Goal: Task Accomplishment & Management: Complete application form

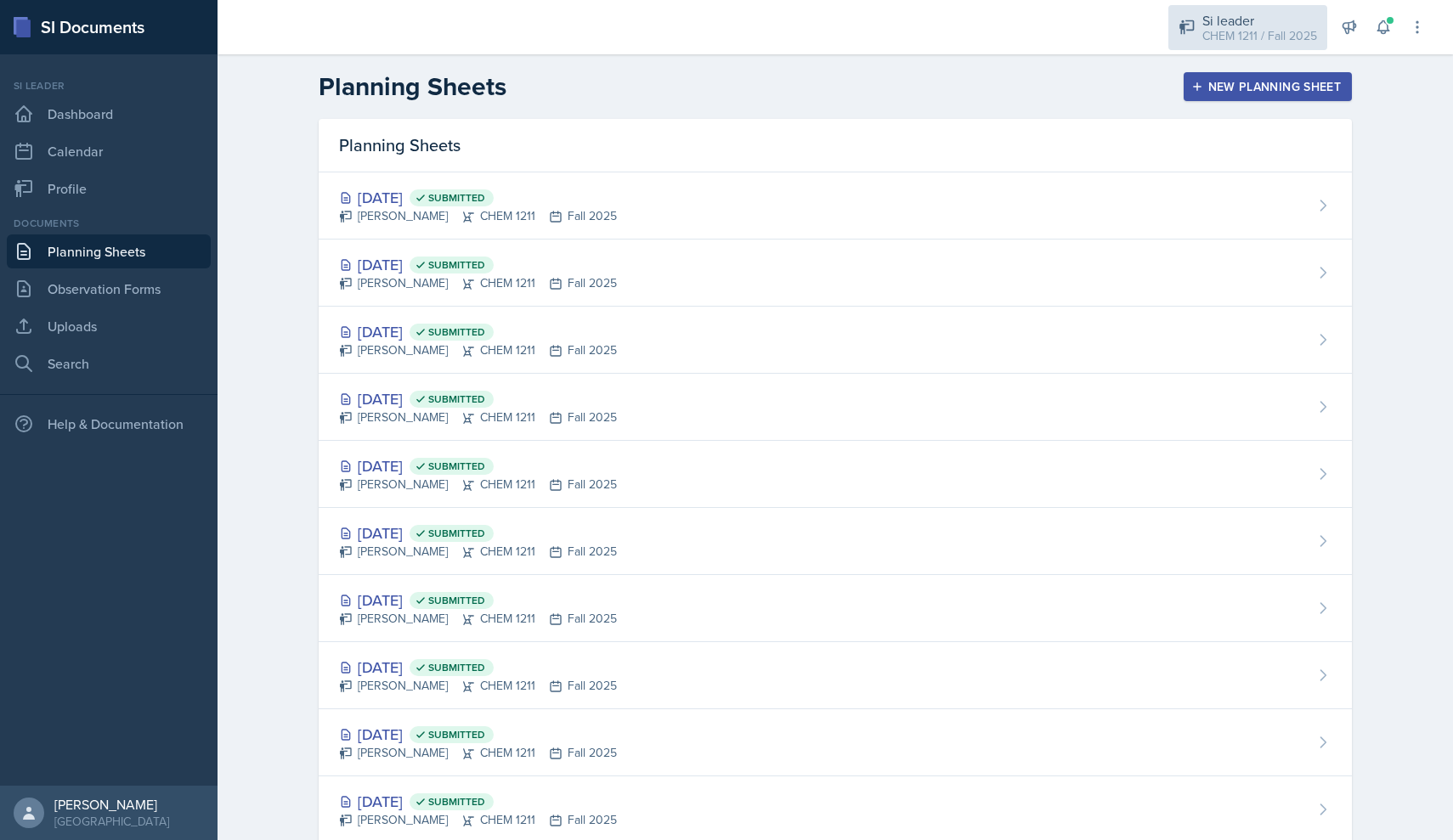
click at [695, 20] on div "Si leader" at bounding box center [1259, 20] width 114 height 20
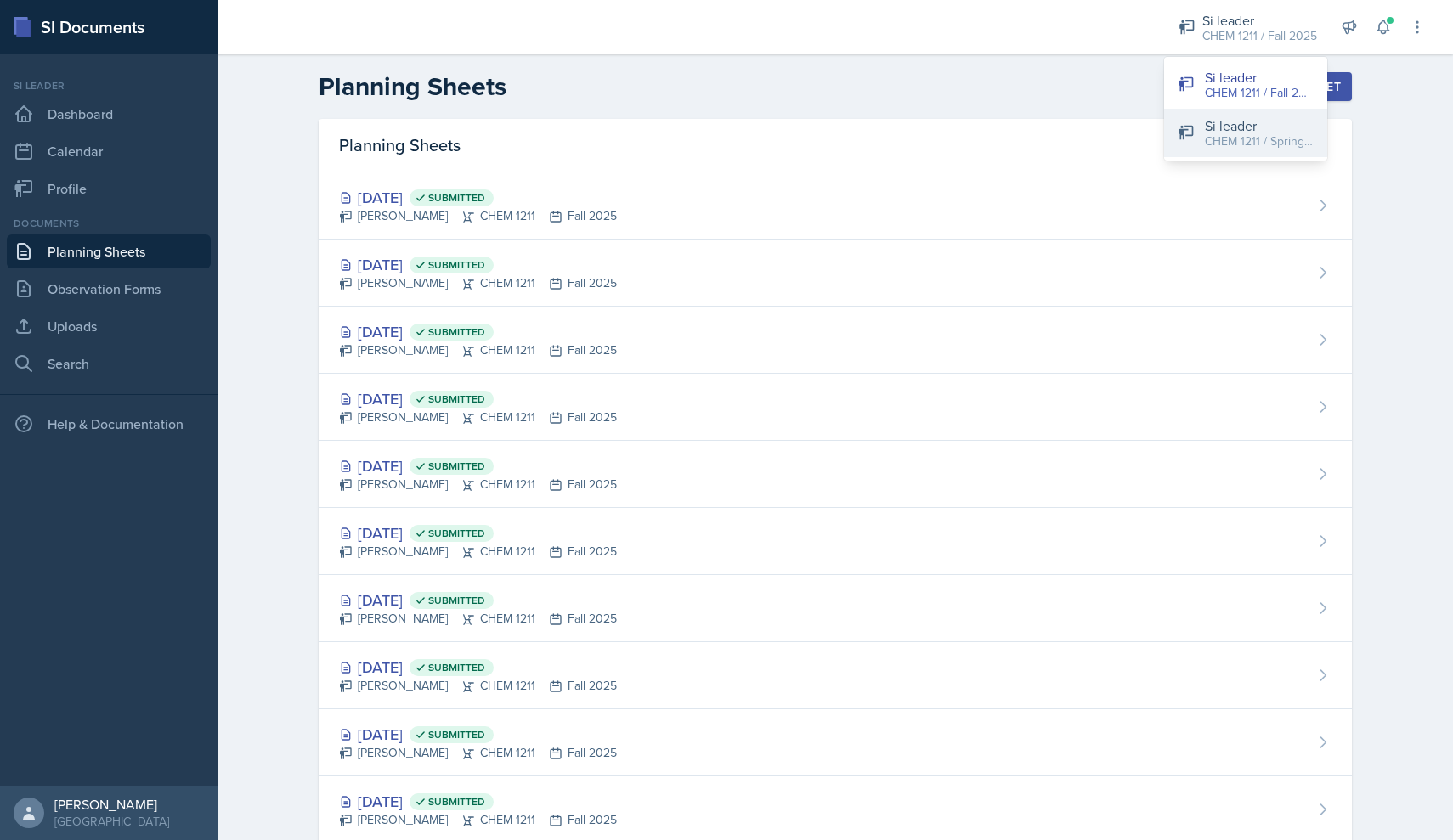
click at [695, 138] on button "Si leader CHEM 1211 / Spring 2025" at bounding box center [1246, 133] width 163 height 48
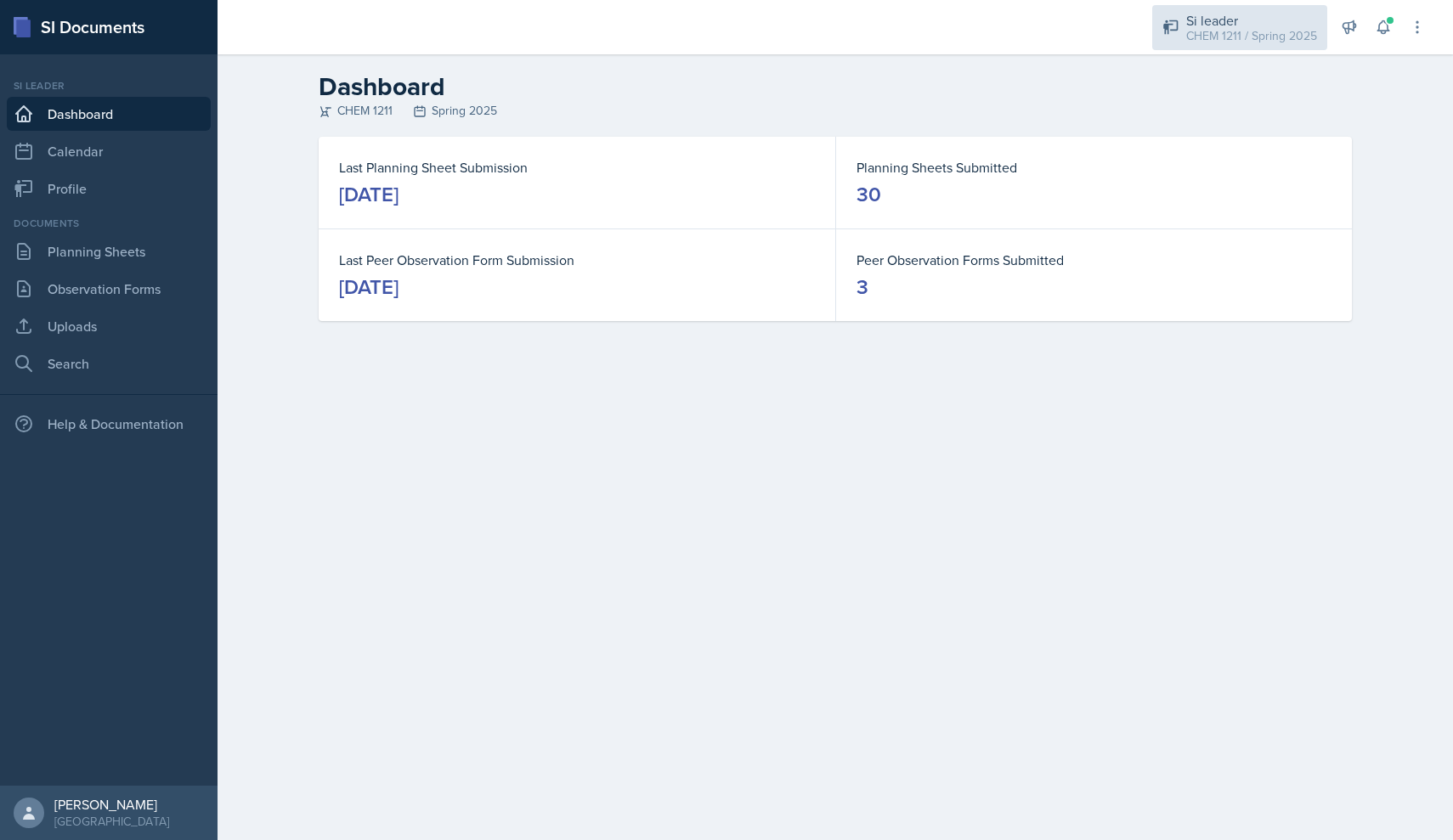
click at [695, 16] on div "Si leader" at bounding box center [1251, 20] width 131 height 20
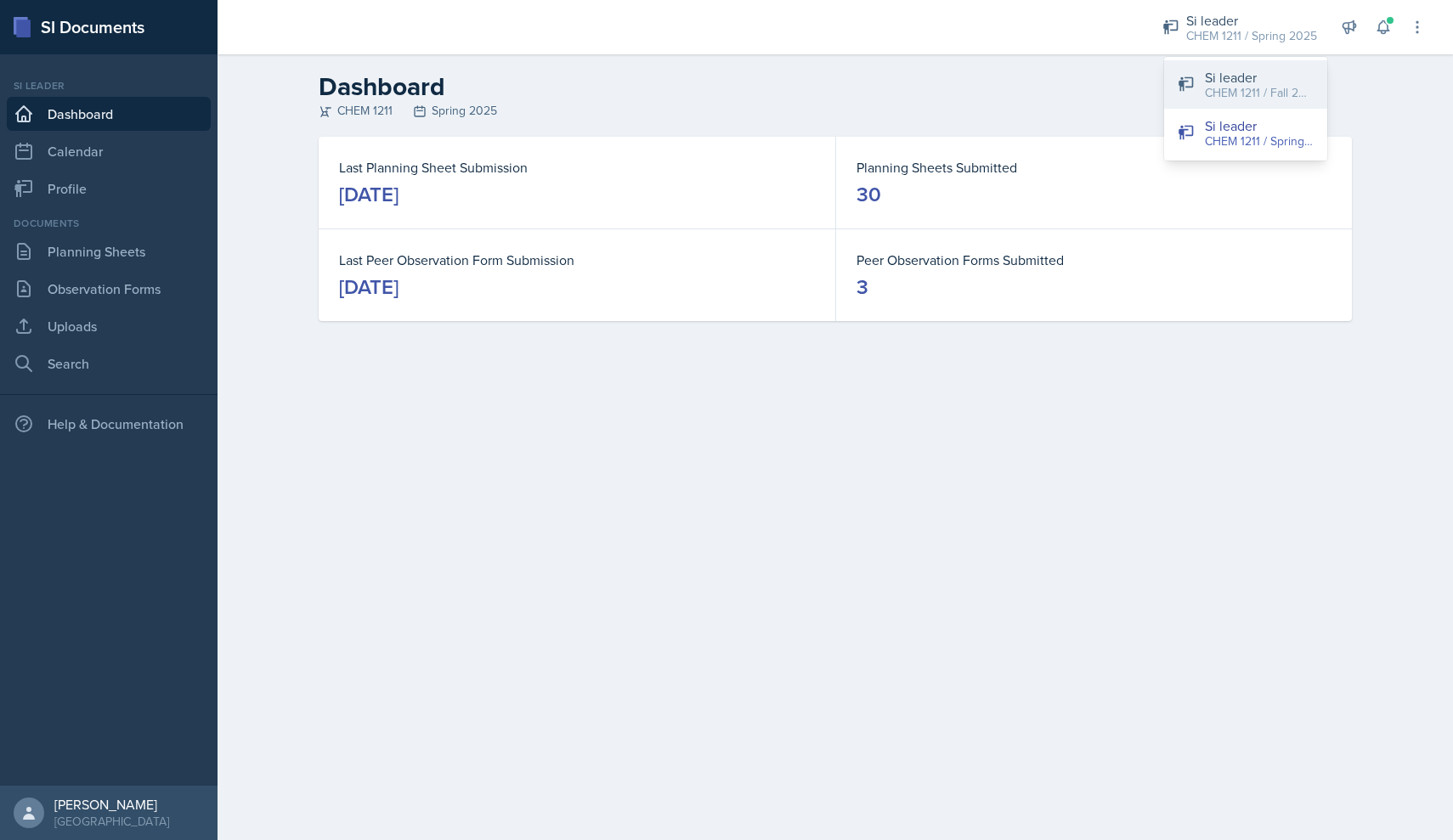
click at [695, 98] on div "CHEM 1211 / Fall 2025" at bounding box center [1259, 93] width 109 height 18
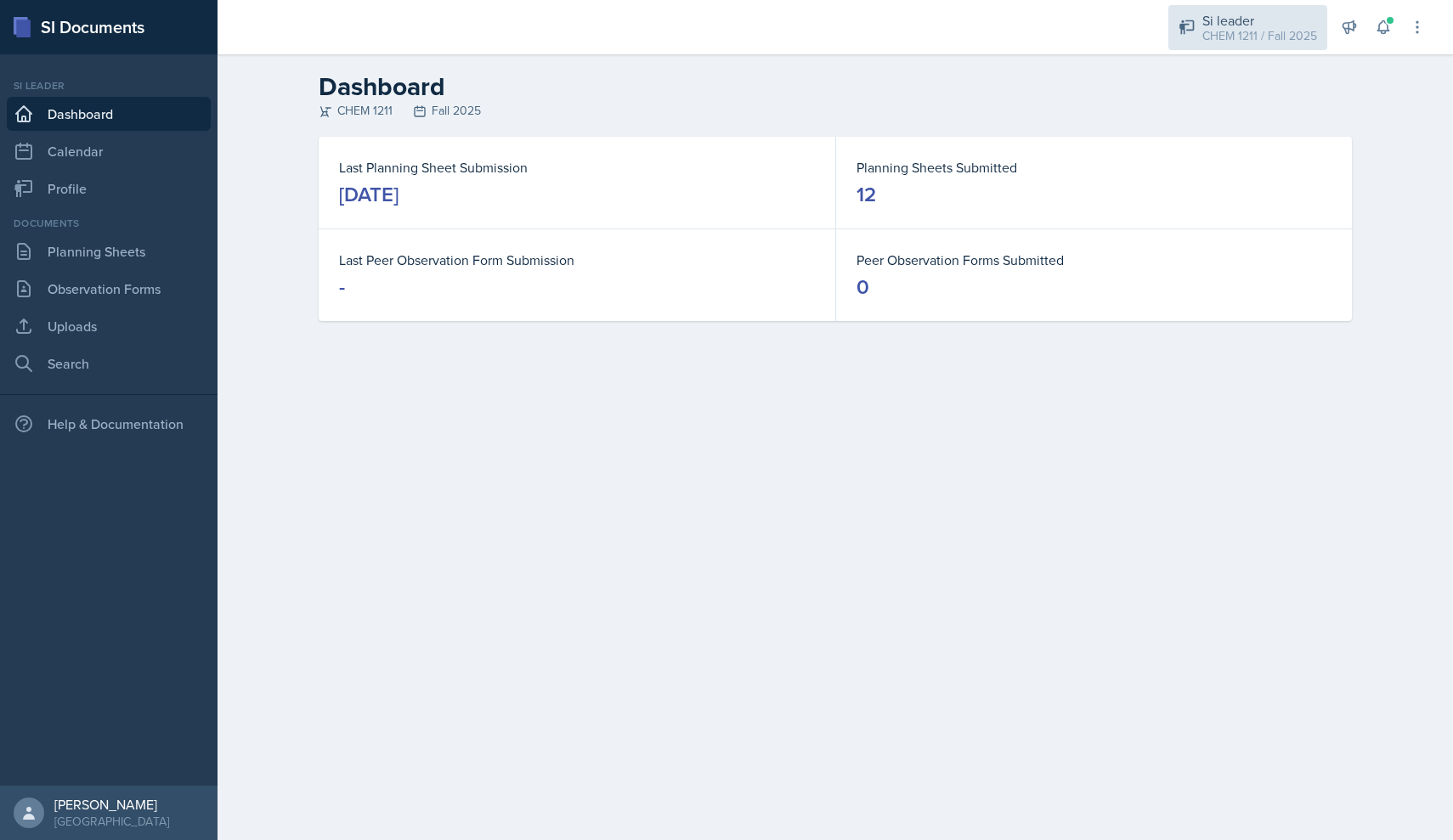
click at [695, 25] on div "Si leader" at bounding box center [1259, 20] width 114 height 20
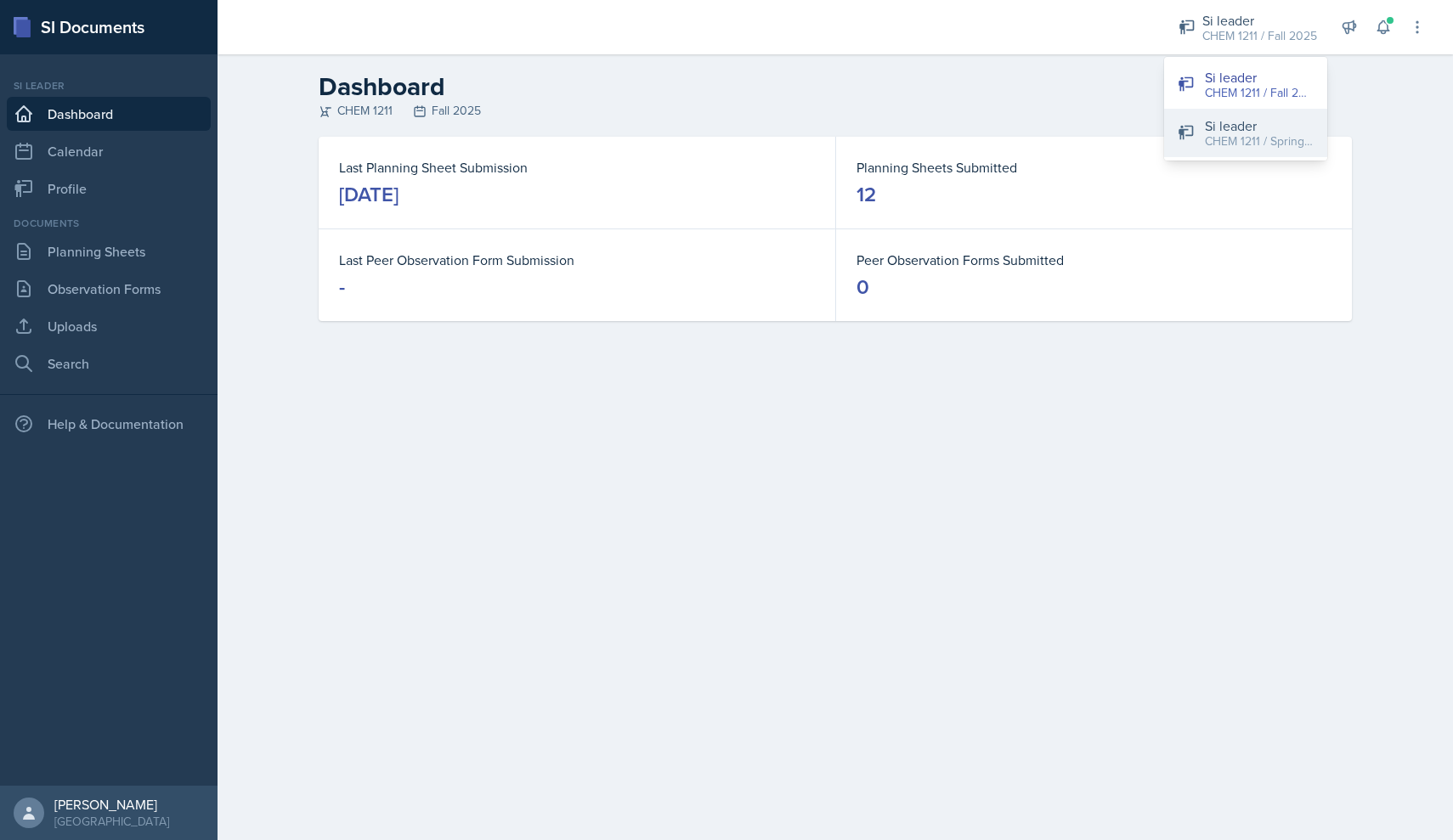
click at [695, 127] on div "Si leader" at bounding box center [1259, 125] width 109 height 20
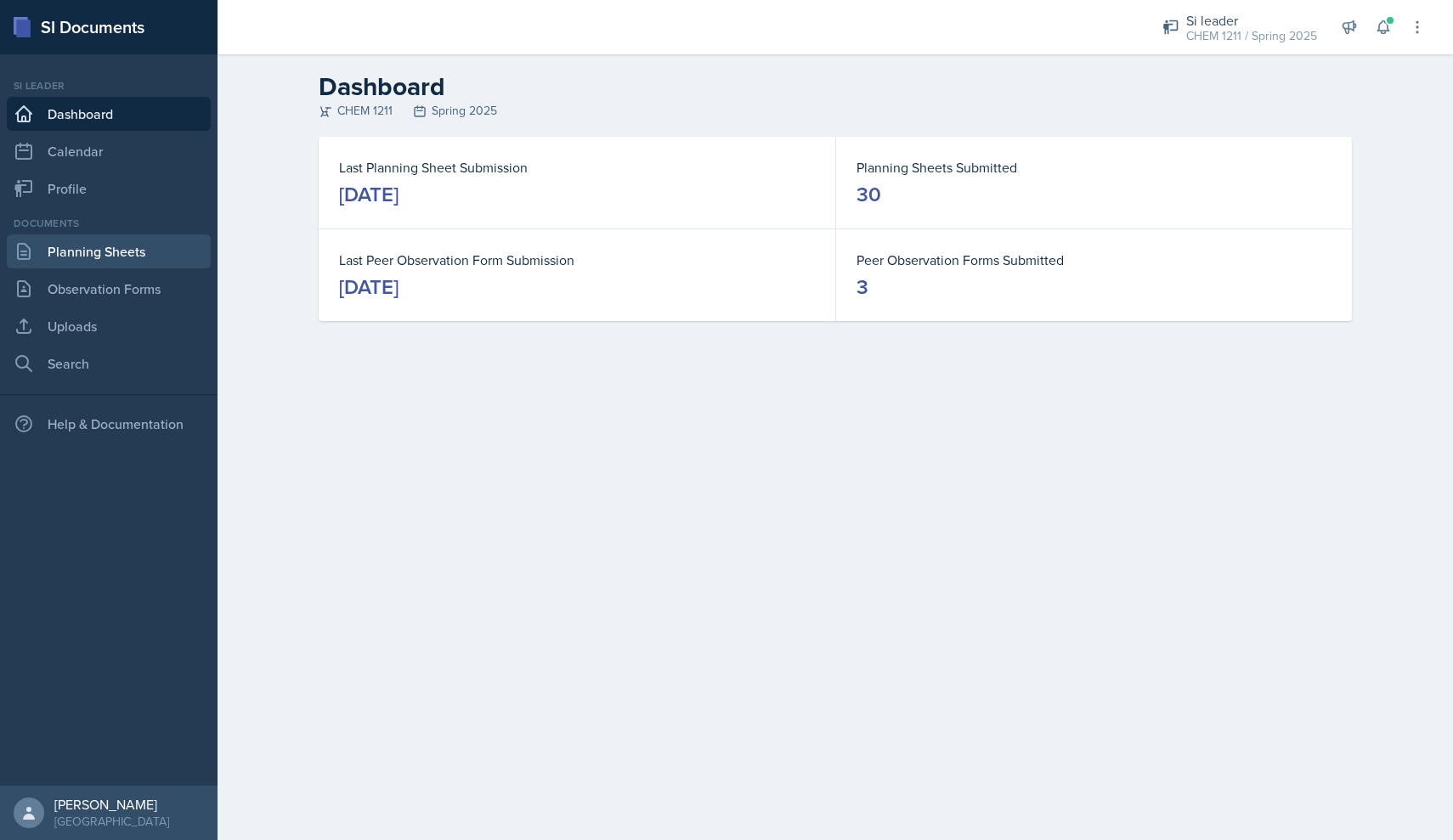
click at [153, 265] on link "Planning Sheets" at bounding box center [109, 251] width 204 height 34
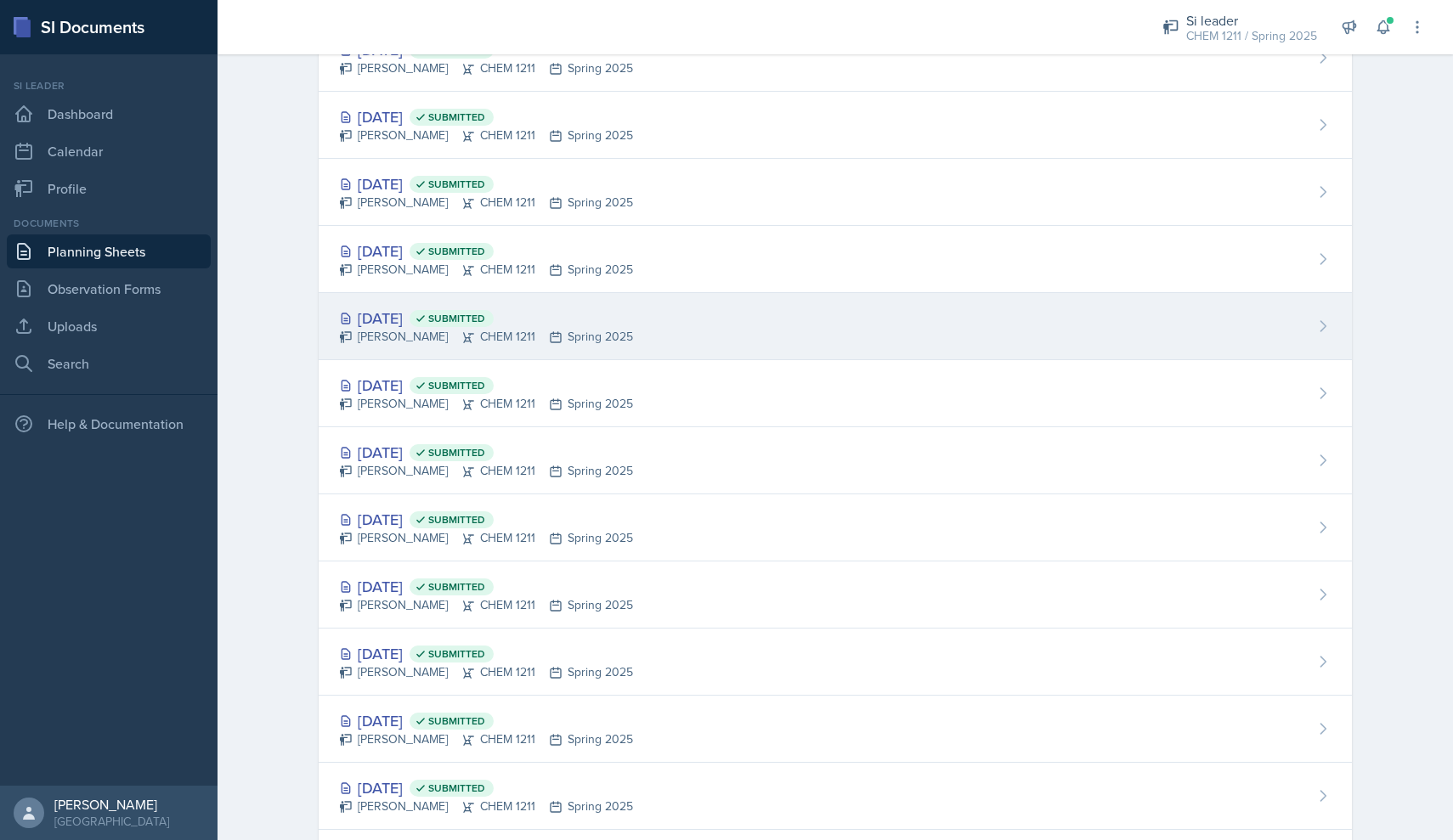
scroll to position [1102, 0]
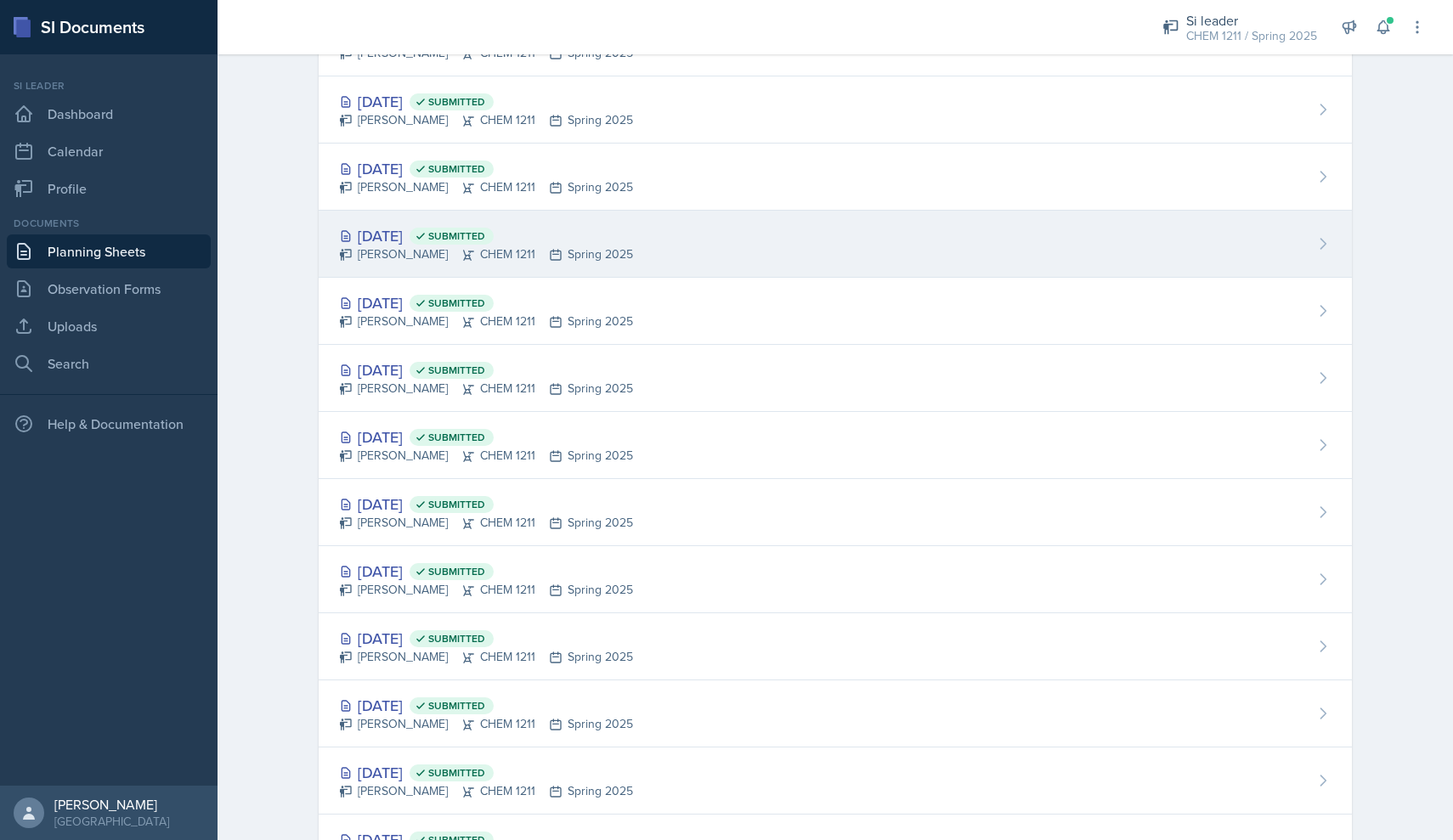
click at [446, 249] on div "[PERSON_NAME] CHEM 1211 Spring 2025" at bounding box center [486, 254] width 294 height 18
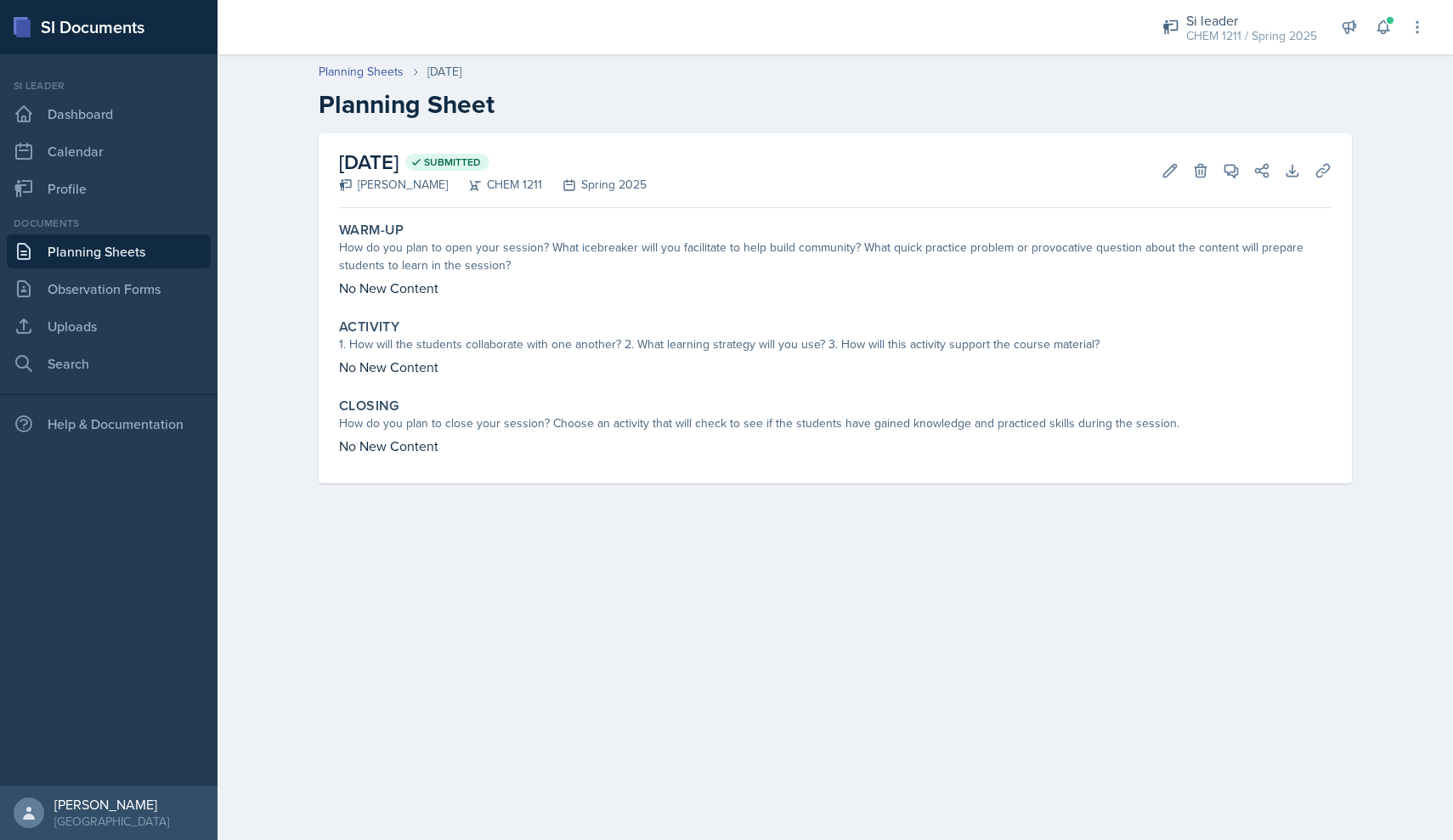
click at [116, 253] on link "Planning Sheets" at bounding box center [109, 251] width 204 height 34
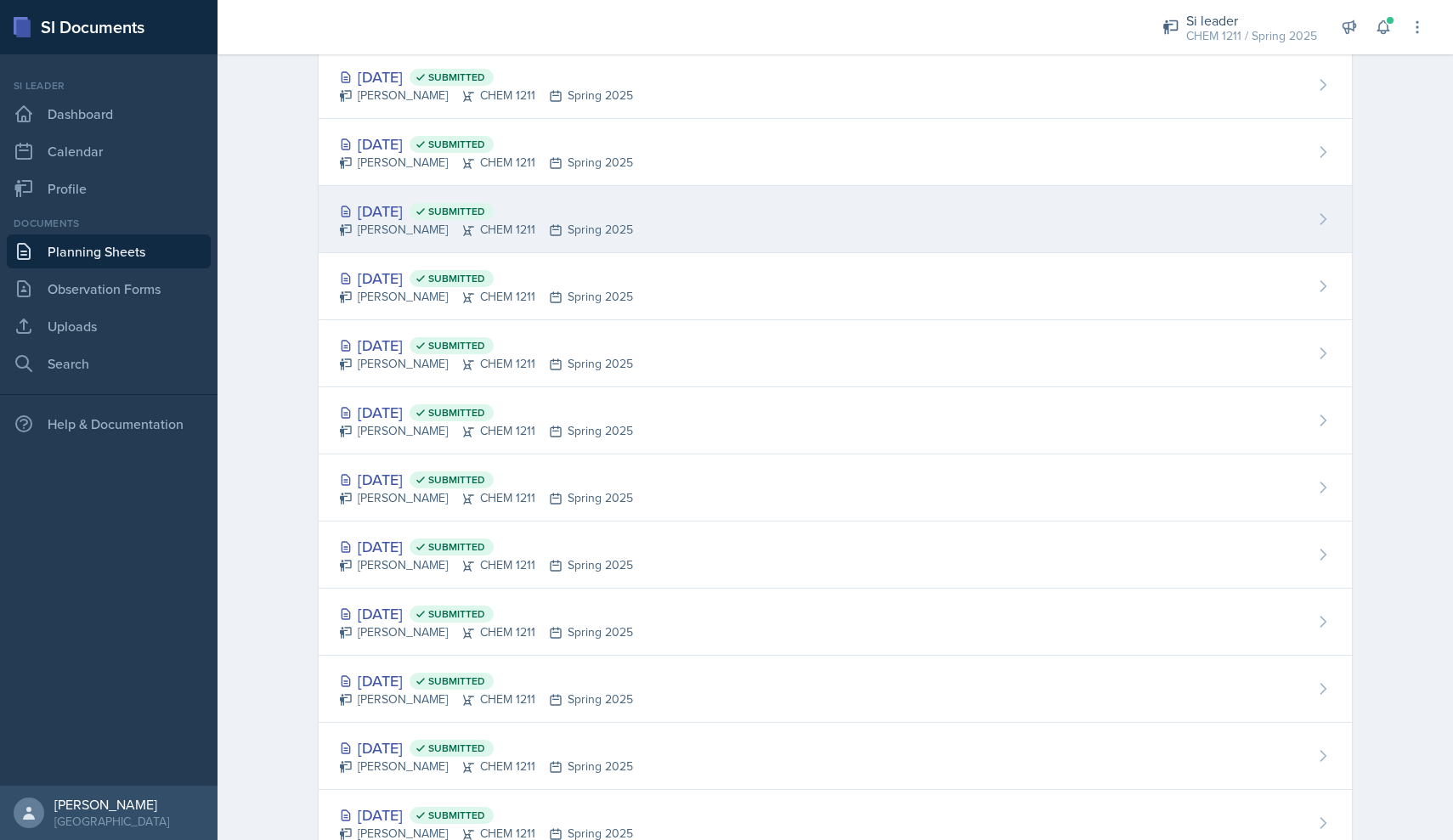
scroll to position [1123, 0]
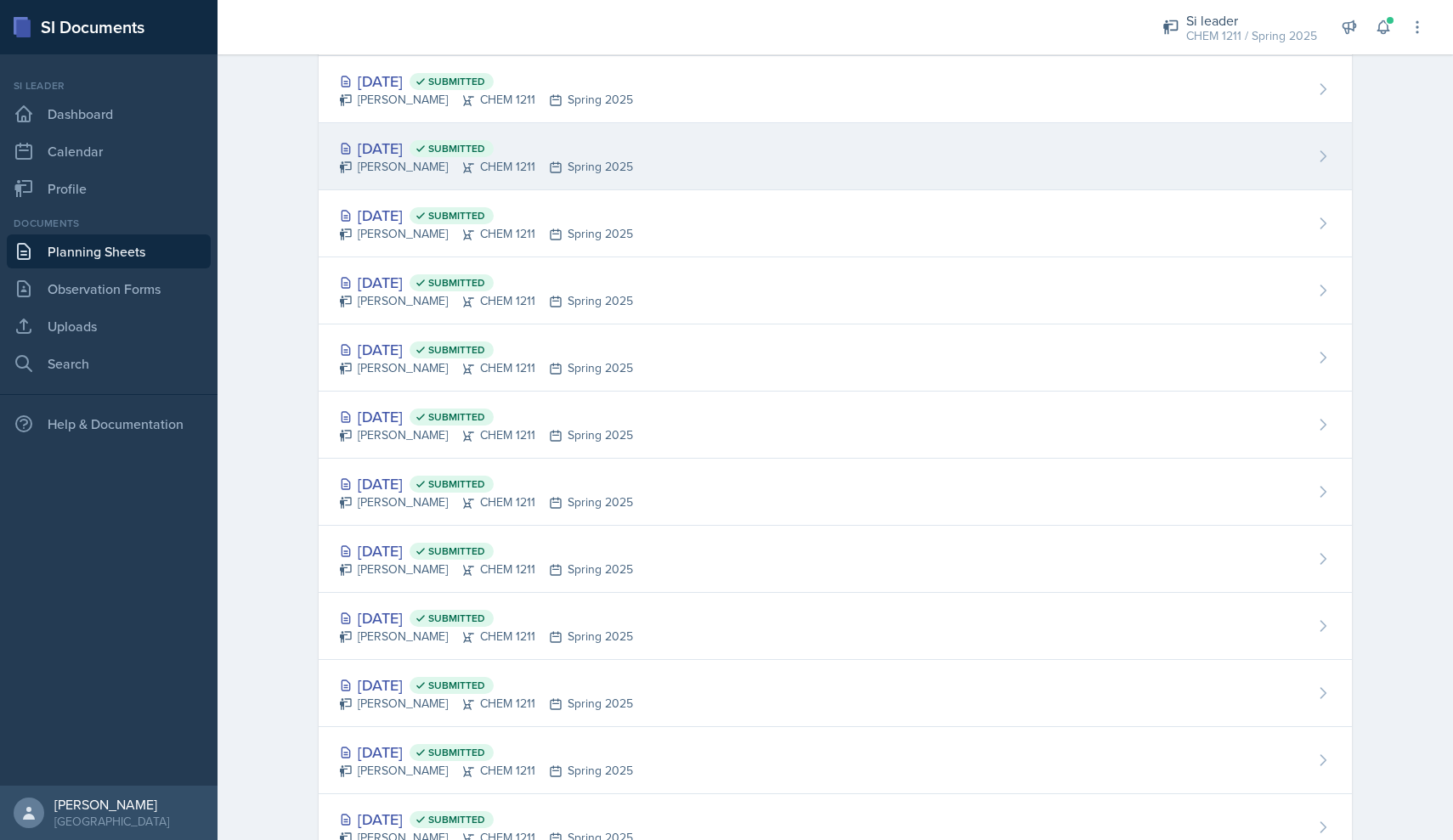
click at [453, 177] on div "[DATE] Submitted [PERSON_NAME] CHEM 1211 Spring 2025" at bounding box center [834, 156] width 1033 height 67
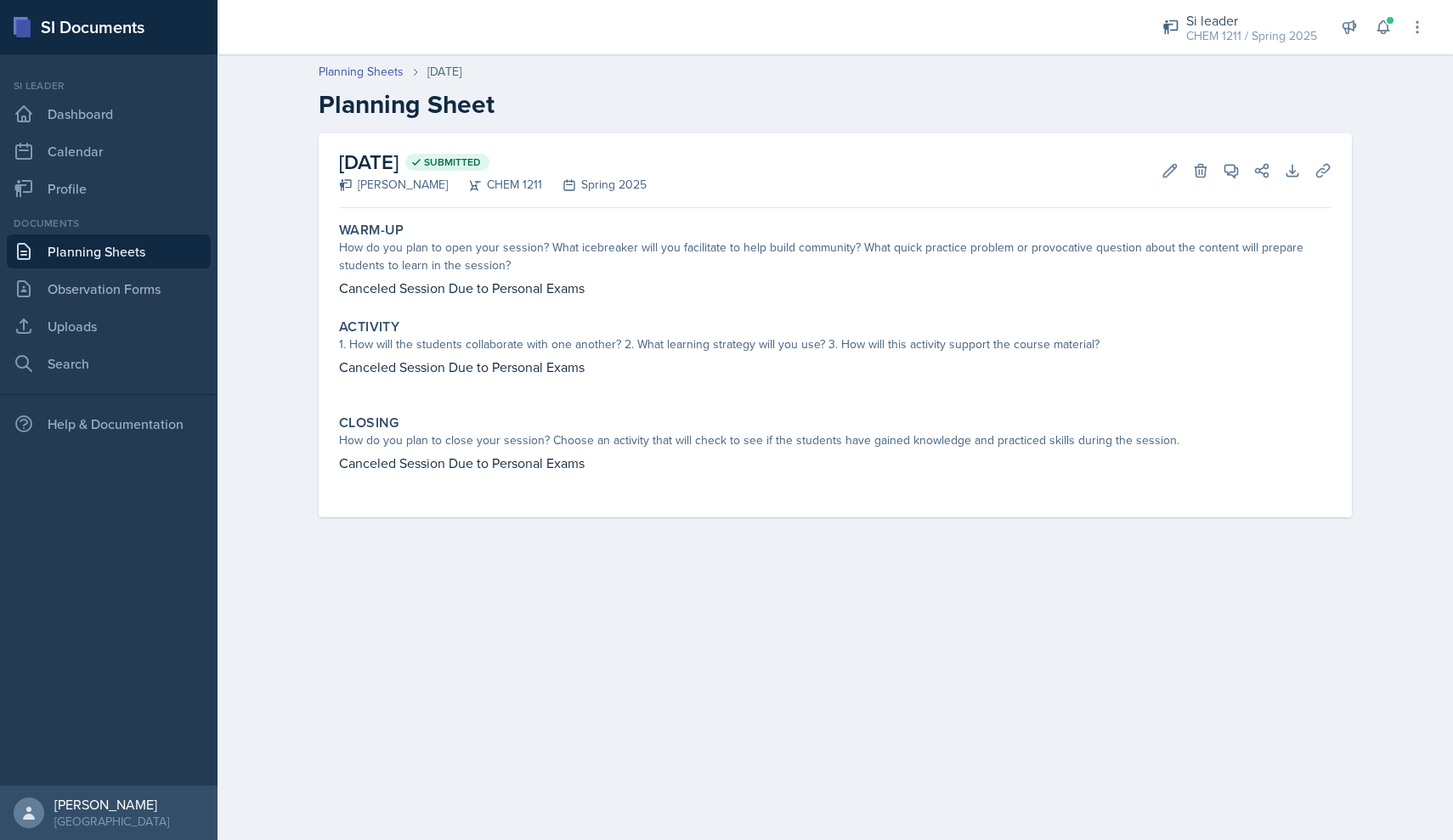
click at [103, 242] on link "Planning Sheets" at bounding box center [109, 251] width 204 height 34
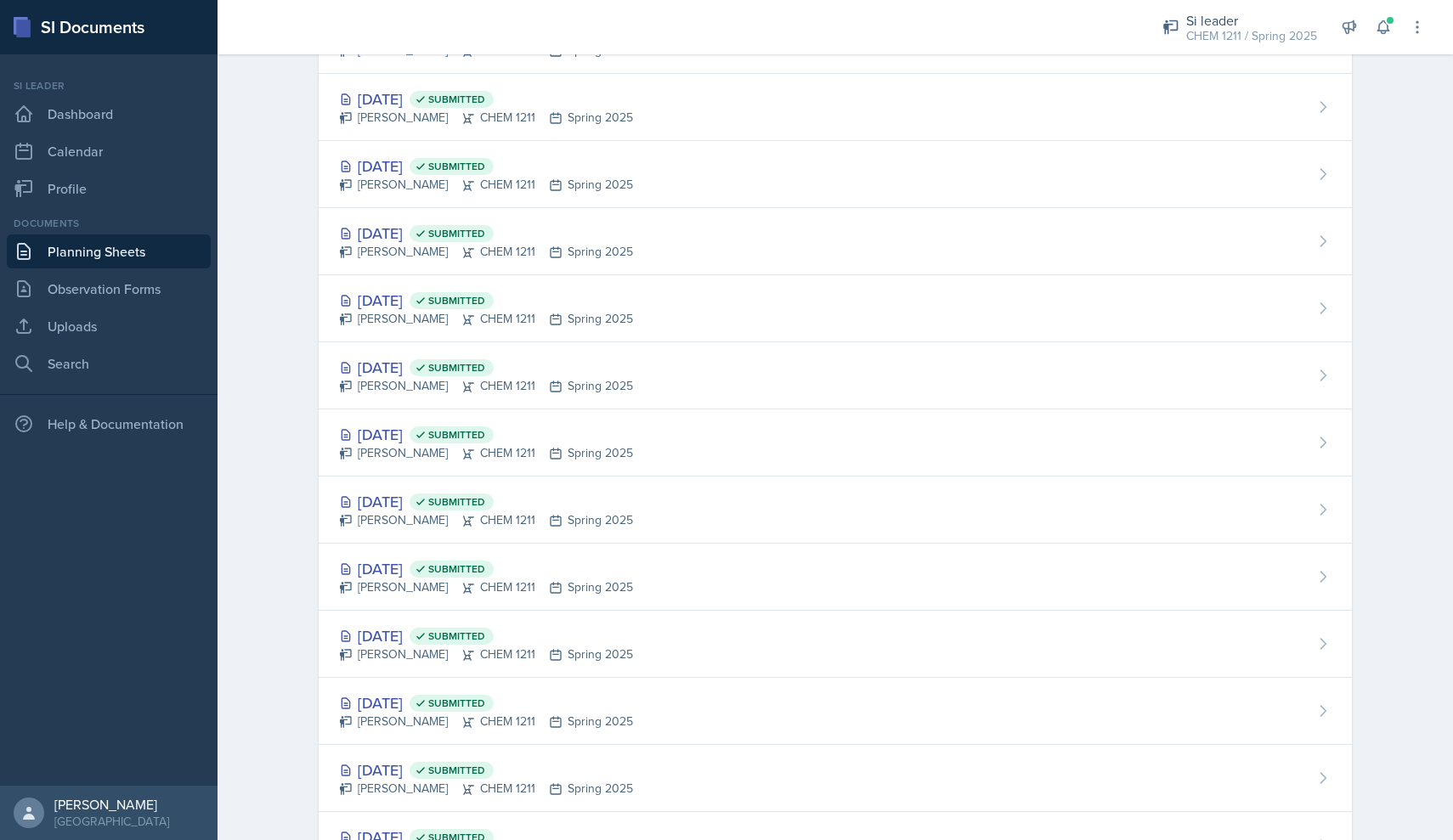
scroll to position [1102, 0]
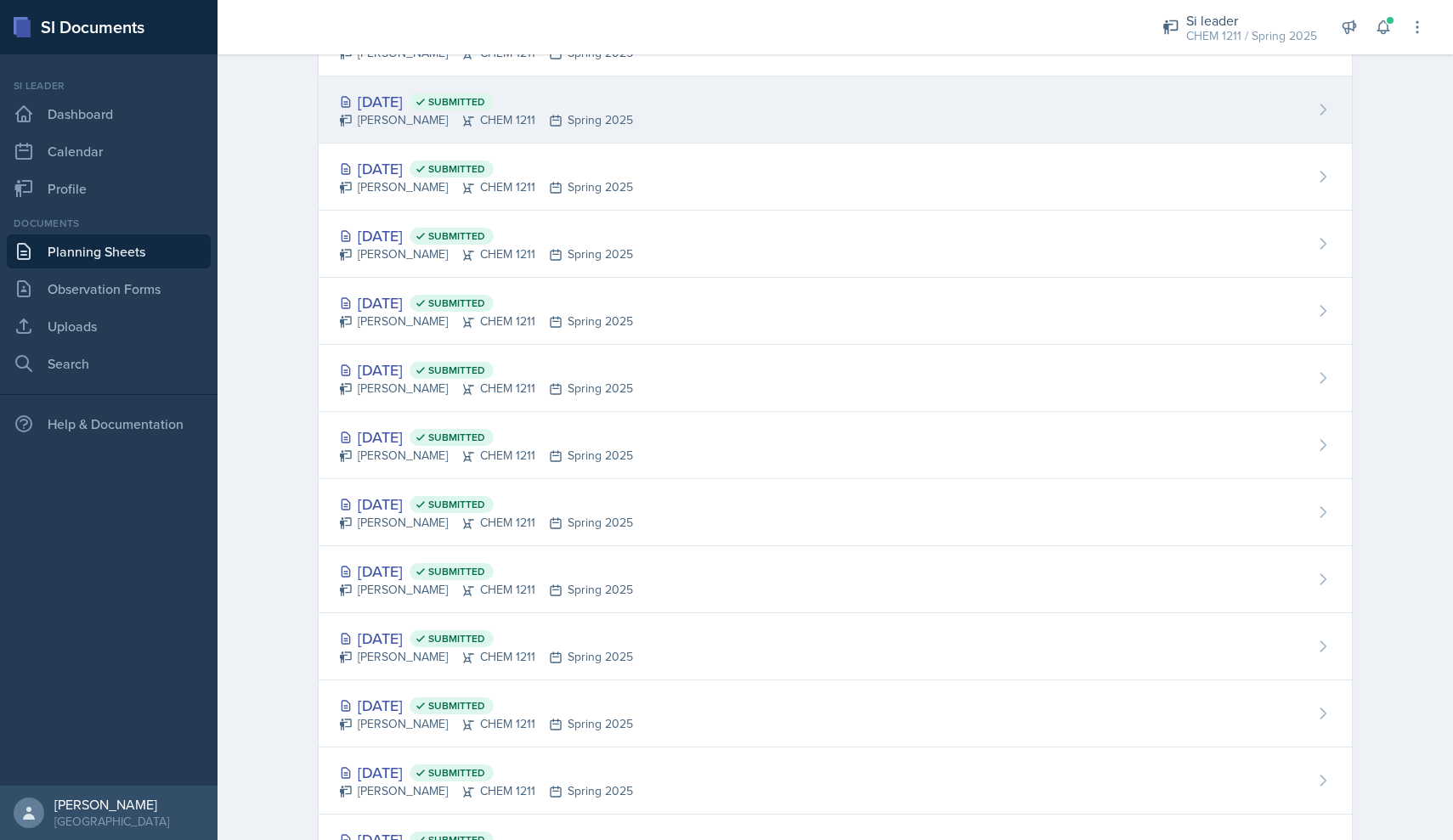
click at [447, 125] on div "[PERSON_NAME] CHEM 1211 Spring 2025" at bounding box center [486, 120] width 294 height 18
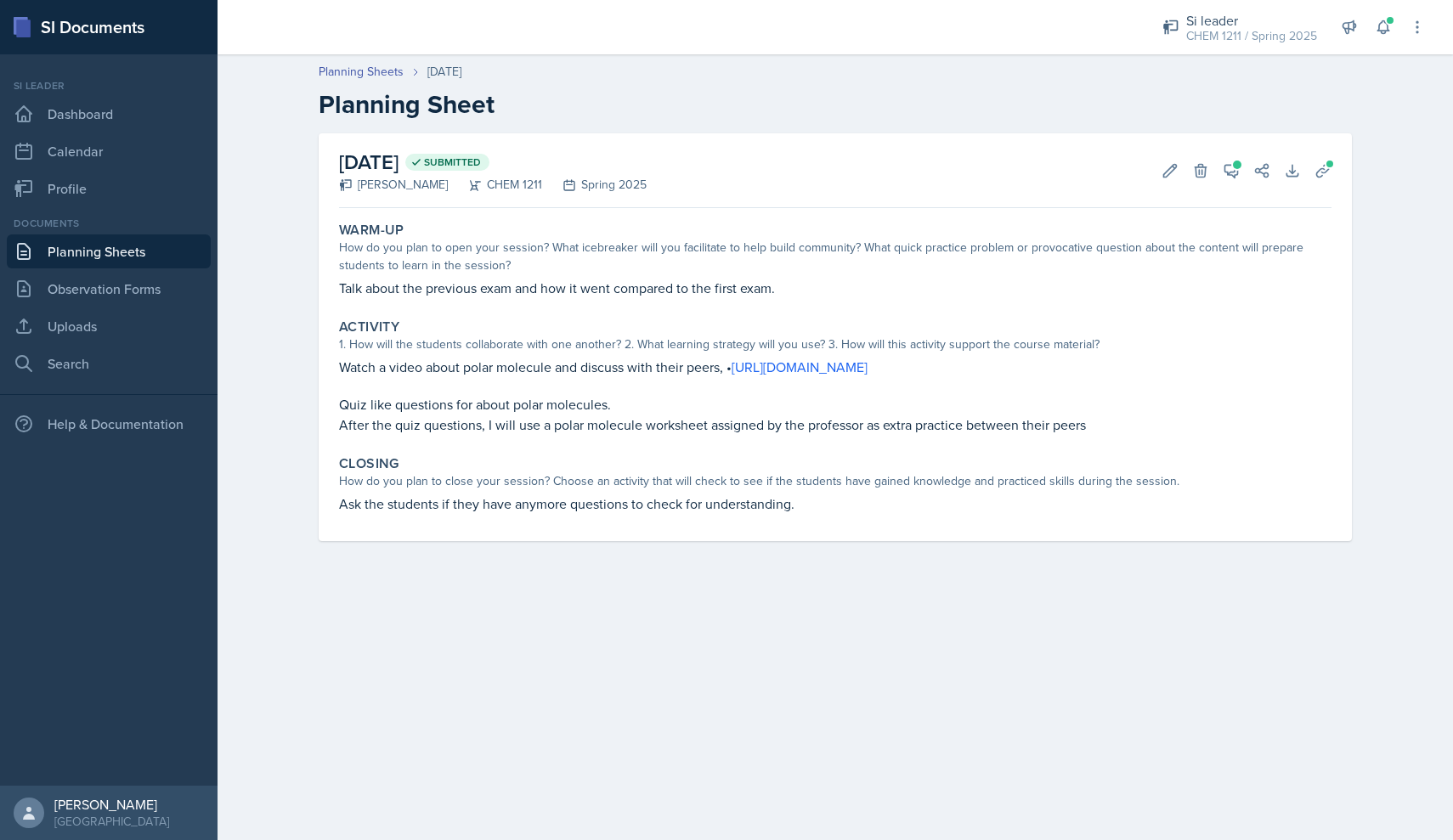
click at [445, 291] on p "Talk about the previous exam and how it went compared to the first exam." at bounding box center [835, 287] width 992 height 20
copy div "Talk about the previous exam and how it went compared to the first exam."
click at [695, 166] on span at bounding box center [1330, 164] width 11 height 11
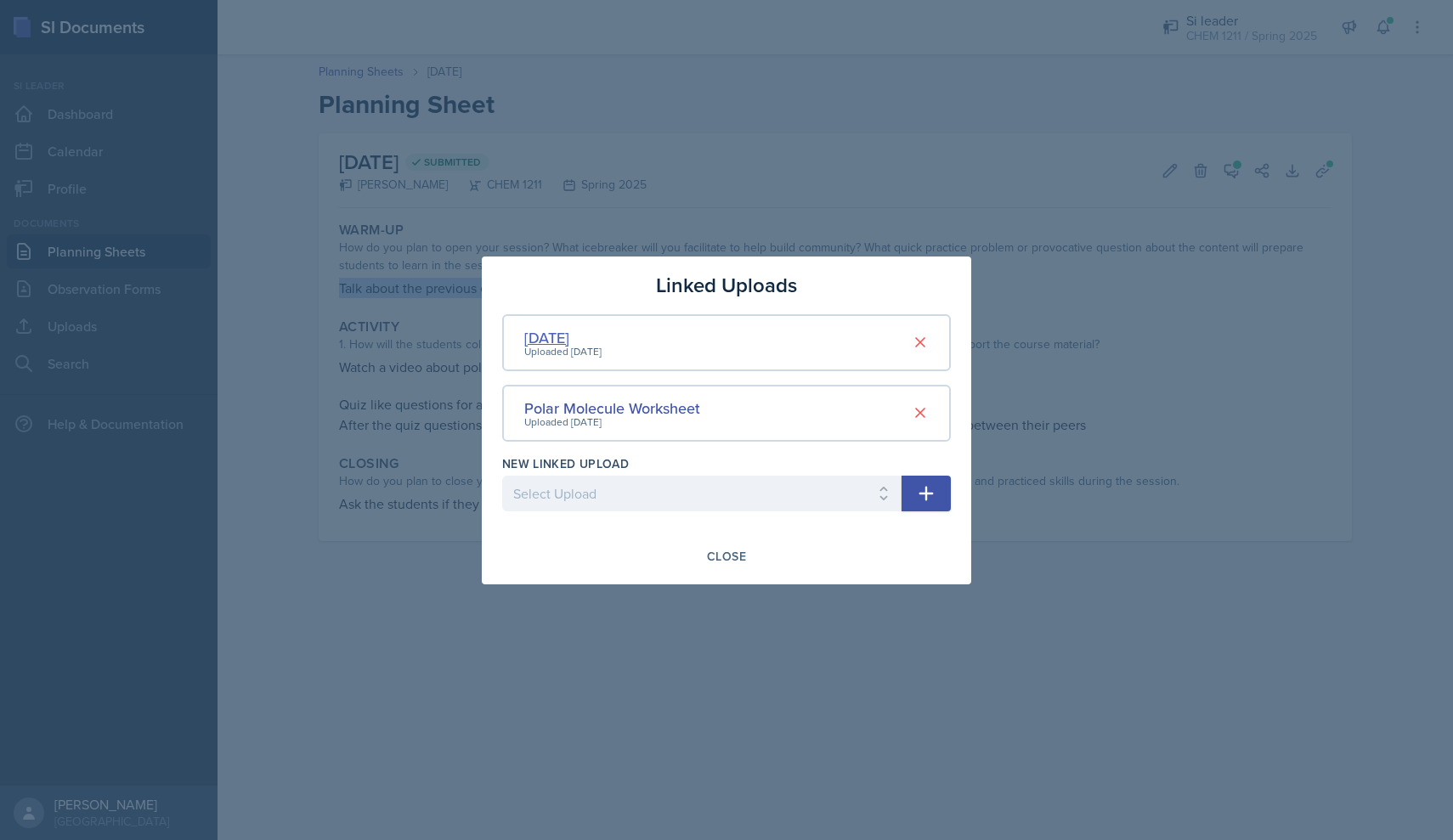
click at [577, 337] on div "[DATE]" at bounding box center [563, 337] width 77 height 23
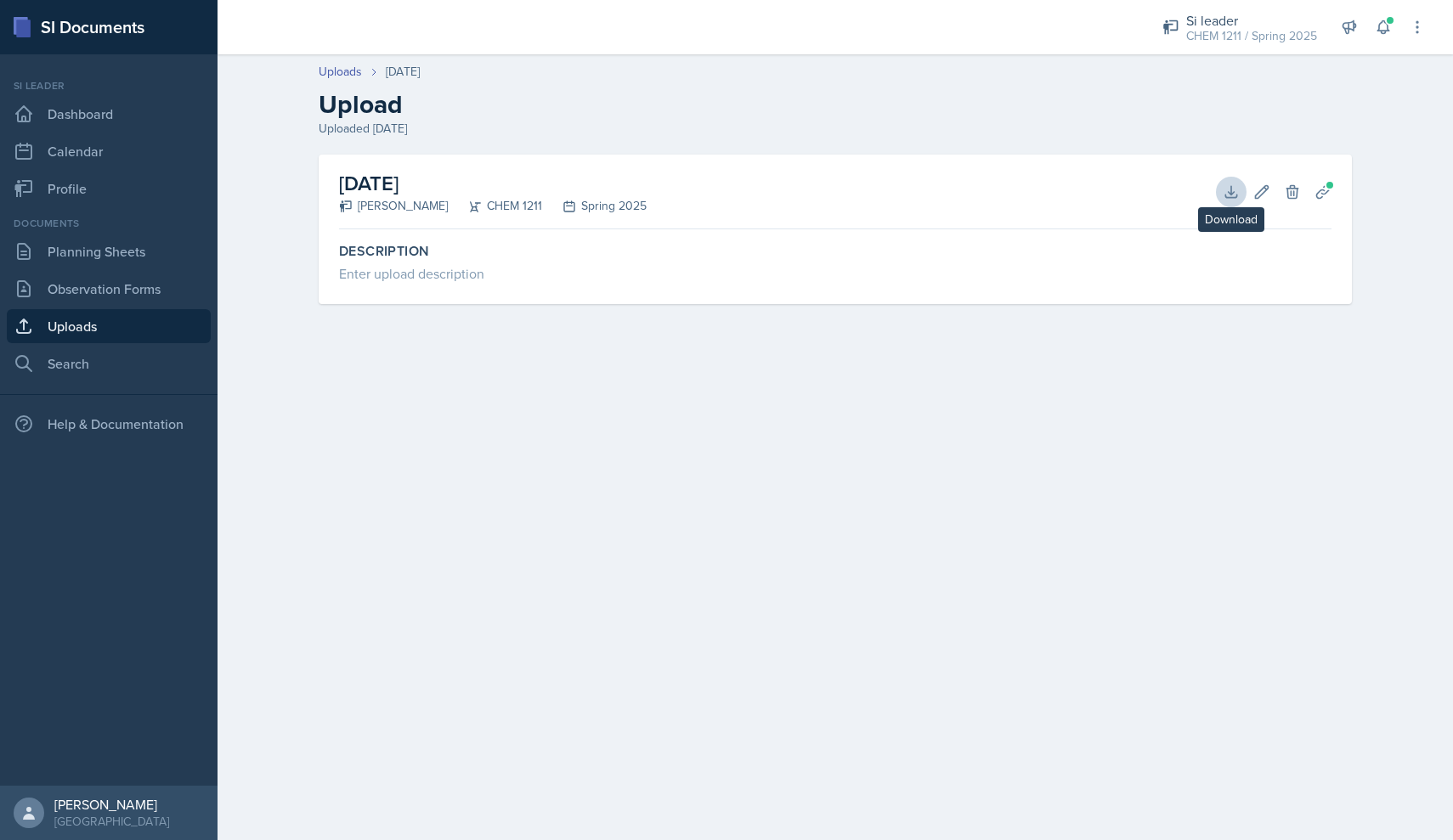
click at [695, 186] on icon at bounding box center [1231, 192] width 17 height 17
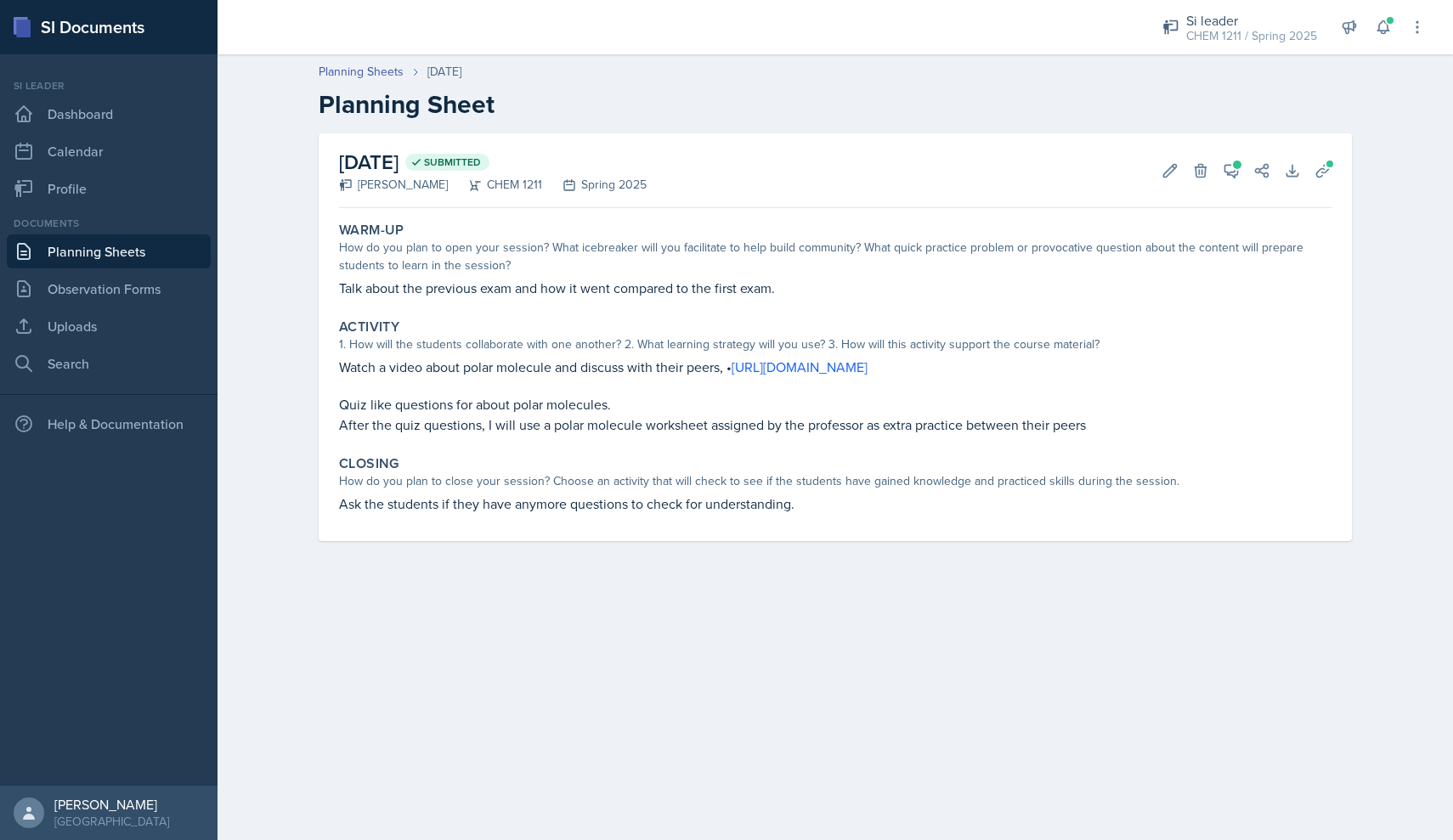
click at [626, 279] on p "Talk about the previous exam and how it went compared to the first exam." at bounding box center [835, 287] width 992 height 20
copy div "Talk about the previous exam and how it went compared to the first exam."
click at [534, 363] on p "Watch a video about polar molecule and discuss with their peers, • [URL][DOMAIN…" at bounding box center [835, 366] width 992 height 20
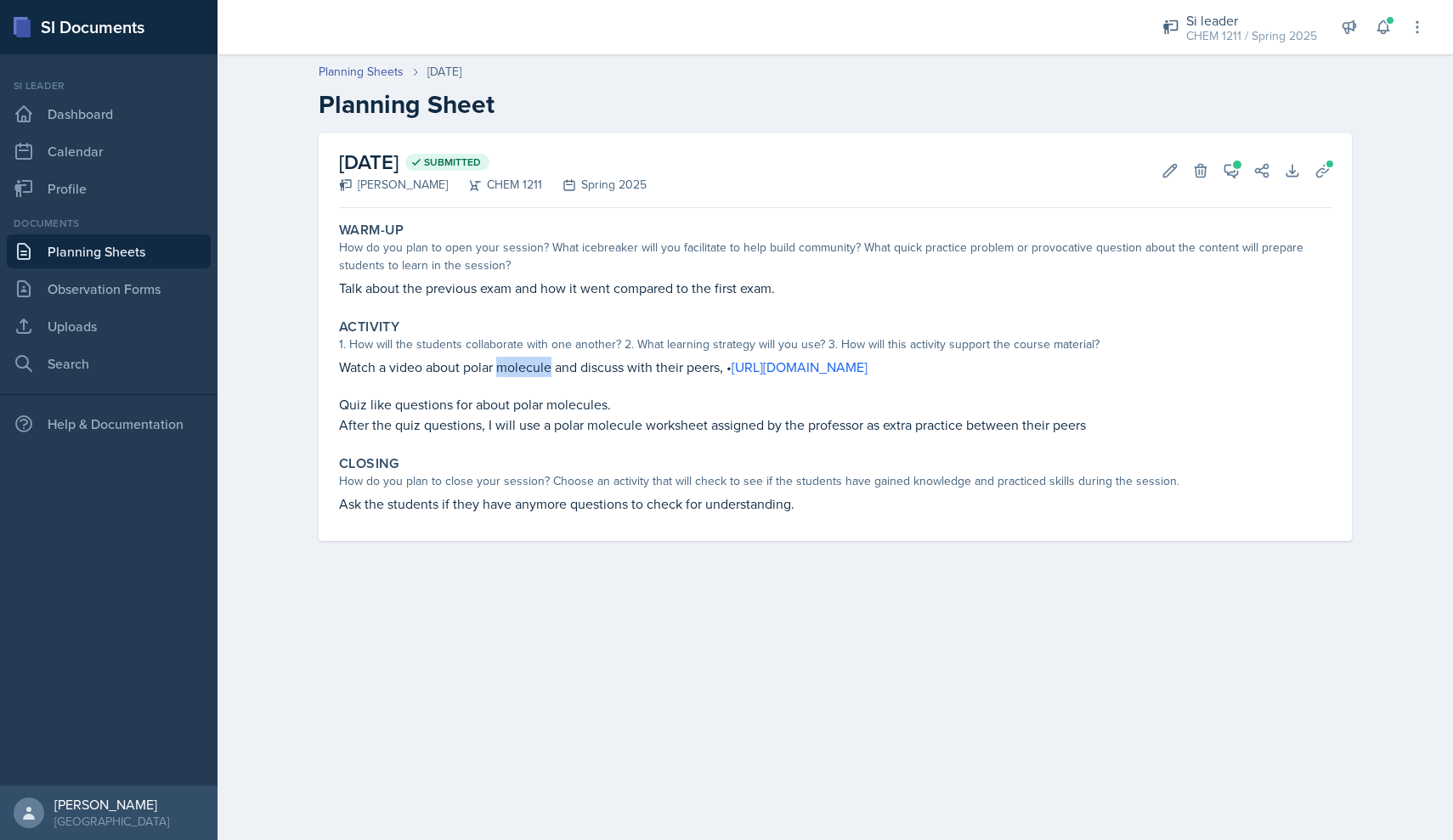
click at [534, 363] on p "Watch a video about polar molecule and discuss with their peers, • [URL][DOMAIN…" at bounding box center [835, 366] width 992 height 20
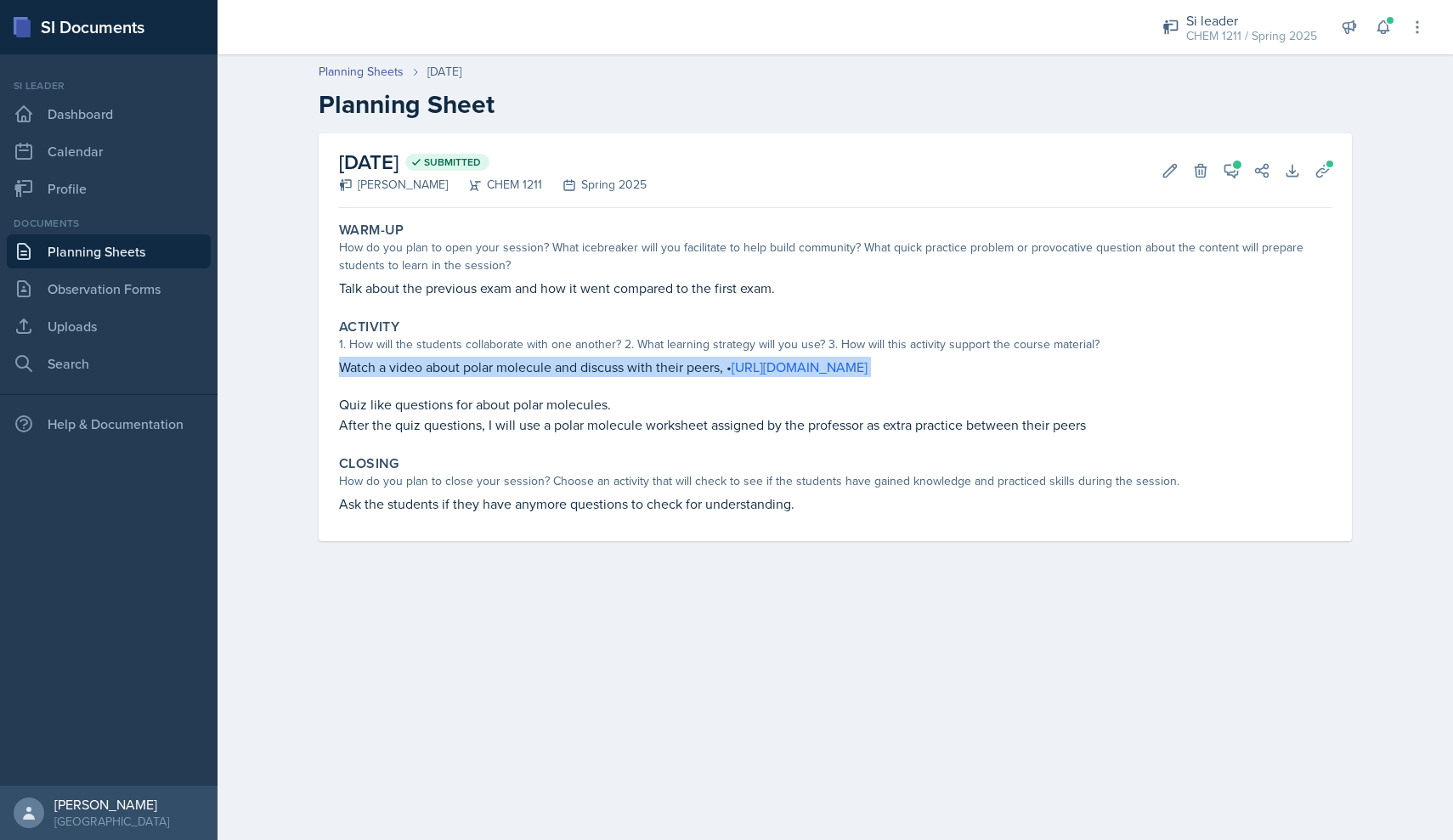
click at [534, 363] on p "Watch a video about polar molecule and discuss with their peers, • [URL][DOMAIN…" at bounding box center [835, 366] width 992 height 20
copy div "Watch a video about polar molecule and discuss with their peers, • [URL][DOMAIN…"
click at [477, 434] on p "After the quiz questions, I will use a polar molecule worksheet assigned by the…" at bounding box center [835, 424] width 992 height 20
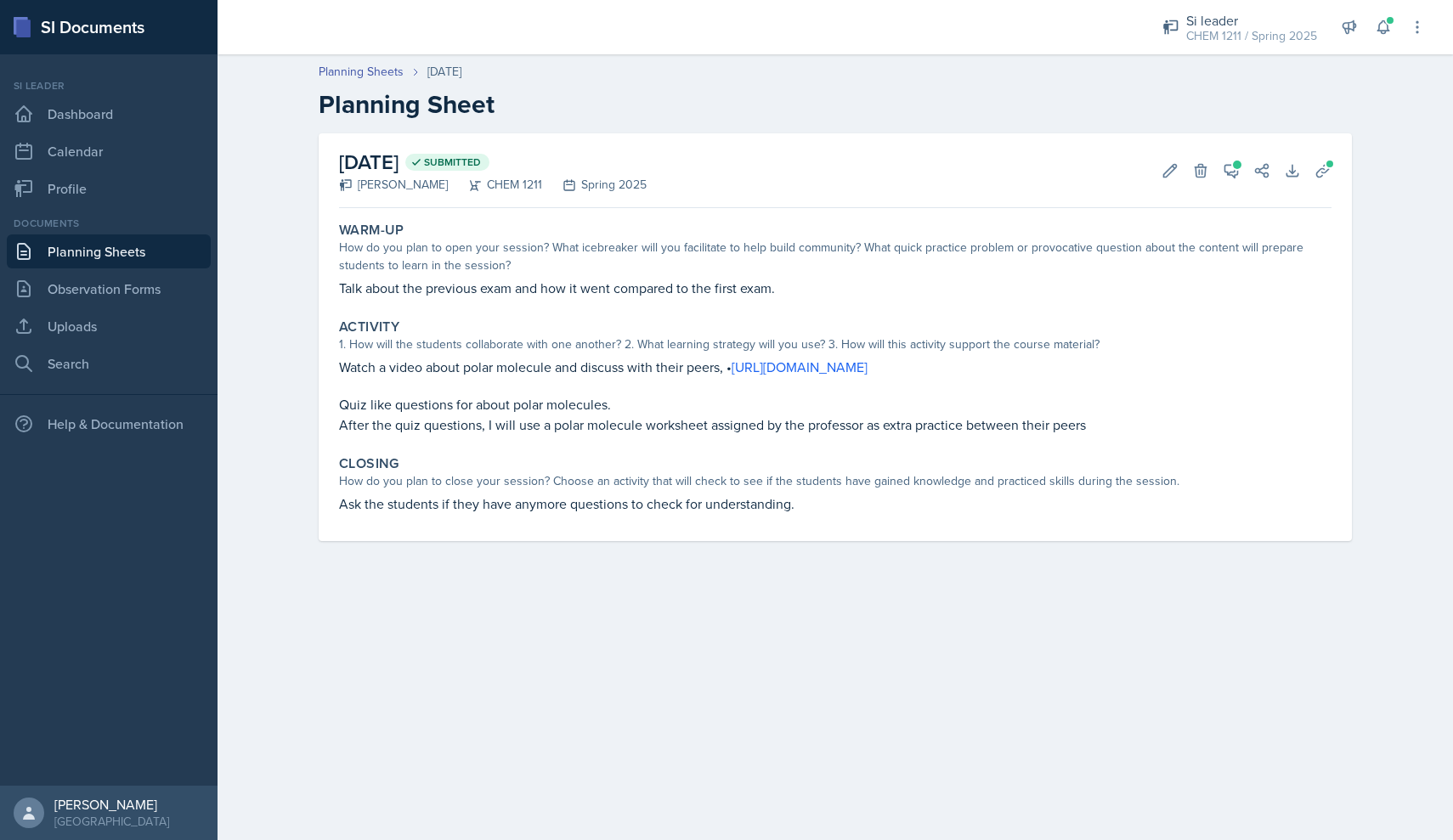
click at [474, 429] on p "After the quiz questions, I will use a polar molecule worksheet assigned by the…" at bounding box center [835, 424] width 992 height 20
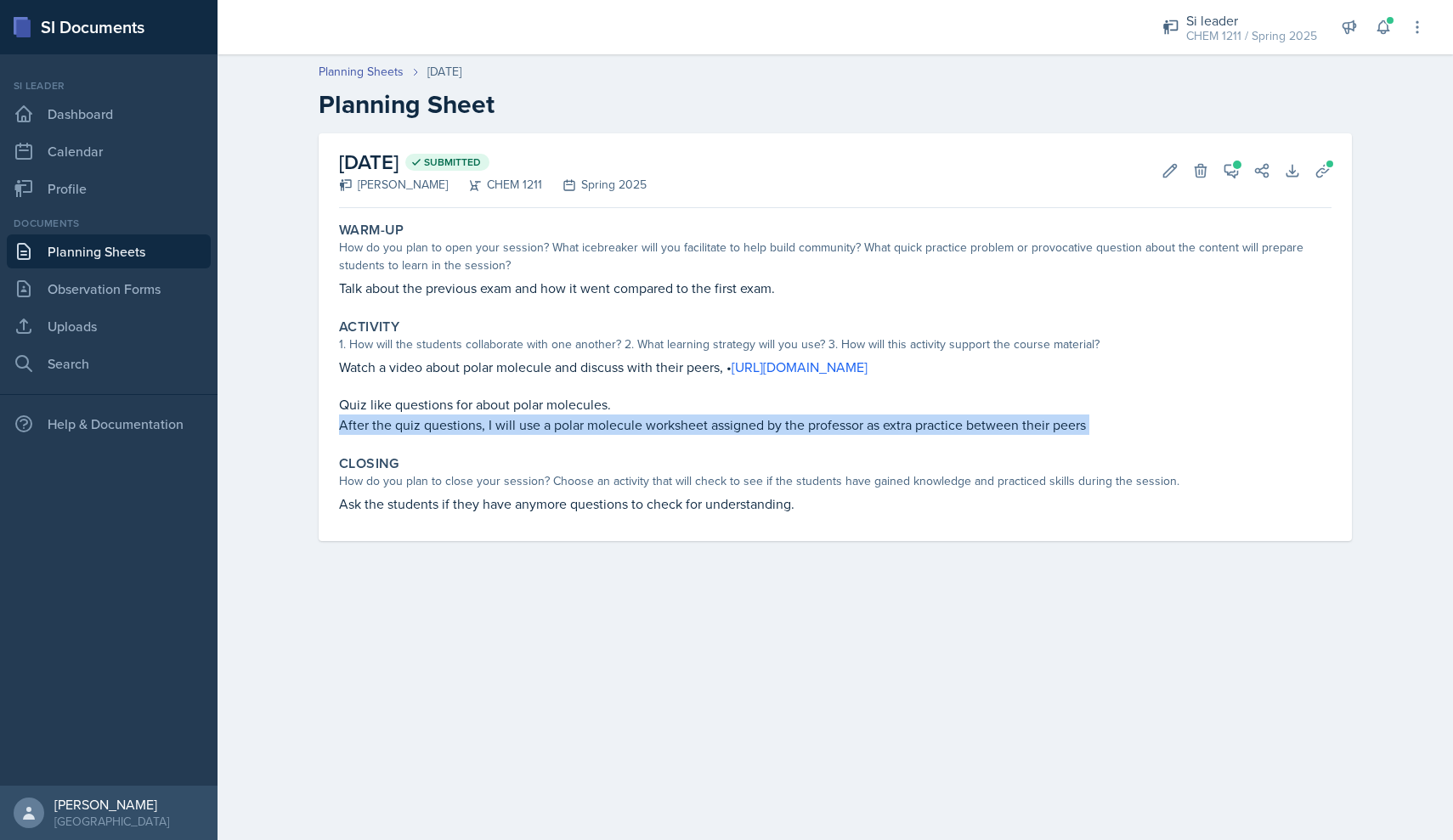
click at [474, 429] on p "After the quiz questions, I will use a polar molecule worksheet assigned by the…" at bounding box center [835, 424] width 992 height 20
click at [695, 430] on p "After the quiz questions, I will use a polar molecule worksheet assigned by the…" at bounding box center [835, 424] width 992 height 20
drag, startPoint x: 344, startPoint y: 399, endPoint x: 1098, endPoint y: 422, distance: 754.4
click at [695, 422] on div "Quiz like questions for about polar molecules. After the quiz questions, I will…" at bounding box center [835, 414] width 992 height 40
copy div "Quiz like questions for about polar molecules. After the quiz questions, I will…"
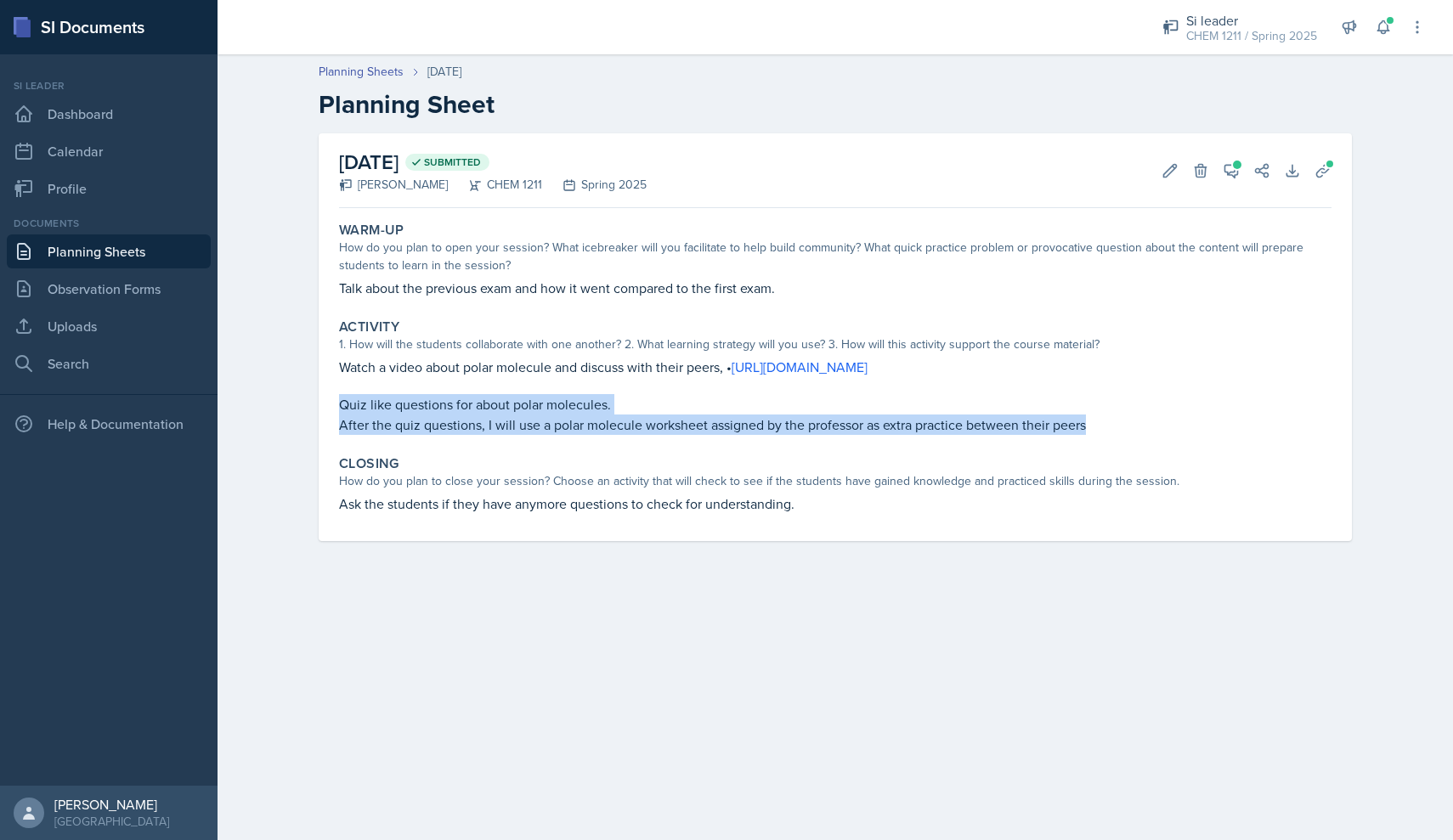
click at [640, 521] on div "Warm-Up How do you plan to open your session? What icebreaker will you facilita…" at bounding box center [835, 378] width 992 height 326
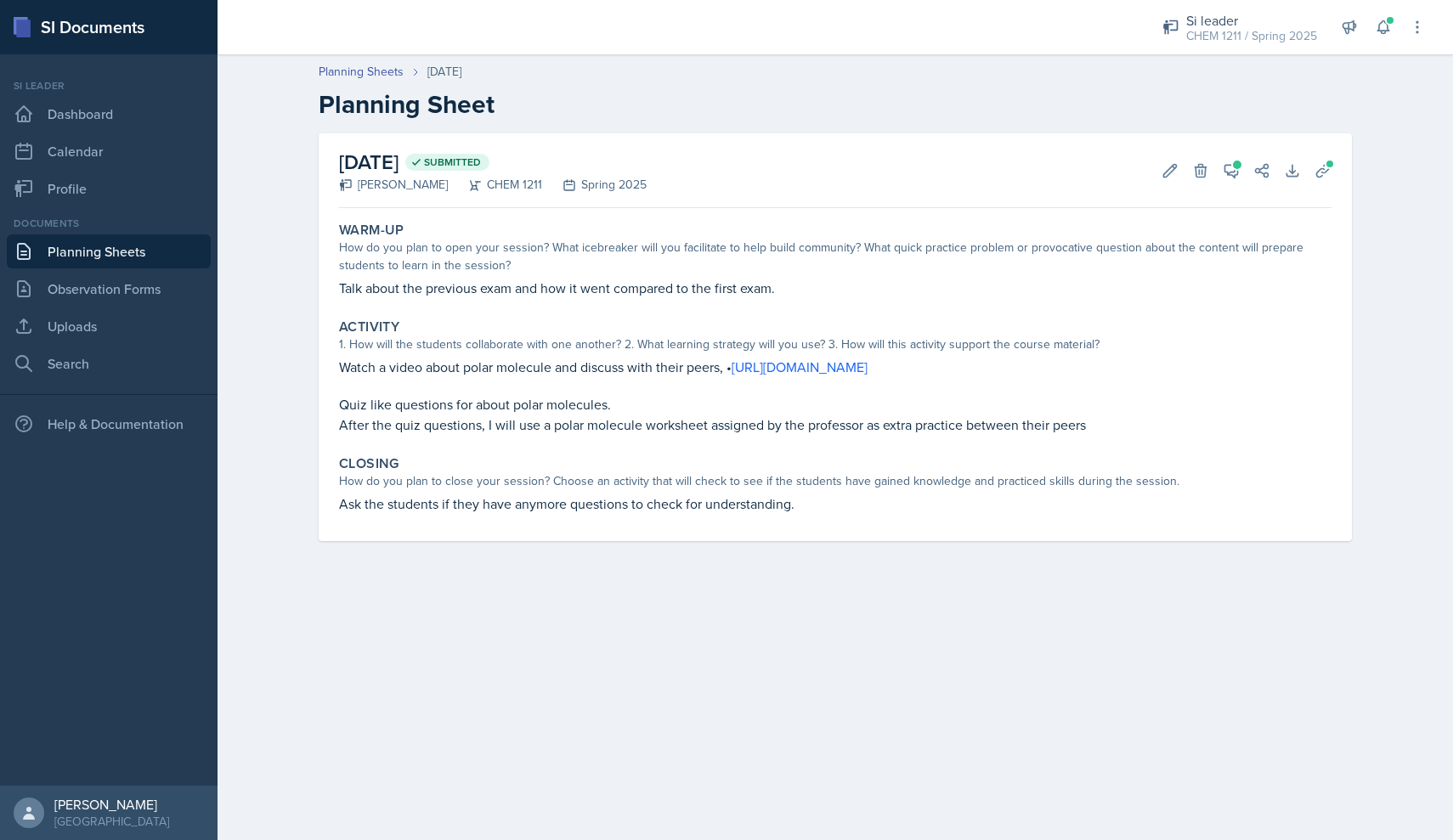
click at [633, 509] on p "Ask the students if they have anymore questions to check for understanding." at bounding box center [835, 503] width 992 height 20
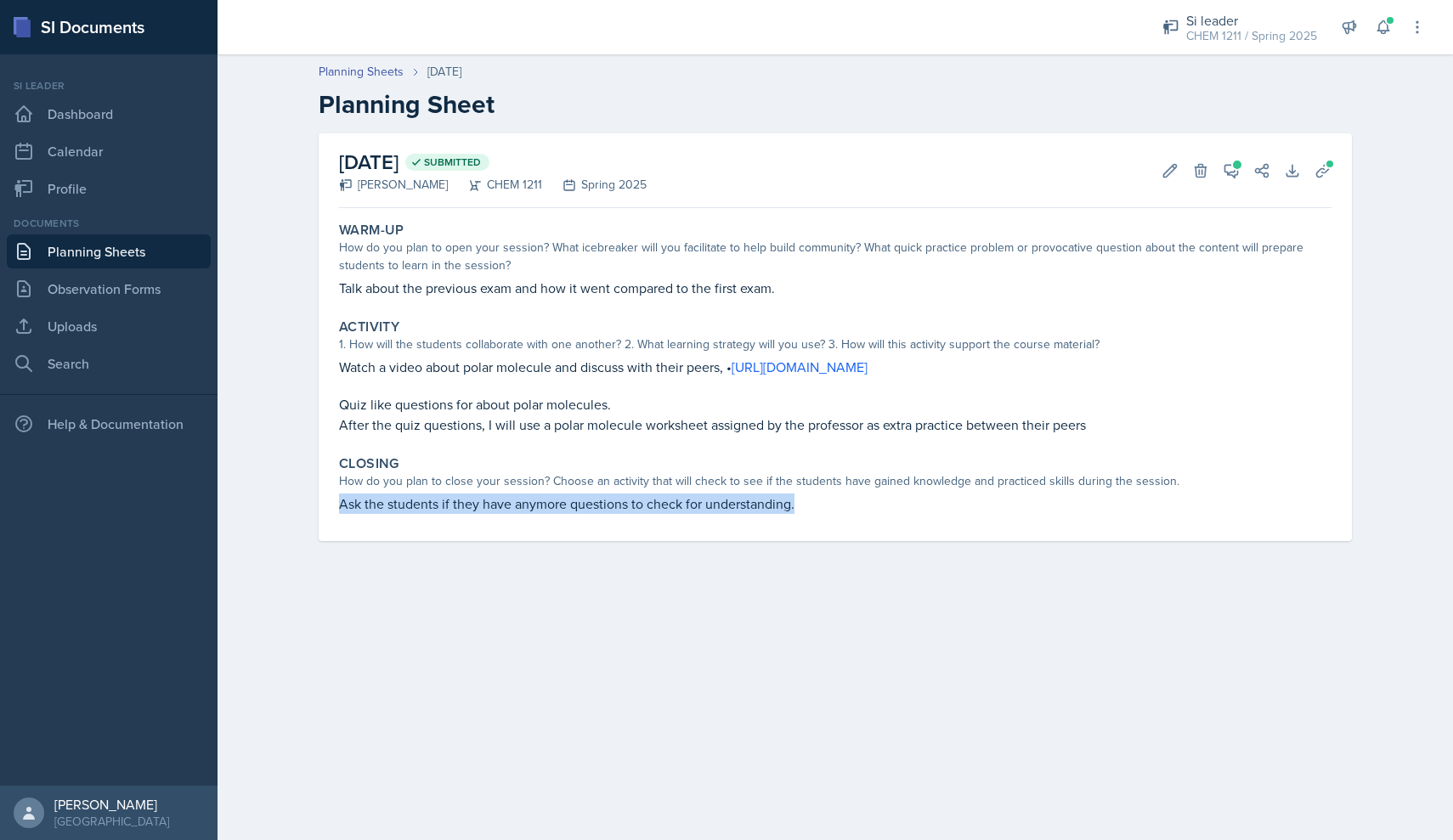
click at [633, 509] on p "Ask the students if they have anymore questions to check for understanding." at bounding box center [835, 503] width 992 height 20
copy div "Ask the students if they have anymore questions to check for understanding. Sub…"
click at [695, 167] on span at bounding box center [1330, 164] width 11 height 11
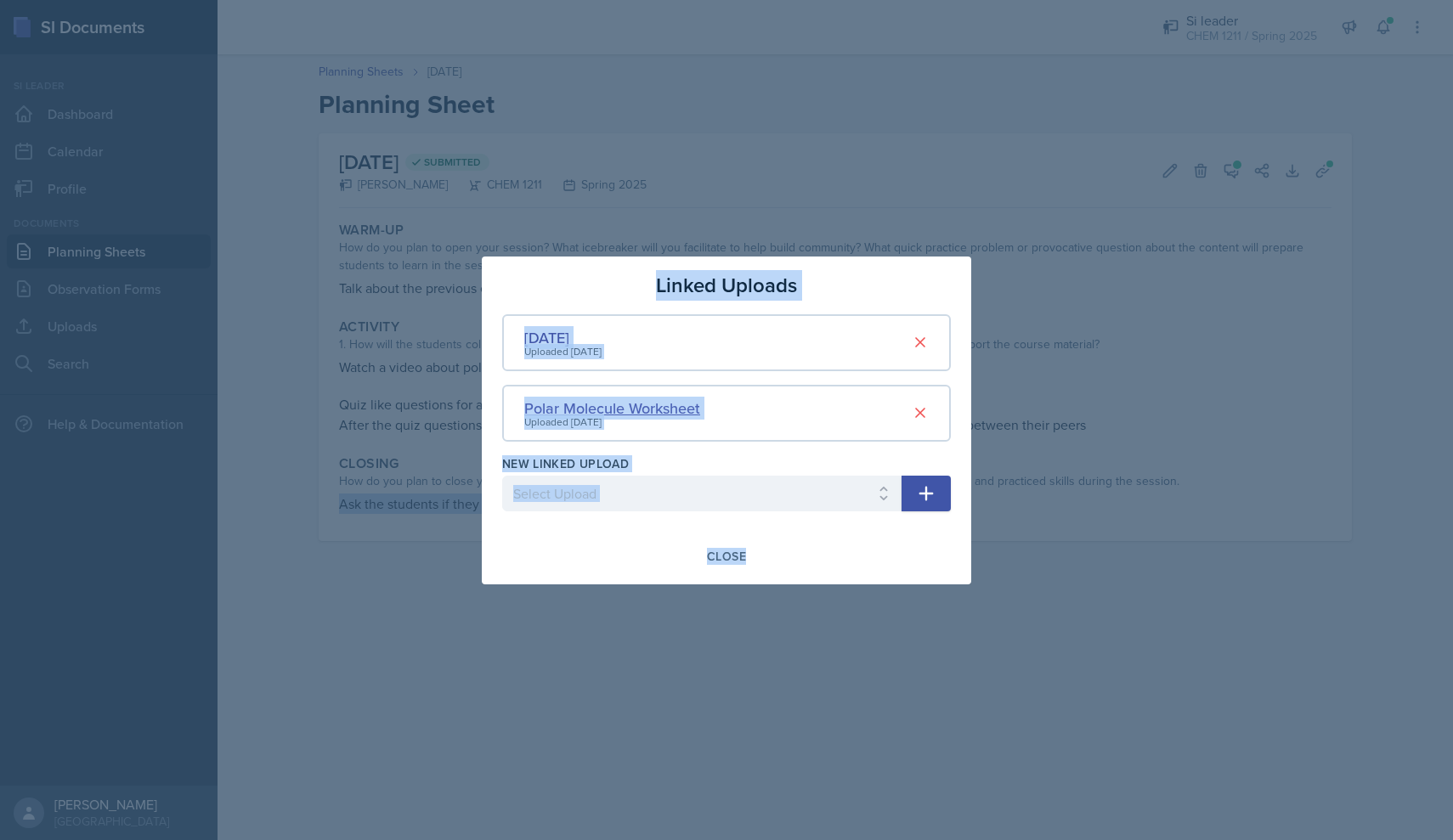
click at [661, 402] on div "Polar Molecule Worksheet" at bounding box center [612, 408] width 176 height 23
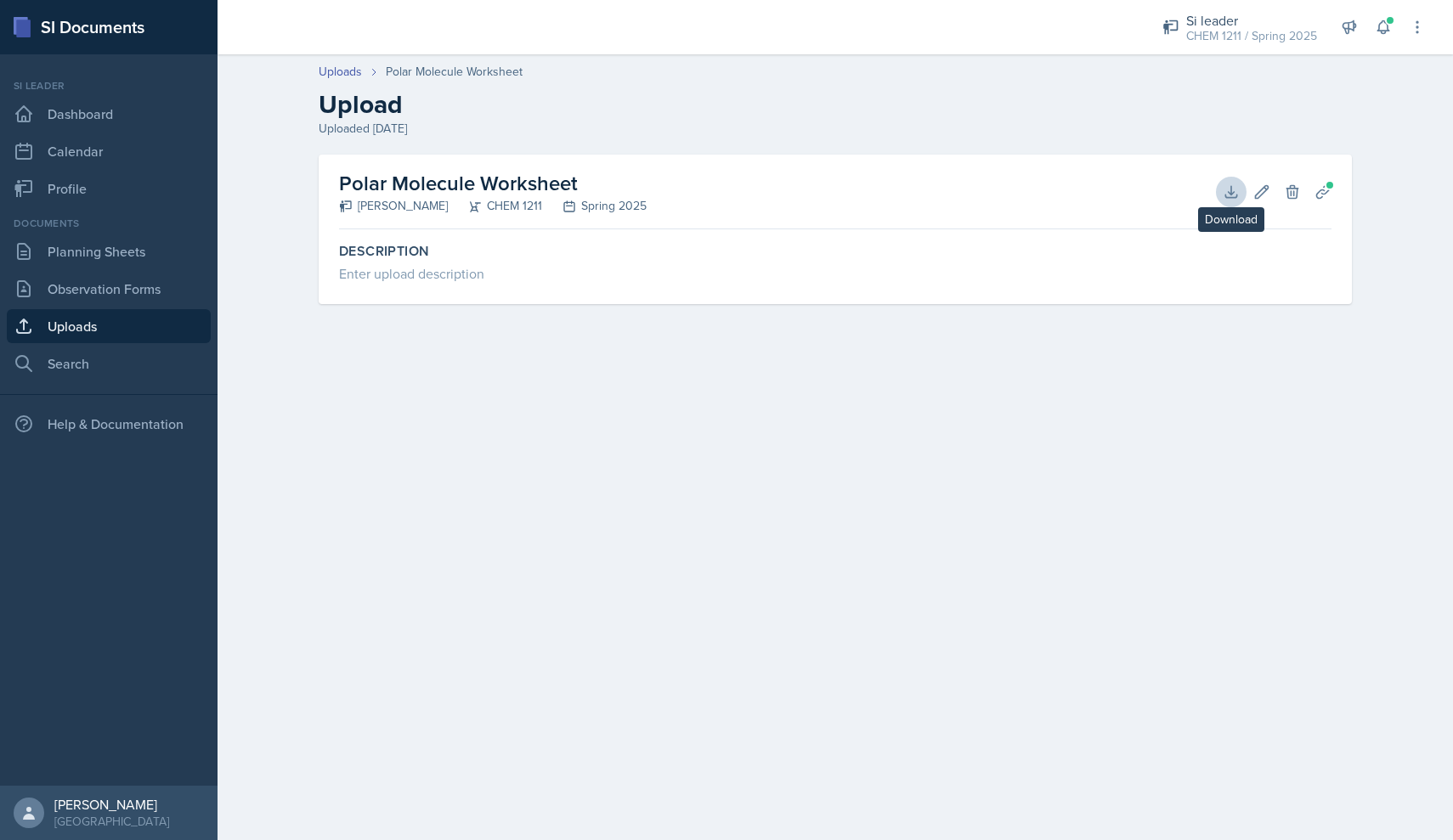
click at [695, 191] on icon at bounding box center [1231, 192] width 11 height 11
click at [546, 308] on div "Polar Molecule Worksheet [PERSON_NAME] CHEM 1211 Spring 2025 Download Edit Dele…" at bounding box center [834, 250] width 1087 height 190
click at [148, 327] on link "Uploads" at bounding box center [109, 326] width 204 height 34
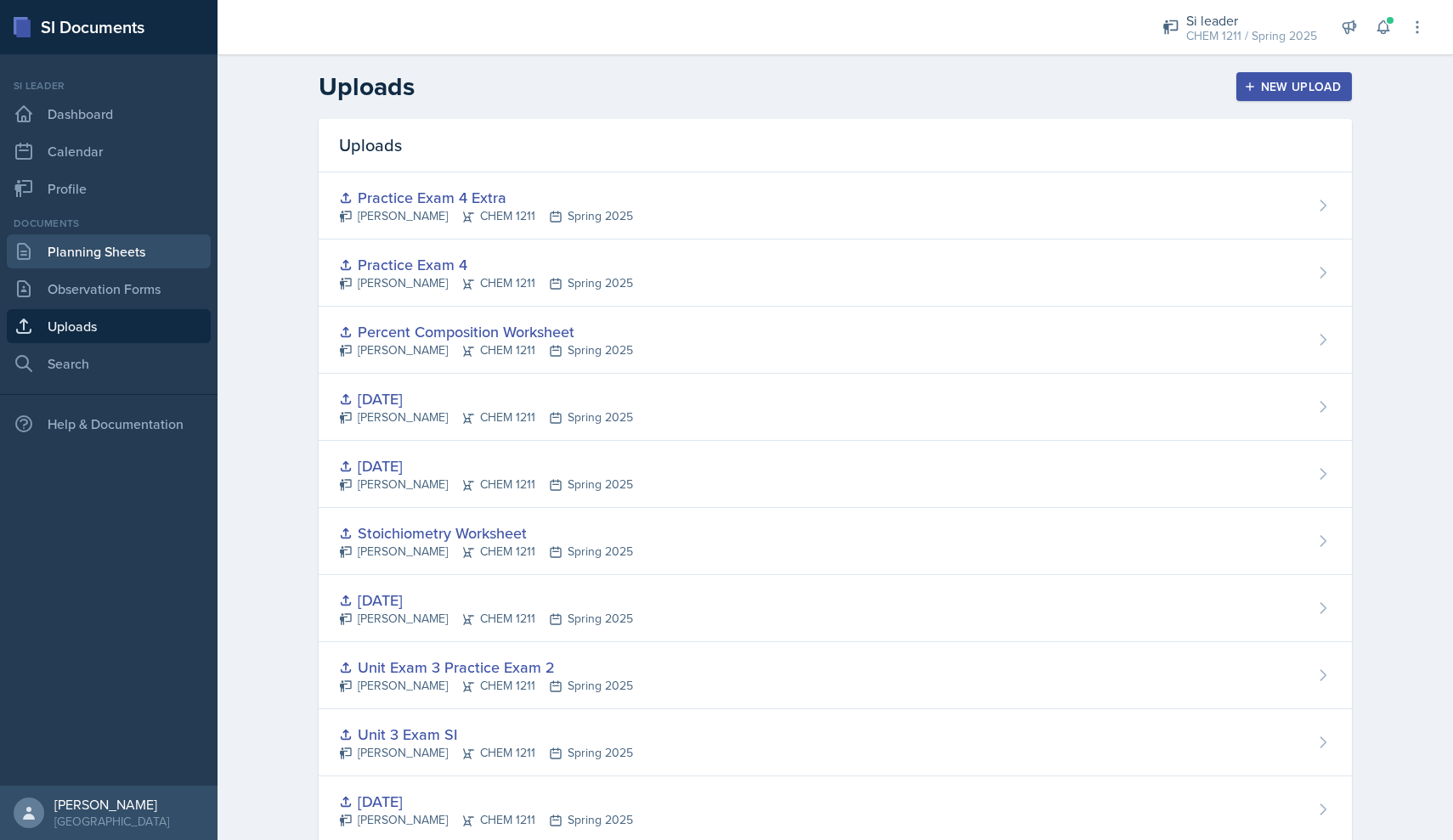
click at [169, 253] on link "Planning Sheets" at bounding box center [109, 251] width 204 height 34
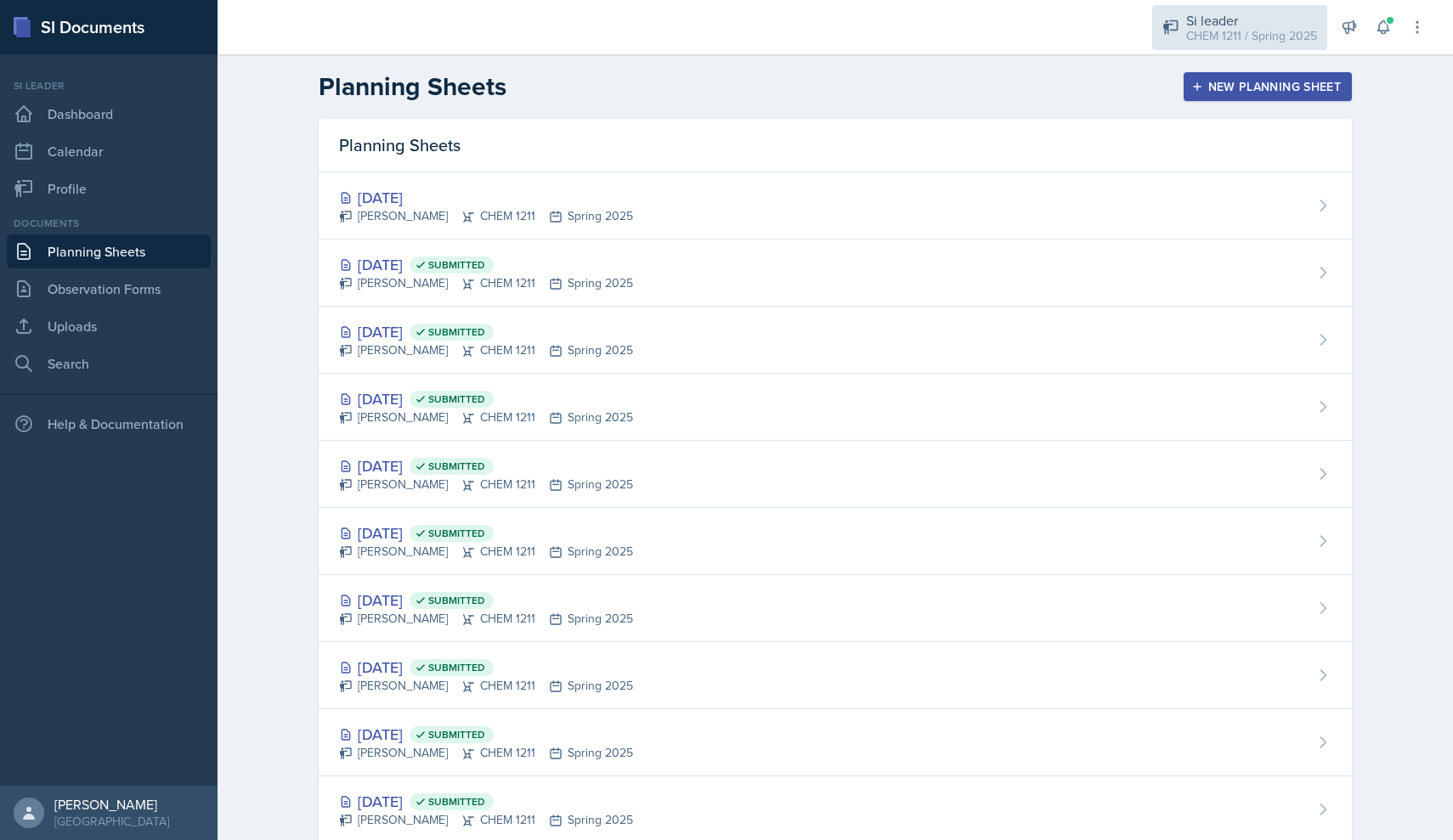
click at [695, 28] on div "CHEM 1211 / Spring 2025" at bounding box center [1251, 36] width 131 height 18
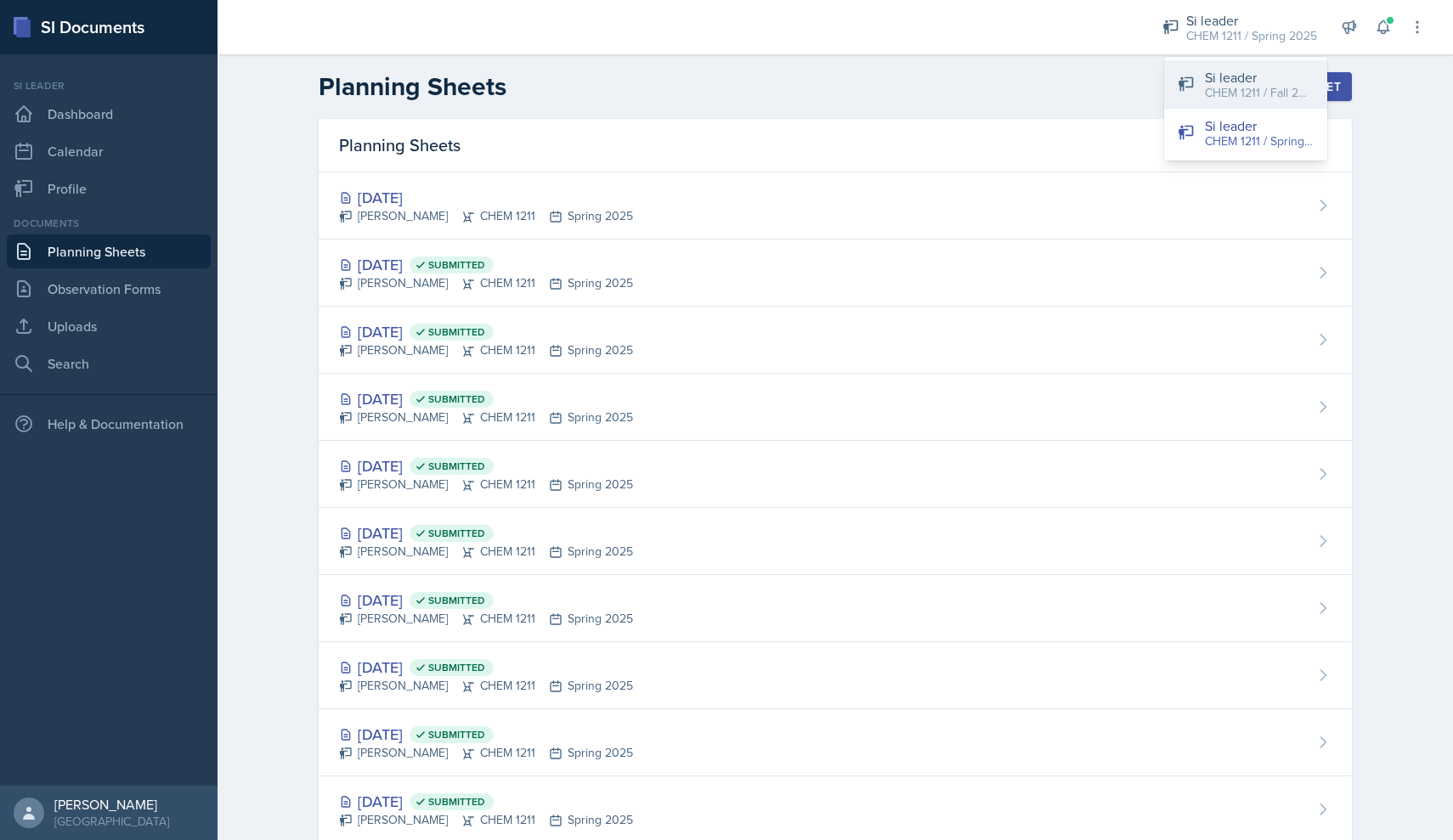
click at [695, 103] on button "Si leader CHEM 1211 / Fall 2025" at bounding box center [1246, 84] width 163 height 48
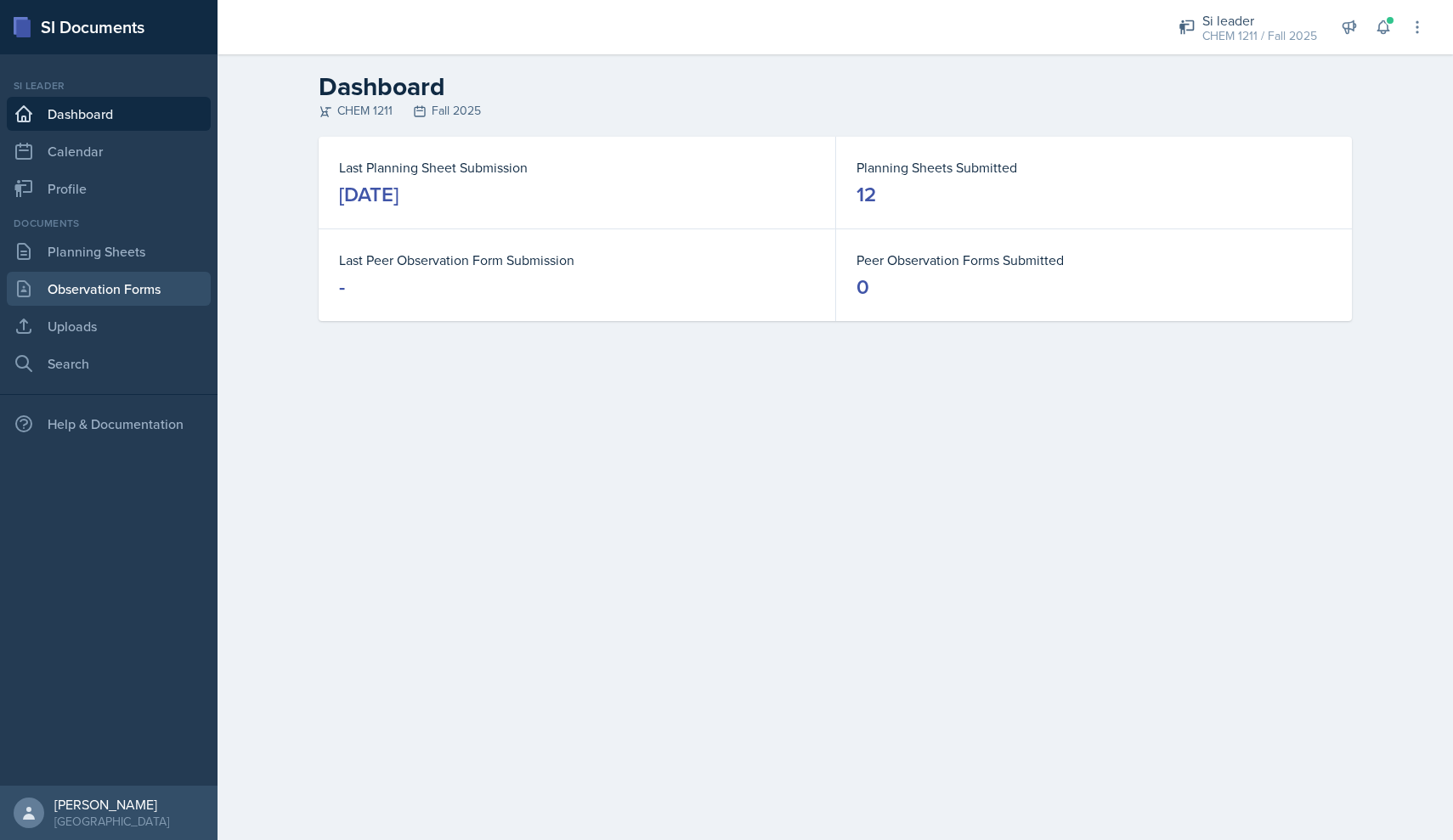
click at [171, 277] on link "Observation Forms" at bounding box center [109, 288] width 204 height 34
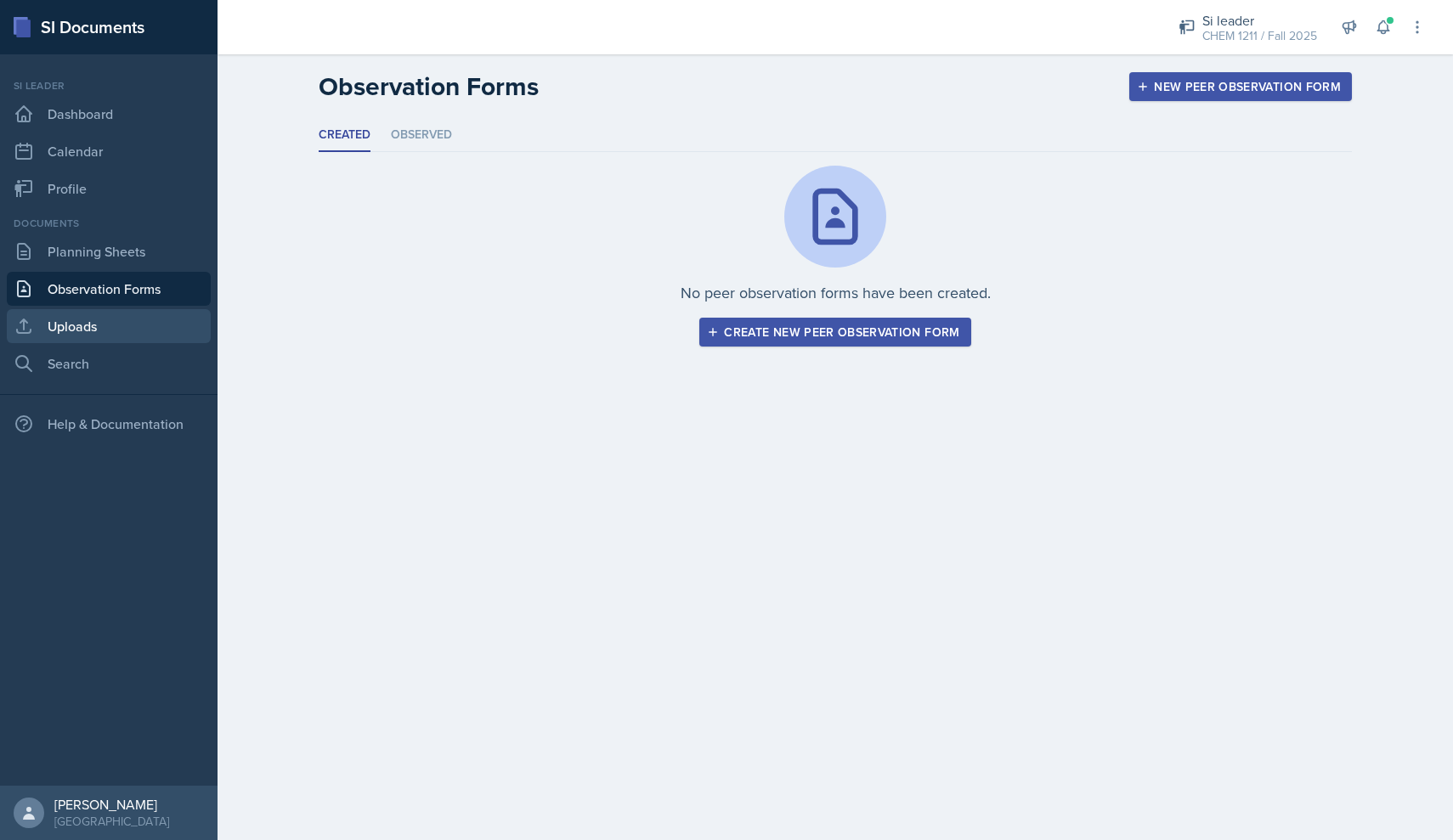
click at [89, 338] on link "Uploads" at bounding box center [109, 326] width 204 height 34
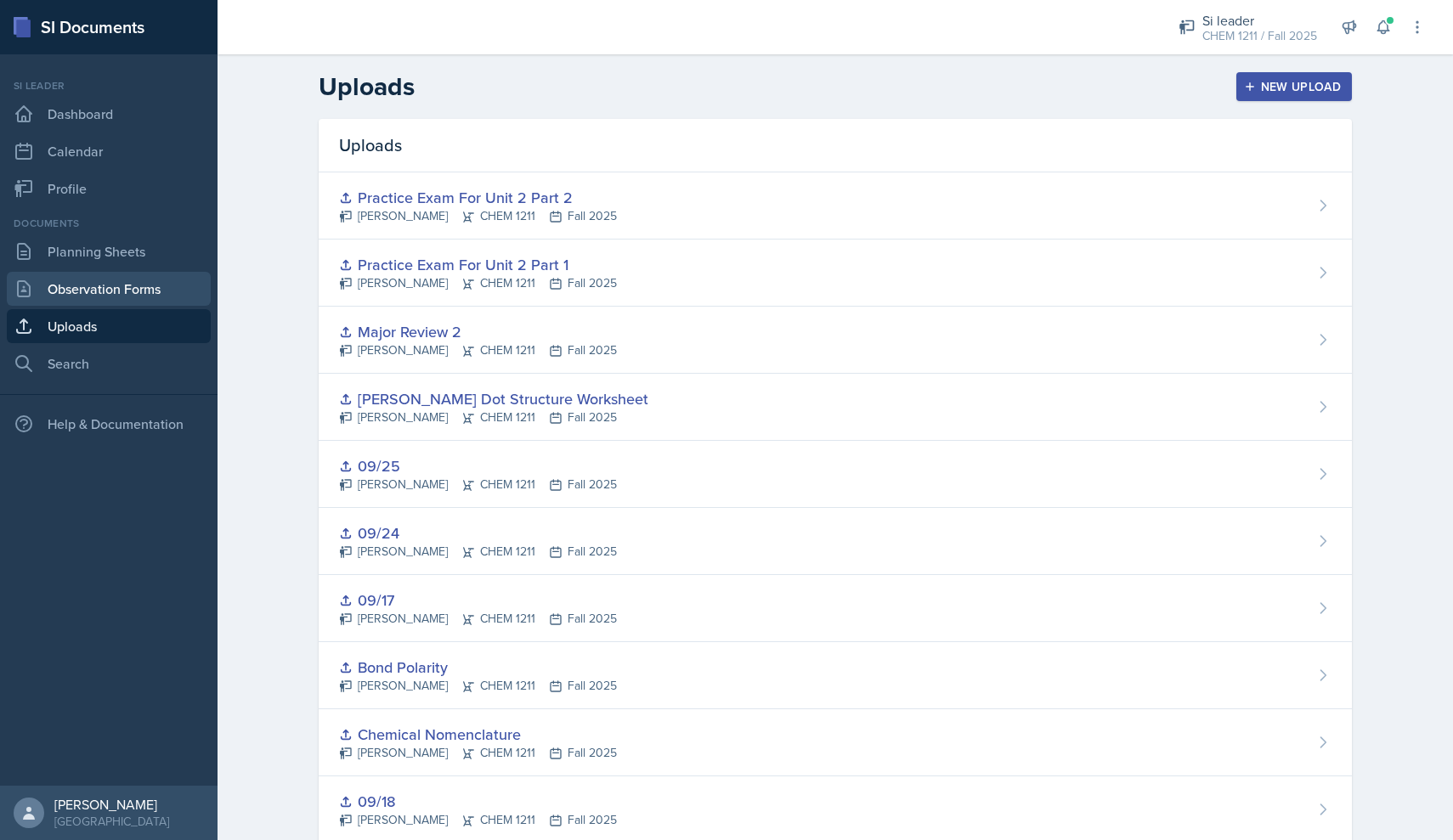
click at [96, 288] on link "Observation Forms" at bounding box center [109, 288] width 204 height 34
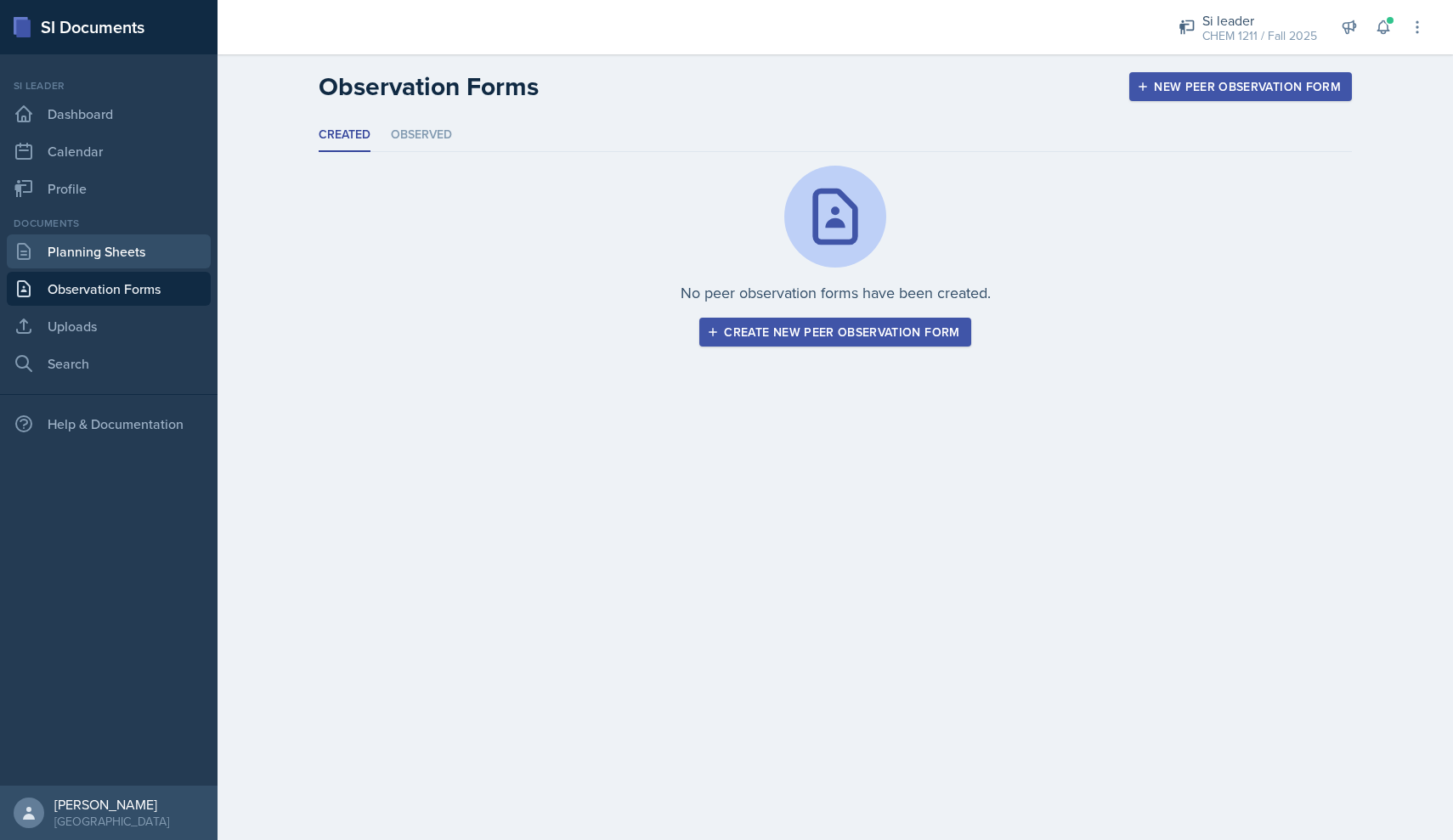
click at [96, 264] on link "Planning Sheets" at bounding box center [109, 251] width 204 height 34
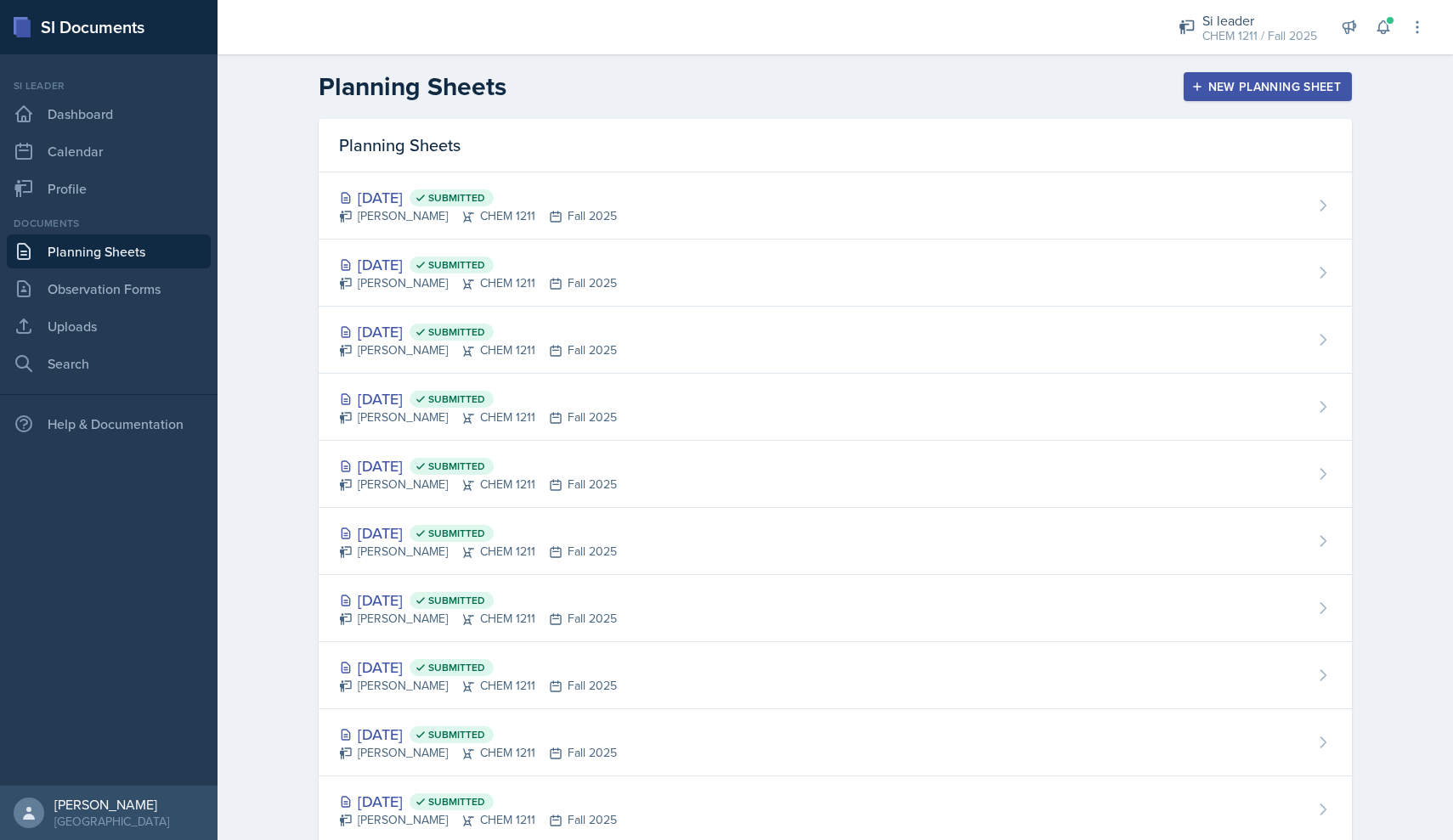
click at [695, 89] on div "New Planning Sheet" at bounding box center [1268, 86] width 146 height 13
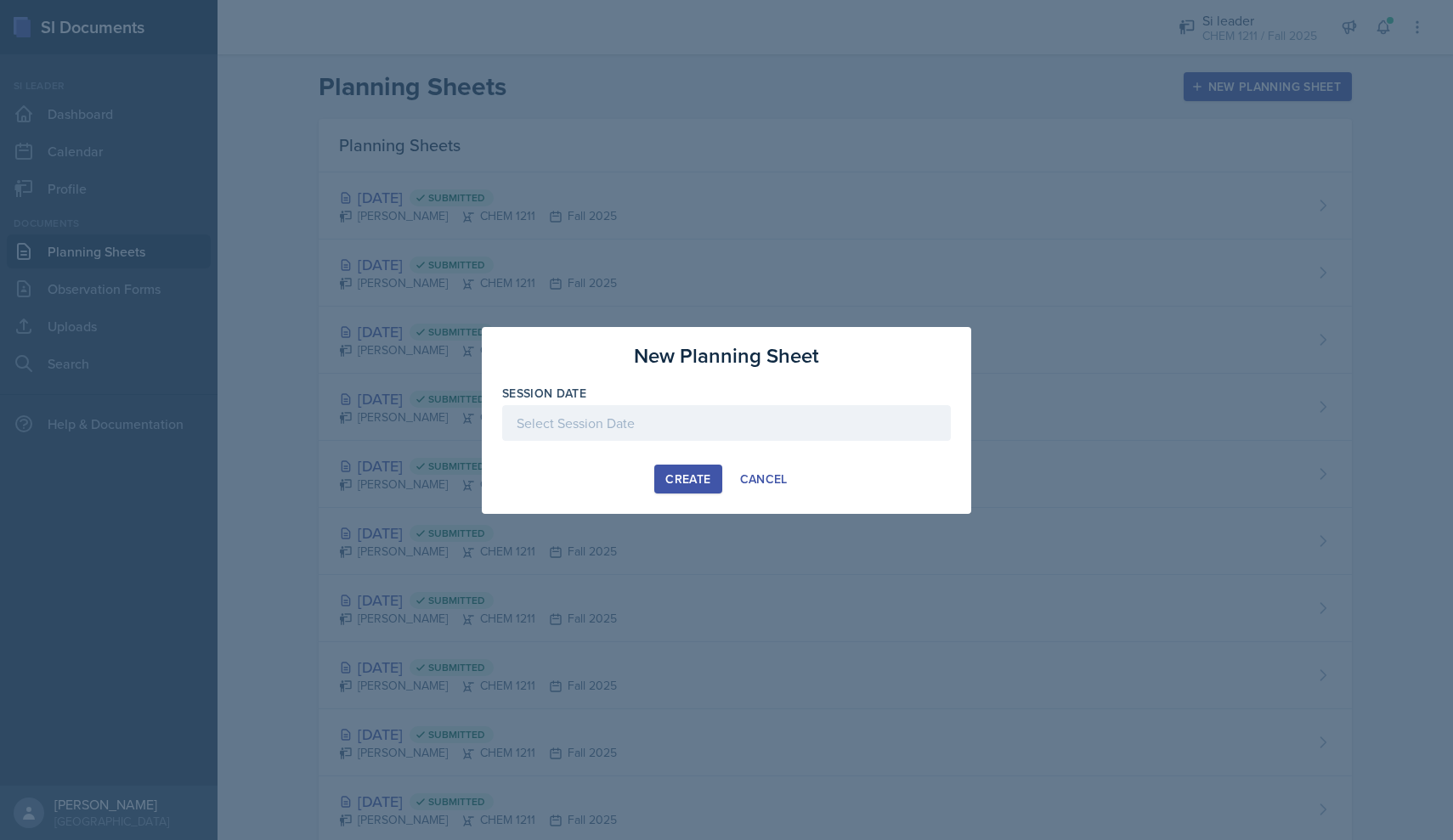
click at [695, 441] on div at bounding box center [726, 449] width 448 height 17
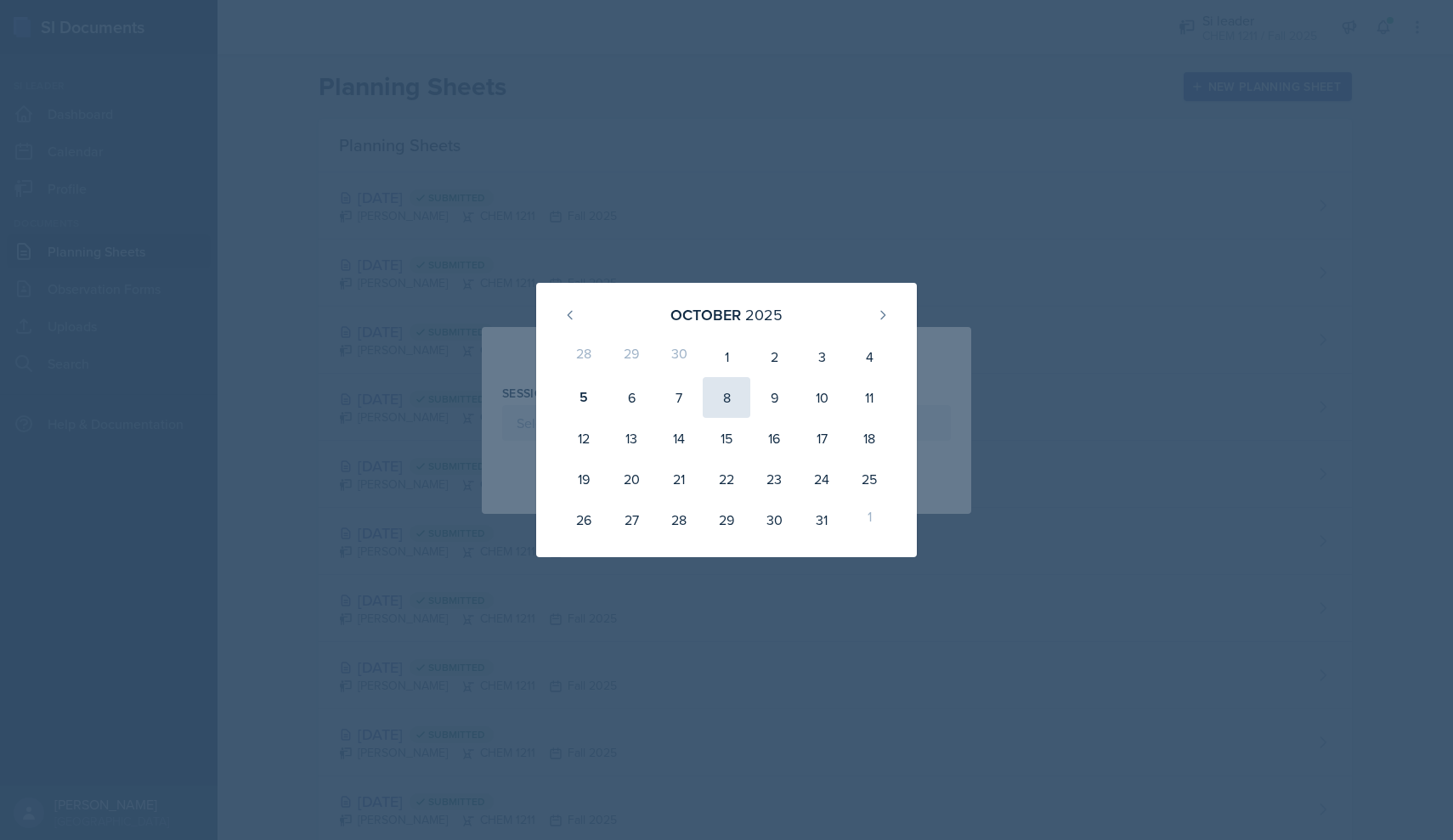
click at [695, 400] on div "8" at bounding box center [726, 397] width 47 height 40
type input "[DATE]"
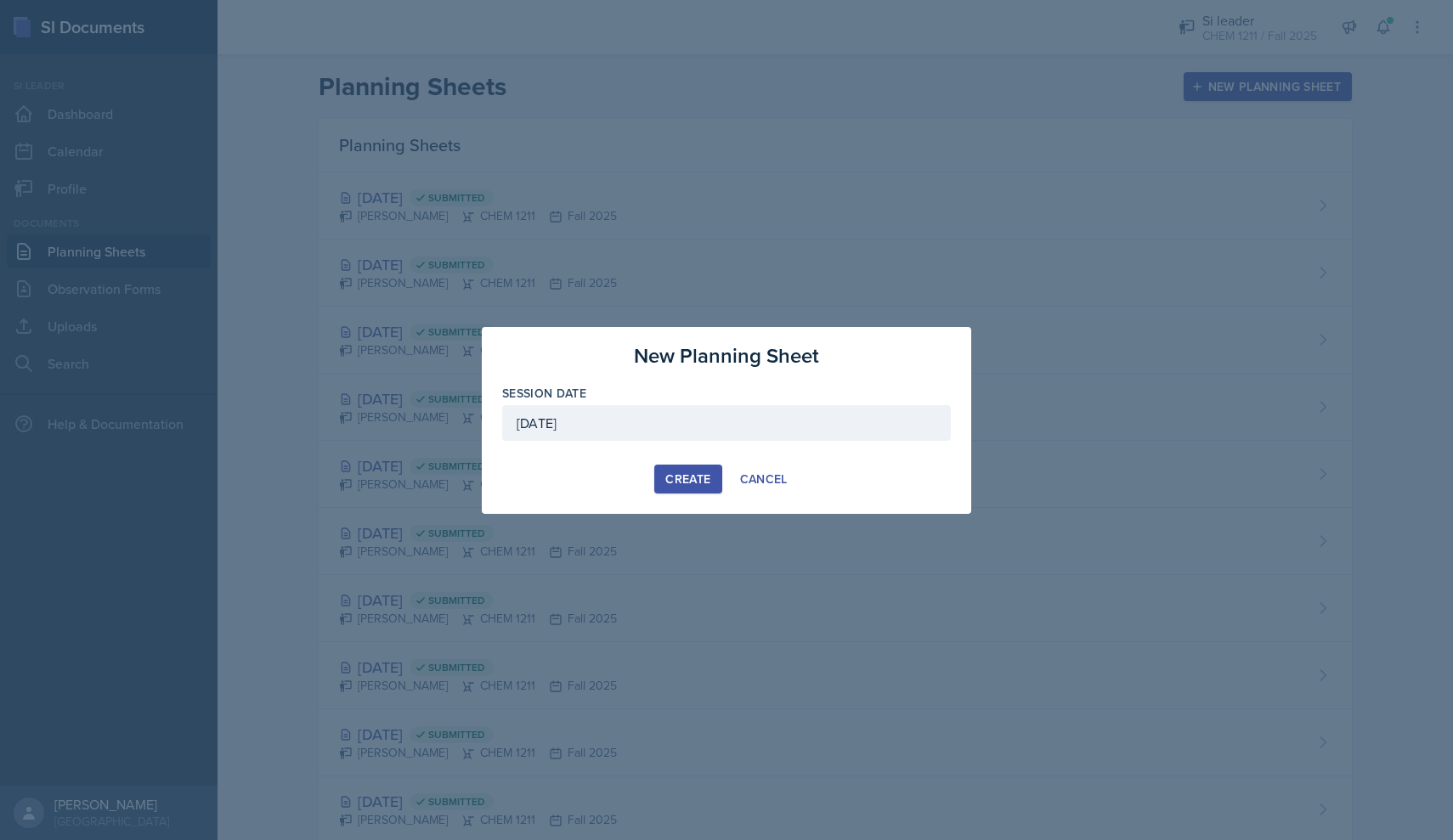
click at [688, 483] on div "Create" at bounding box center [687, 478] width 45 height 13
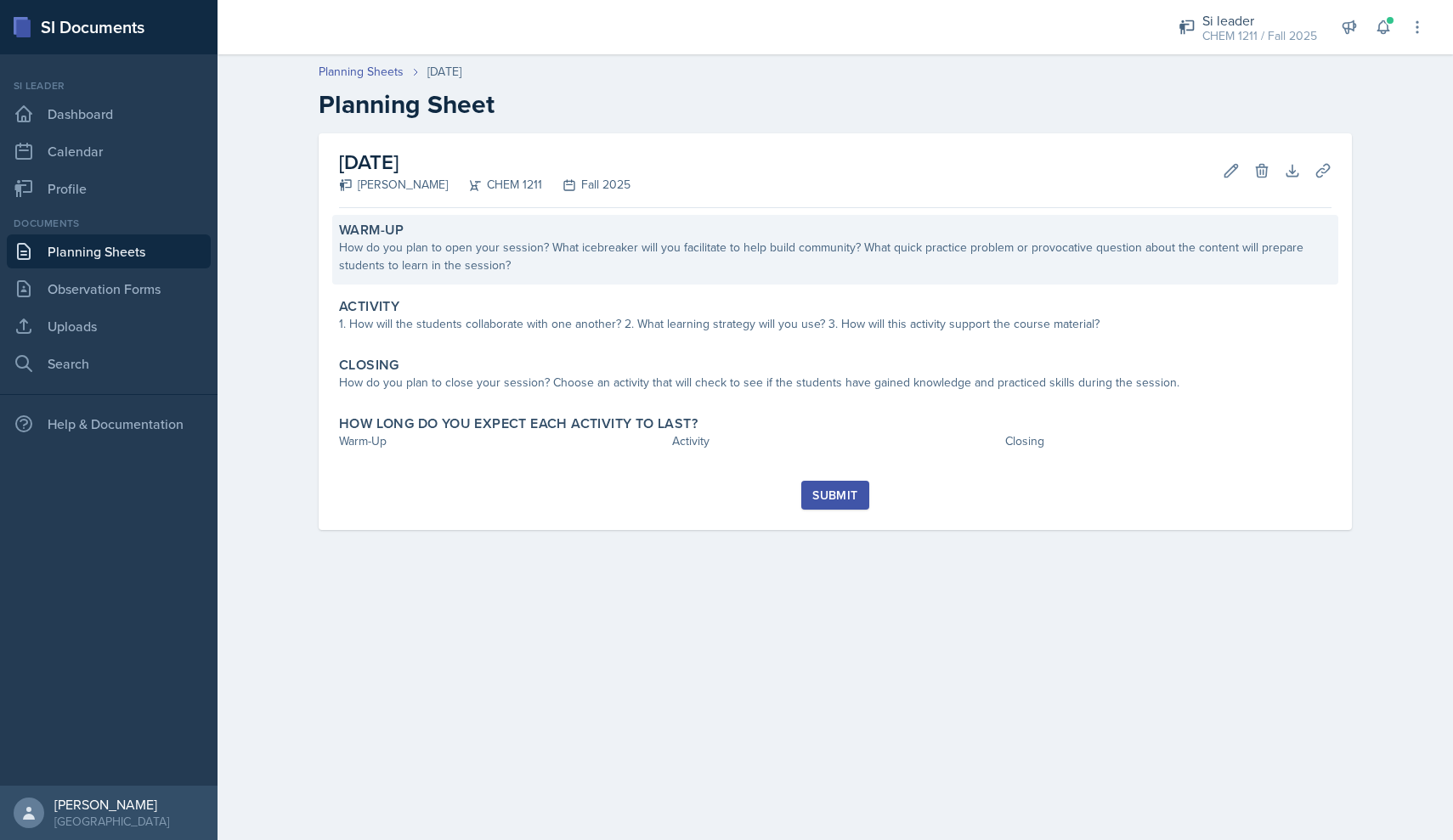
click at [584, 262] on div "How do you plan to open your session? What icebreaker will you facilitate to he…" at bounding box center [835, 257] width 992 height 36
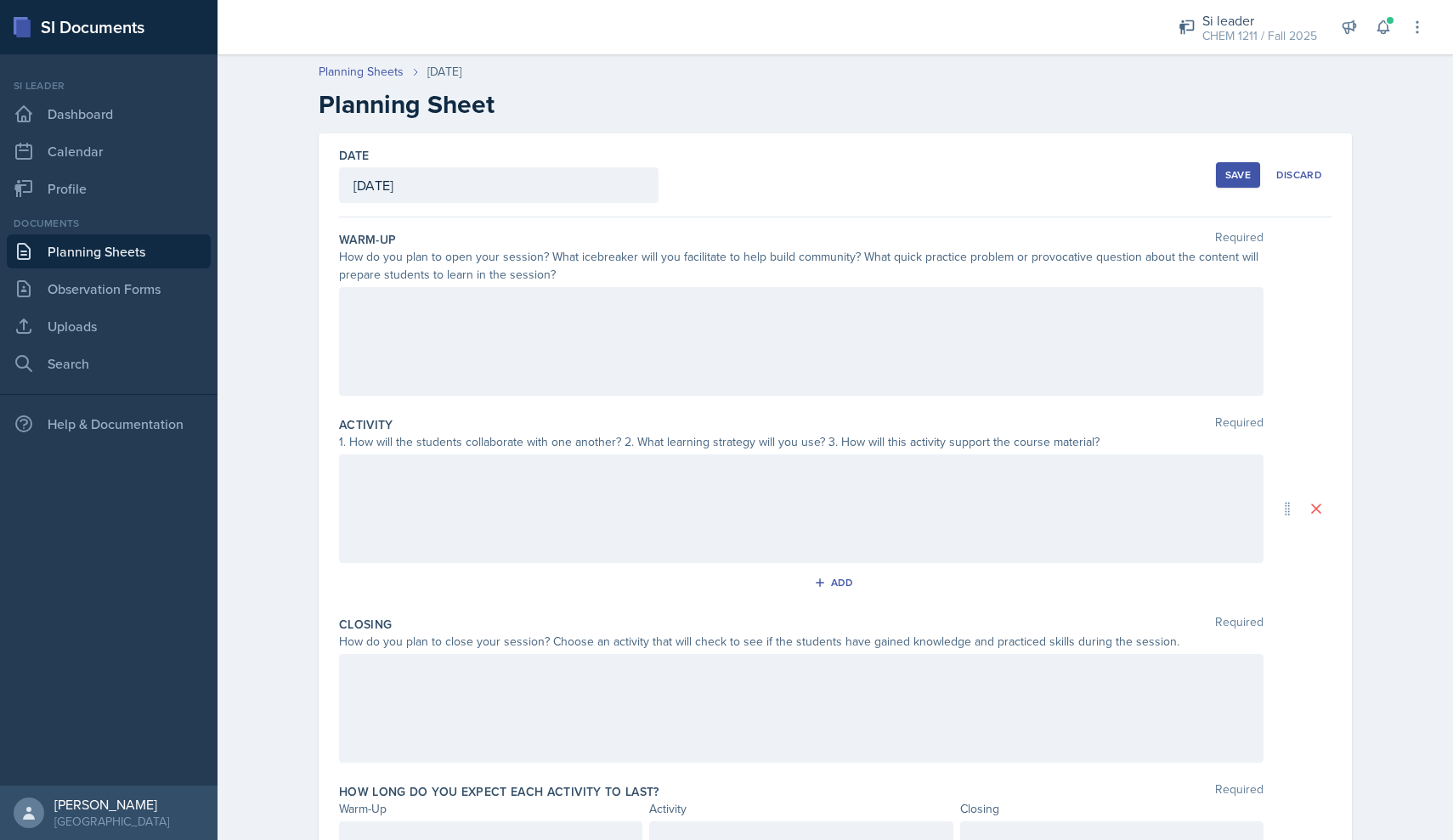
click at [563, 338] on div at bounding box center [801, 342] width 924 height 109
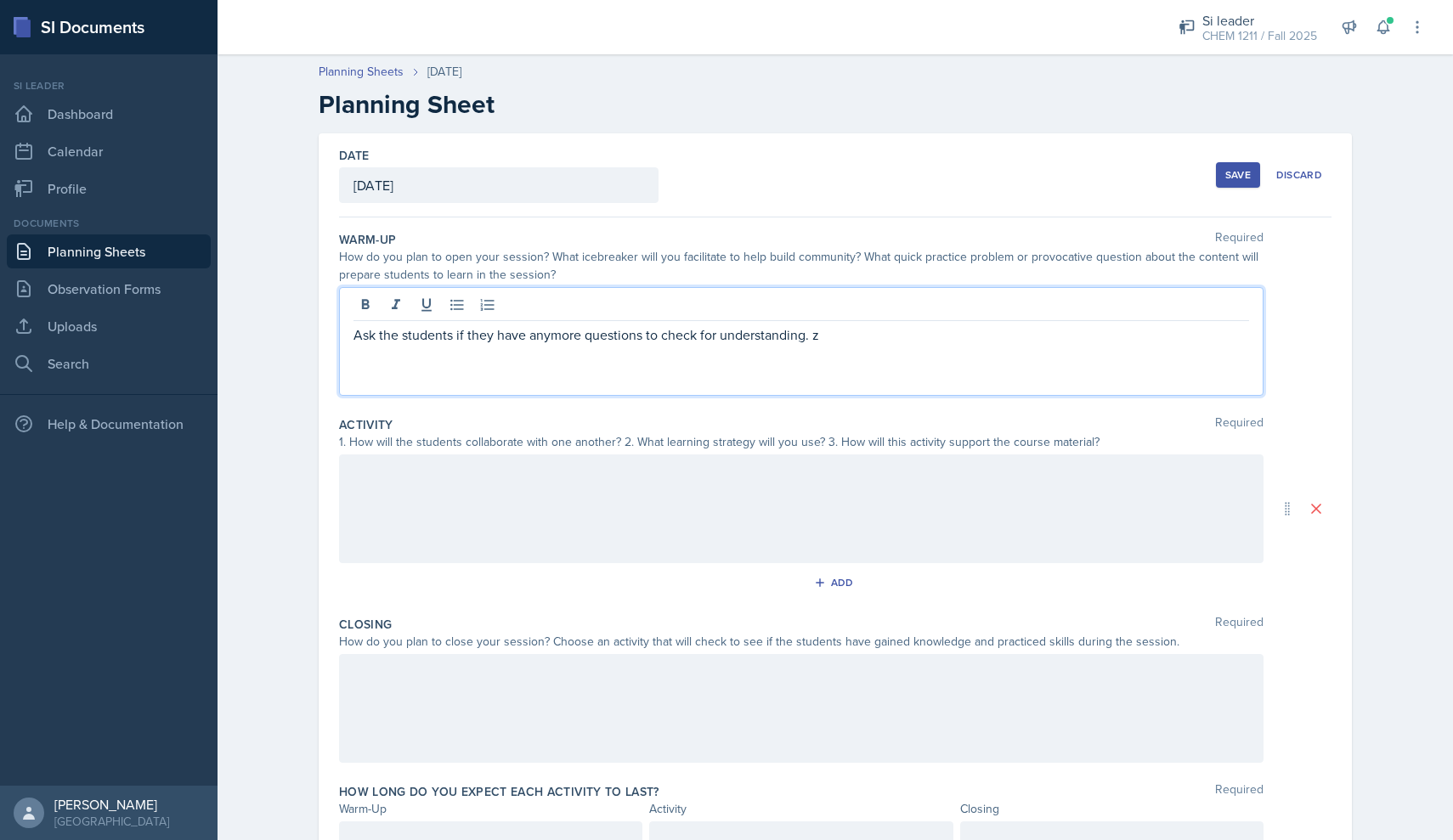
click at [695, 354] on p at bounding box center [801, 354] width 896 height 20
click at [694, 344] on p "z" at bounding box center [801, 354] width 896 height 20
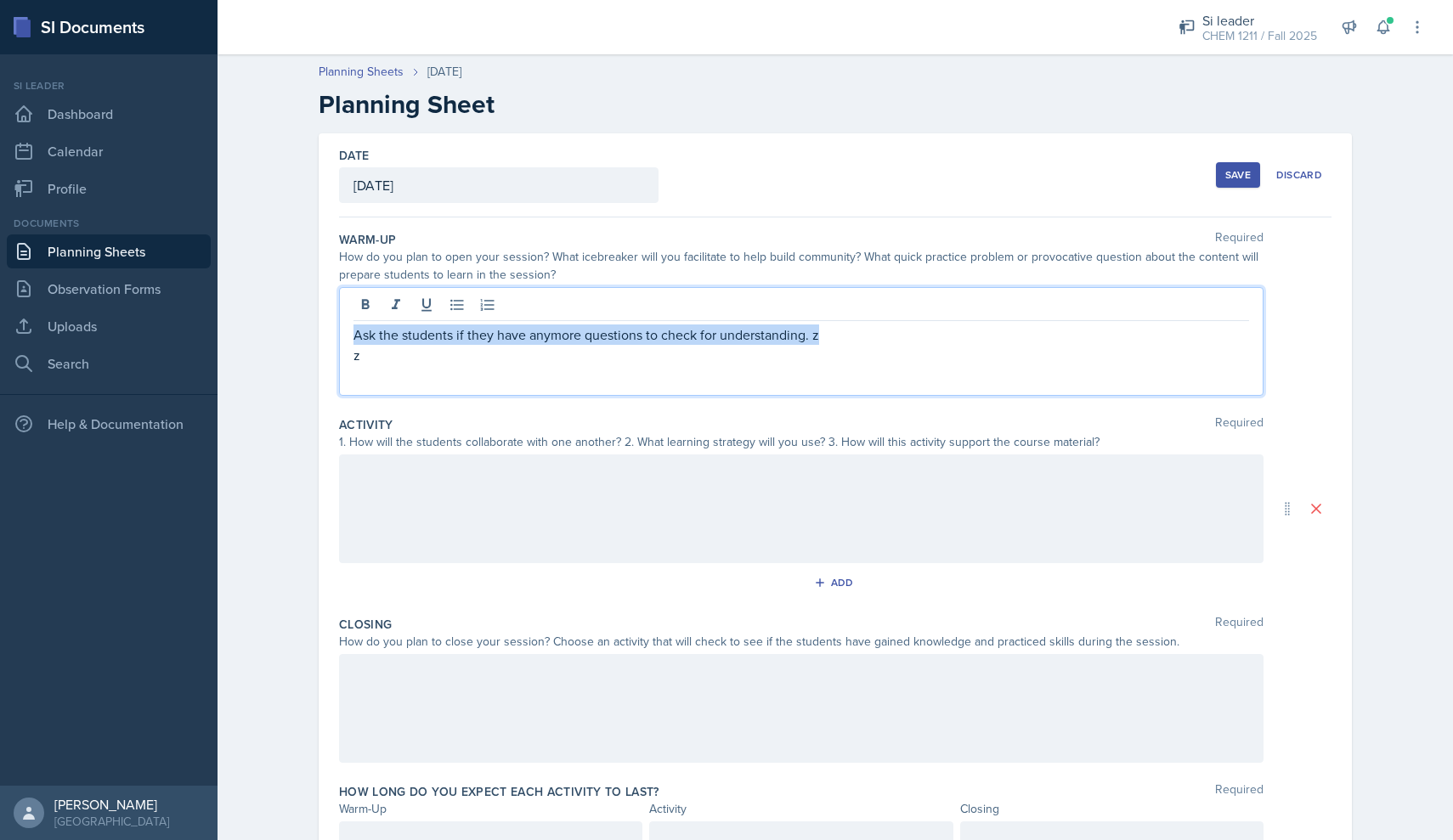
click at [694, 344] on p "z" at bounding box center [801, 354] width 896 height 20
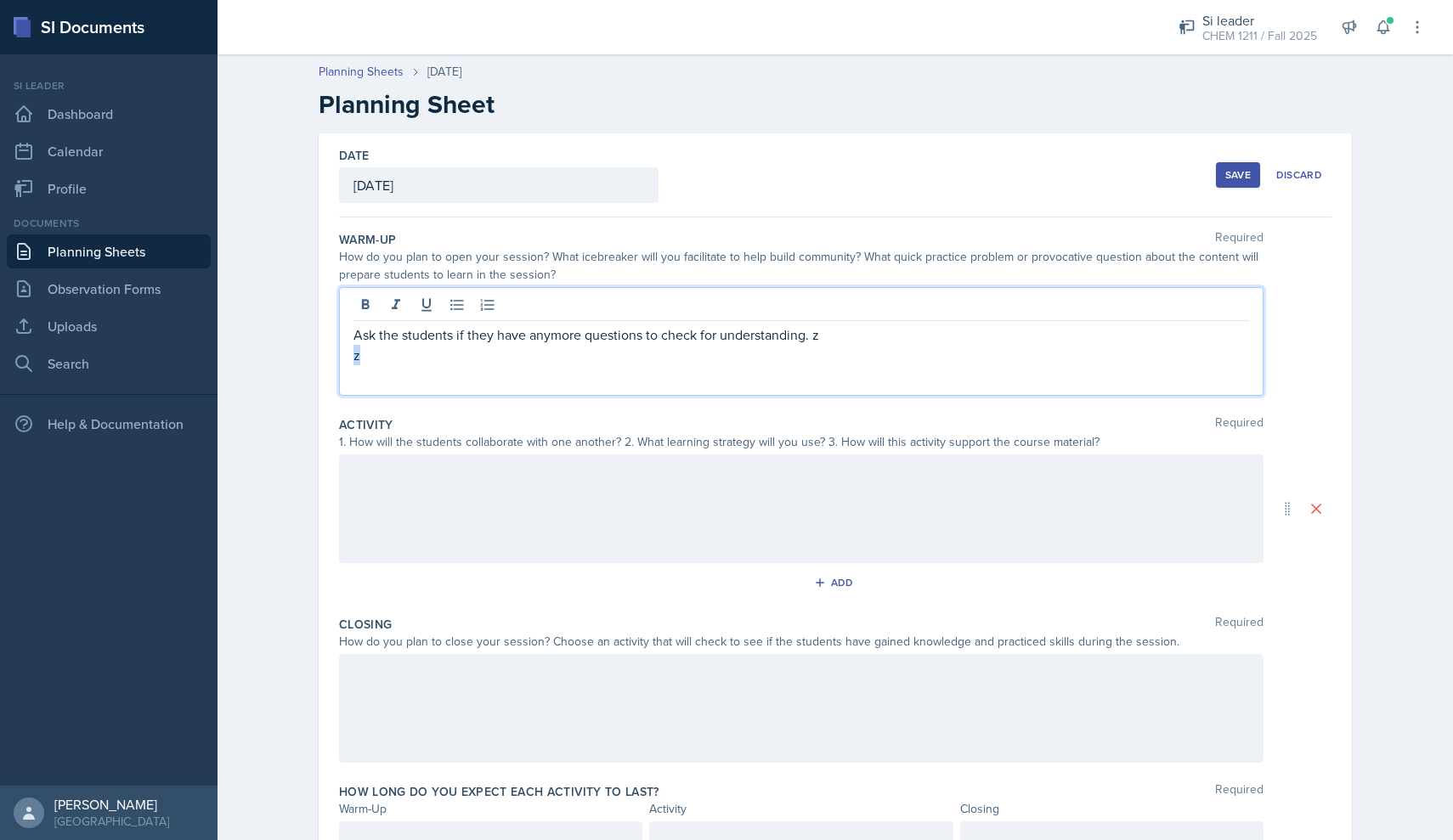
click at [694, 344] on p "z" at bounding box center [801, 354] width 896 height 20
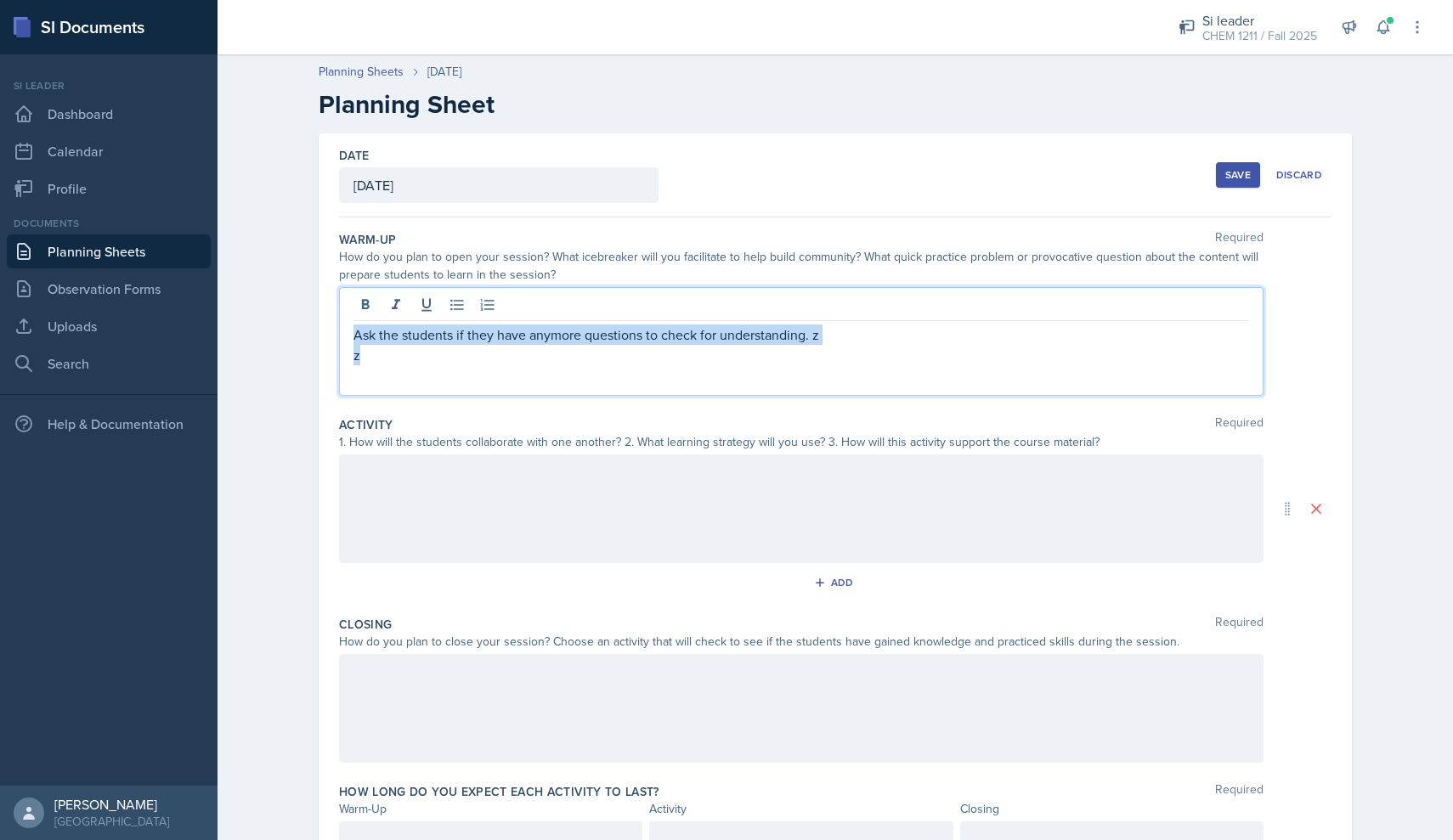
drag, startPoint x: 694, startPoint y: 344, endPoint x: 587, endPoint y: 281, distance: 124.2
click at [587, 281] on div "Warm-Up Required How do you plan to open your session? What icebreaker will you…" at bounding box center [835, 316] width 992 height 185
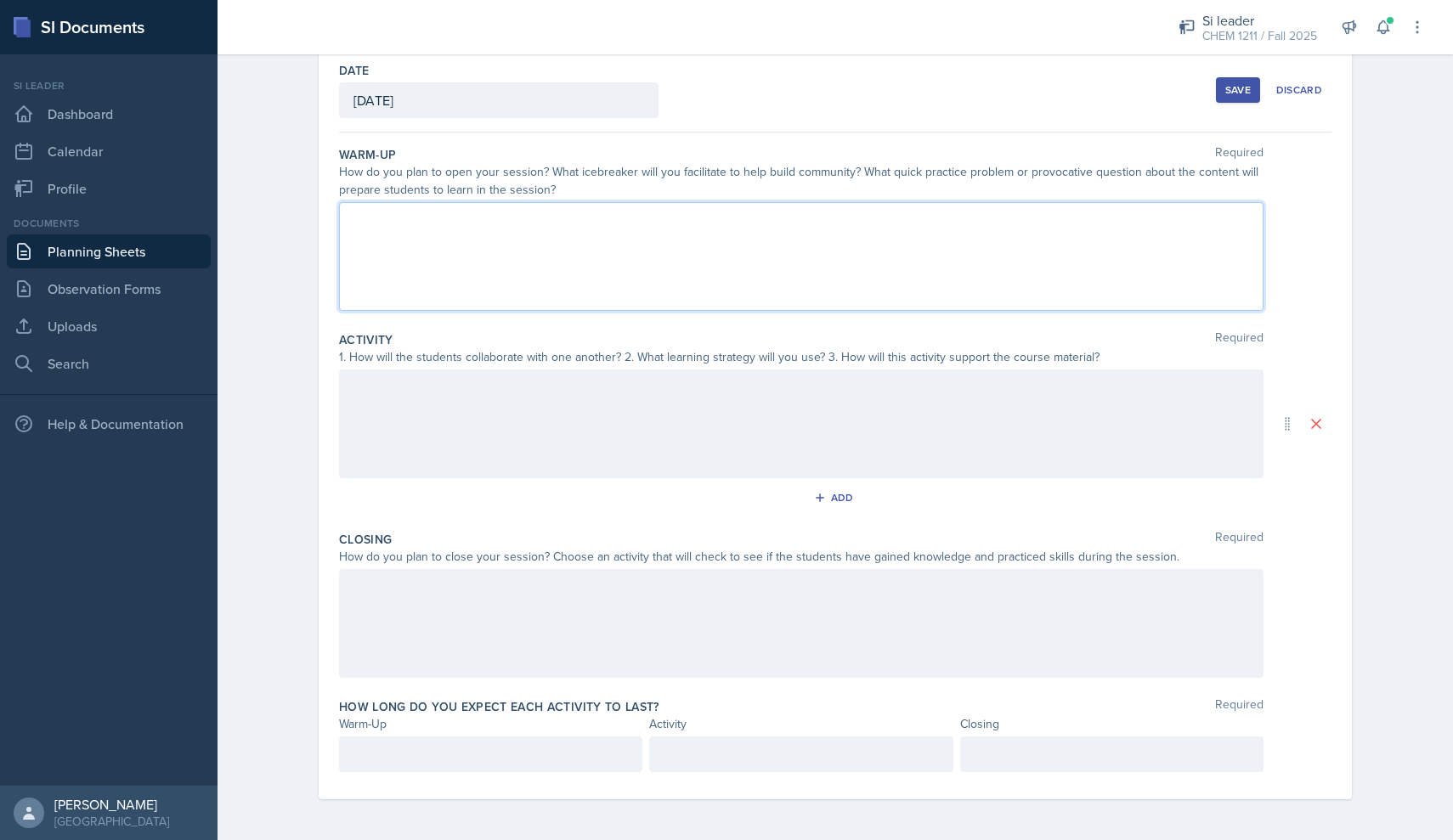
click at [448, 590] on div at bounding box center [801, 623] width 924 height 109
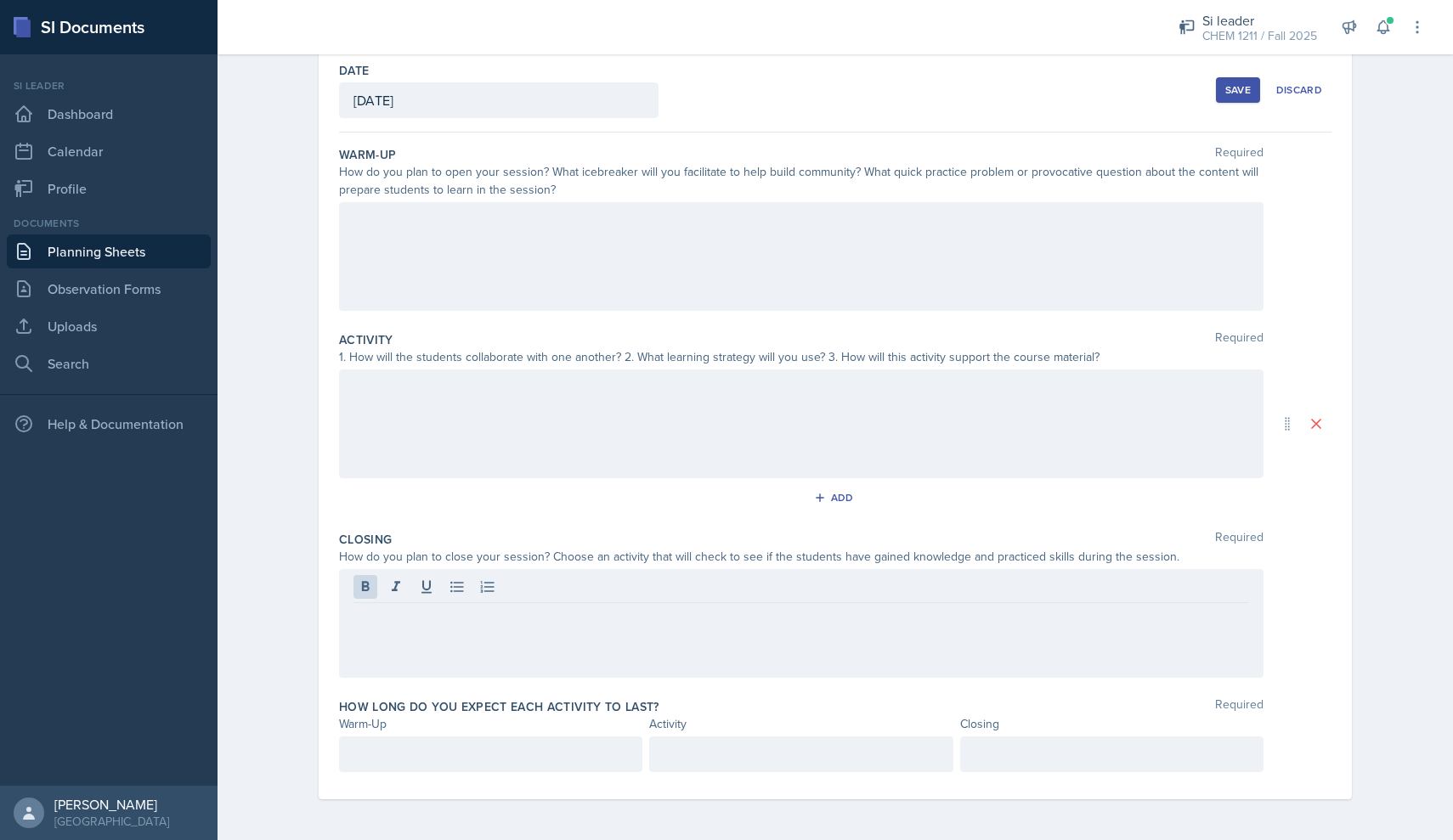
click at [467, 653] on div at bounding box center [801, 623] width 924 height 109
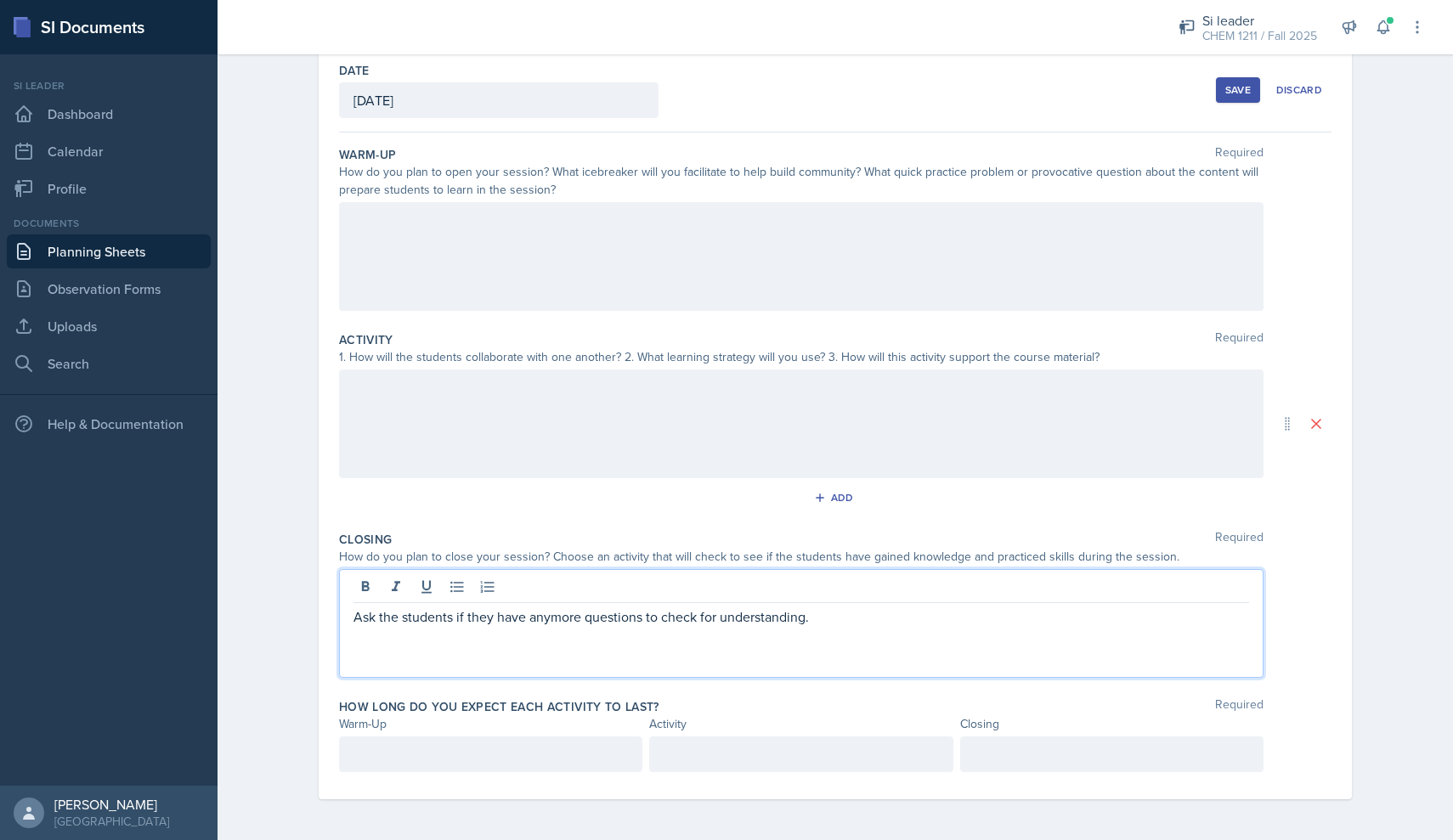
click at [454, 758] on div at bounding box center [490, 754] width 303 height 36
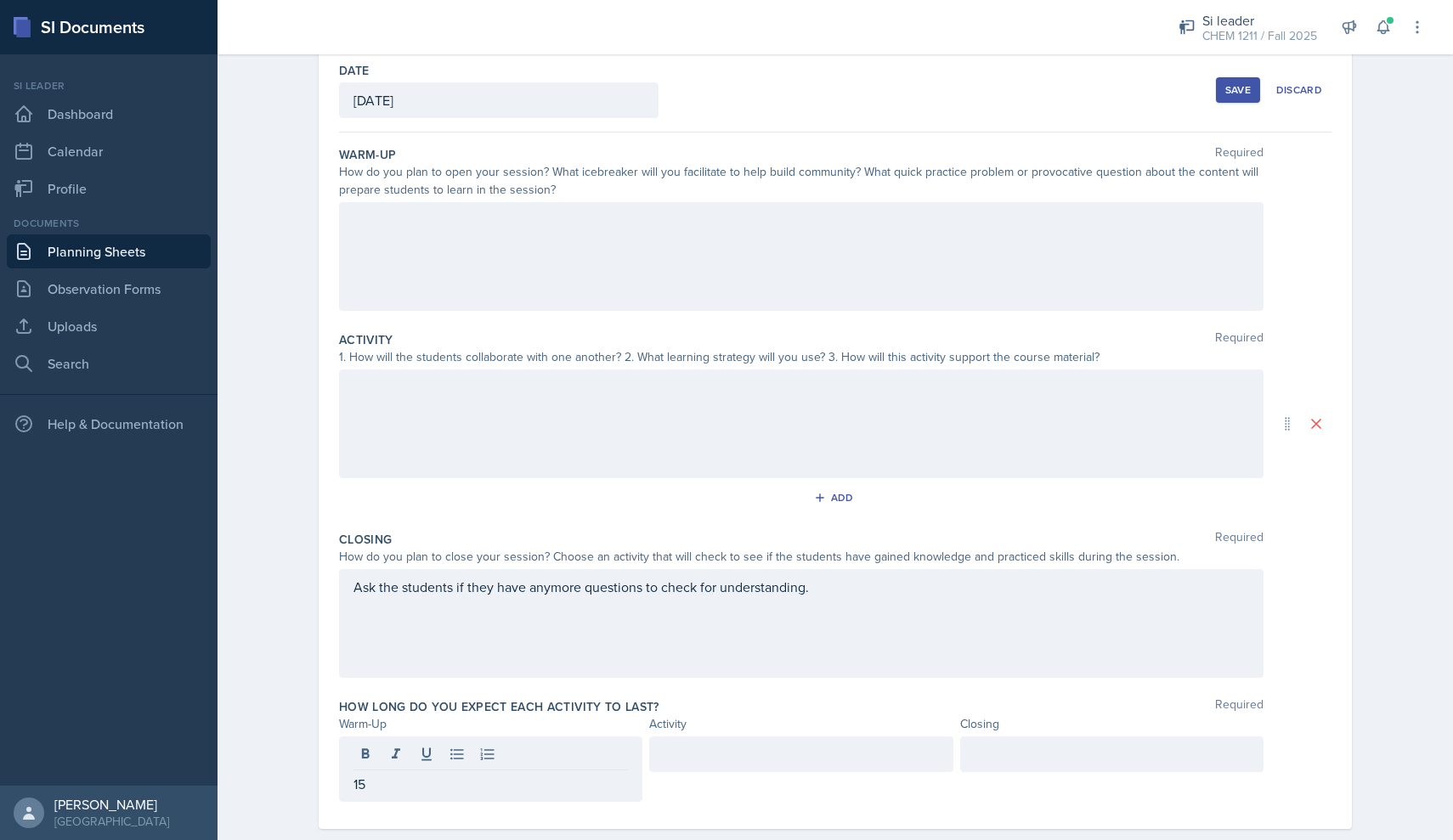
click at [695, 764] on div at bounding box center [800, 754] width 303 height 36
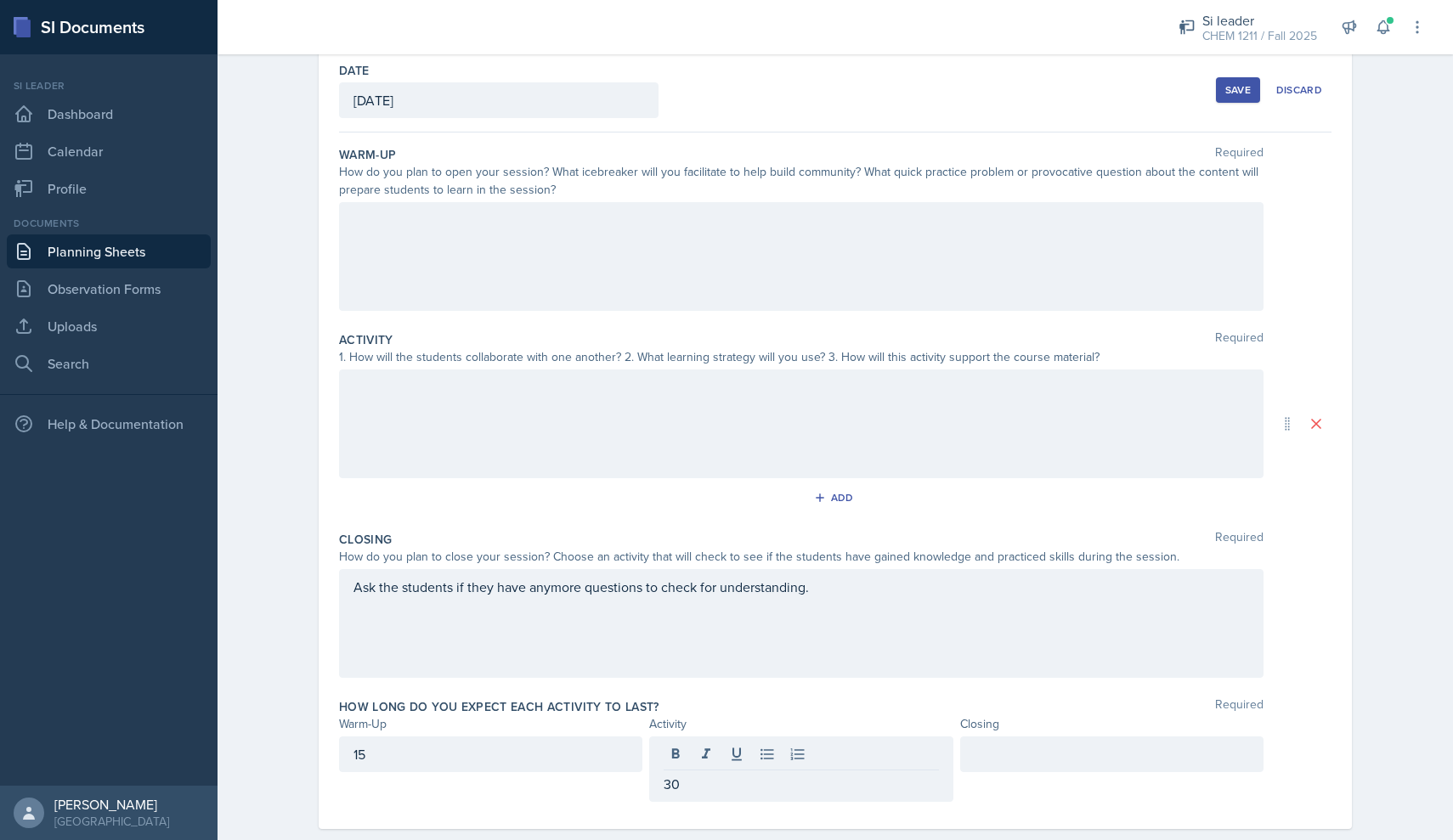
click at [695, 743] on div at bounding box center [1111, 754] width 303 height 36
click at [695, 646] on div "Ask the students if they have anymore questions to check for understanding." at bounding box center [801, 623] width 924 height 109
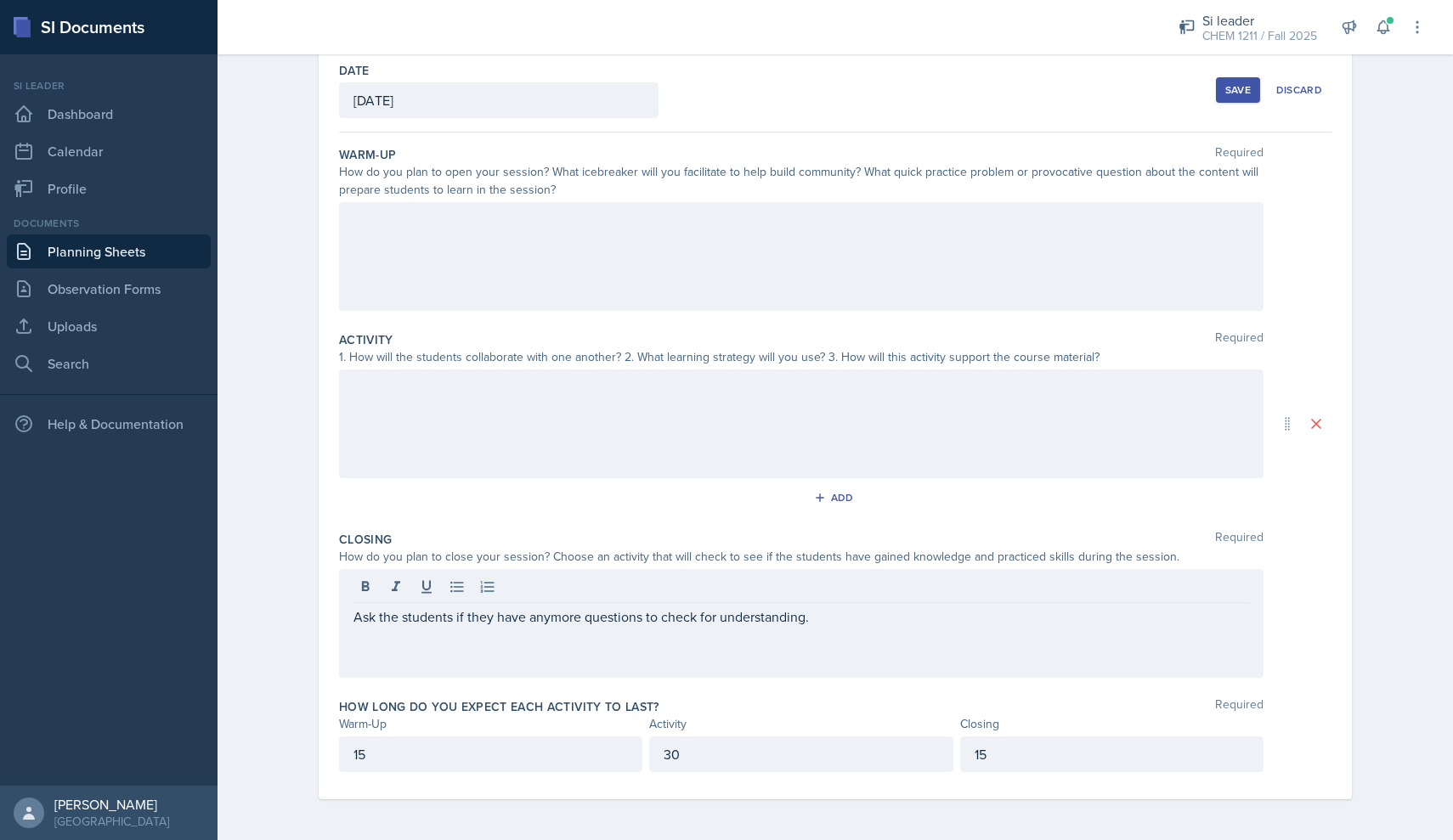
click at [695, 695] on div "How long do you expect each activity to last? Required Warm-Up Activity Closing…" at bounding box center [835, 738] width 992 height 94
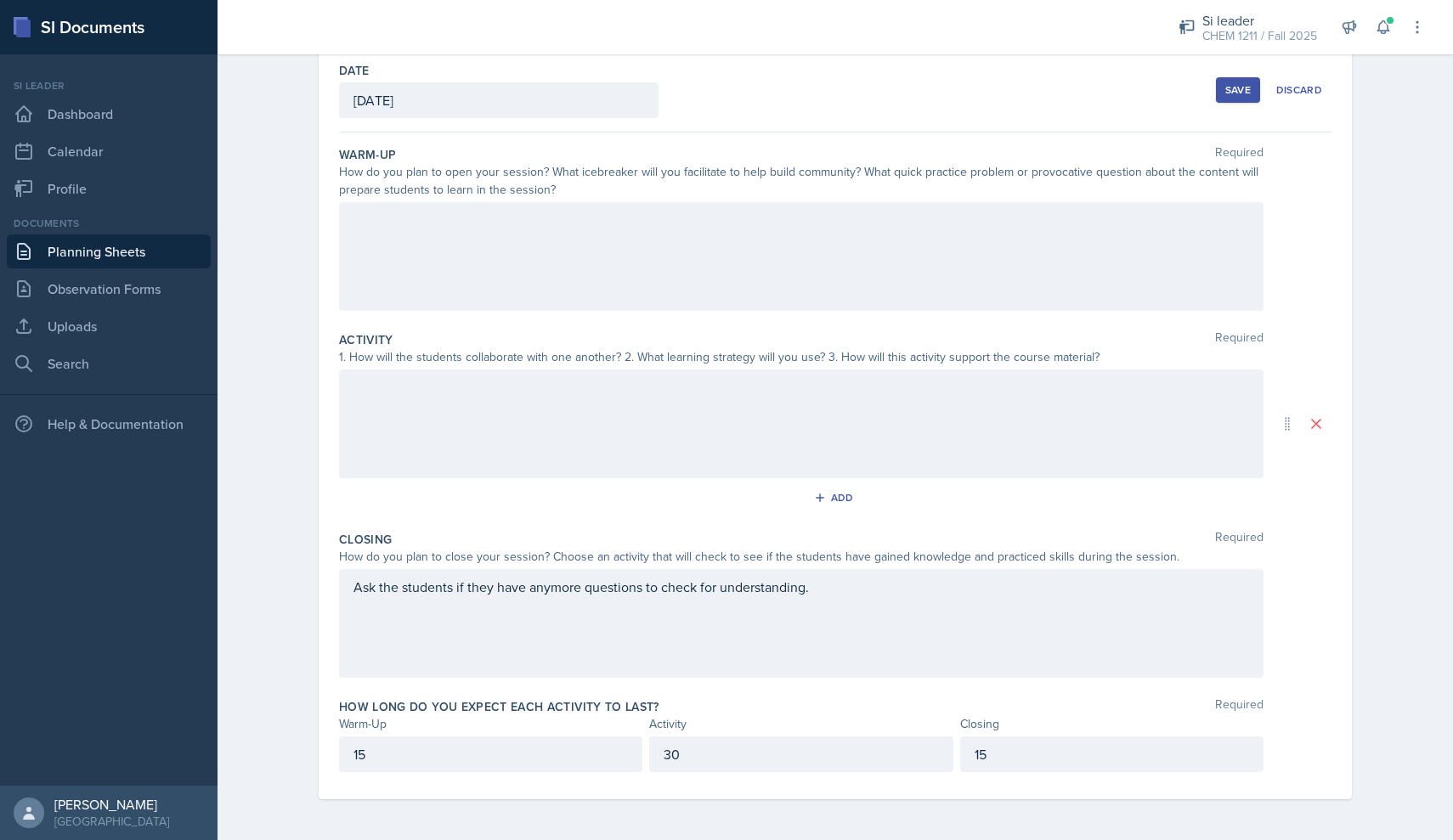
click at [527, 242] on div at bounding box center [801, 257] width 924 height 109
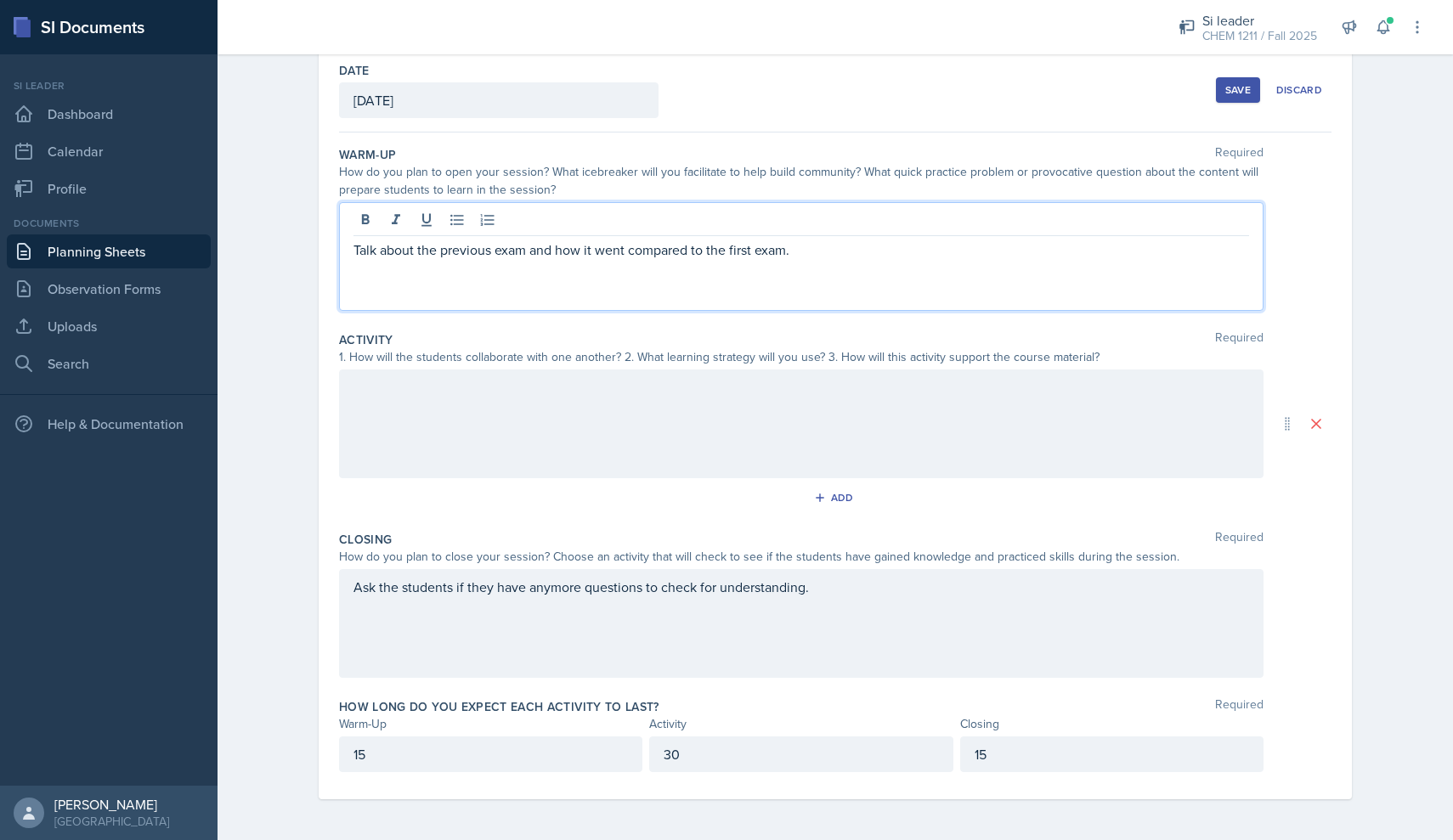
click at [480, 409] on div at bounding box center [801, 424] width 924 height 109
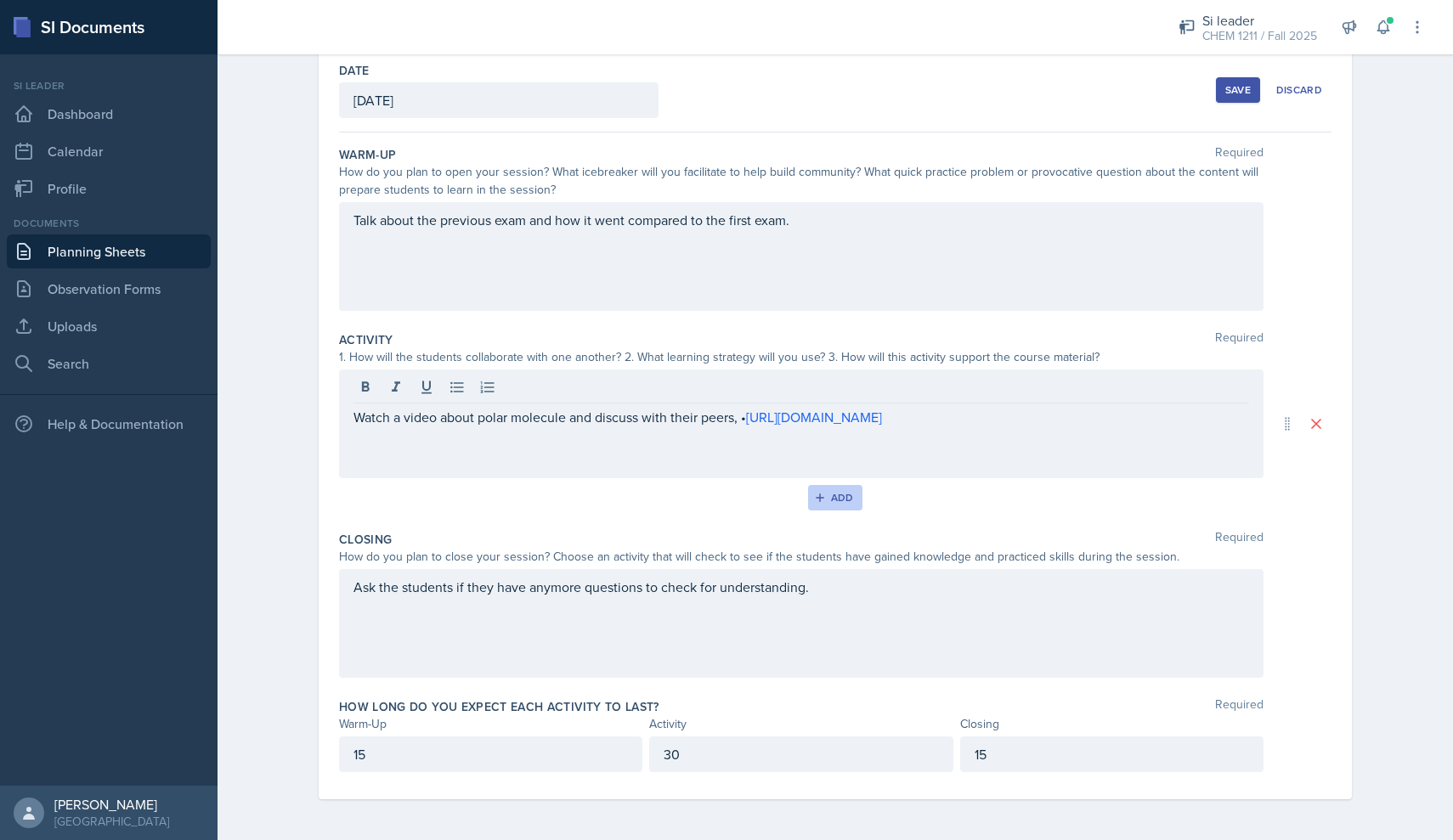
click at [695, 486] on button "Add" at bounding box center [835, 497] width 55 height 25
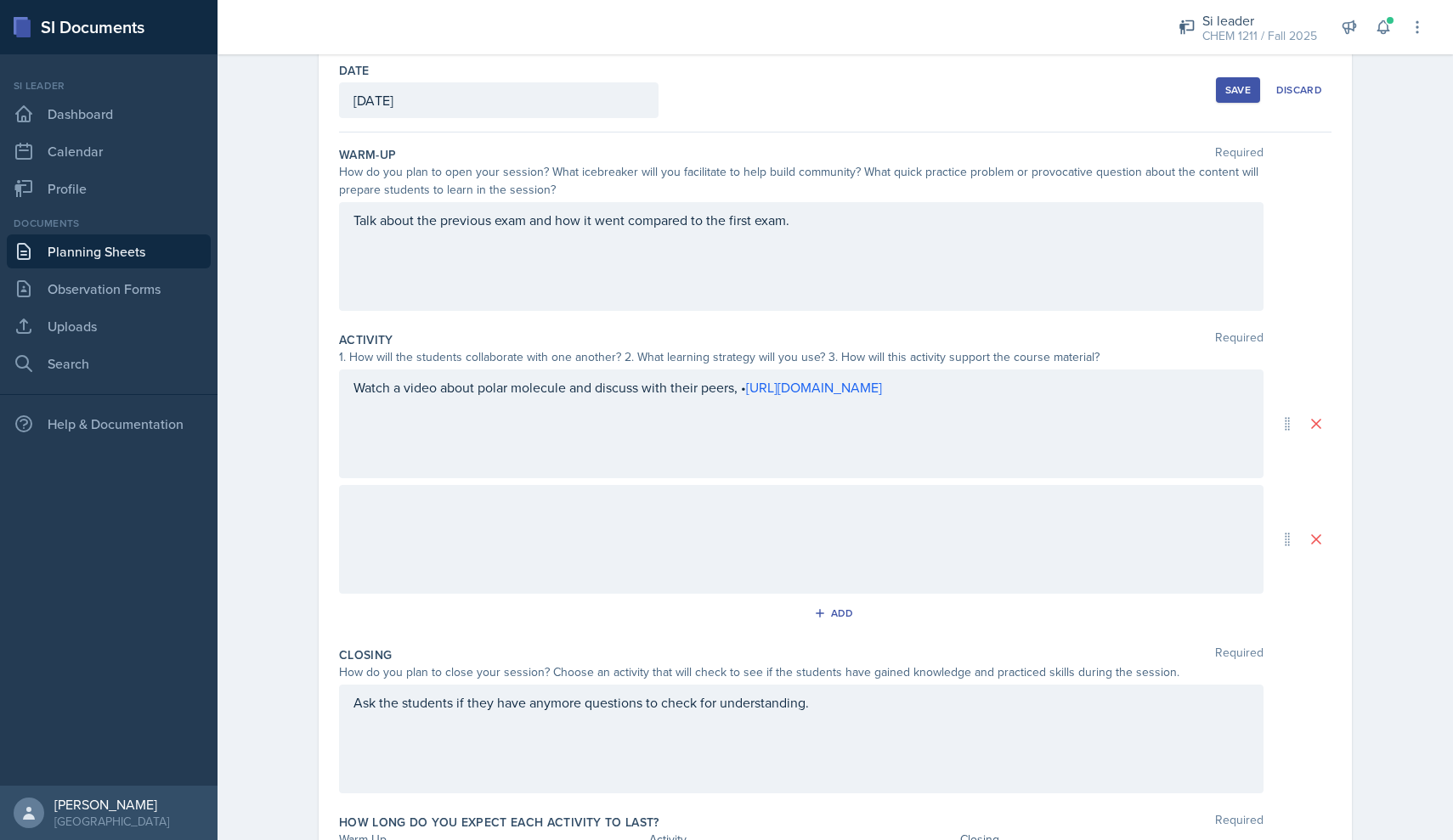
click at [516, 497] on div at bounding box center [801, 539] width 924 height 109
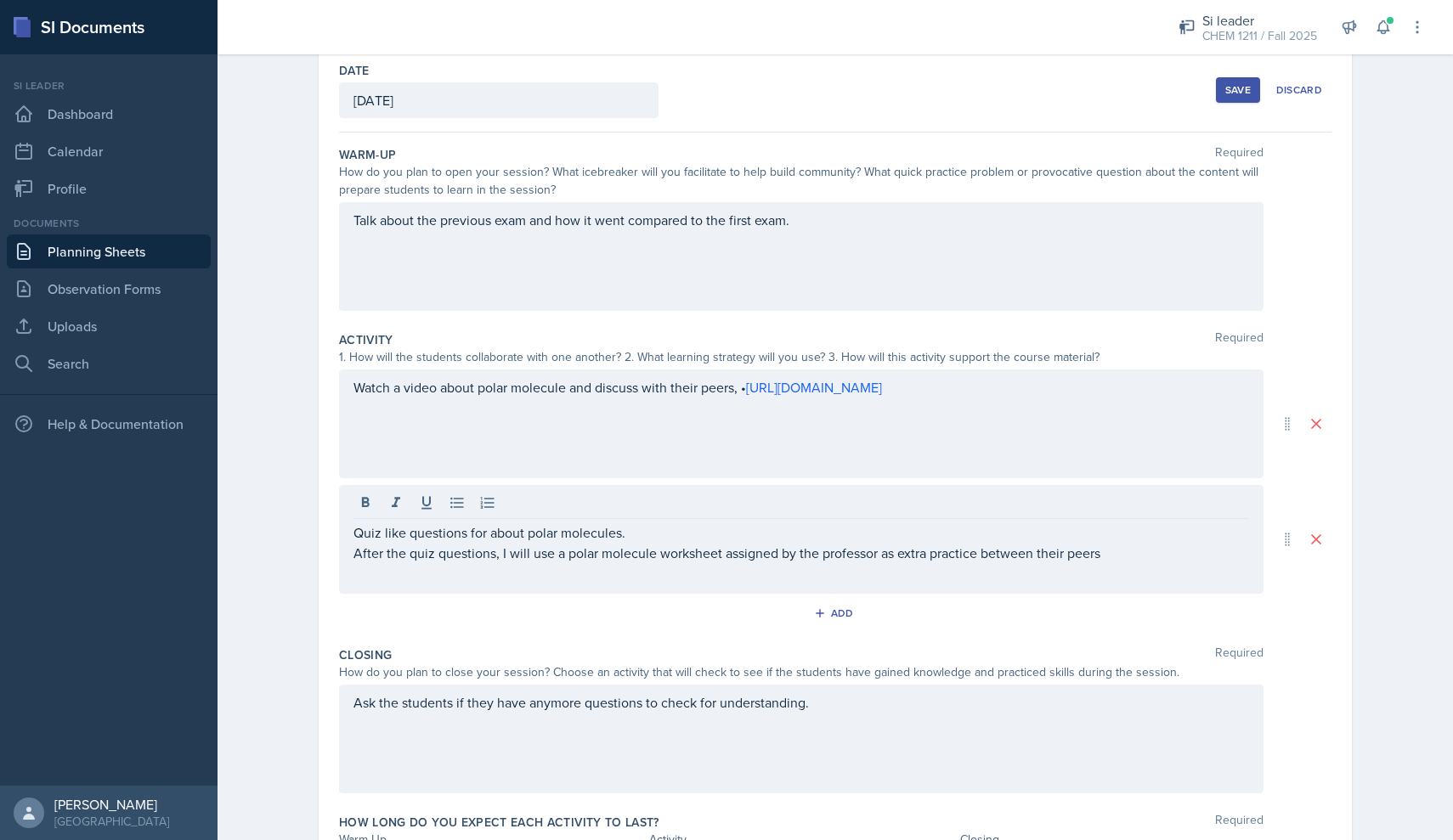
click at [577, 628] on div "Add" at bounding box center [835, 616] width 992 height 33
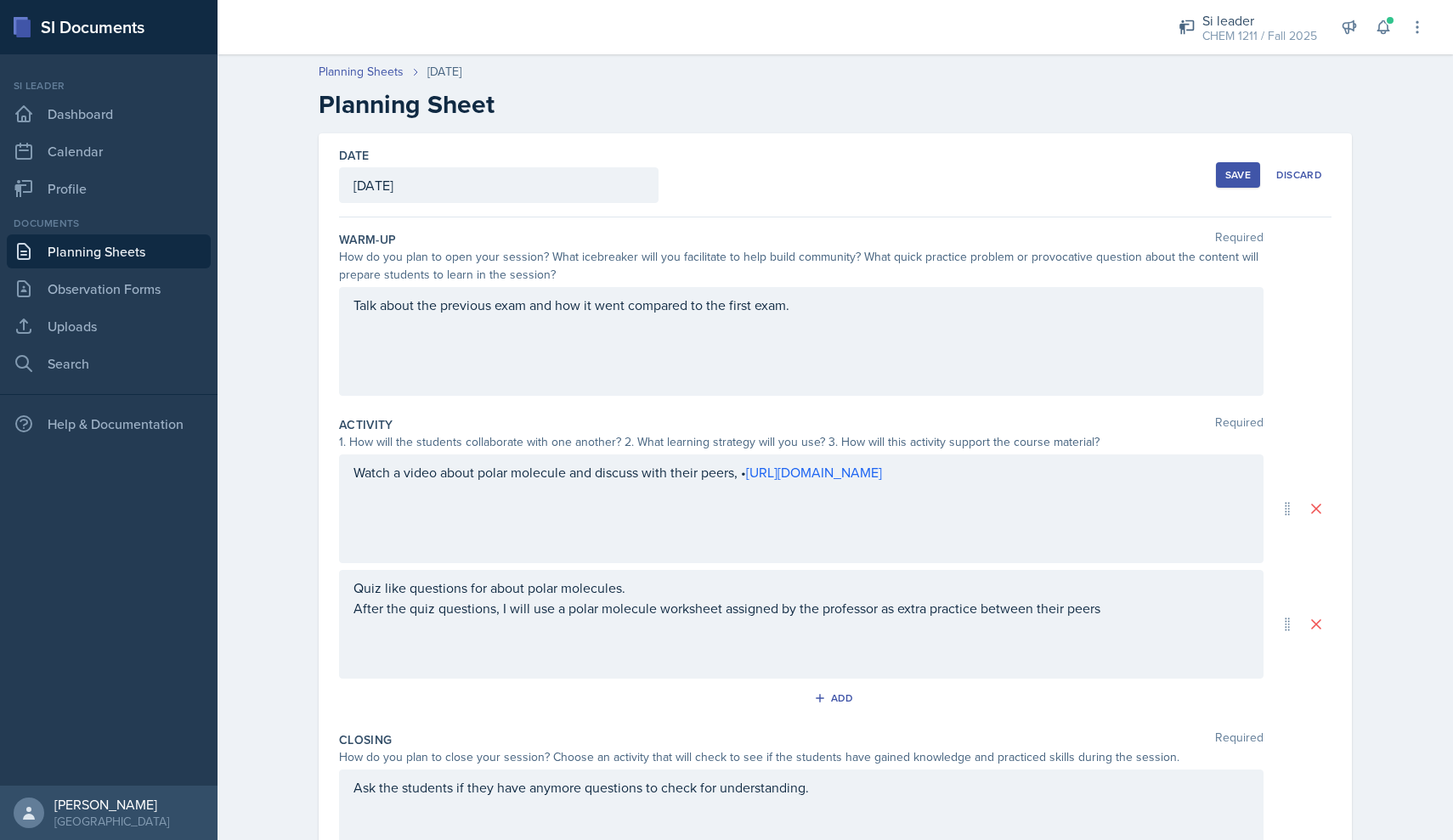
scroll to position [0, 0]
click at [695, 166] on button "Save" at bounding box center [1238, 175] width 44 height 25
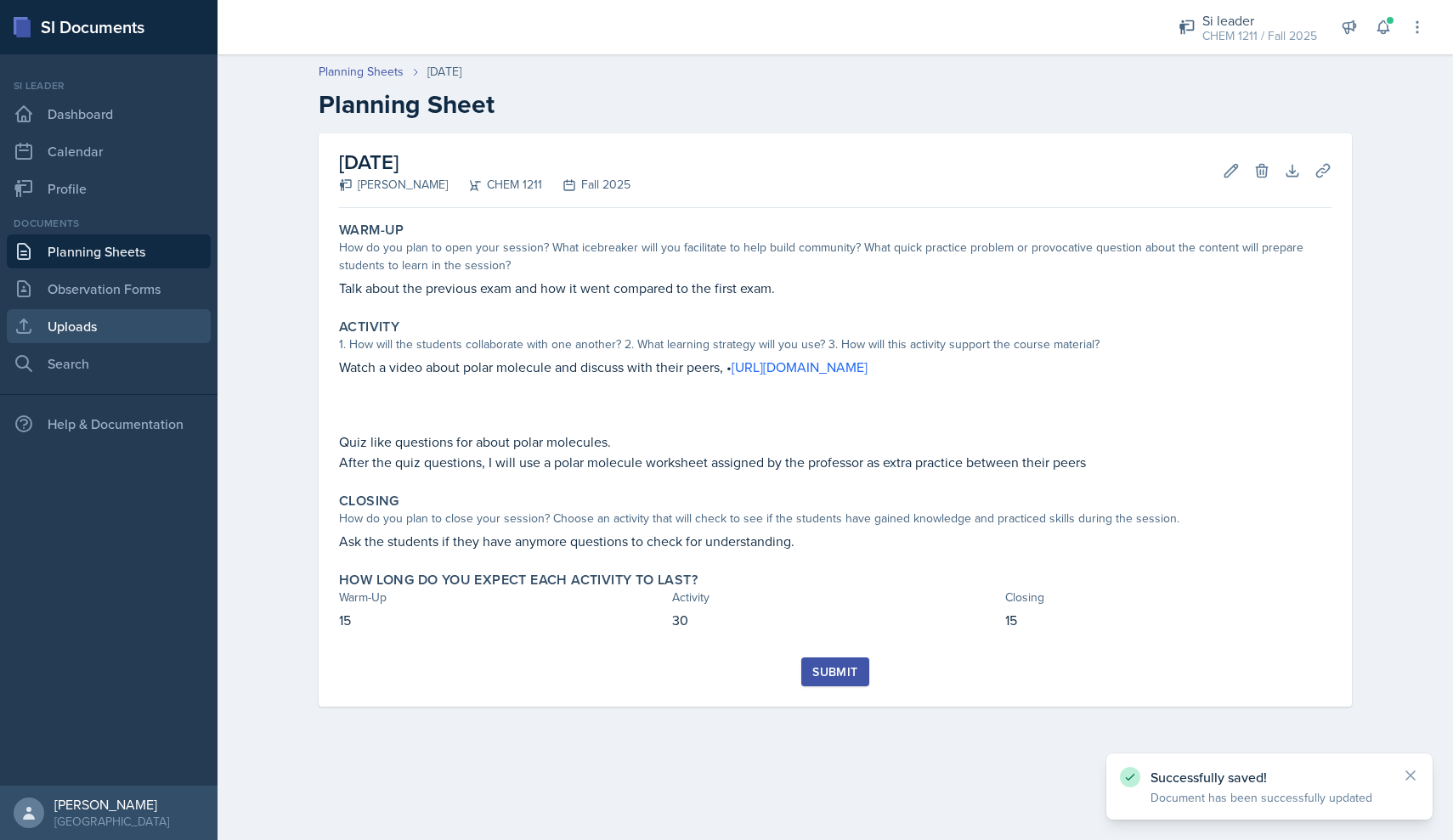
click at [97, 331] on link "Uploads" at bounding box center [109, 326] width 204 height 34
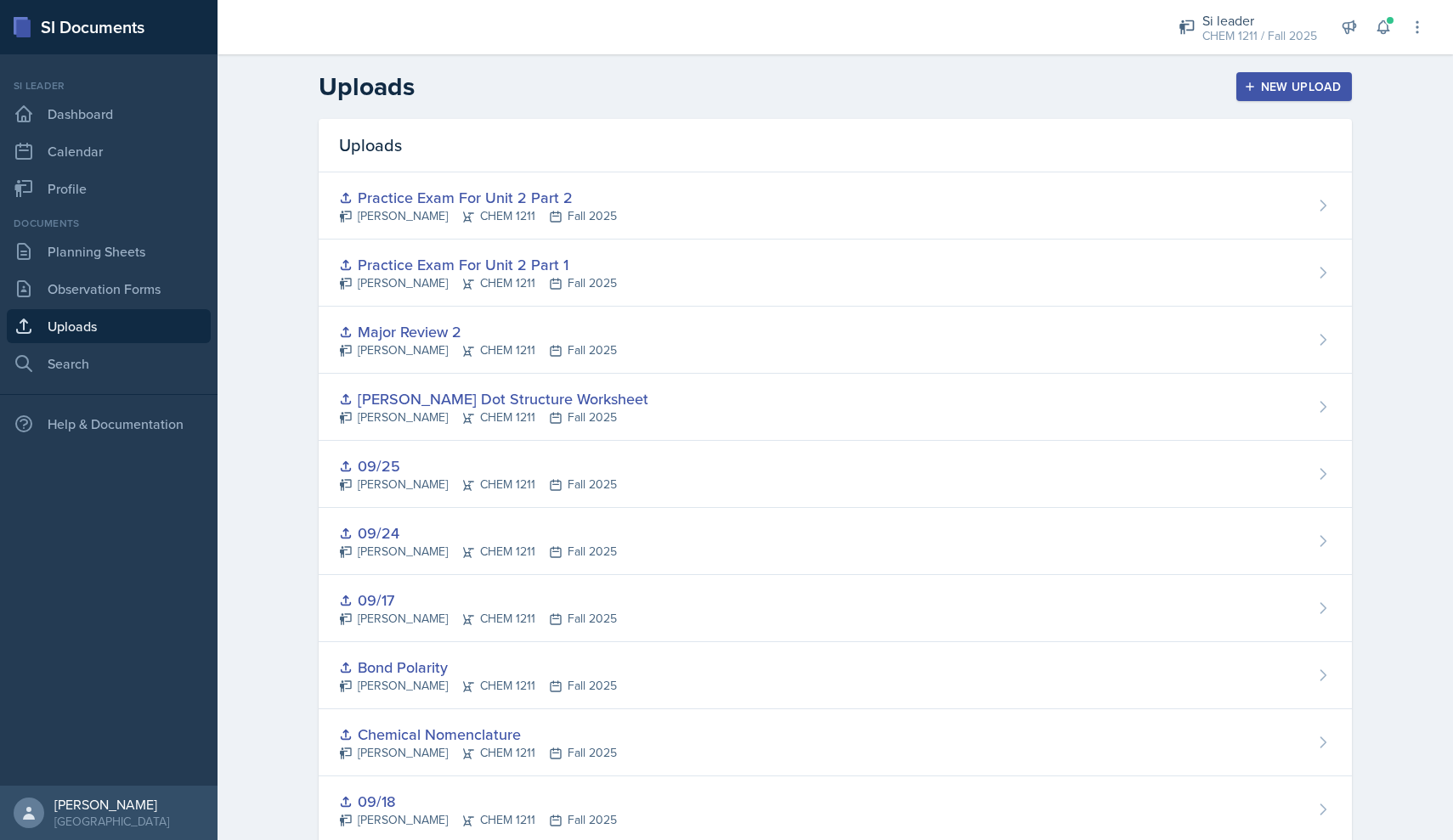
click at [695, 83] on div "New Upload" at bounding box center [1294, 86] width 94 height 13
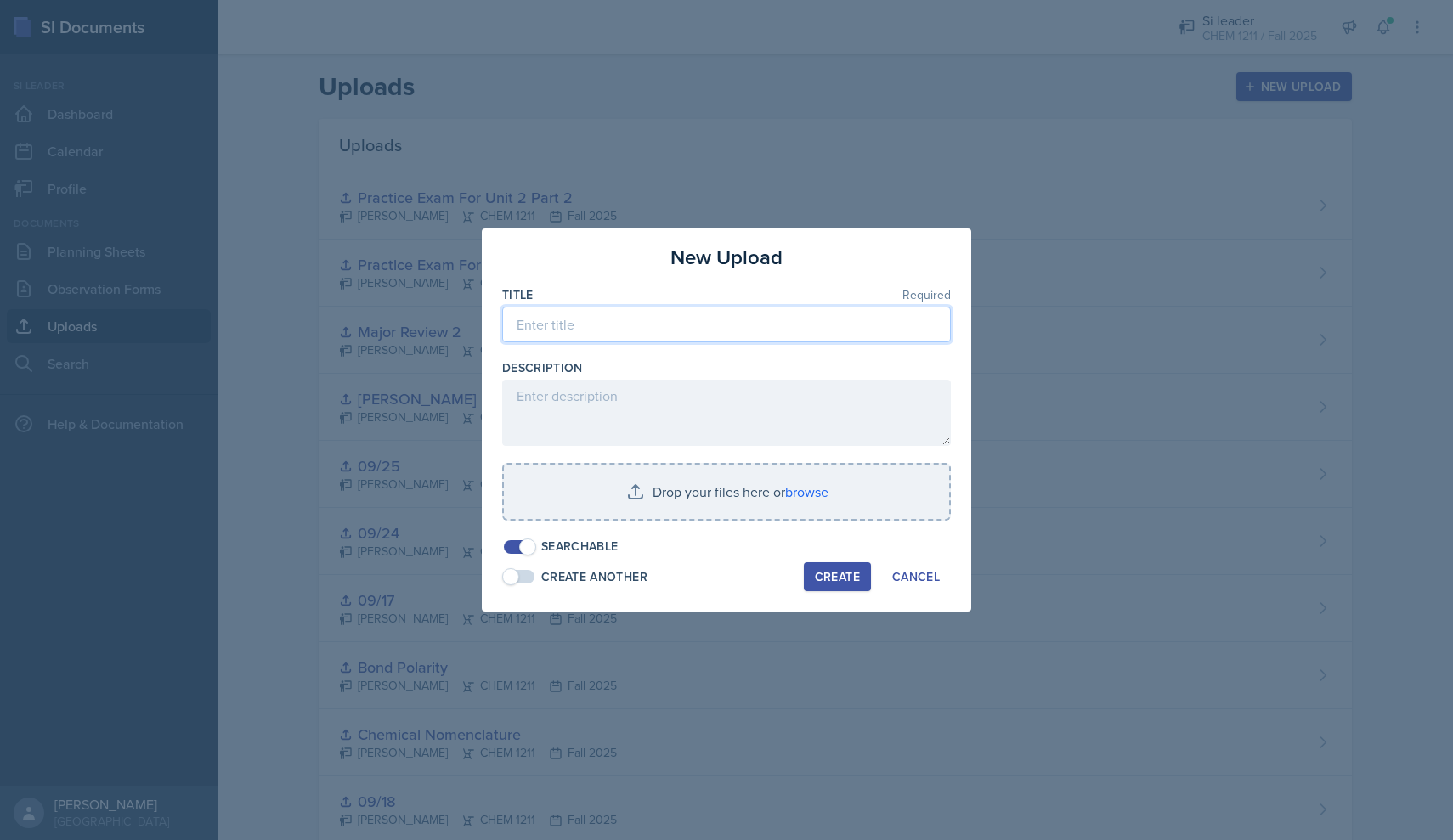
click at [652, 333] on input at bounding box center [726, 324] width 448 height 36
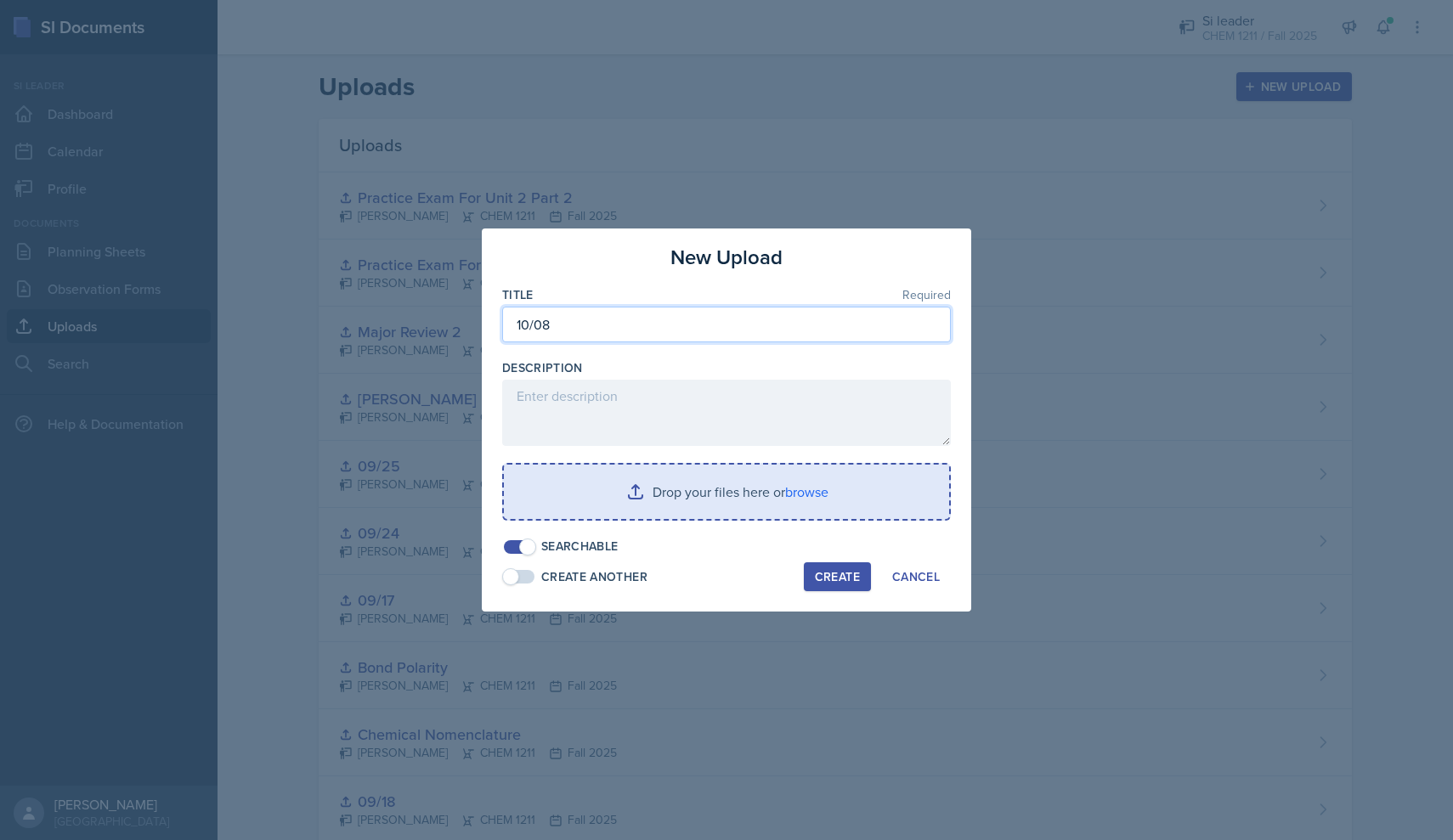
type input "10/08"
click at [651, 478] on input "file" at bounding box center [726, 492] width 445 height 54
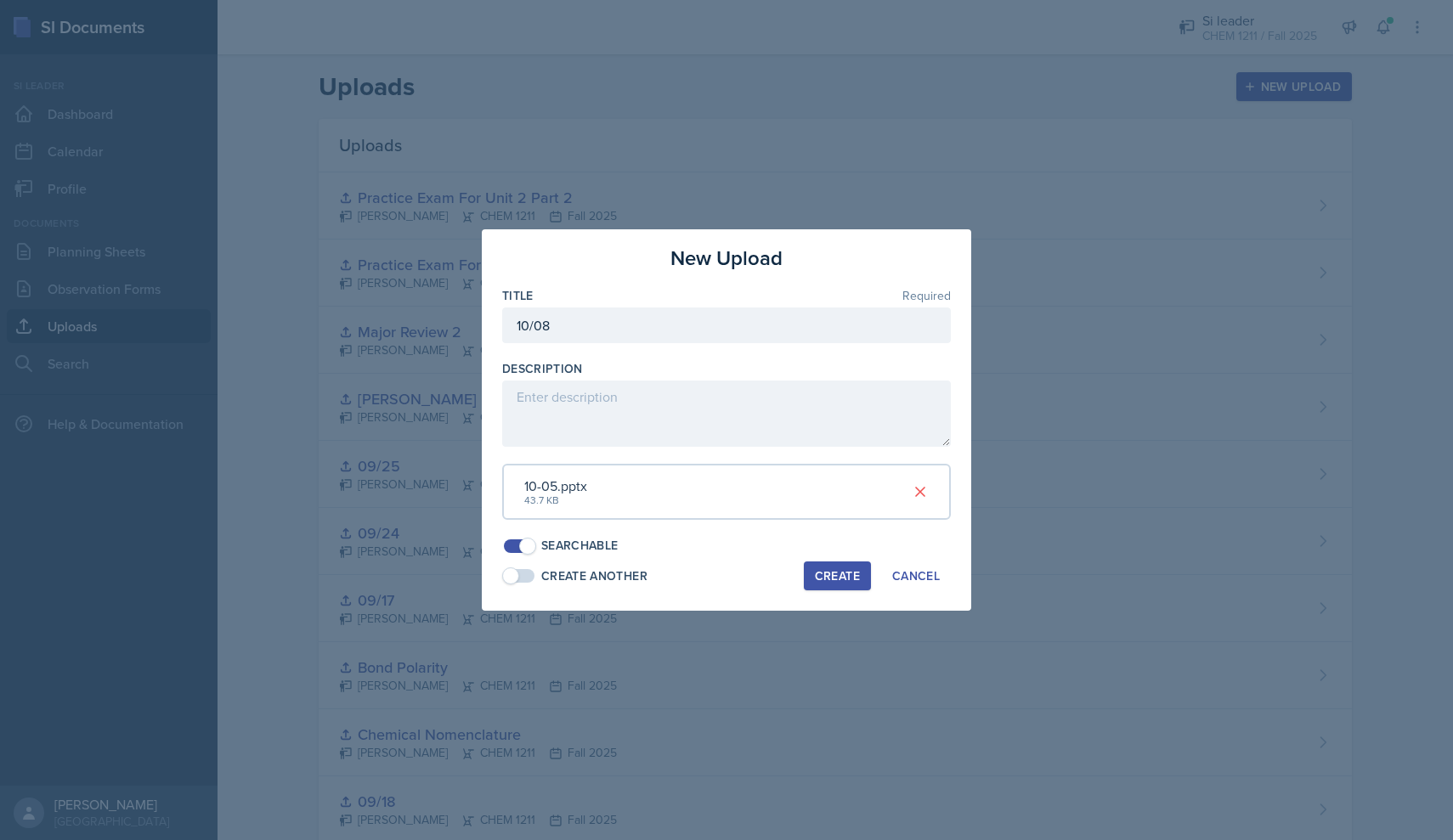
click at [695, 586] on div "New Upload Title Required 10/08 Description 10-05.pptx 43.7 KB Searchable Creat…" at bounding box center [726, 420] width 490 height 381
click at [695, 561] on button "Create" at bounding box center [837, 576] width 67 height 29
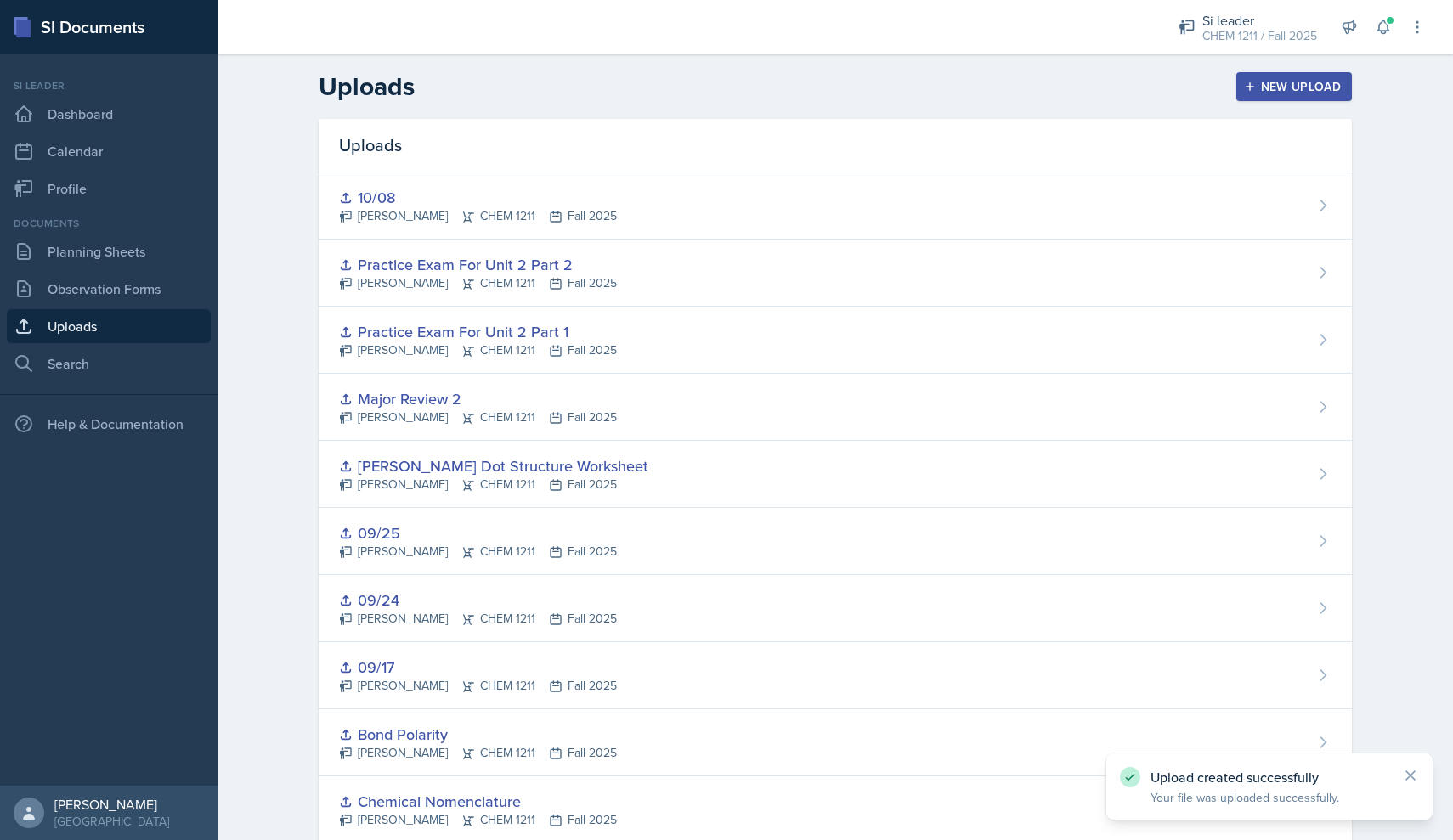
click at [695, 82] on div "New Upload" at bounding box center [1294, 86] width 94 height 13
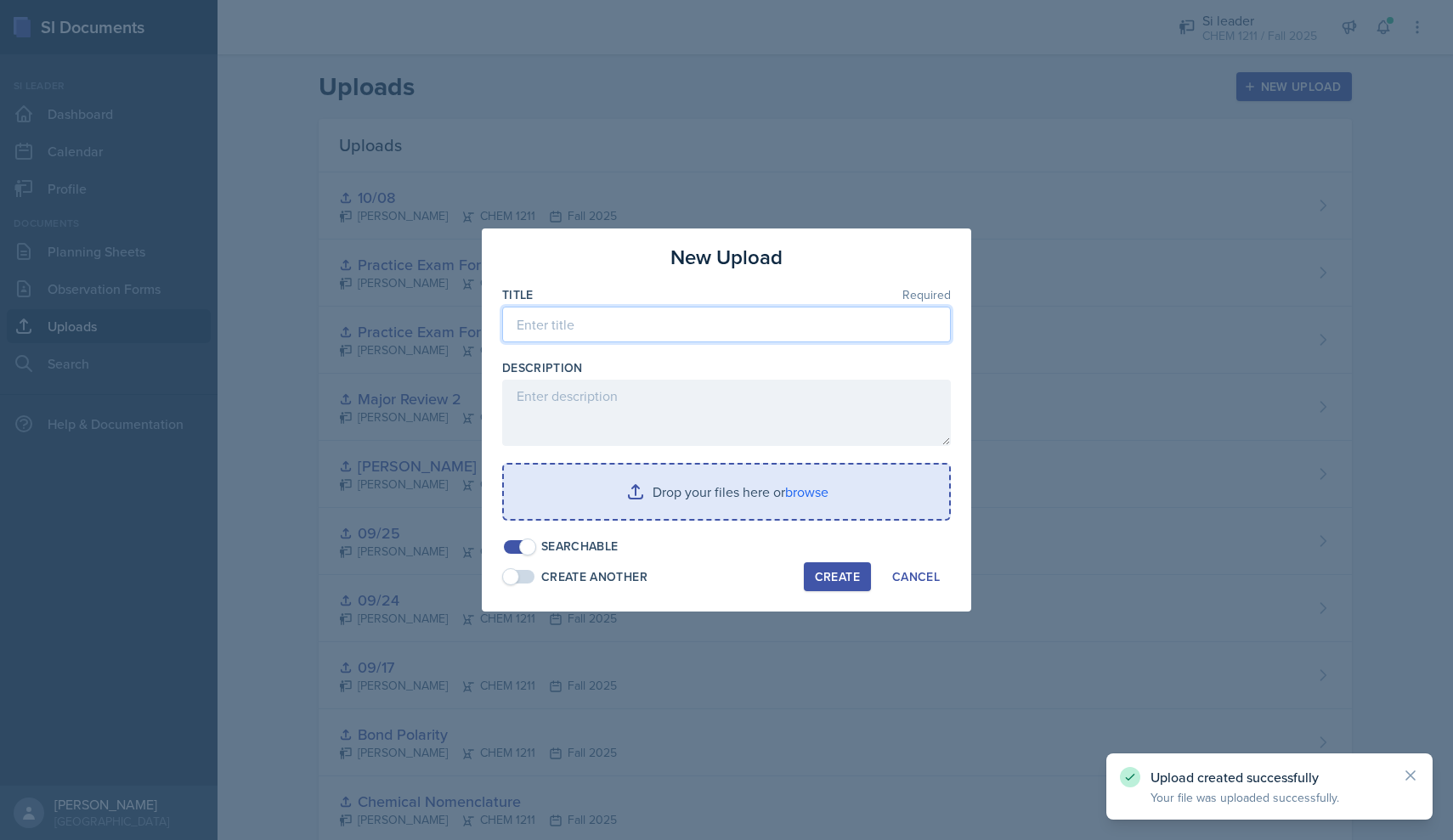
click at [681, 329] on input at bounding box center [726, 324] width 448 height 36
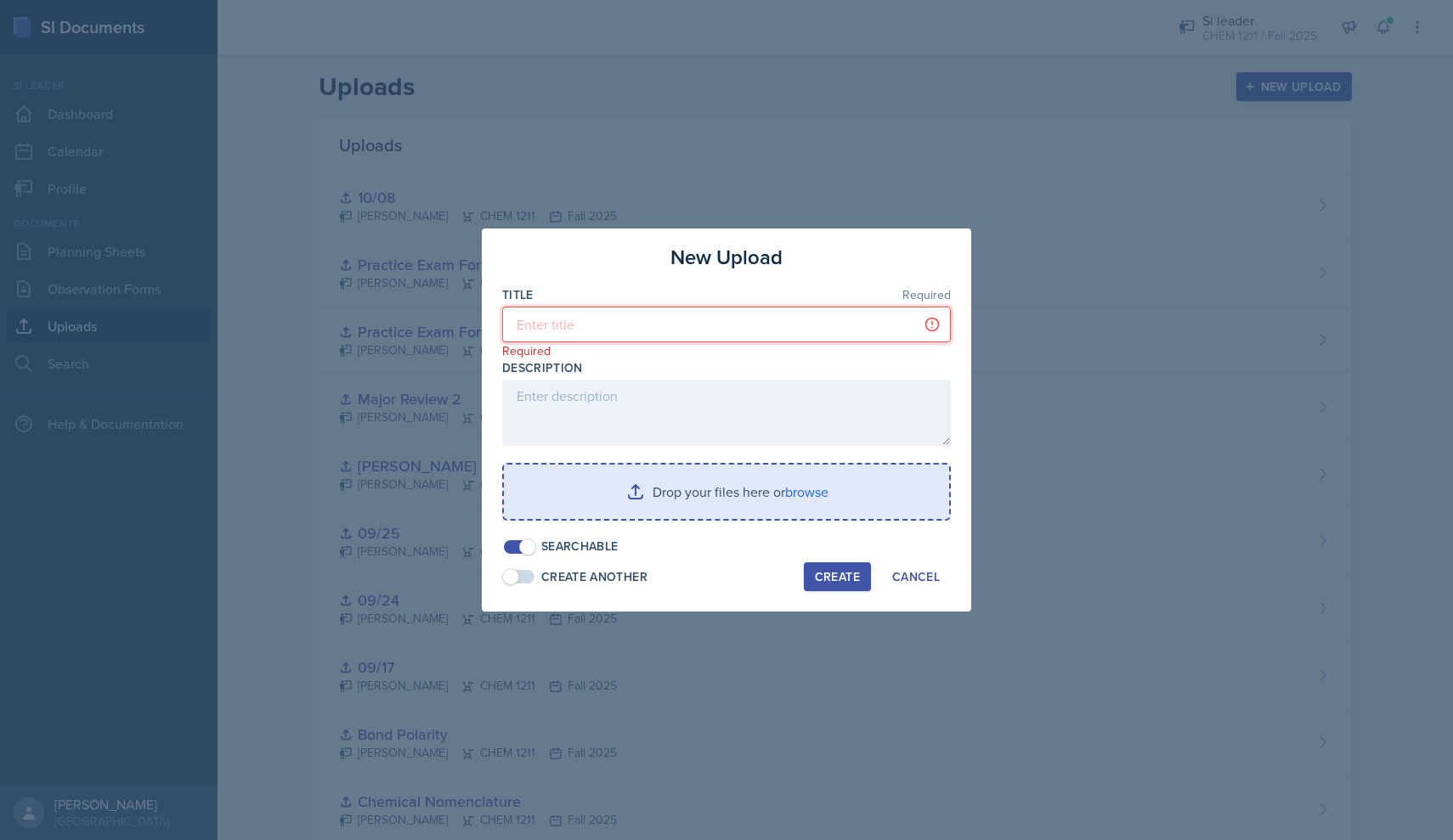
click at [695, 328] on input at bounding box center [726, 324] width 448 height 36
type input "Polarity Worksheet"
click at [695, 521] on div at bounding box center [726, 528] width 448 height 17
click at [695, 502] on input "file" at bounding box center [726, 492] width 445 height 54
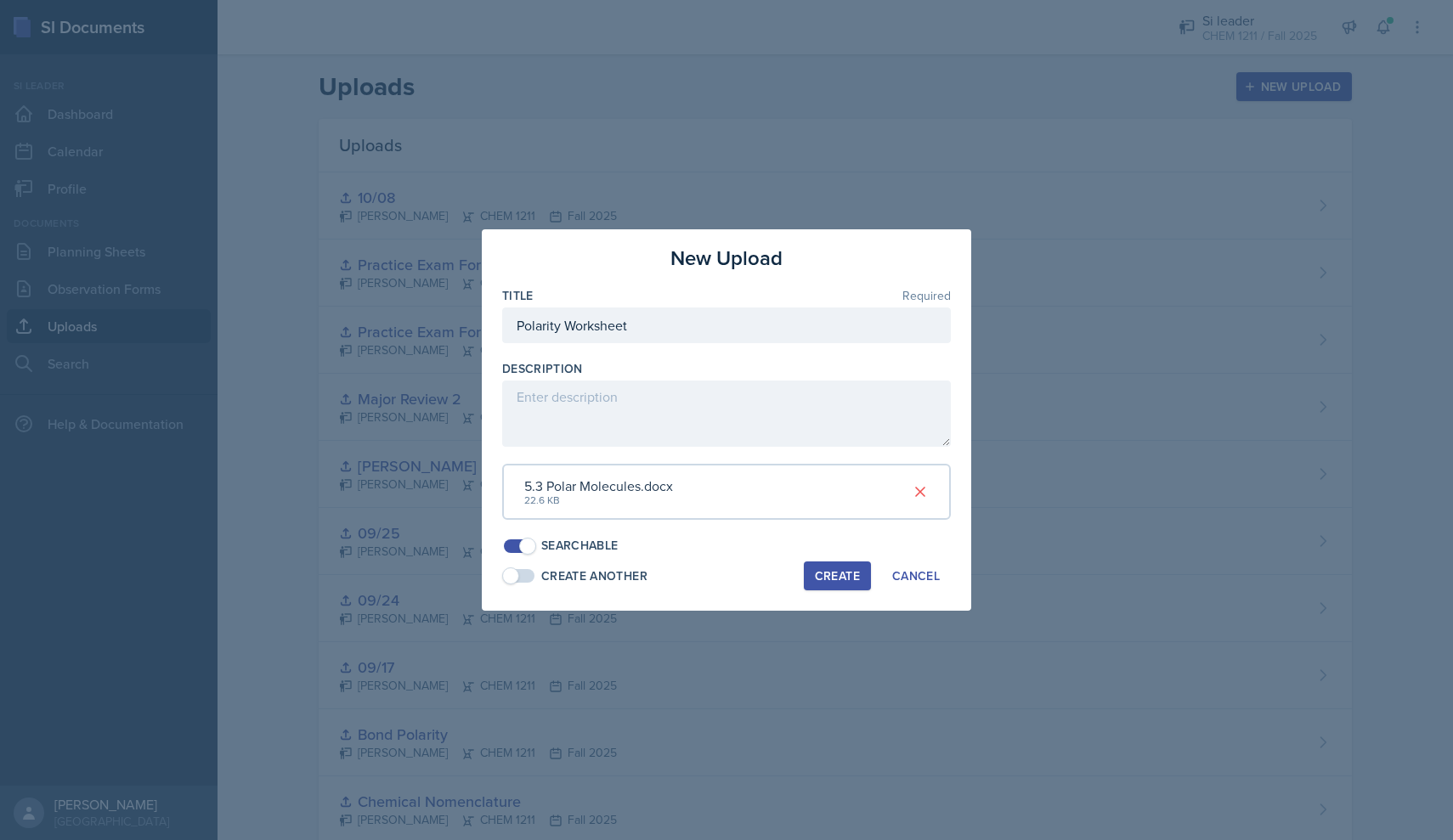
click at [695, 576] on div "Create" at bounding box center [837, 575] width 45 height 13
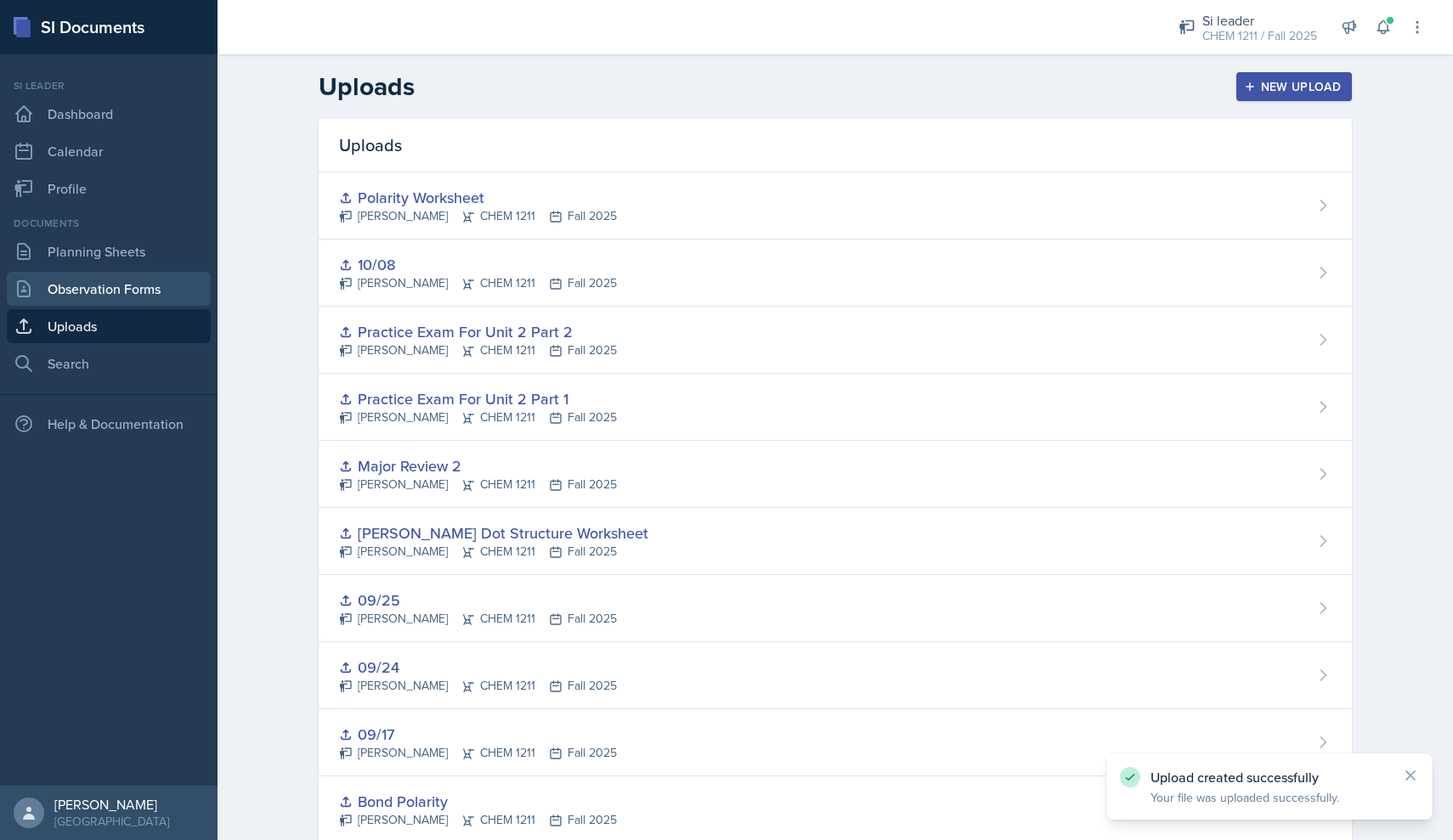
click at [106, 304] on link "Observation Forms" at bounding box center [109, 288] width 204 height 34
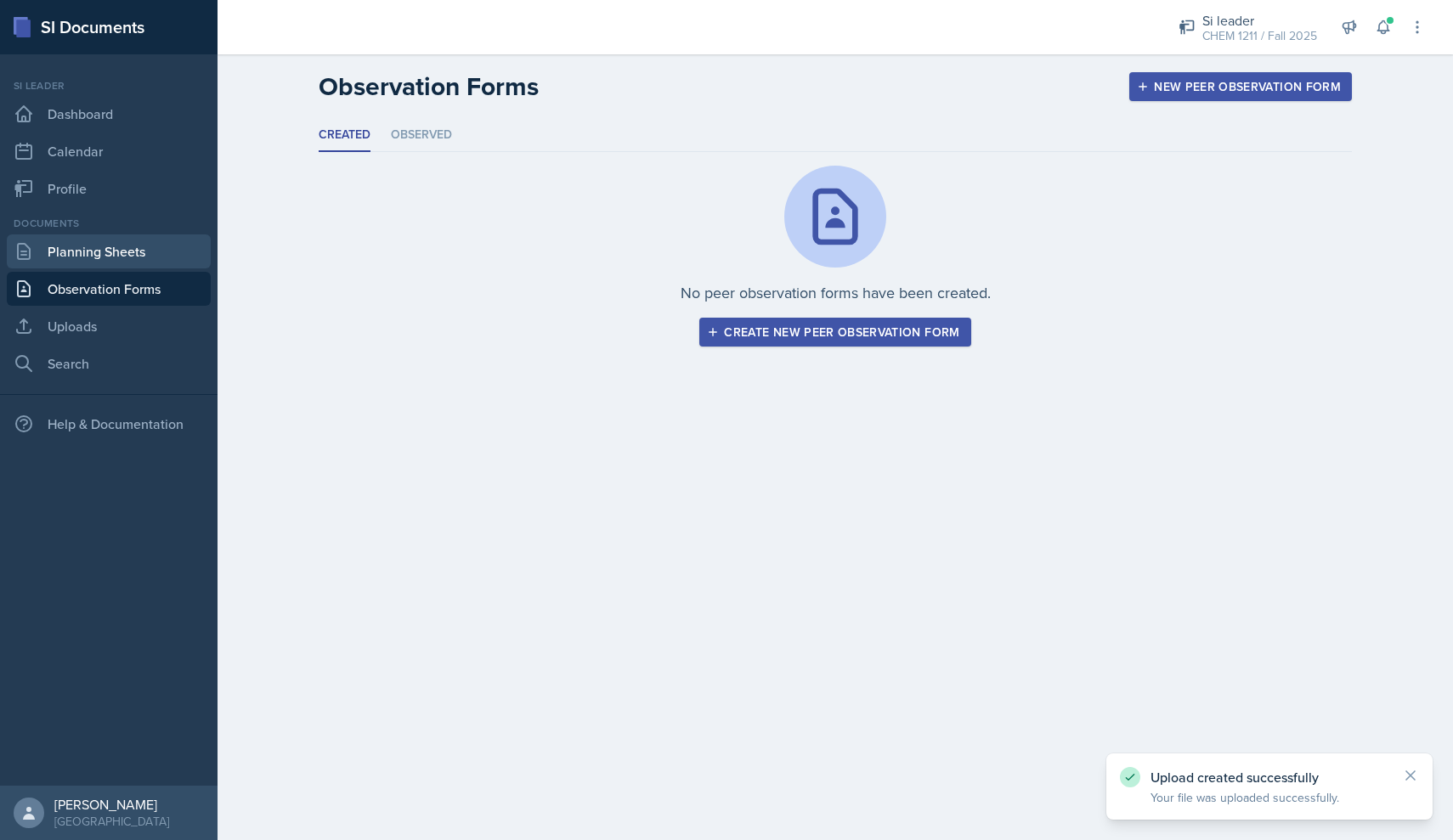
click at [106, 257] on link "Planning Sheets" at bounding box center [109, 251] width 204 height 34
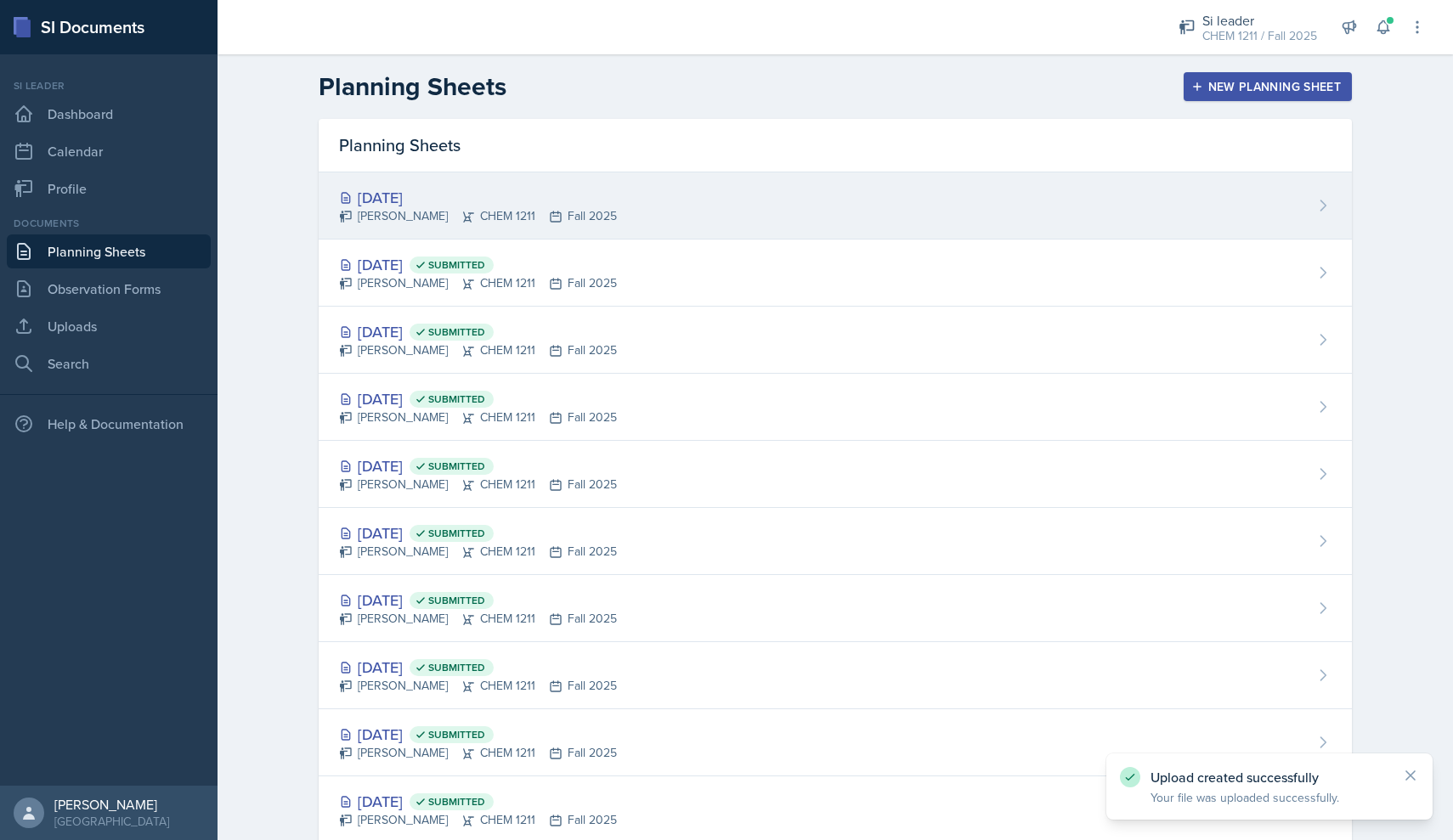
click at [695, 180] on div "[DATE] [PERSON_NAME] CHEM 1211 Fall 2025" at bounding box center [834, 206] width 1033 height 67
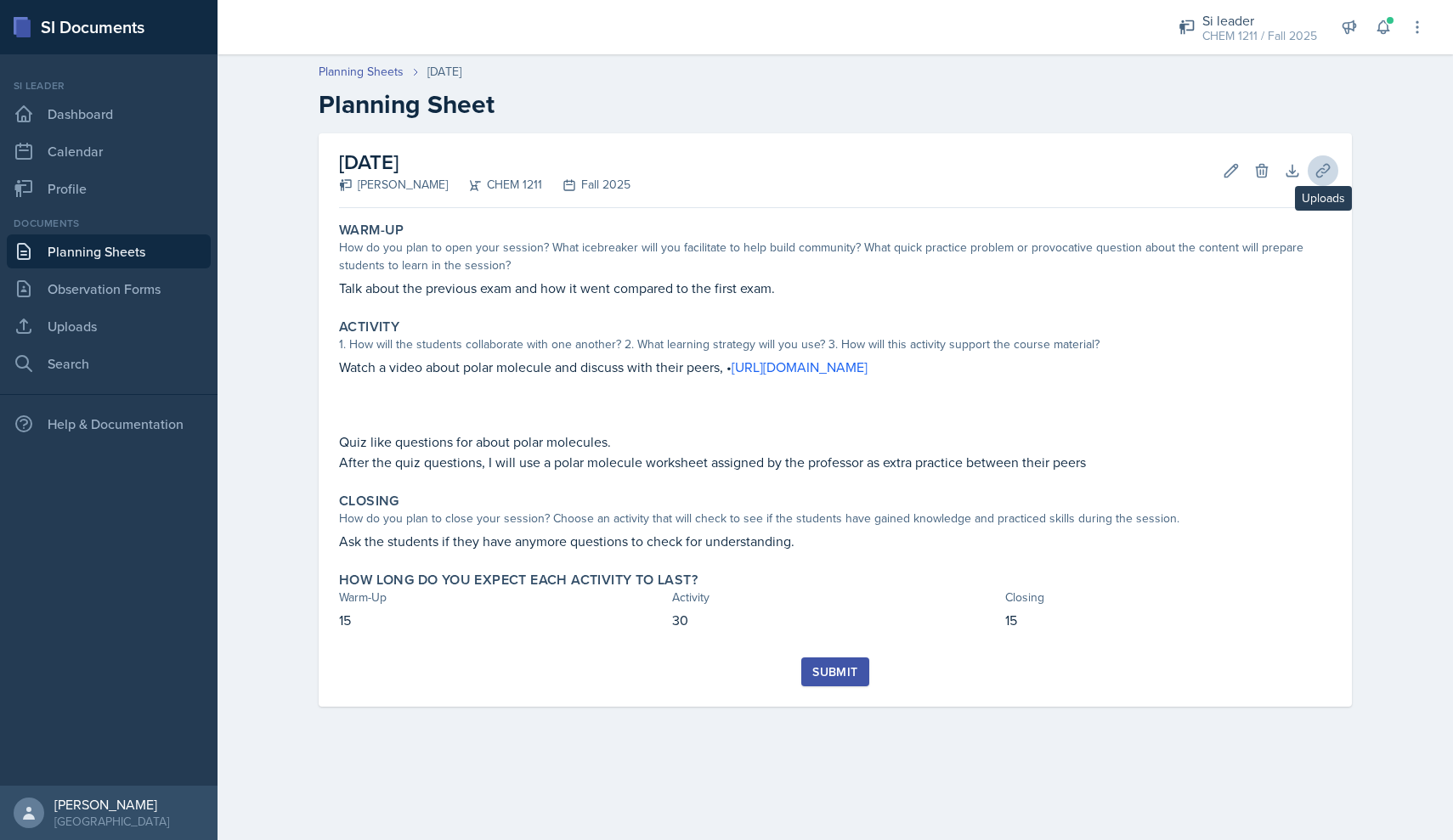
click at [695, 171] on icon at bounding box center [1322, 170] width 17 height 17
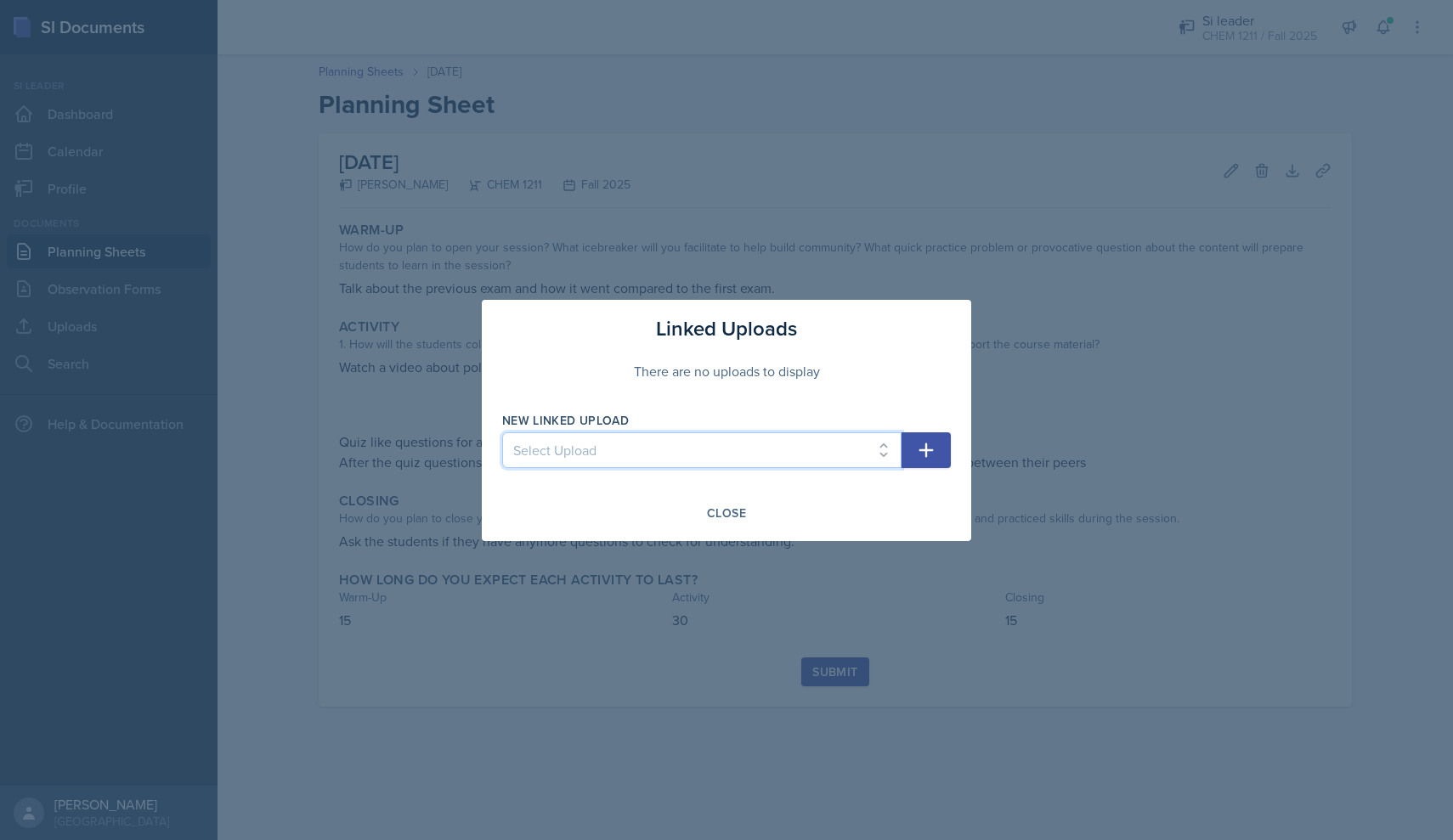
select select "d872d529-b0b6-4d73-b9a9-432f1f8488c0"
click at [695, 448] on div "Linked Uploads There are no uploads to display New Linked Upload Select Upload …" at bounding box center [726, 420] width 490 height 241
click at [695, 448] on button "button" at bounding box center [926, 450] width 49 height 36
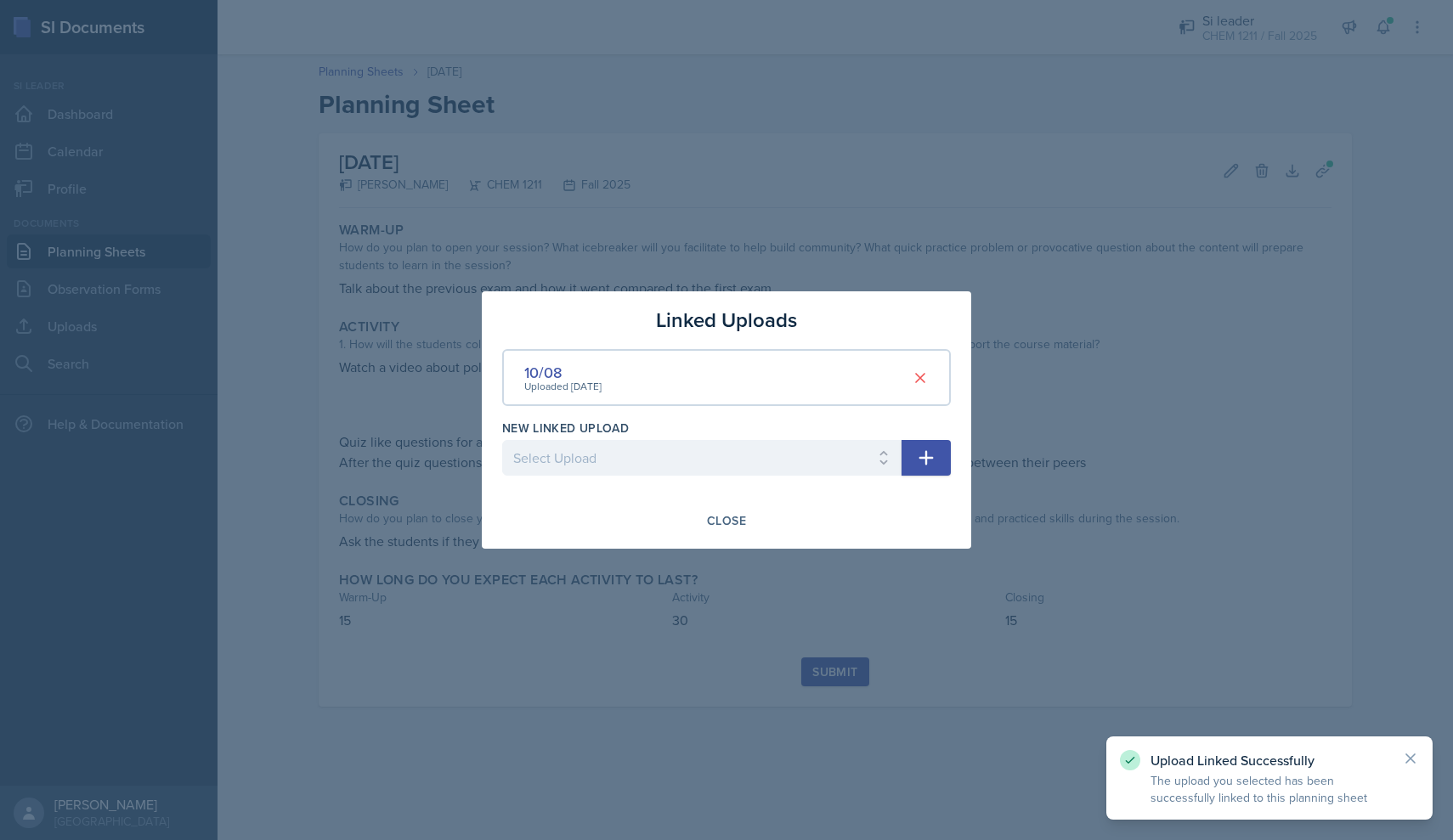
click at [695, 482] on div at bounding box center [701, 483] width 399 height 17
click at [695, 429] on div "New Linked Upload" at bounding box center [701, 427] width 399 height 17
select select "a6470098-a294-4f4d-8364-76491e94291f"
click at [695, 472] on button "button" at bounding box center [926, 458] width 49 height 36
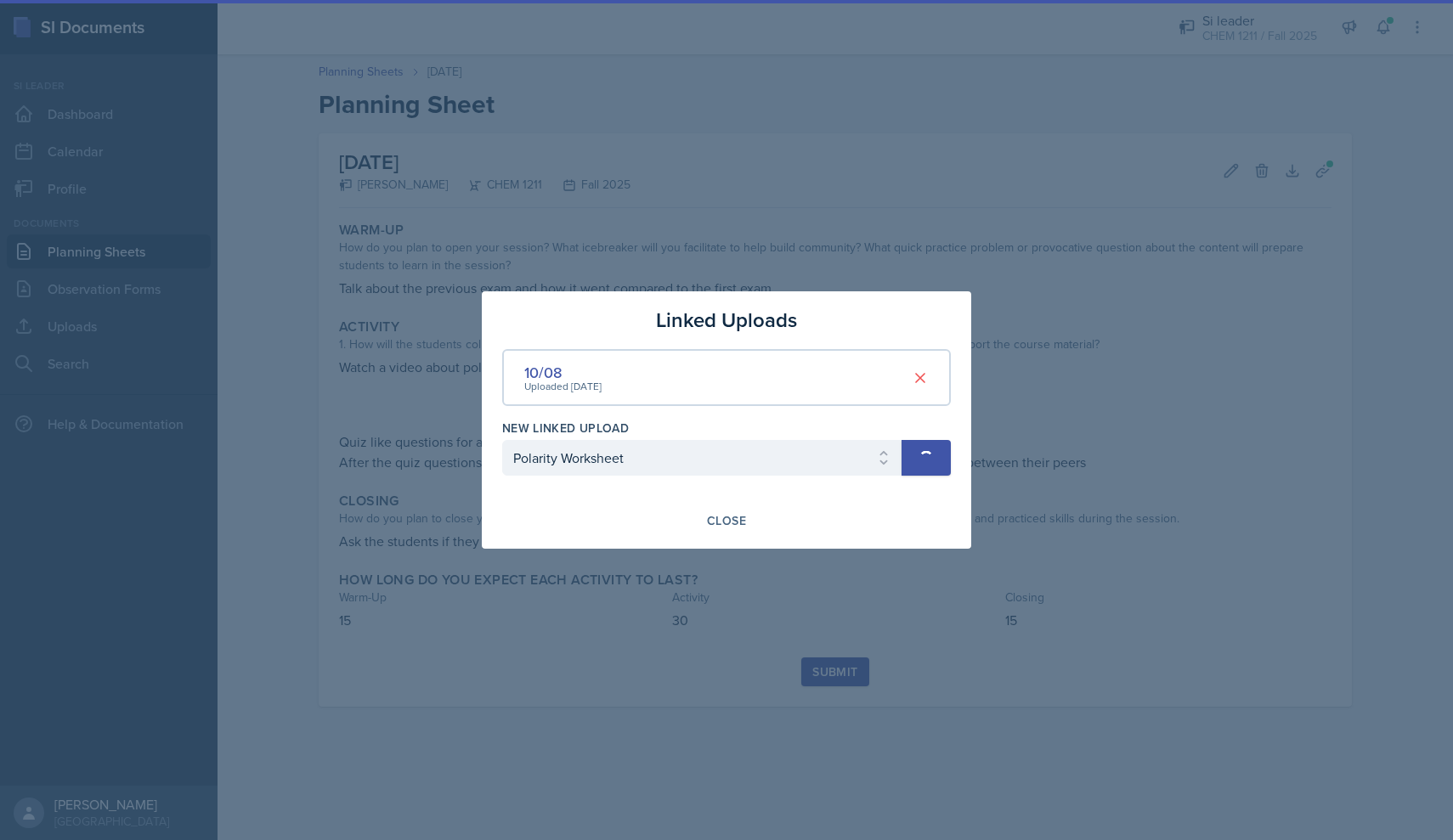
select select
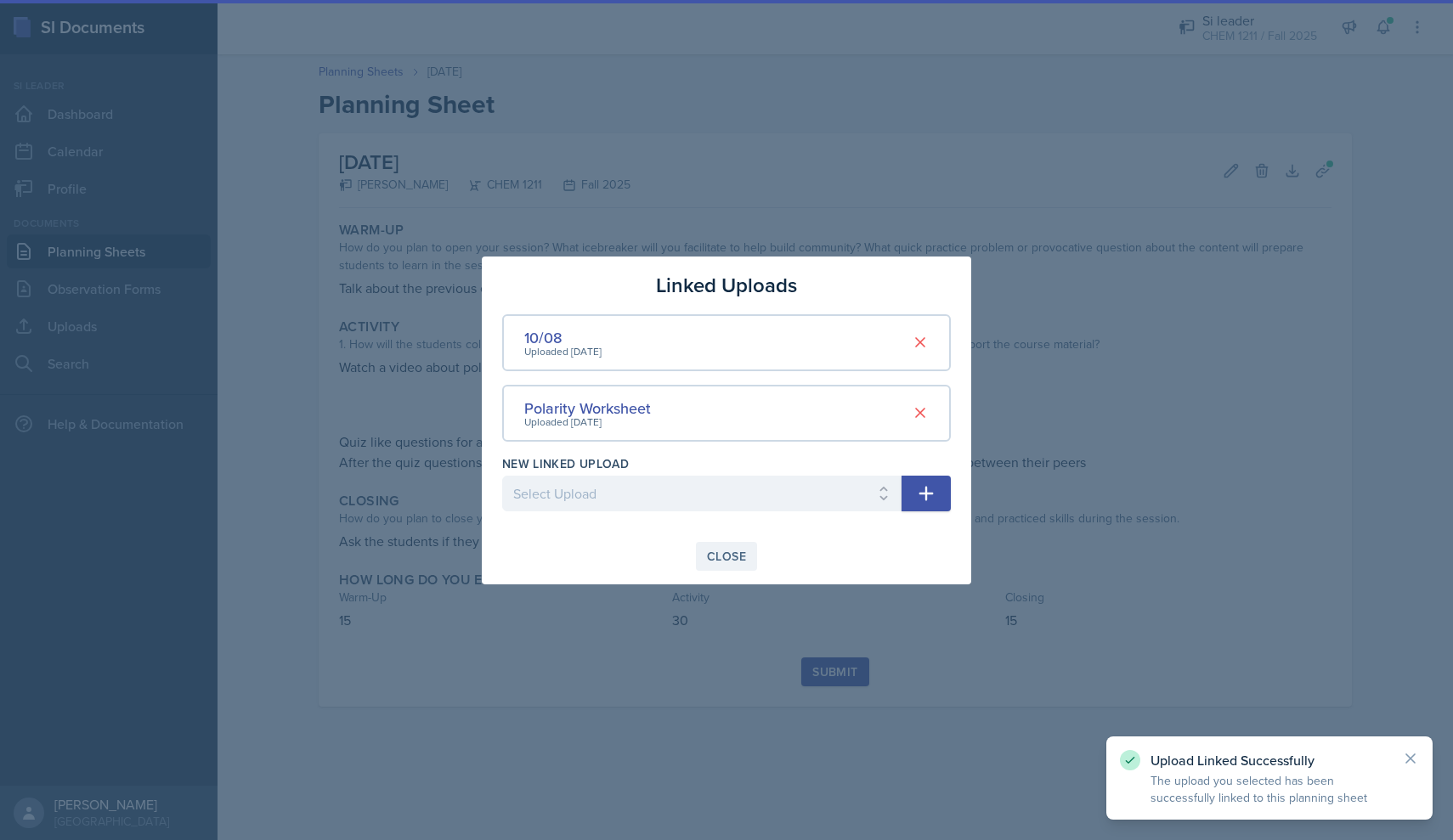
click at [695, 549] on div "Close" at bounding box center [726, 555] width 39 height 13
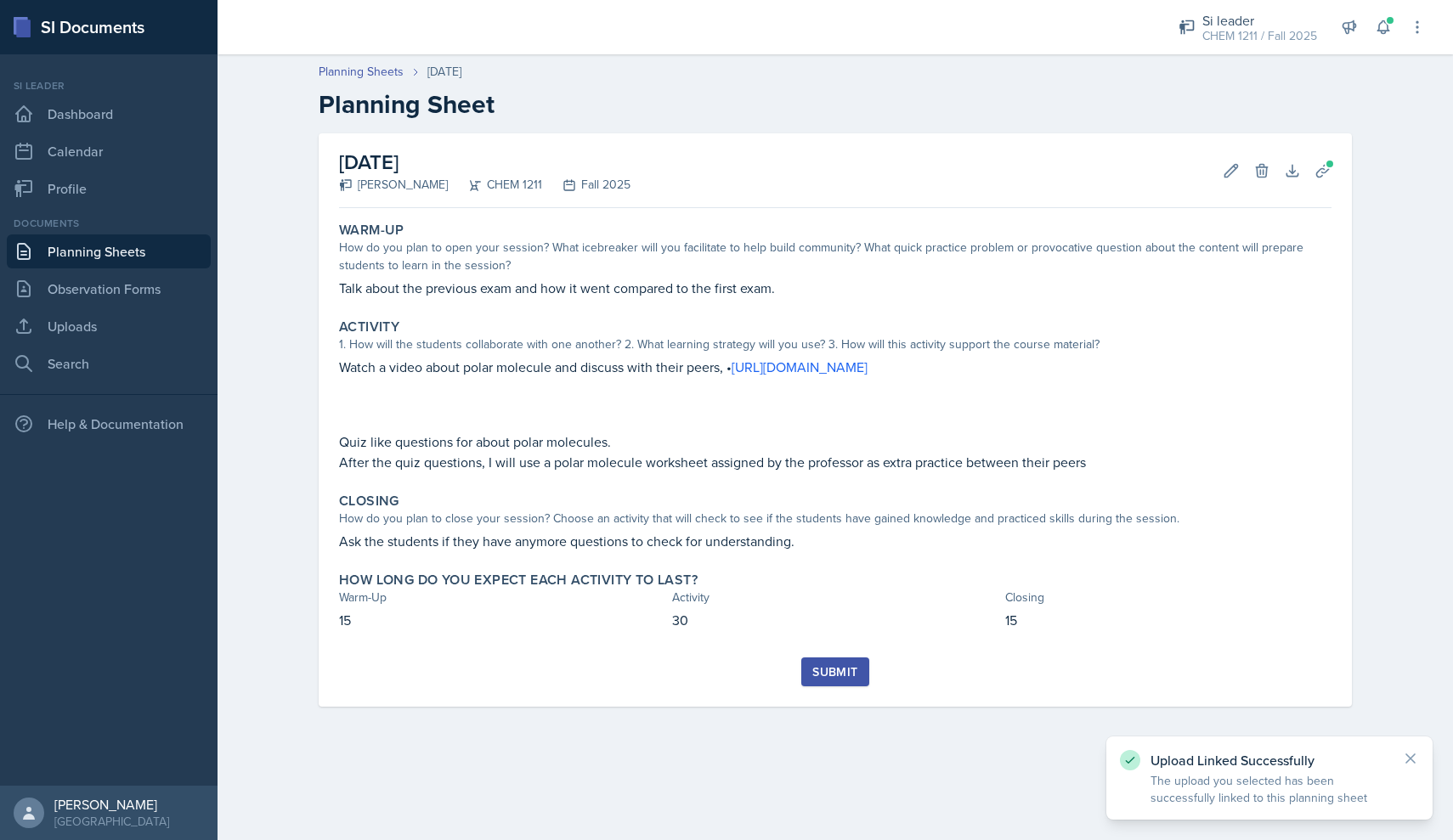
click at [695, 666] on div "Submit" at bounding box center [834, 671] width 45 height 13
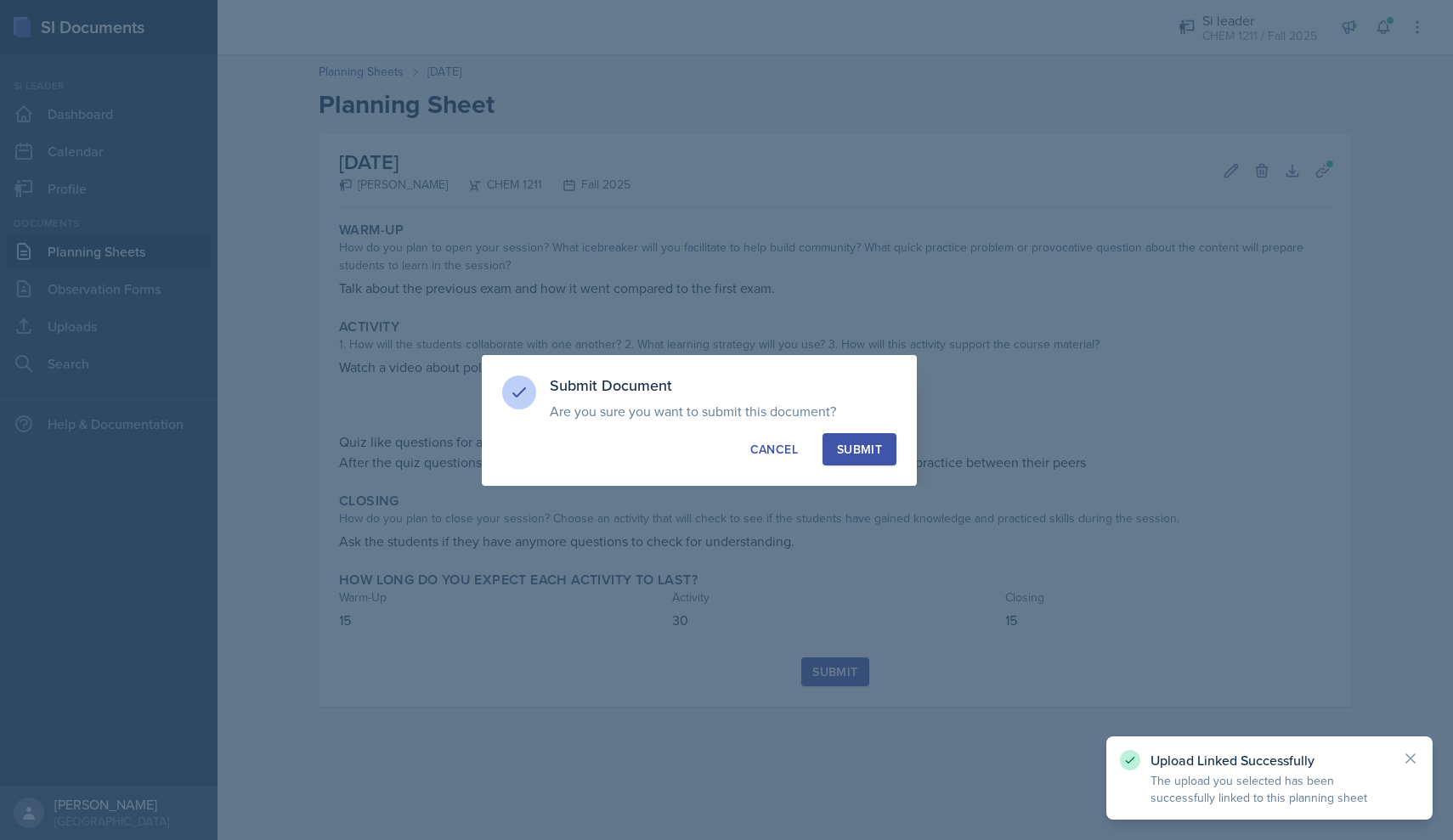
click at [695, 450] on div "Submit" at bounding box center [859, 449] width 45 height 17
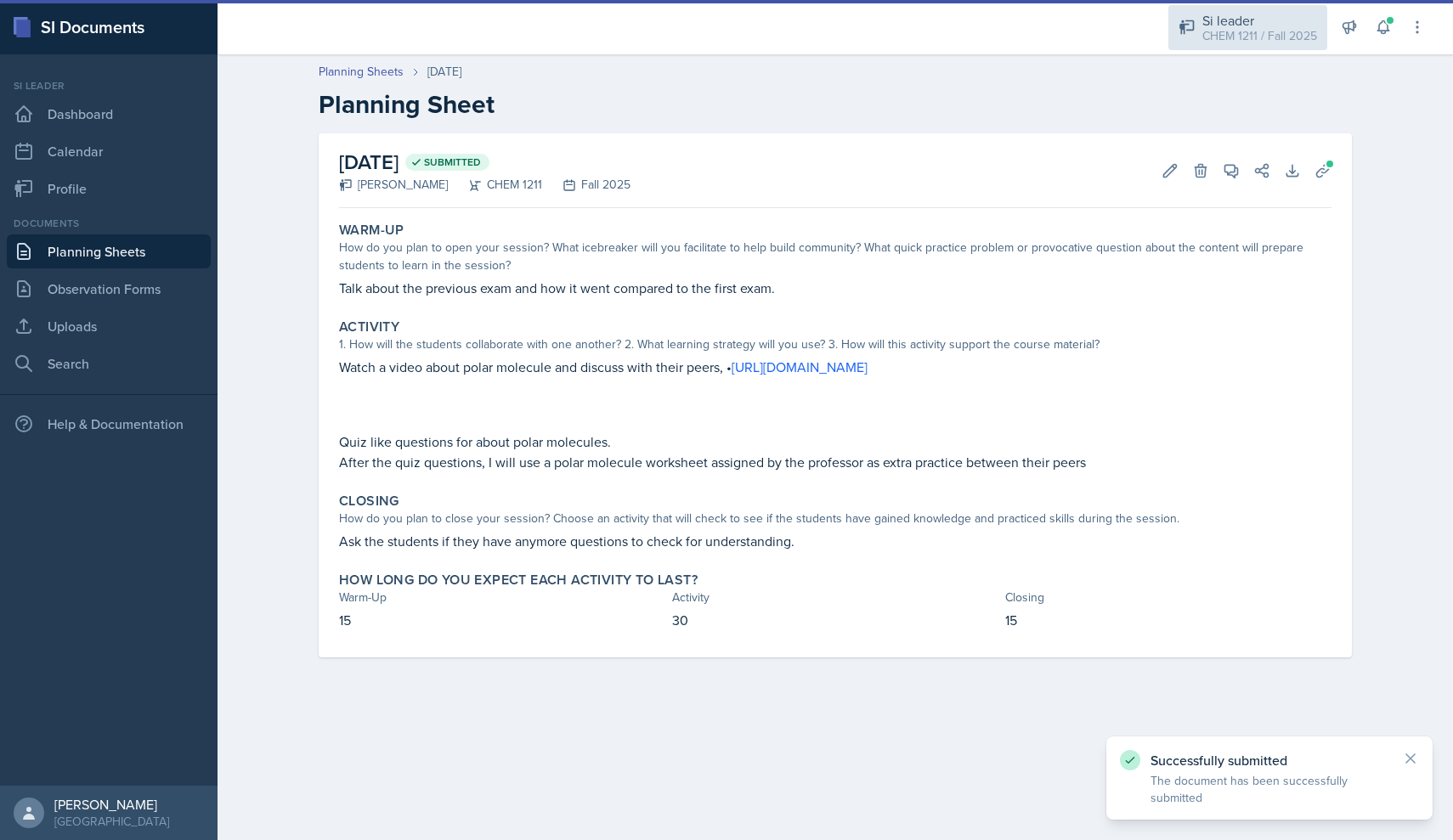
click at [695, 18] on div "Si leader" at bounding box center [1259, 20] width 114 height 20
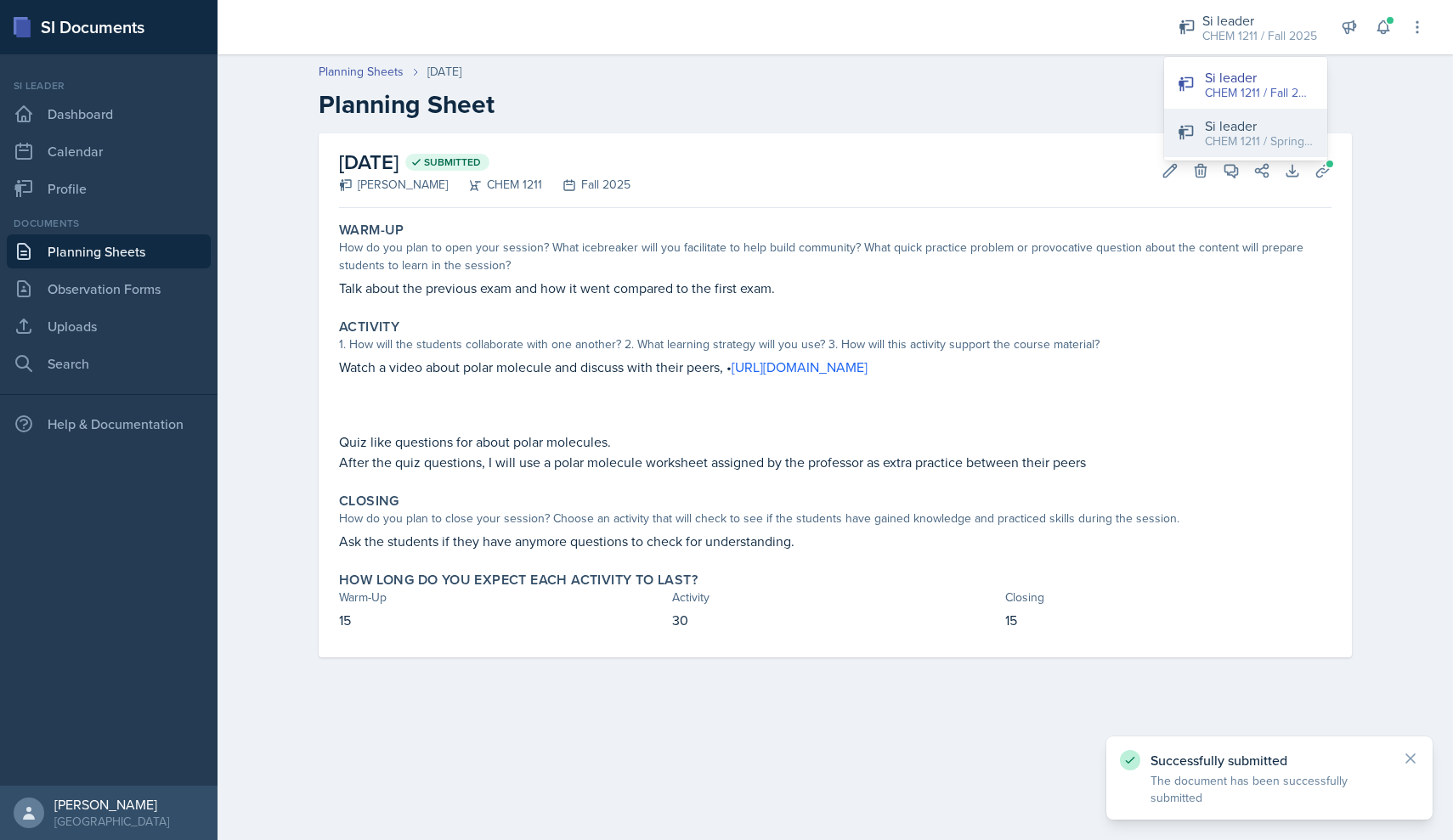
click at [695, 117] on div "Si leader" at bounding box center [1259, 125] width 109 height 20
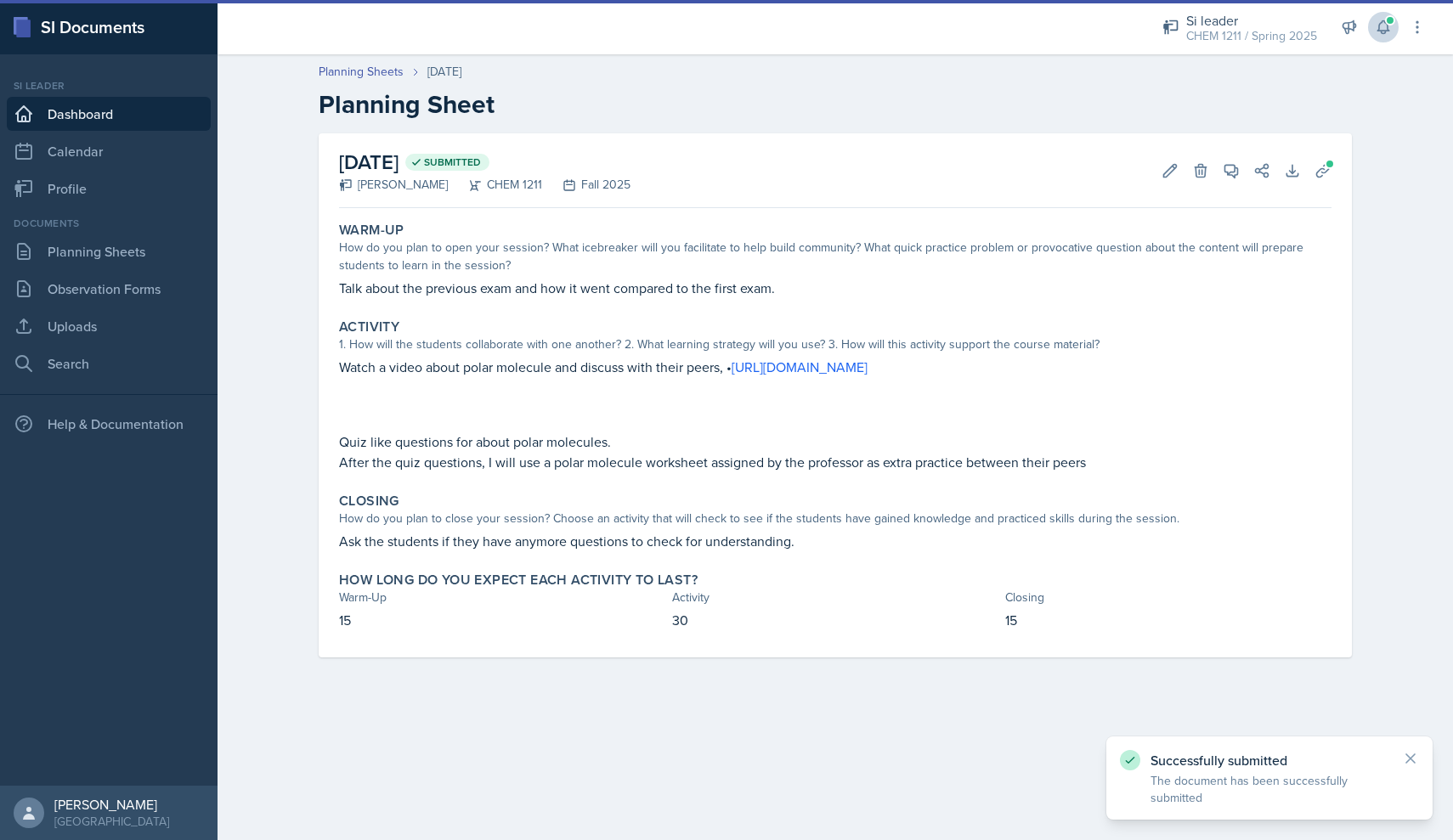
click at [695, 28] on button at bounding box center [1383, 27] width 31 height 31
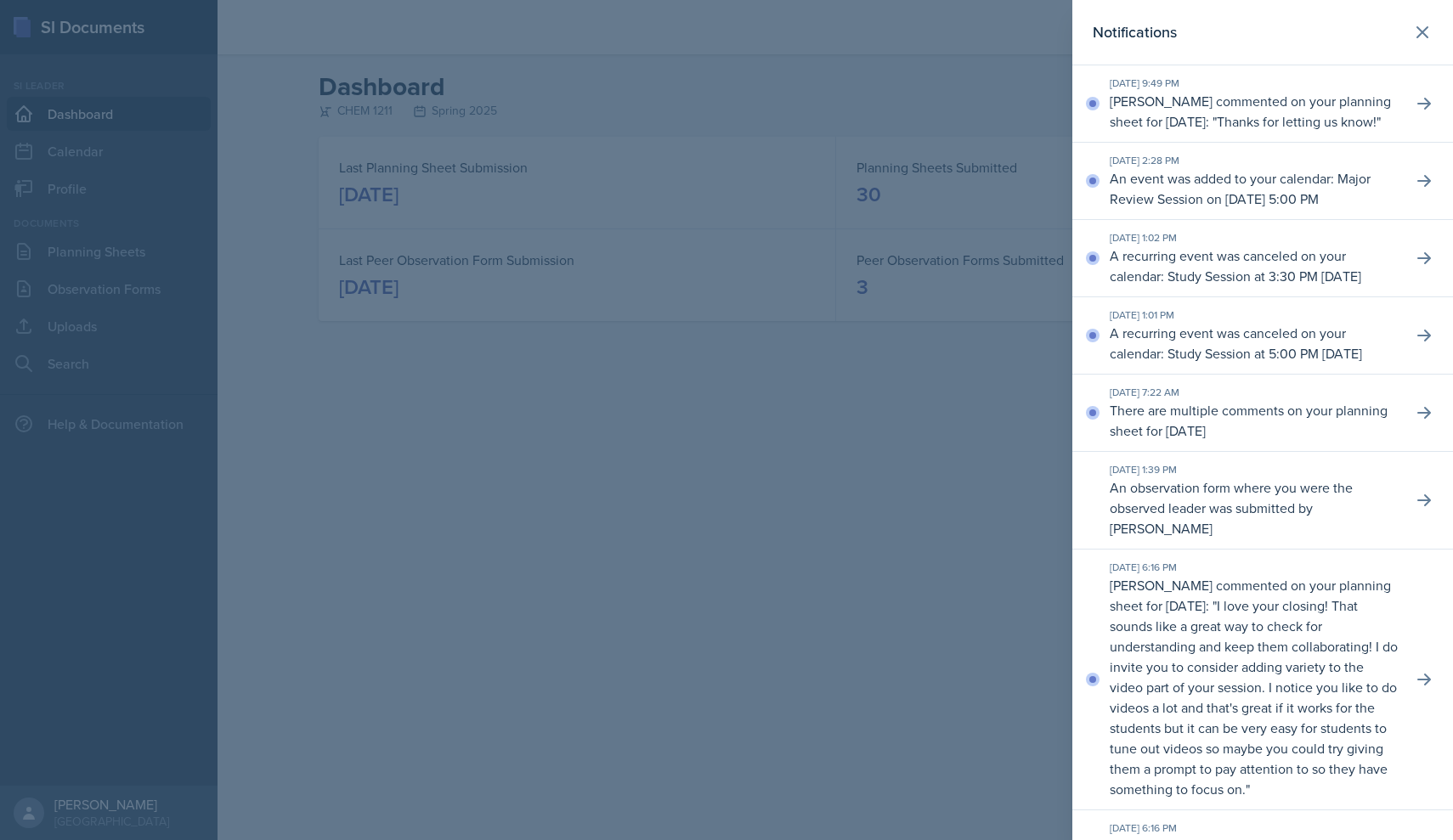
click at [695, 127] on p "Thanks for letting us know!" at bounding box center [1297, 121] width 160 height 18
click at [695, 119] on button at bounding box center [1423, 104] width 31 height 31
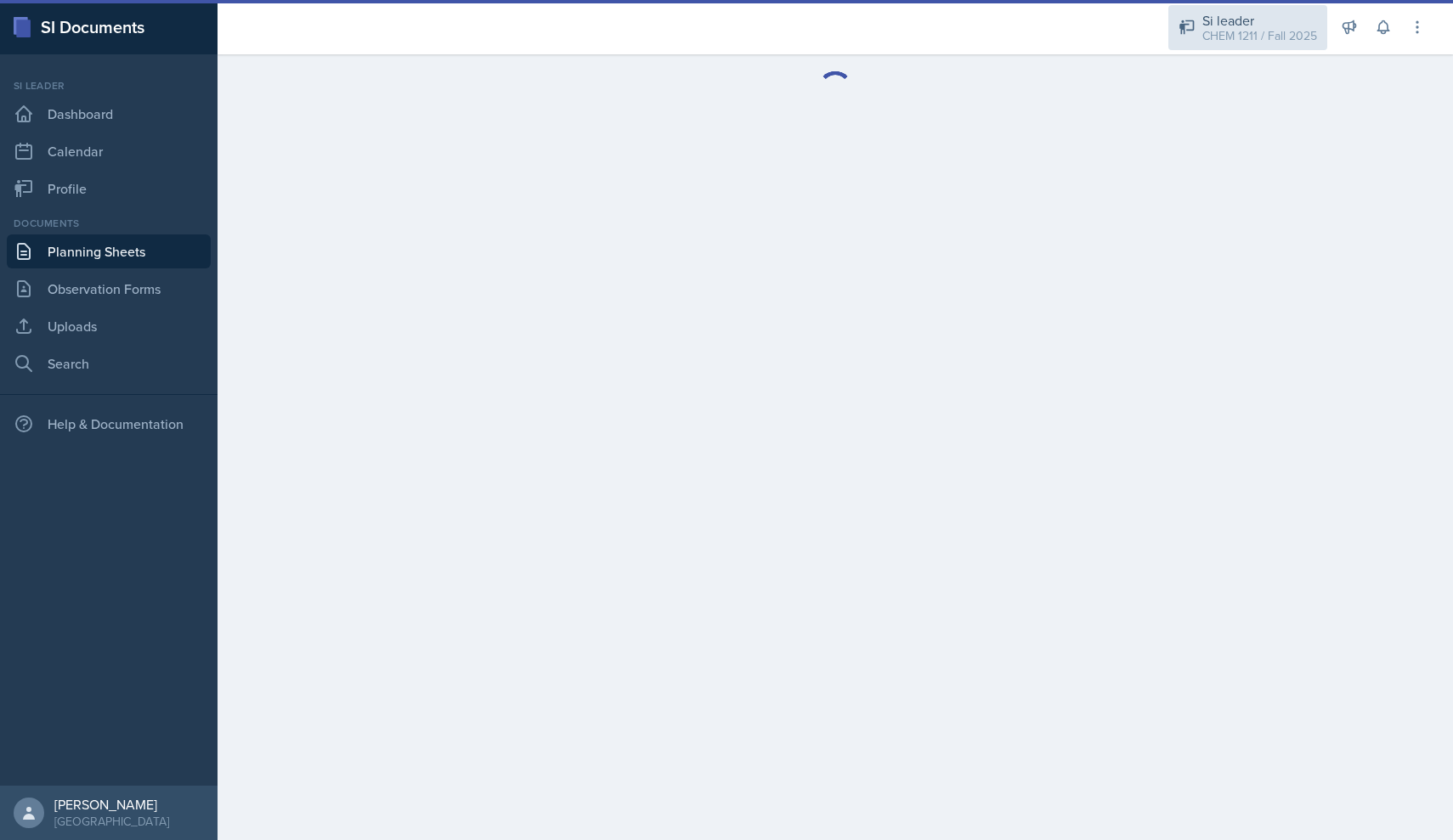
click at [695, 33] on div "CHEM 1211 / Fall 2025" at bounding box center [1259, 36] width 114 height 18
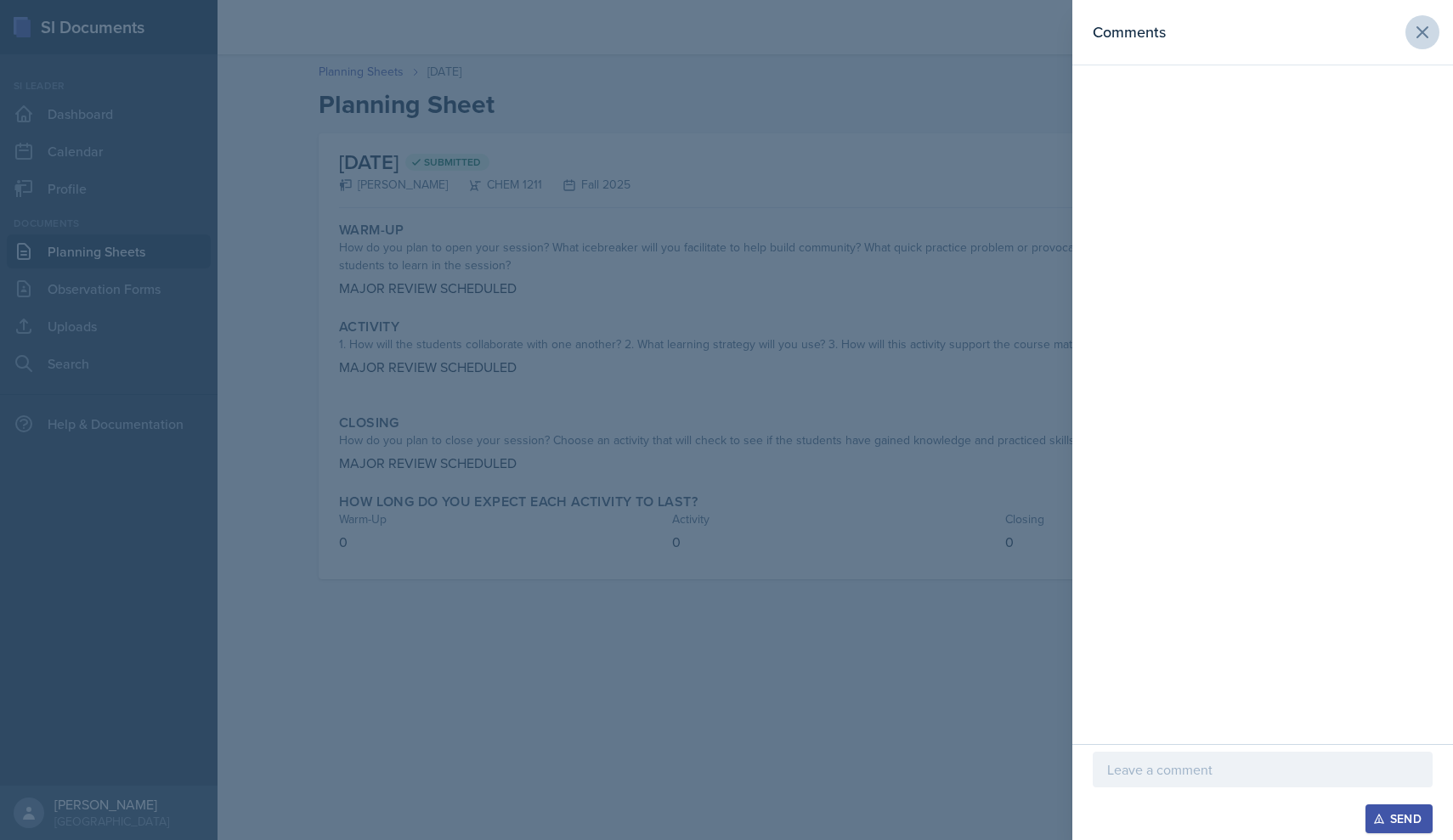
click at [695, 29] on button at bounding box center [1421, 32] width 34 height 34
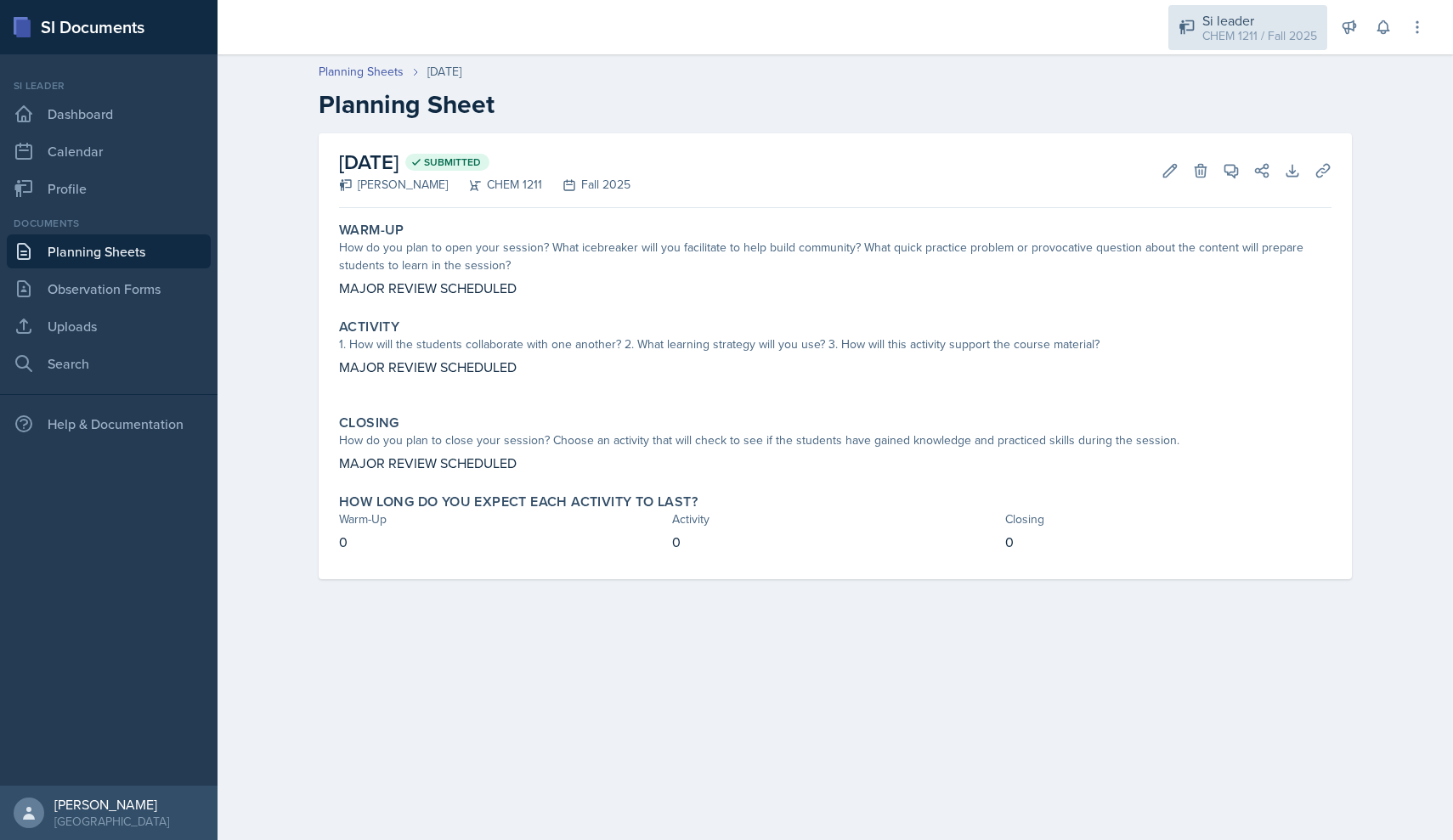
click at [695, 27] on div "CHEM 1211 / Fall 2025" at bounding box center [1259, 36] width 114 height 18
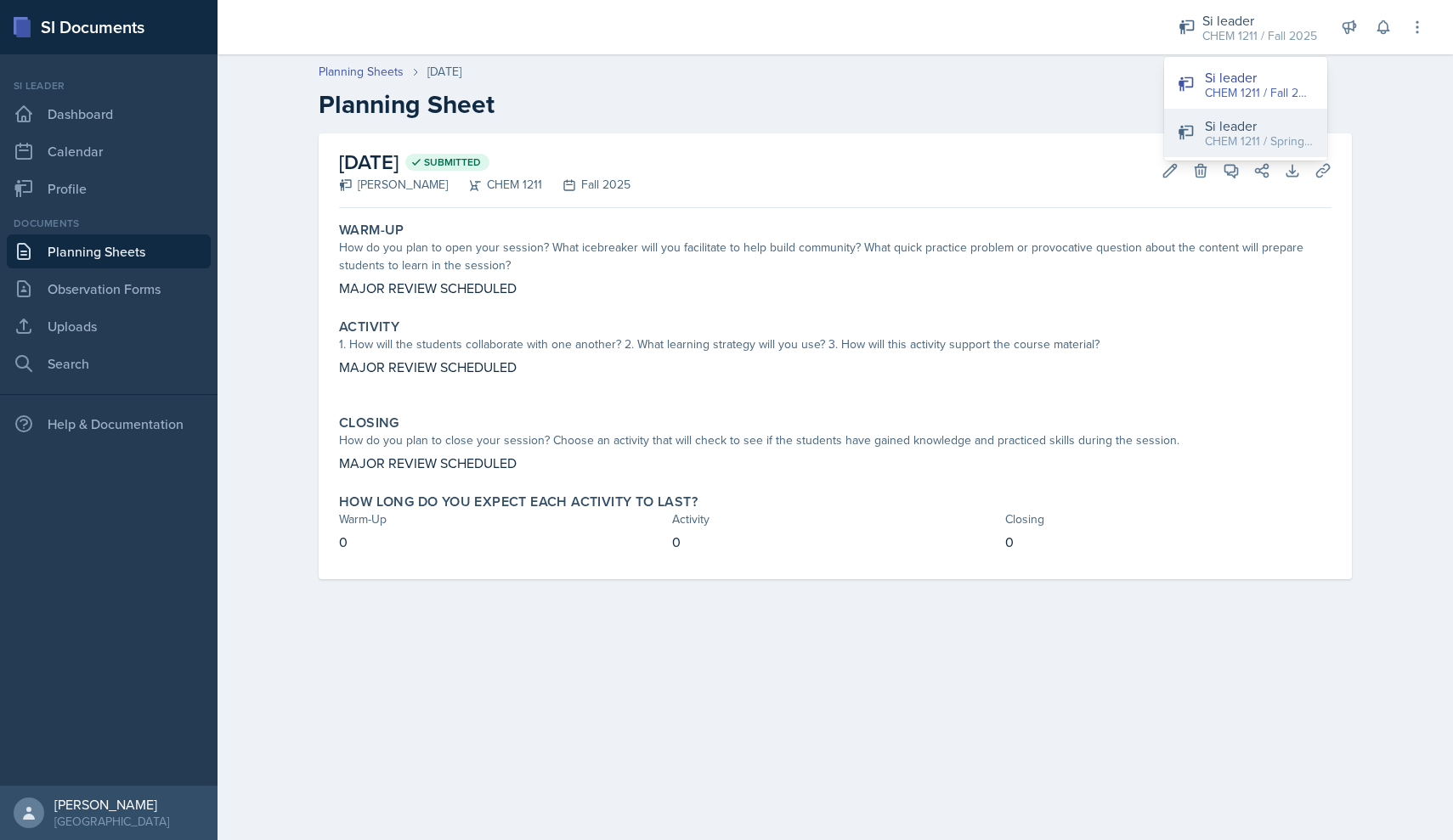
click at [695, 119] on div "Si leader" at bounding box center [1259, 125] width 109 height 20
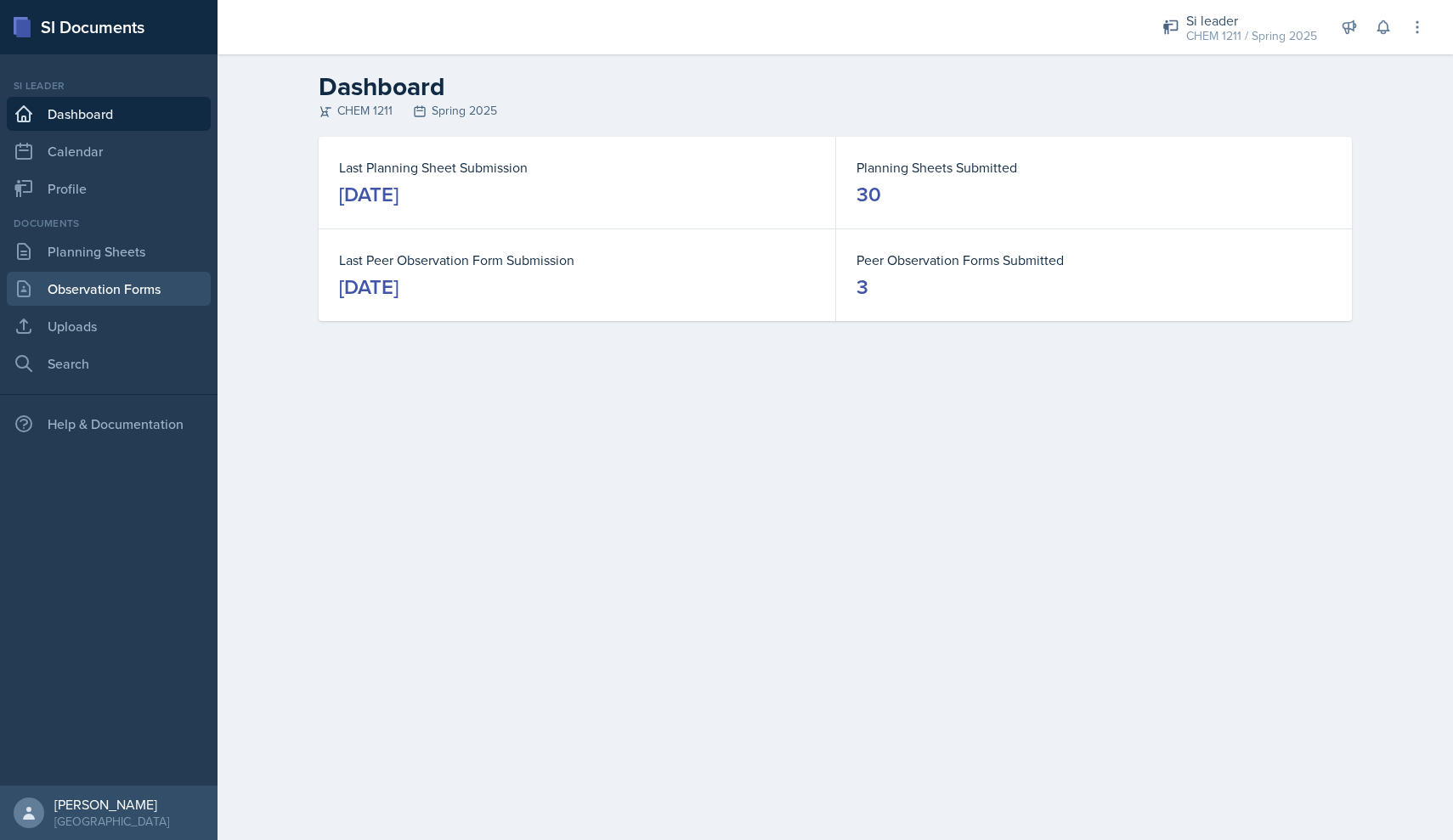
click at [94, 293] on link "Observation Forms" at bounding box center [109, 288] width 204 height 34
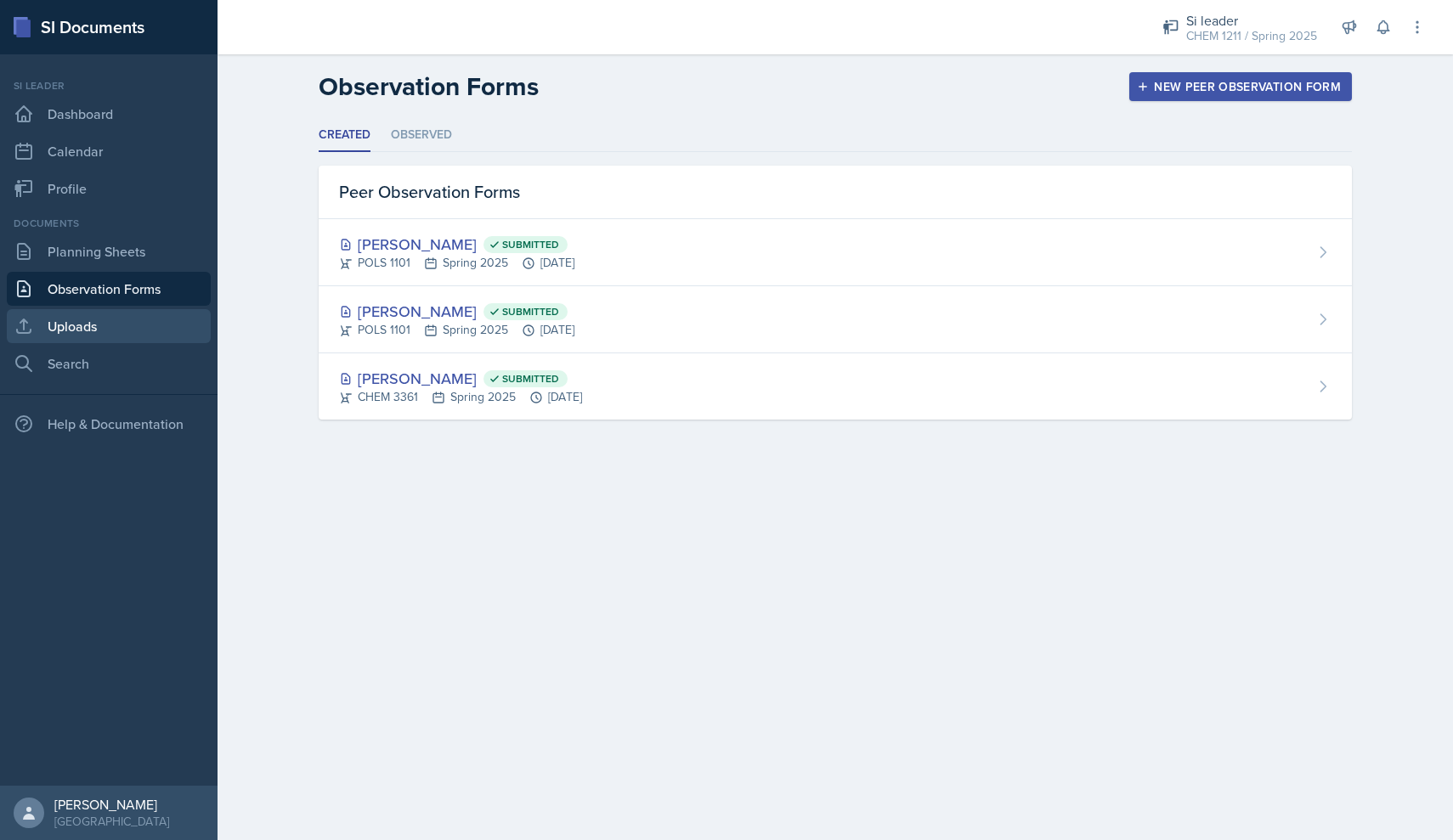
click at [129, 310] on link "Uploads" at bounding box center [109, 326] width 204 height 34
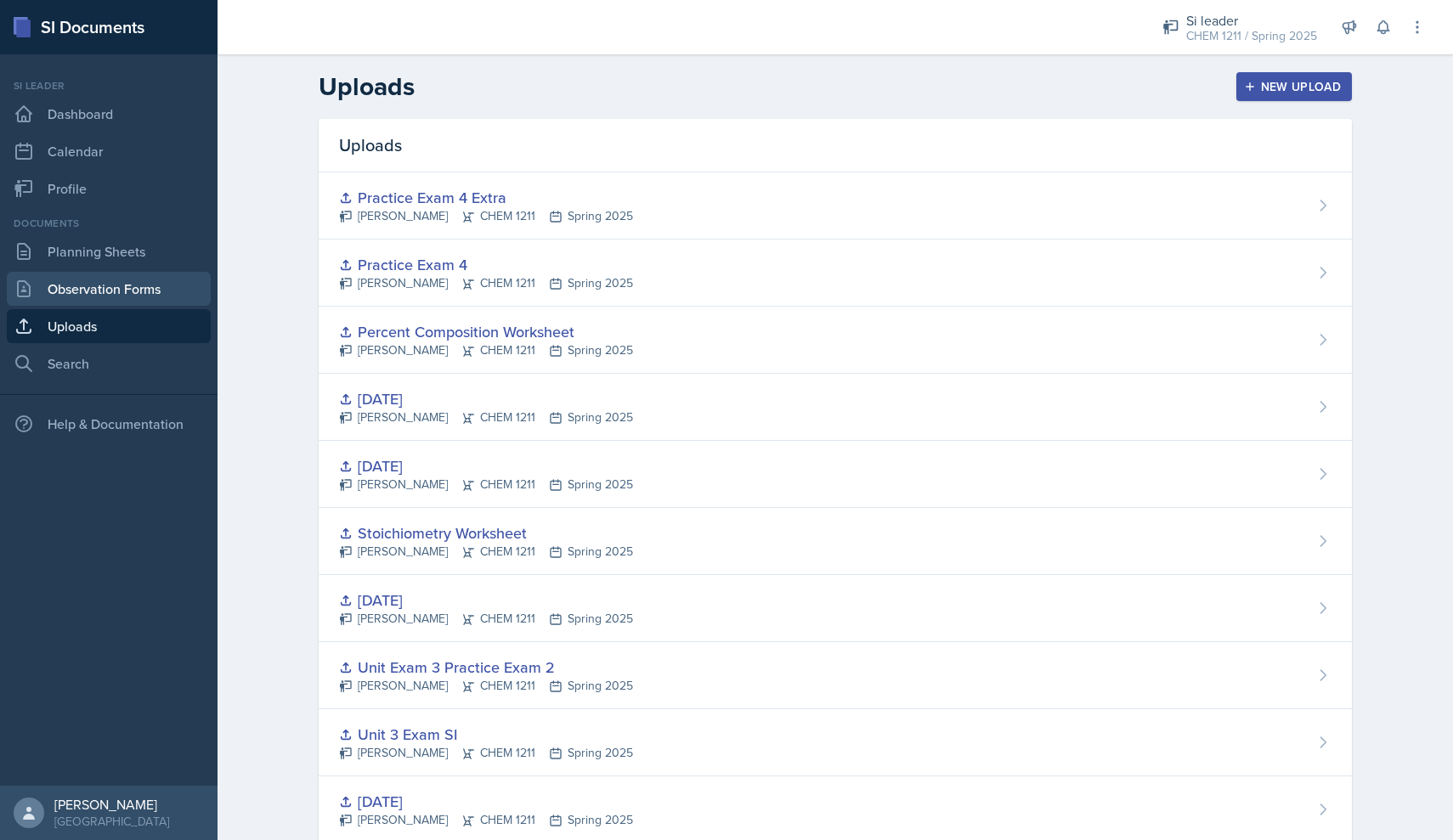
click at [139, 292] on link "Observation Forms" at bounding box center [109, 288] width 204 height 34
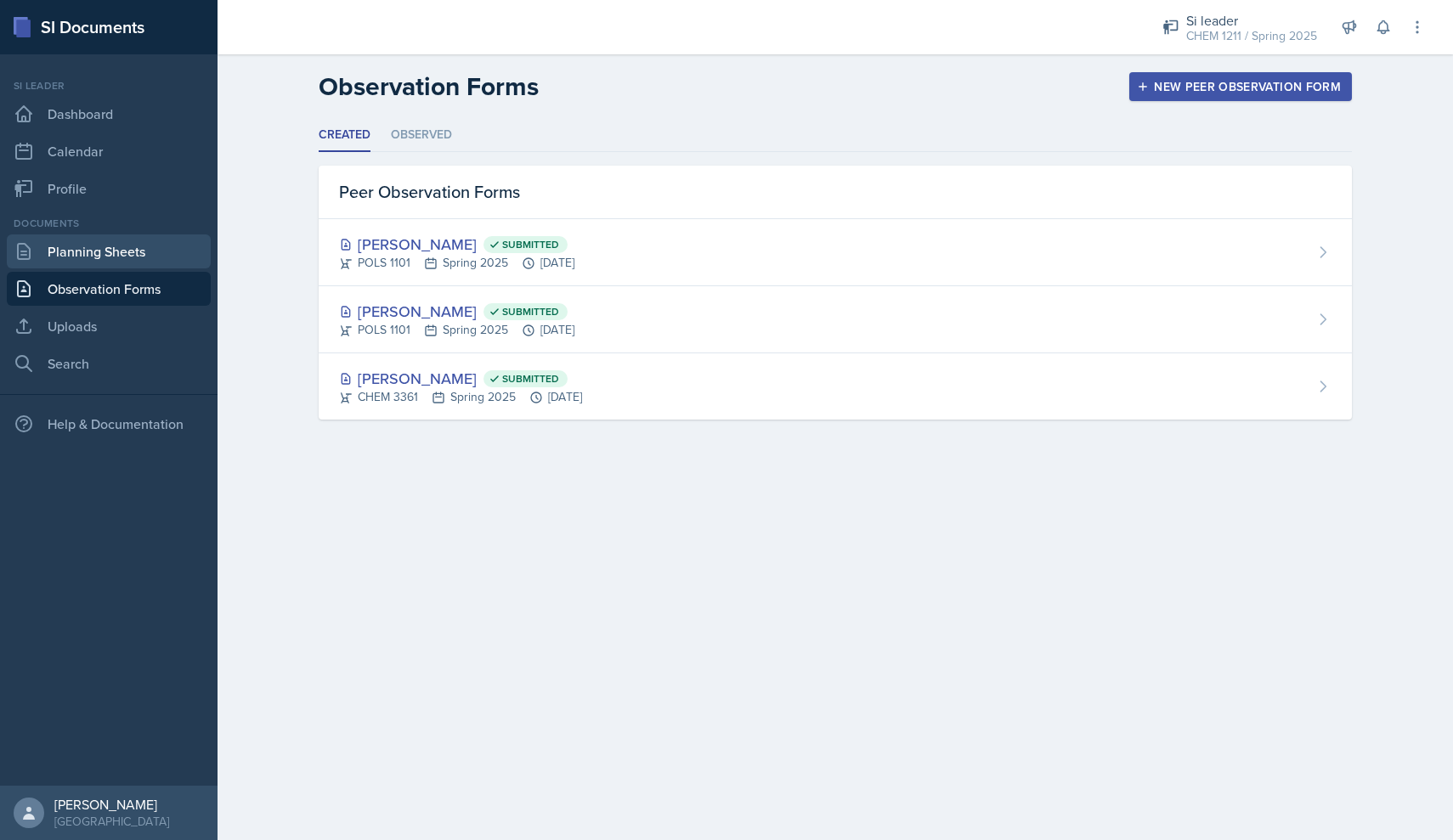
click at [139, 261] on link "Planning Sheets" at bounding box center [109, 251] width 204 height 34
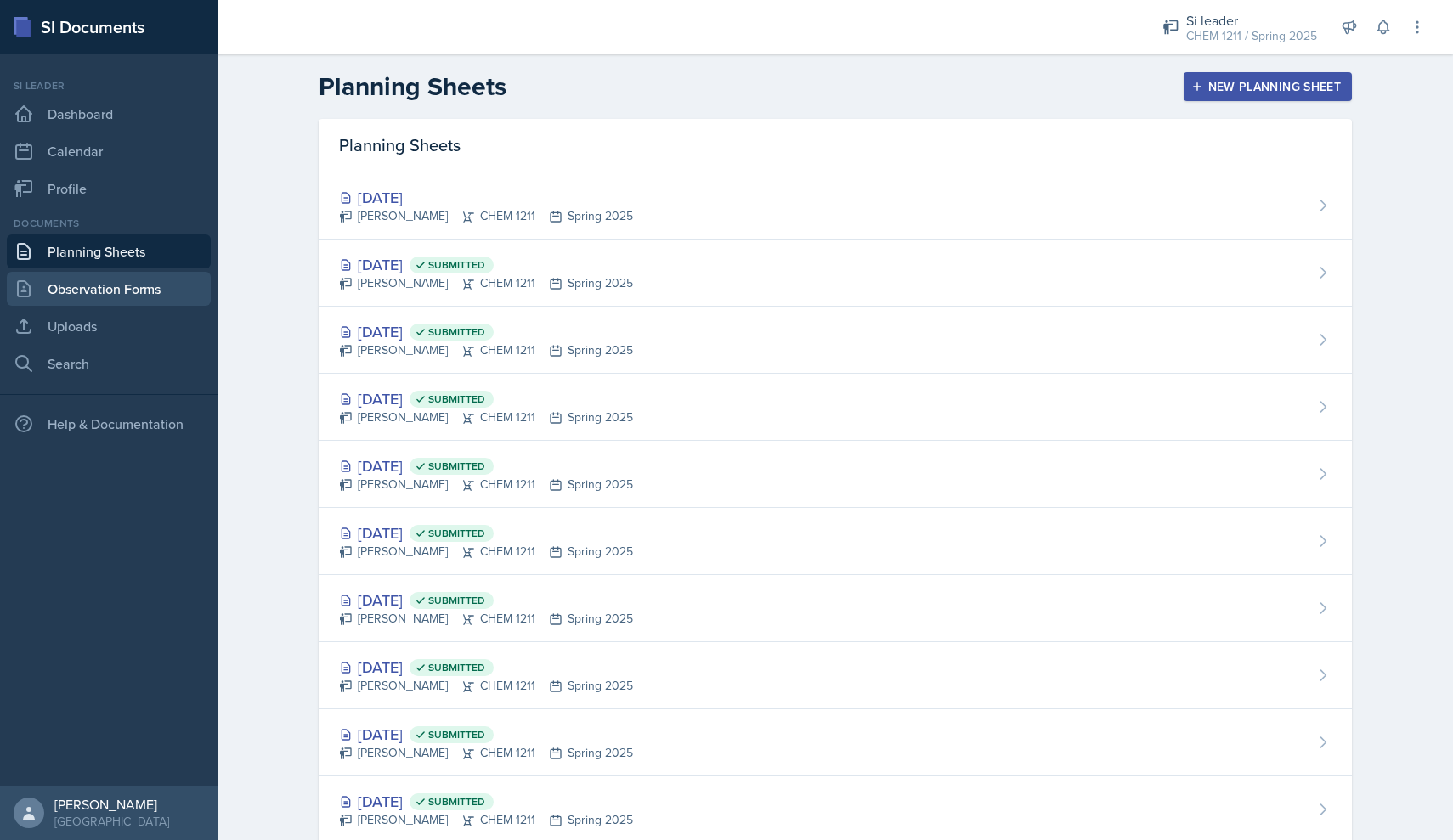
click at [136, 298] on link "Observation Forms" at bounding box center [109, 288] width 204 height 34
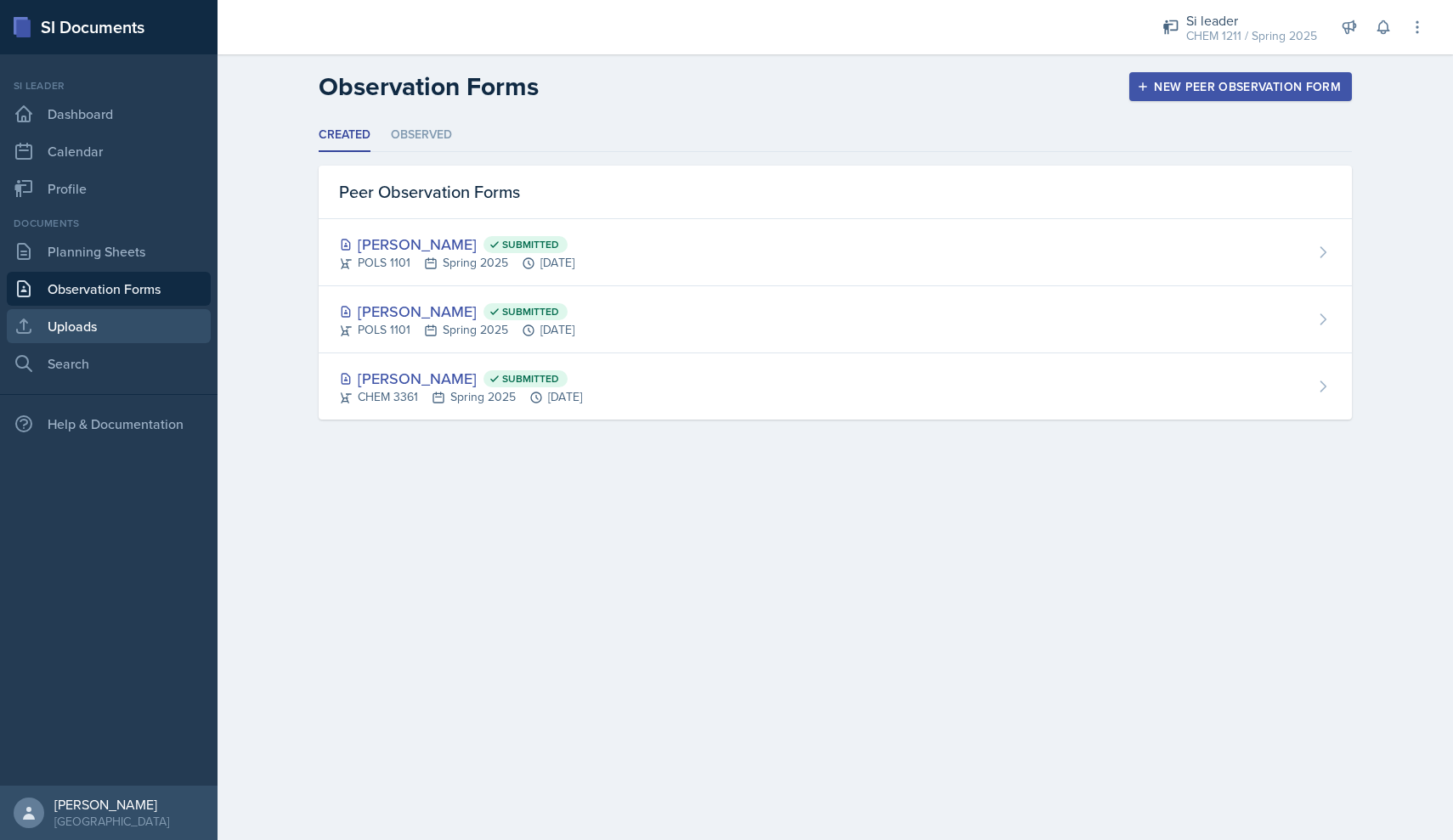
click at [127, 327] on link "Uploads" at bounding box center [109, 326] width 204 height 34
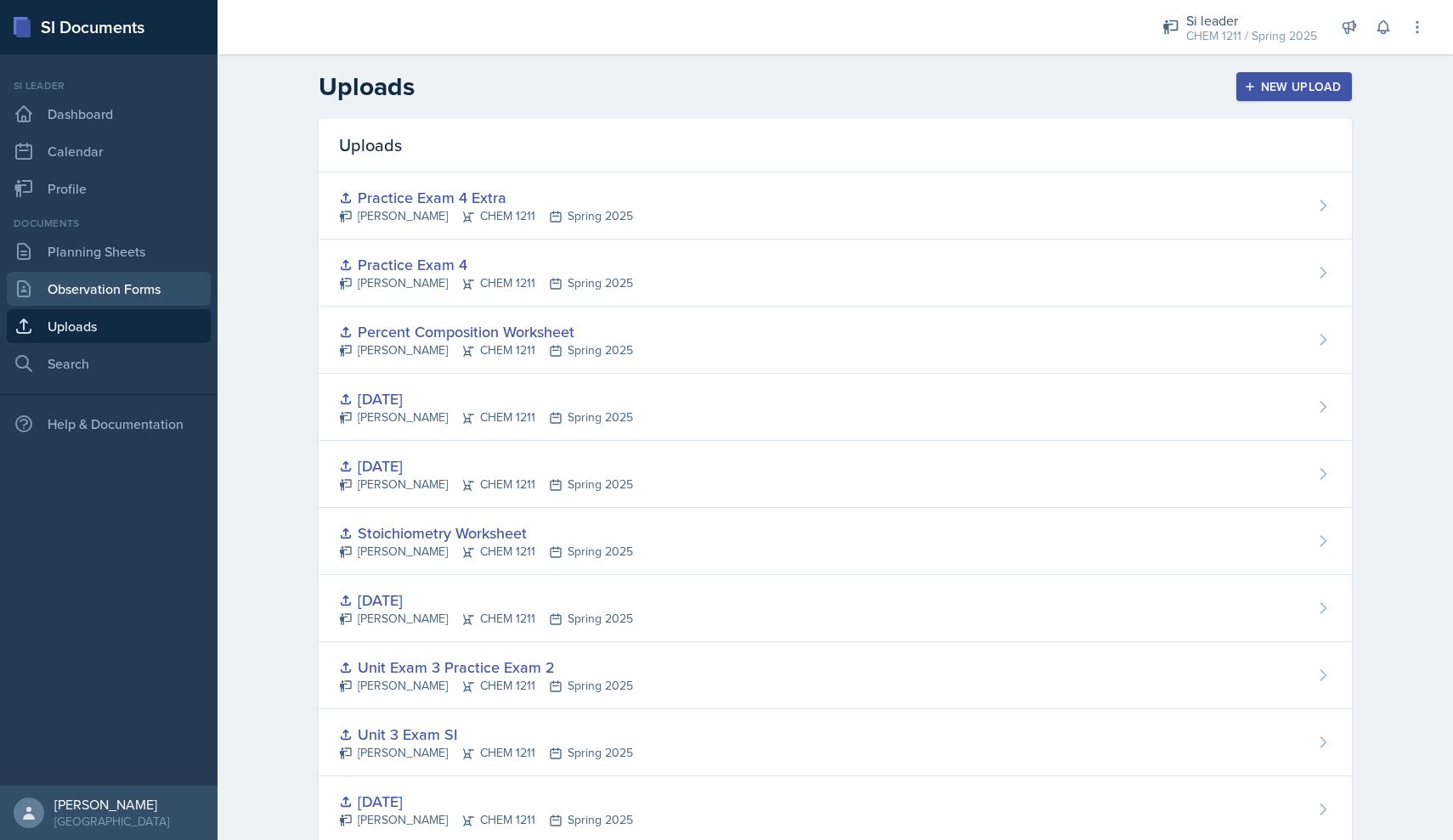
click at [128, 296] on link "Observation Forms" at bounding box center [109, 288] width 204 height 34
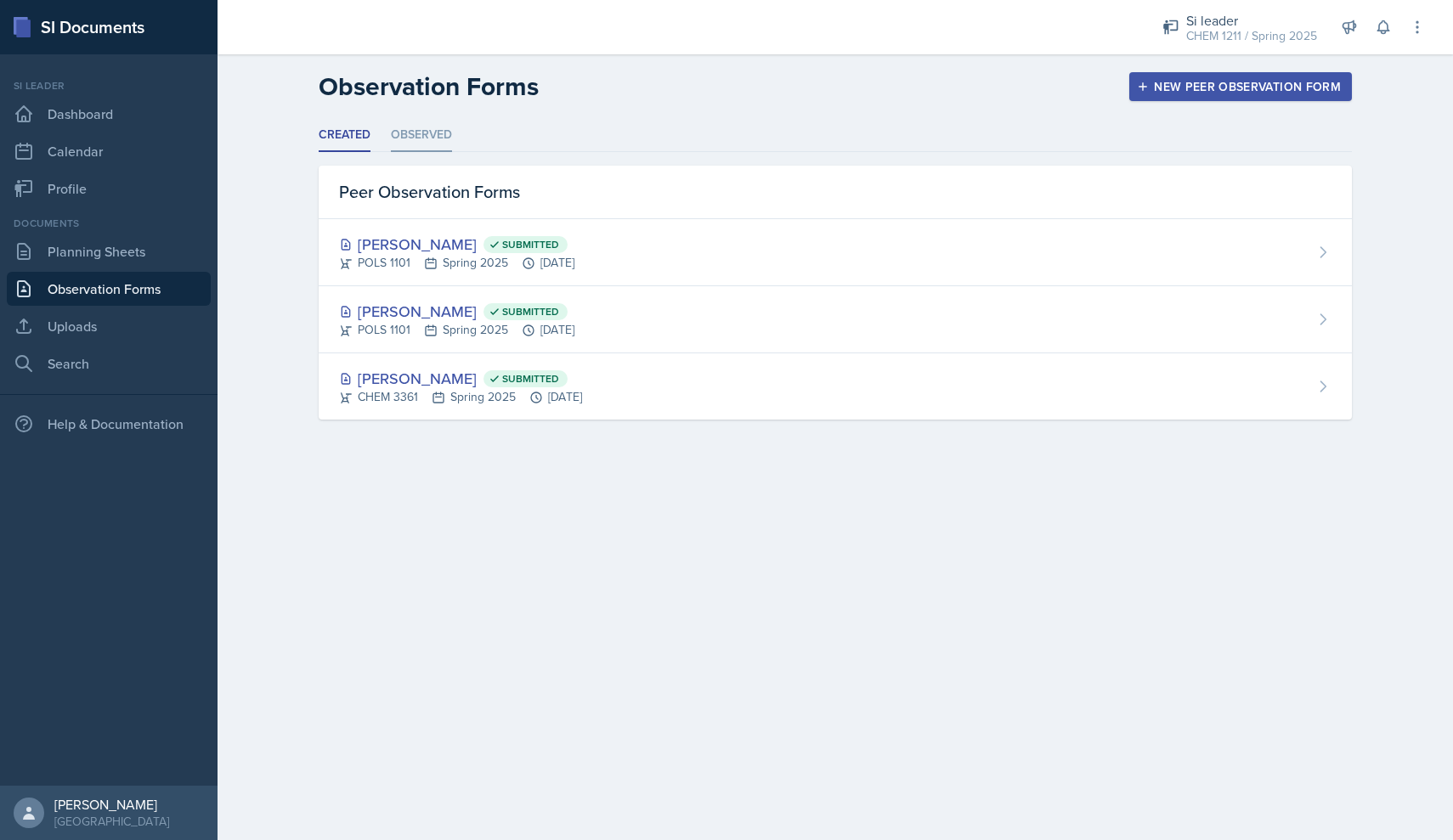
click at [405, 134] on li "Observed" at bounding box center [422, 135] width 62 height 33
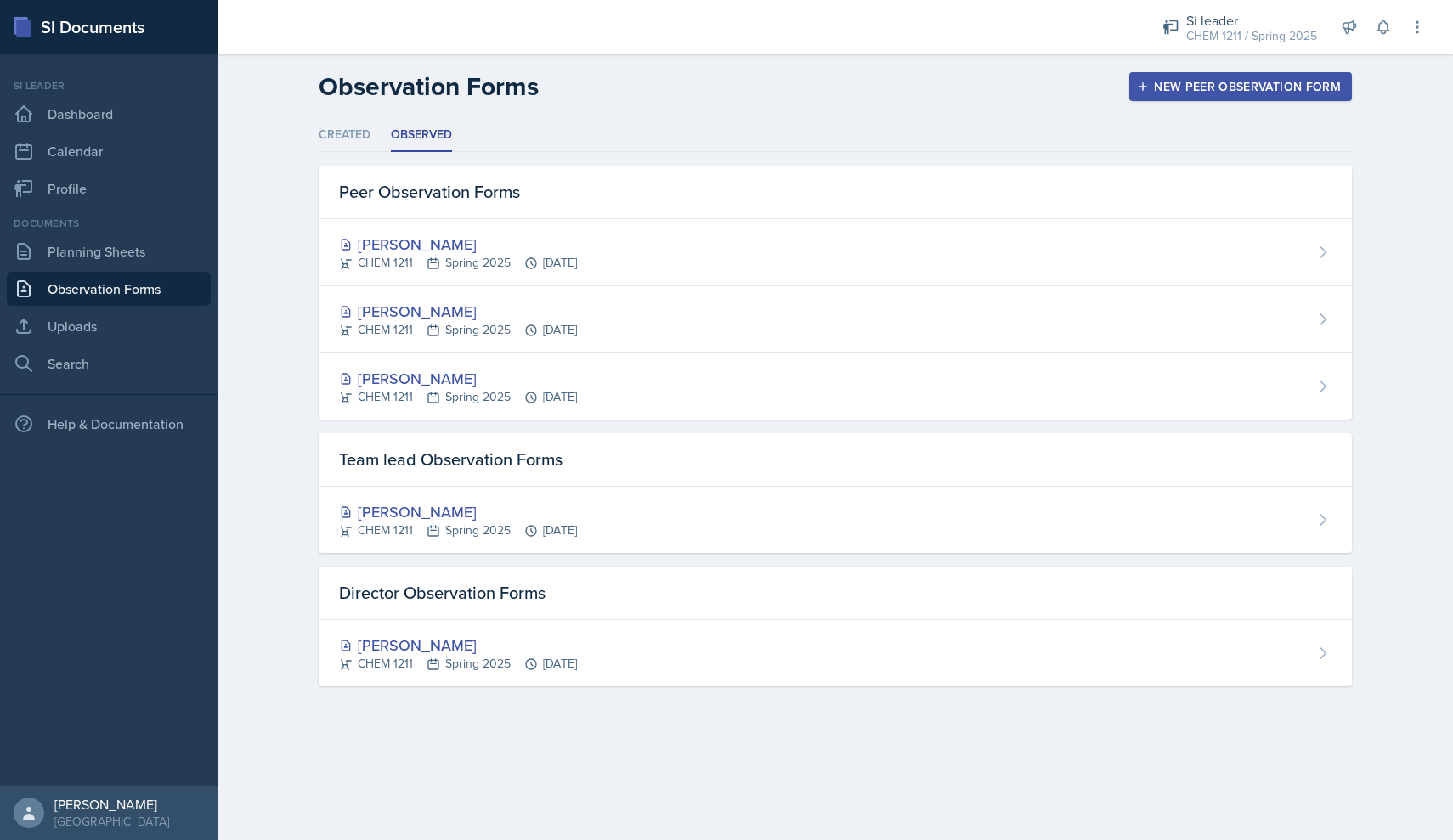
click at [131, 276] on link "Observation Forms" at bounding box center [109, 288] width 204 height 34
click at [131, 269] on div "Documents Planning Sheets Observation Forms Uploads Search" at bounding box center [109, 297] width 204 height 164
click at [127, 260] on link "Planning Sheets" at bounding box center [109, 251] width 204 height 34
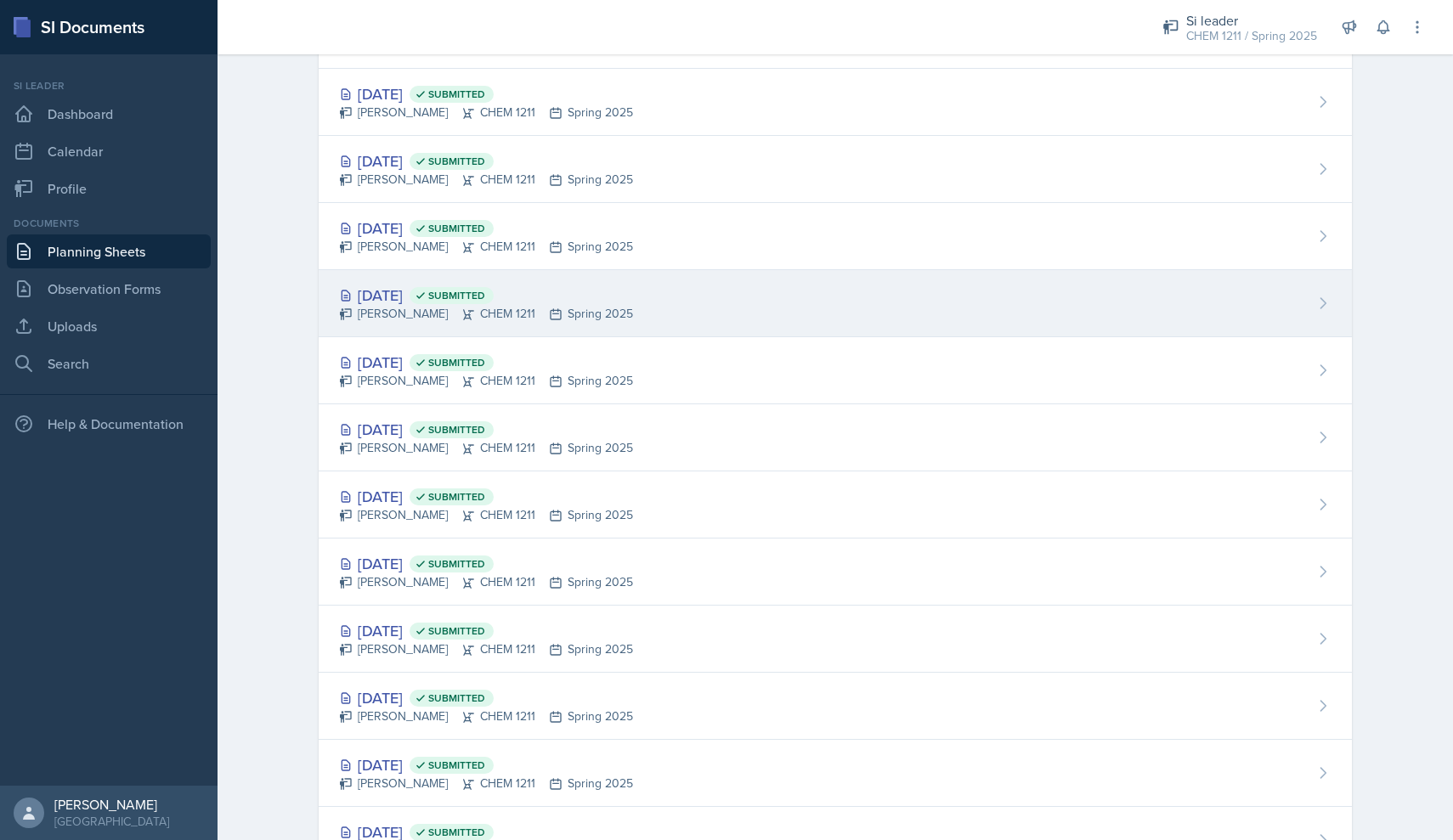
scroll to position [1001, 0]
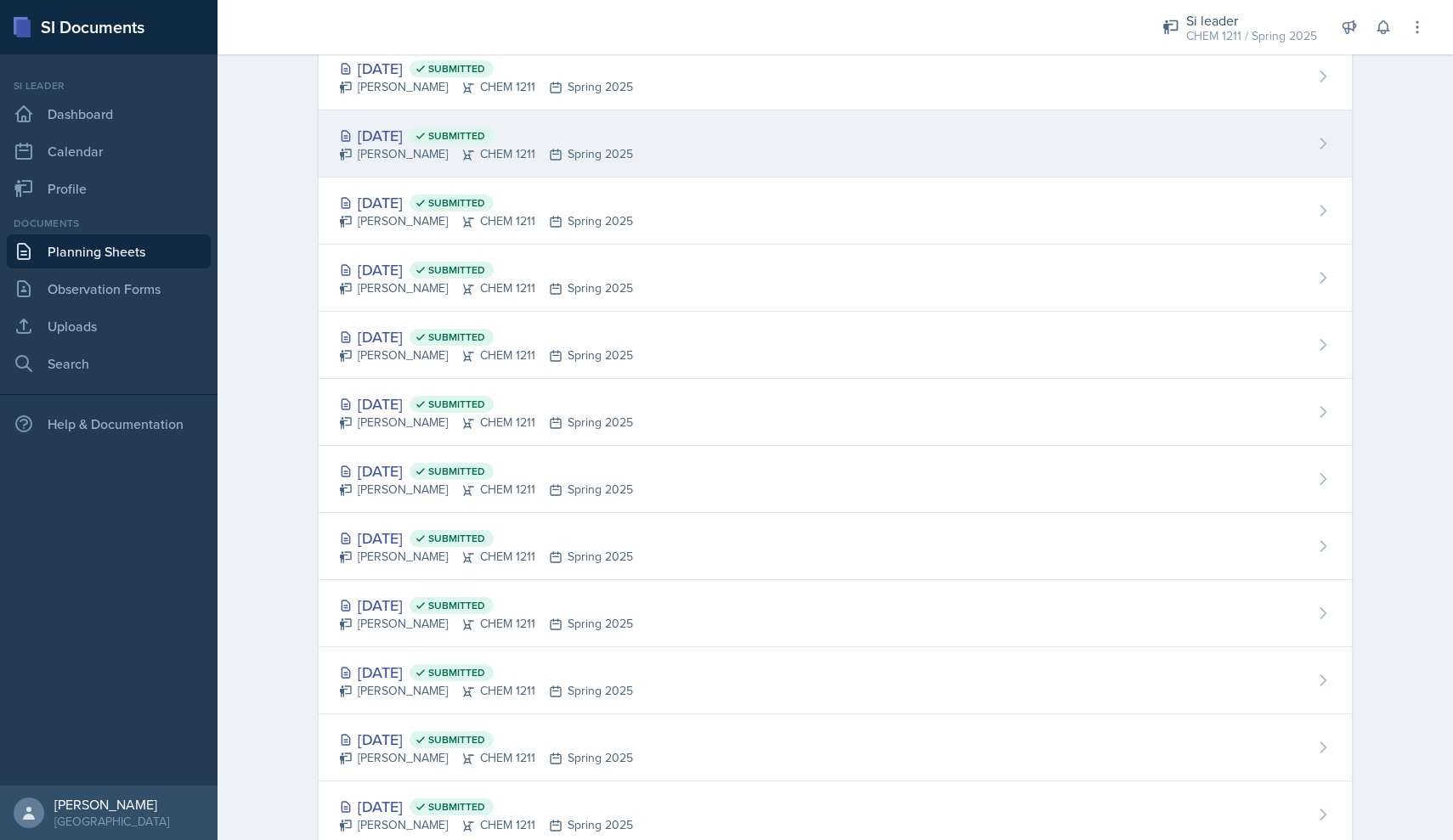
click at [438, 164] on div "[DATE] Submitted [PERSON_NAME] CHEM 1211 Spring 2025" at bounding box center [834, 144] width 1033 height 67
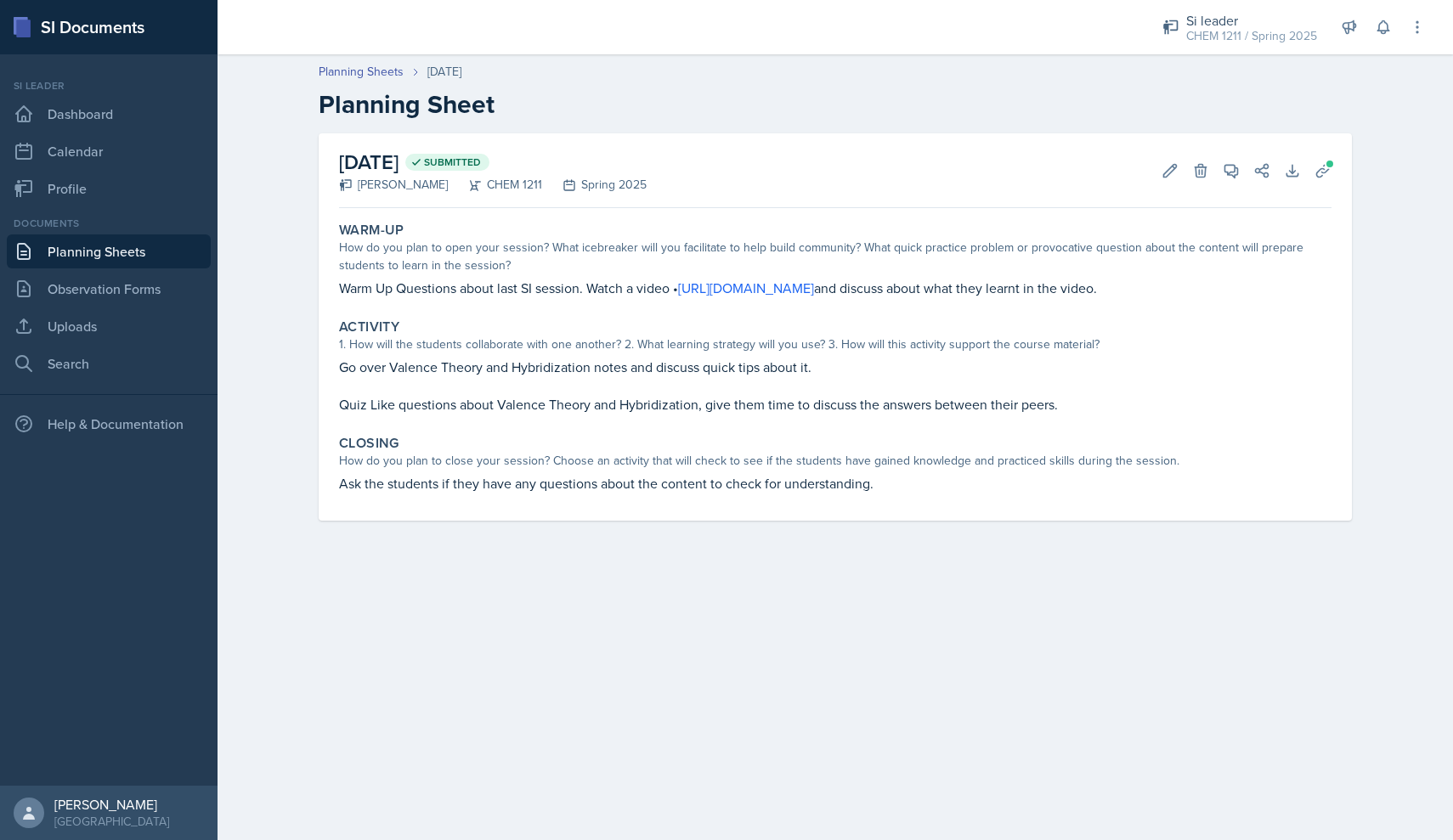
click at [528, 290] on p "Warm Up Questions about last SI session. Watch a video • [URL][DOMAIN_NAME] and…" at bounding box center [835, 287] width 992 height 20
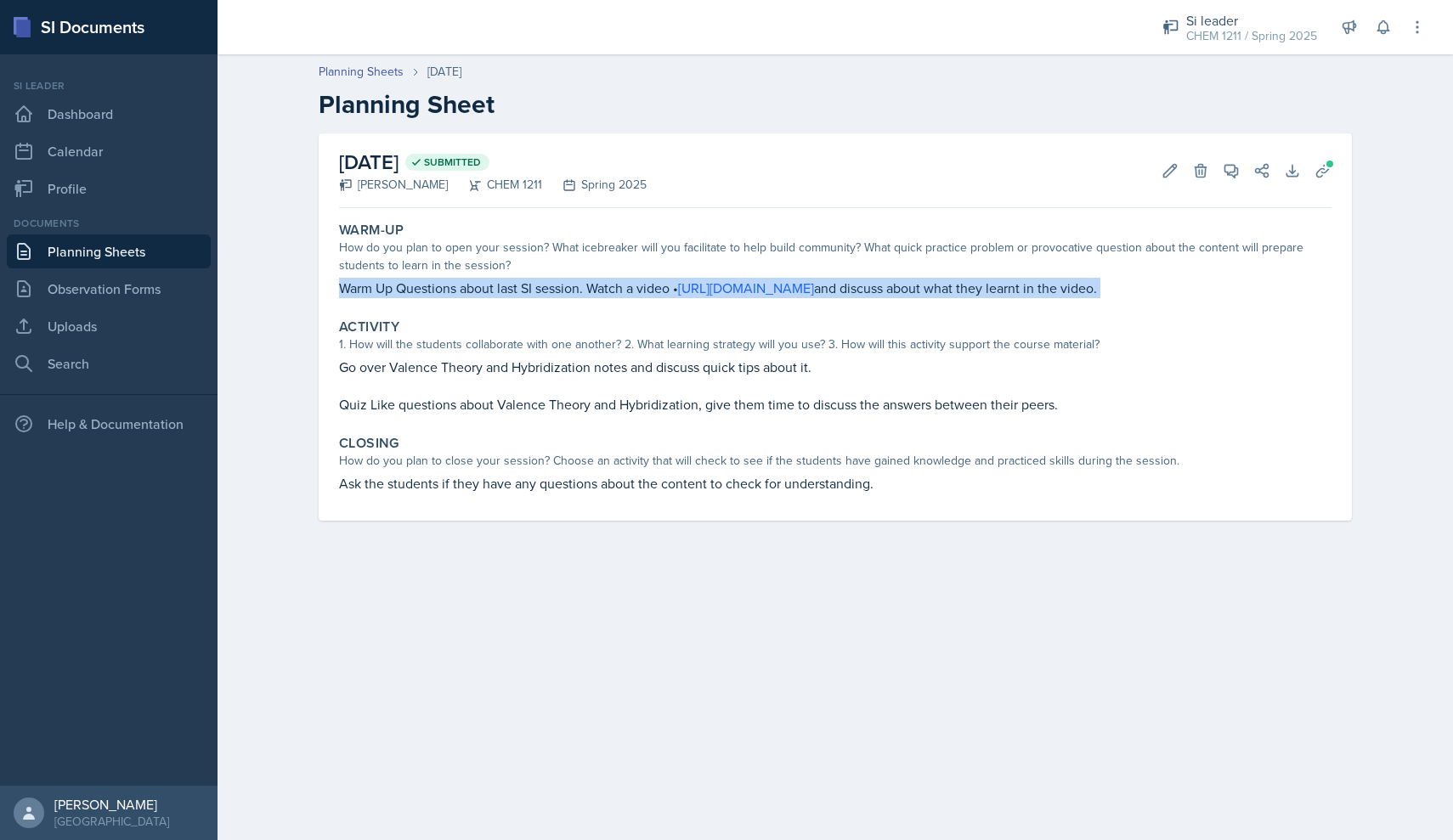
click at [528, 290] on p "Warm Up Questions about last SI session. Watch a video • [URL][DOMAIN_NAME] and…" at bounding box center [835, 287] width 992 height 20
copy div "Warm Up Questions about last SI session. Watch a video • [URL][DOMAIN_NAME] and…"
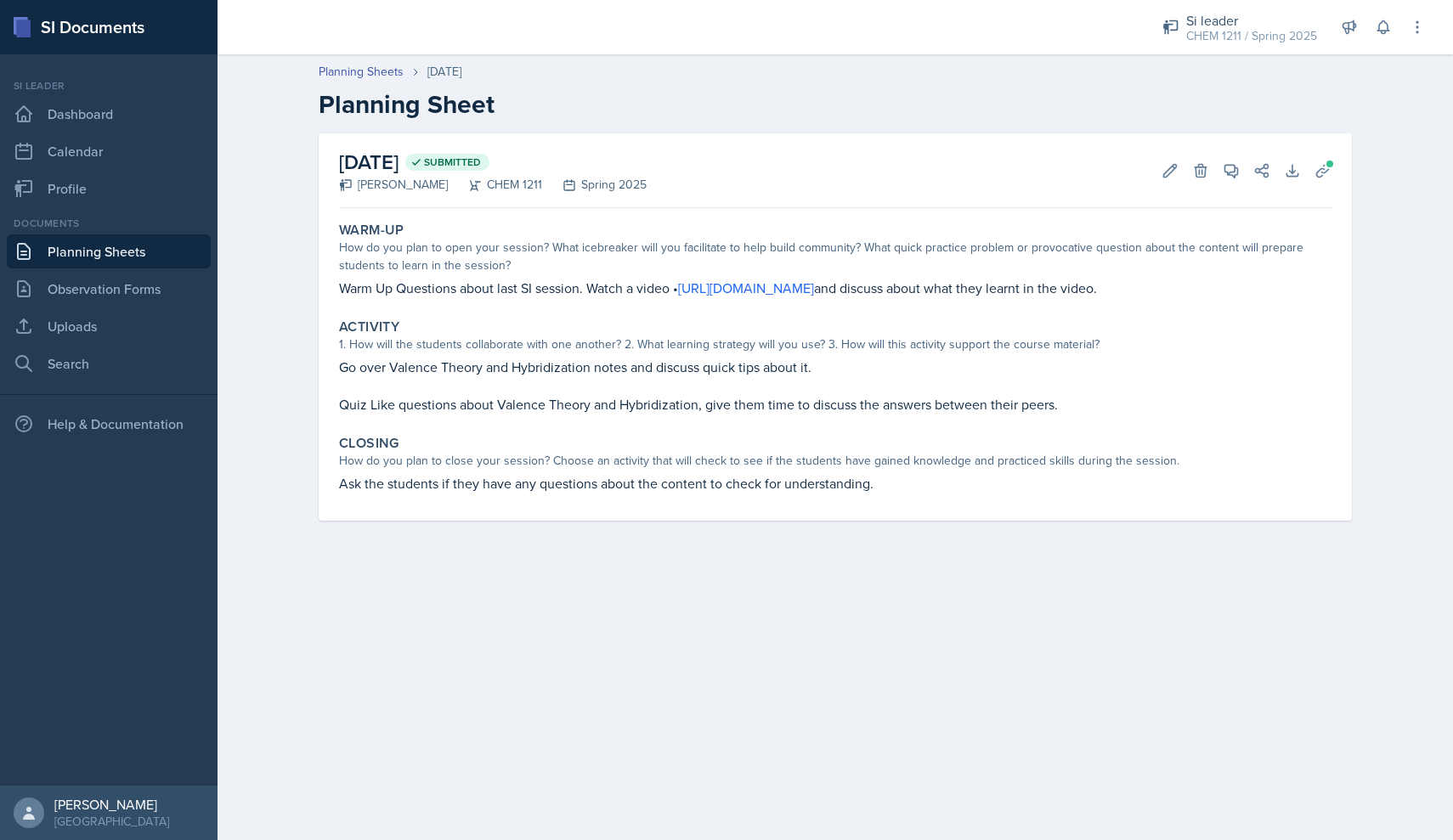
click at [384, 356] on div "Activity 1. How will the students collaborate with one another? 2. What learnin…" at bounding box center [835, 366] width 1006 height 110
click at [384, 365] on p "Go over Valence Theory and Hybridization notes and discuss quick tips about it." at bounding box center [835, 366] width 992 height 20
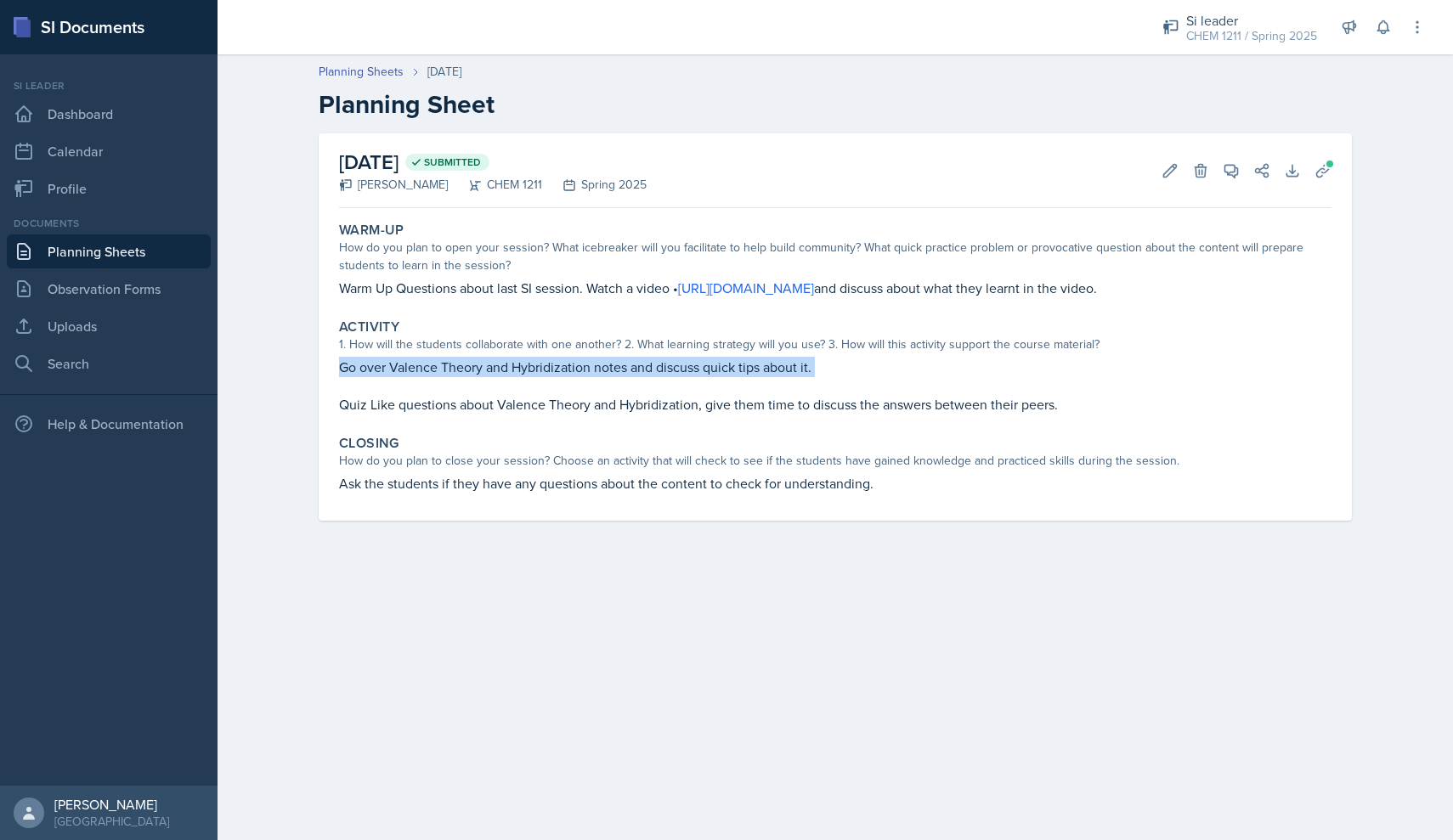
copy div "Go over Valence Theory and Hybridization notes and discuss quick tips about it."
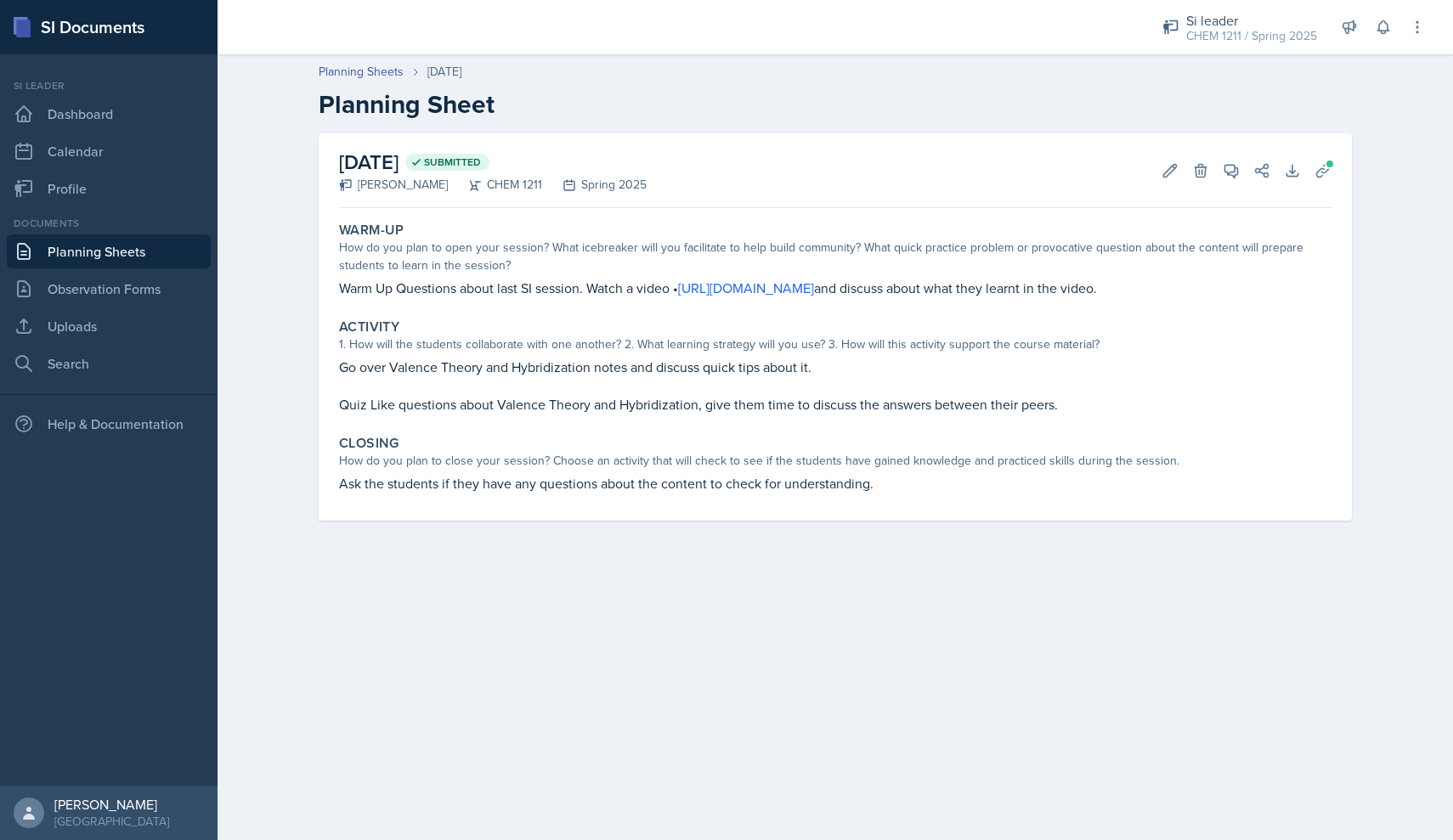
click at [535, 410] on p "Quiz Like questions about Valence Theory and Hybridization, give them time to d…" at bounding box center [835, 403] width 992 height 20
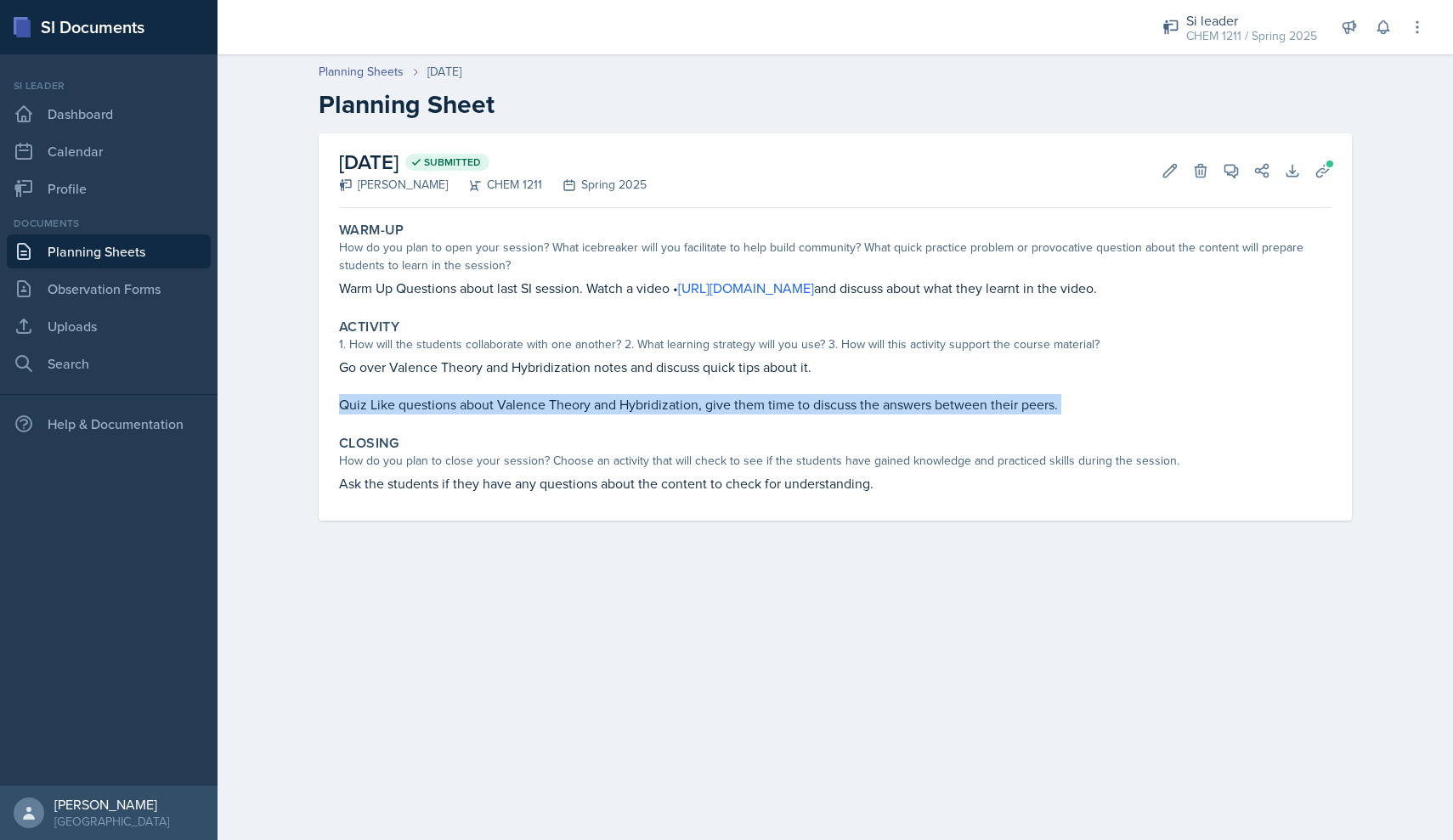
click at [535, 410] on p "Quiz Like questions about Valence Theory and Hybridization, give them time to d…" at bounding box center [835, 403] width 992 height 20
copy div "Quiz Like questions about Valence Theory and Hybridization, give them time to d…"
click at [563, 471] on div "Closing How do you plan to close your session? Choose an activity that will che…" at bounding box center [835, 464] width 1006 height 72
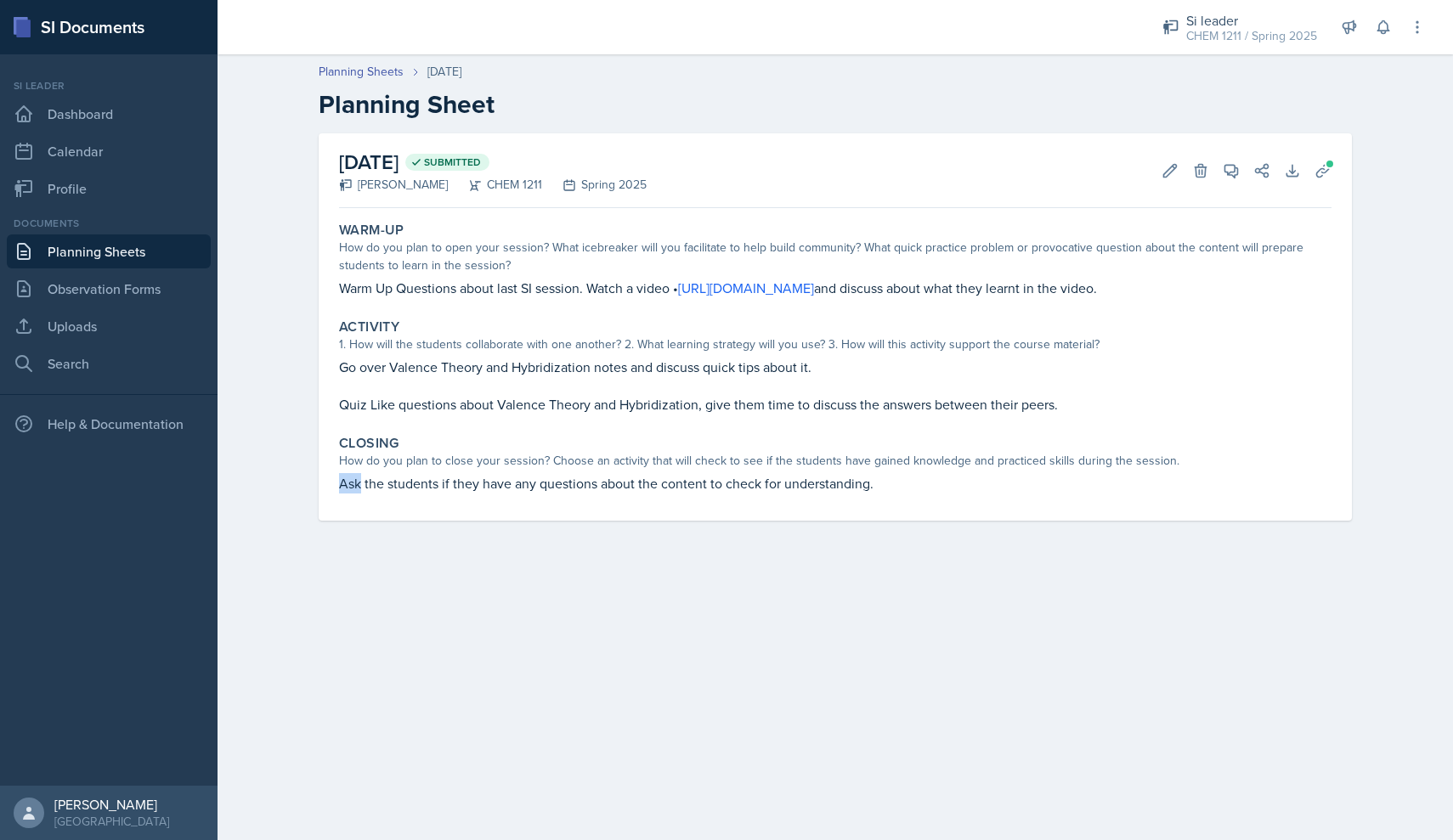
click at [563, 471] on div "Closing How do you plan to close your session? Choose an activity that will che…" at bounding box center [835, 464] width 1006 height 72
click at [552, 476] on p "Ask the students if they have any questions about the content to check for unde…" at bounding box center [835, 482] width 992 height 20
copy div "Ask the students if they have any questions about the content to check for unde…"
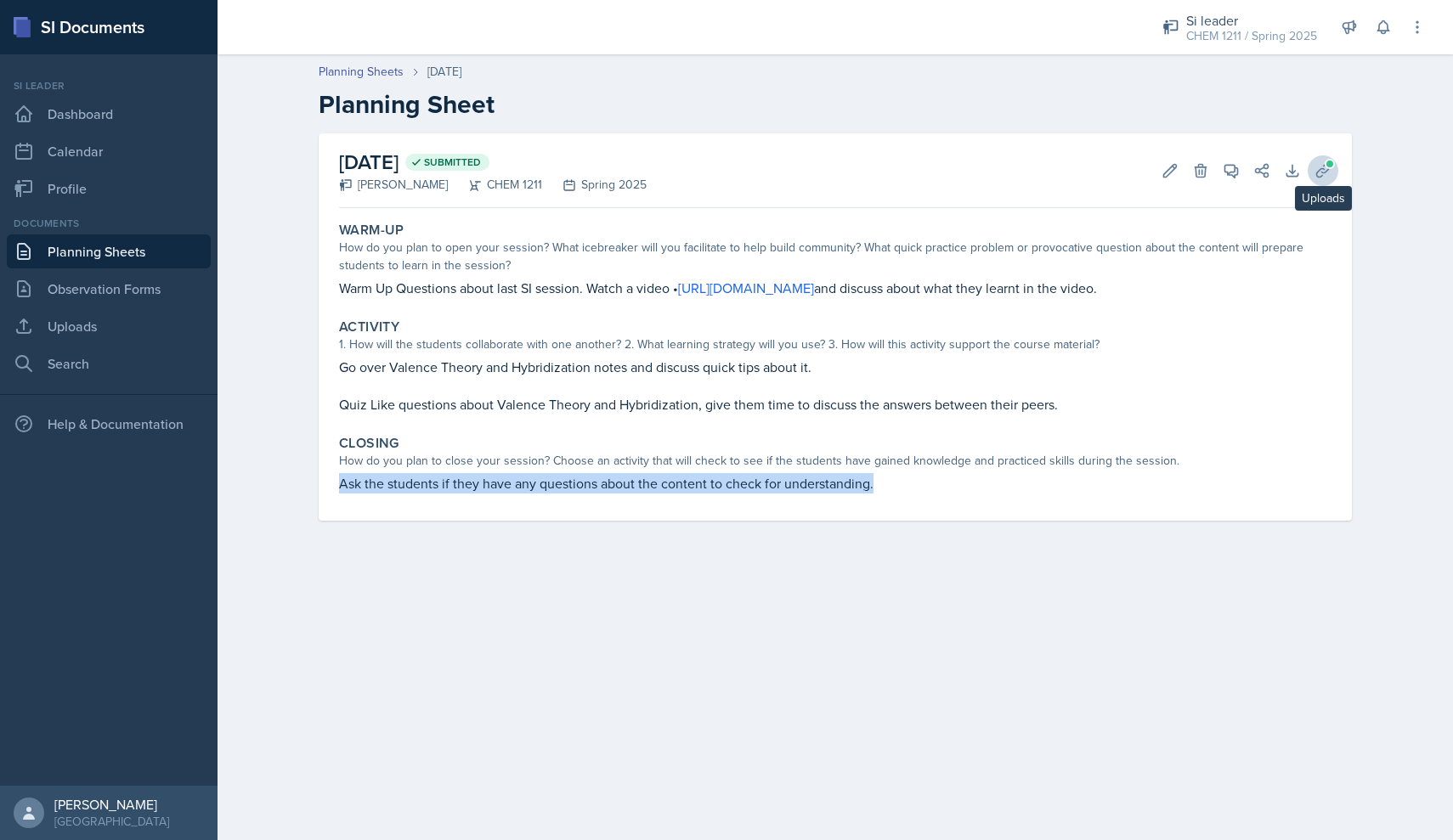
click at [695, 164] on icon at bounding box center [1322, 170] width 17 height 17
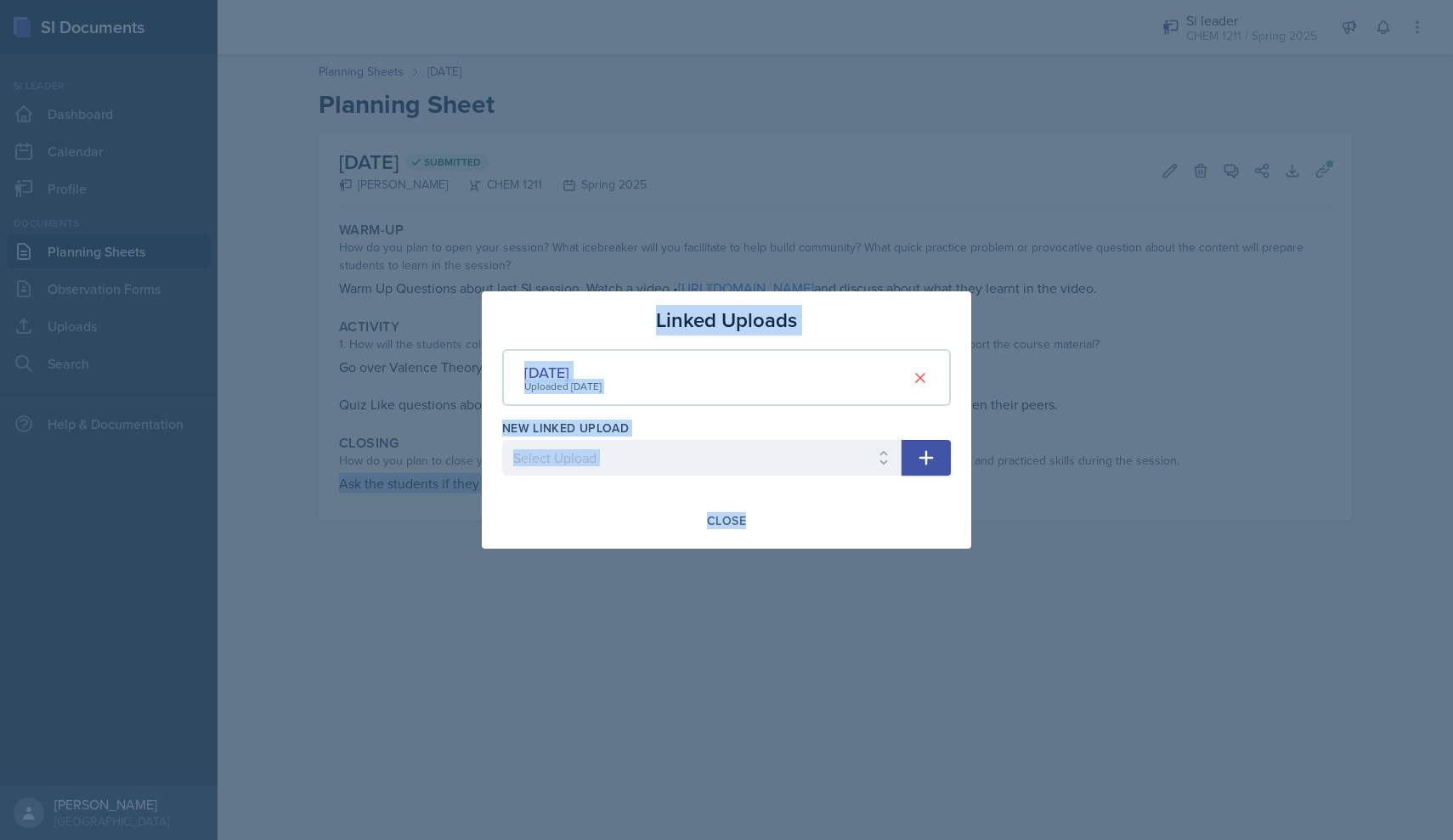
click at [556, 378] on div "[DATE]" at bounding box center [563, 373] width 77 height 23
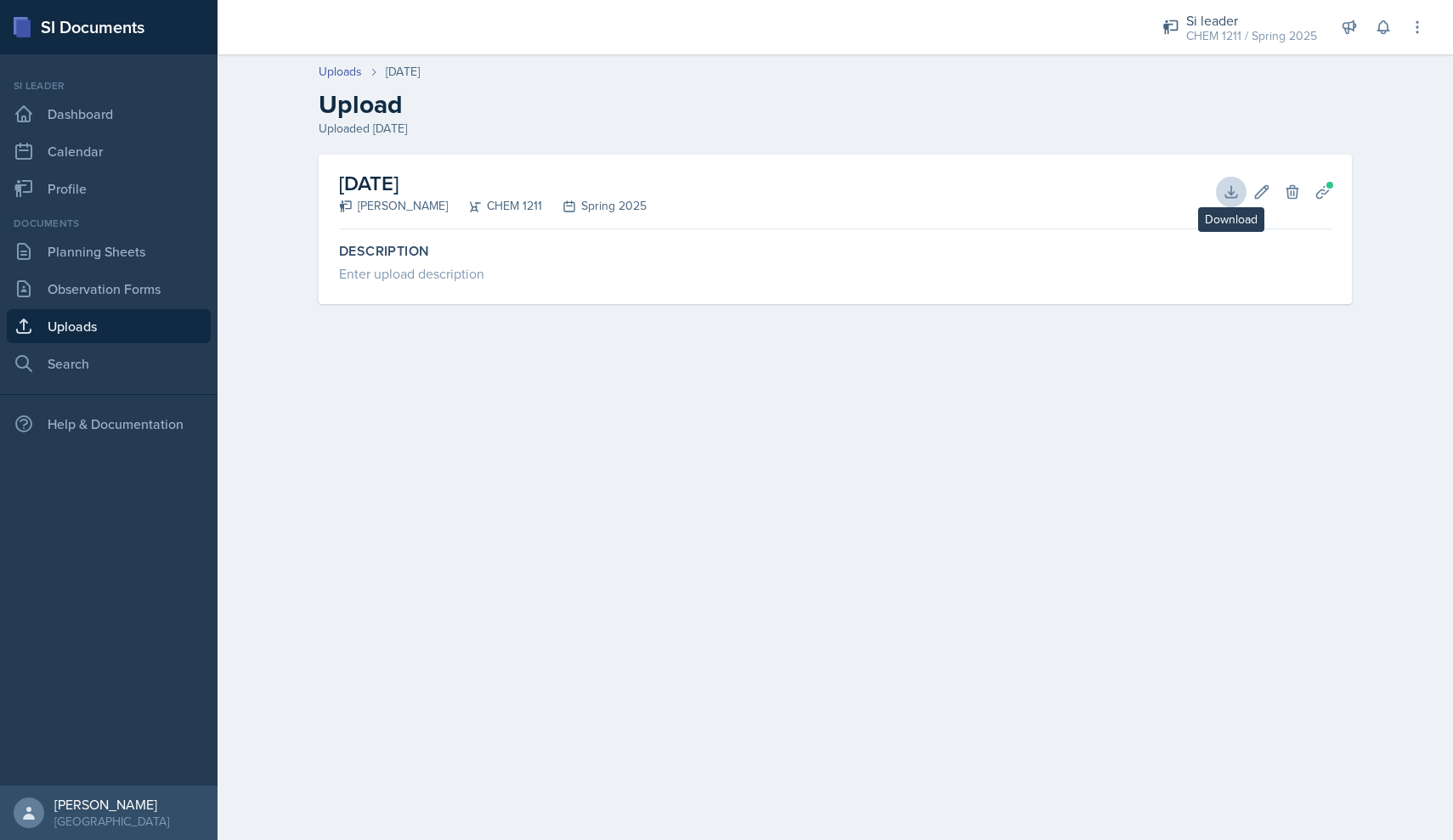
click at [695, 188] on icon at bounding box center [1231, 192] width 17 height 17
click at [120, 257] on link "Planning Sheets" at bounding box center [109, 251] width 204 height 34
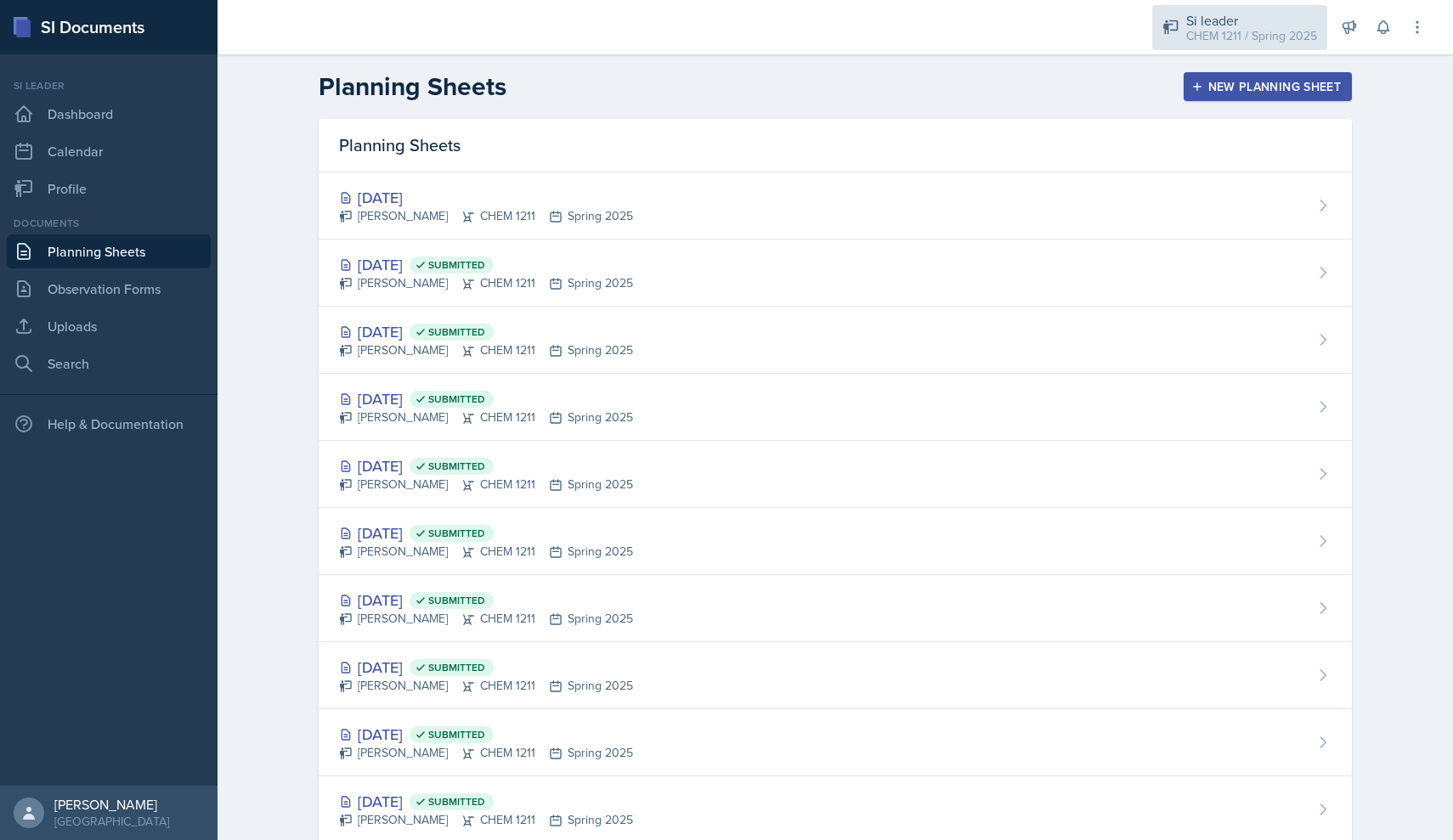
click at [695, 39] on div "CHEM 1211 / Spring 2025" at bounding box center [1251, 36] width 131 height 18
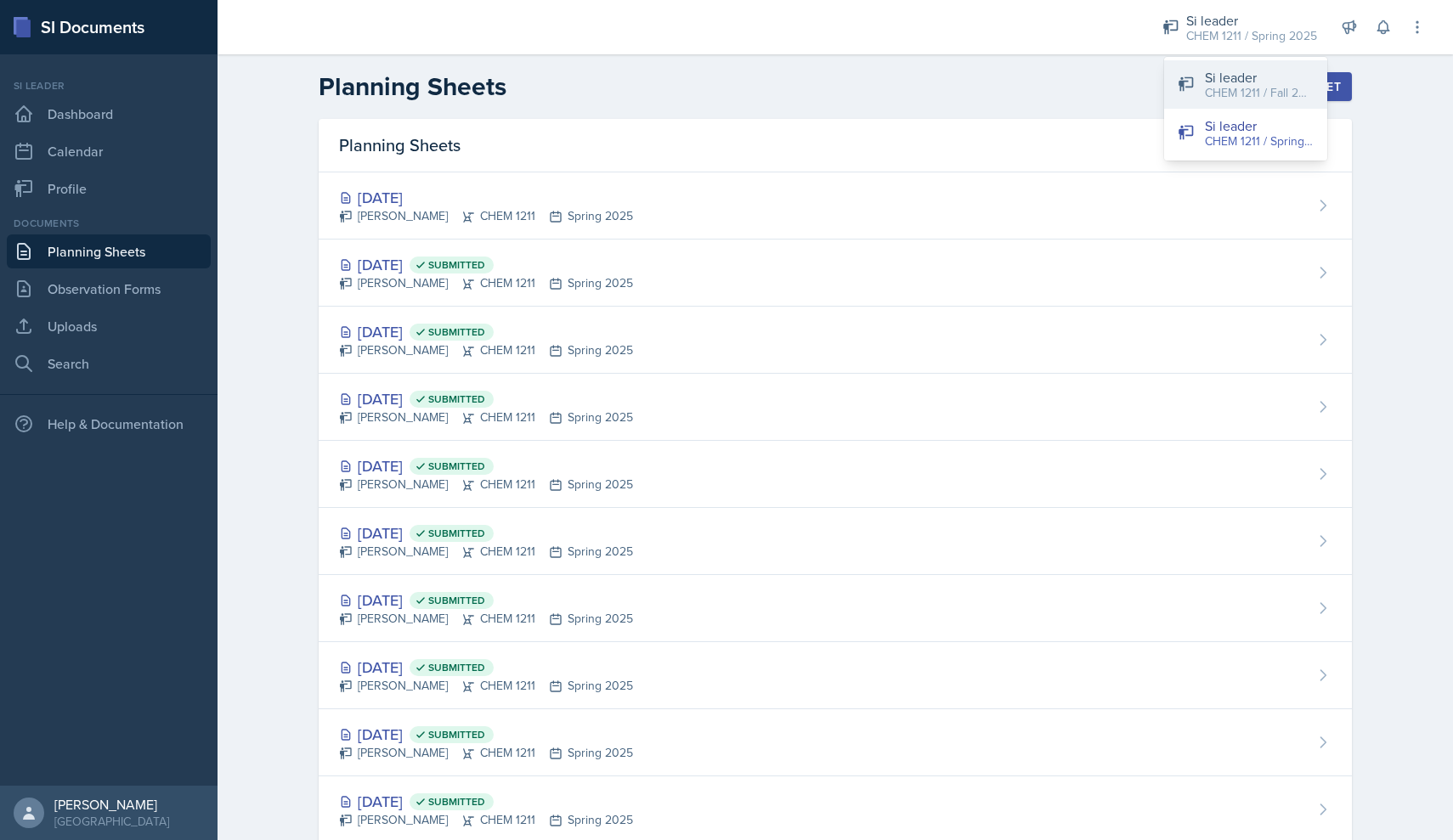
click at [695, 97] on div "CHEM 1211 / Fall 2025" at bounding box center [1259, 93] width 109 height 18
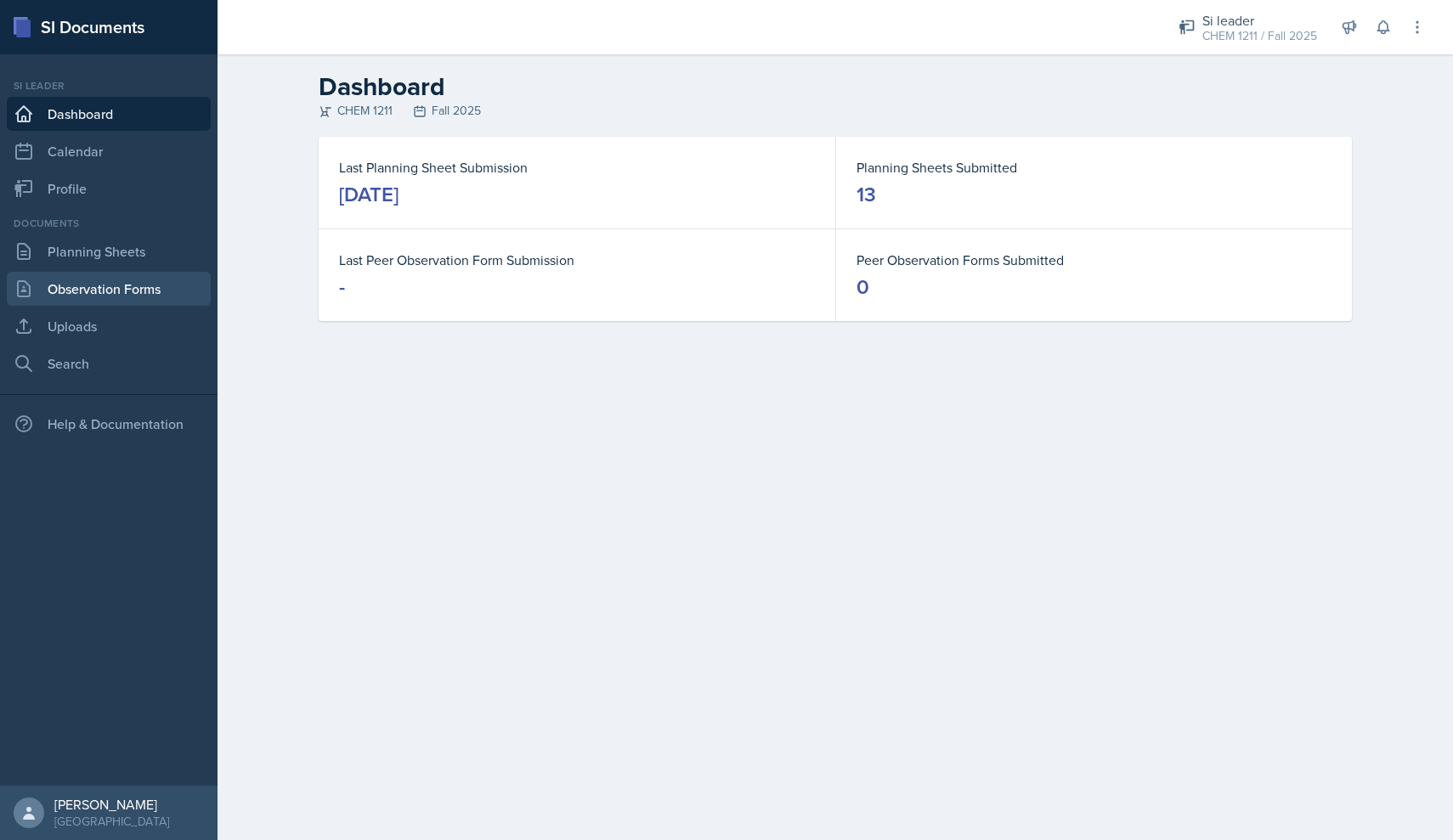
click at [129, 294] on link "Observation Forms" at bounding box center [109, 288] width 204 height 34
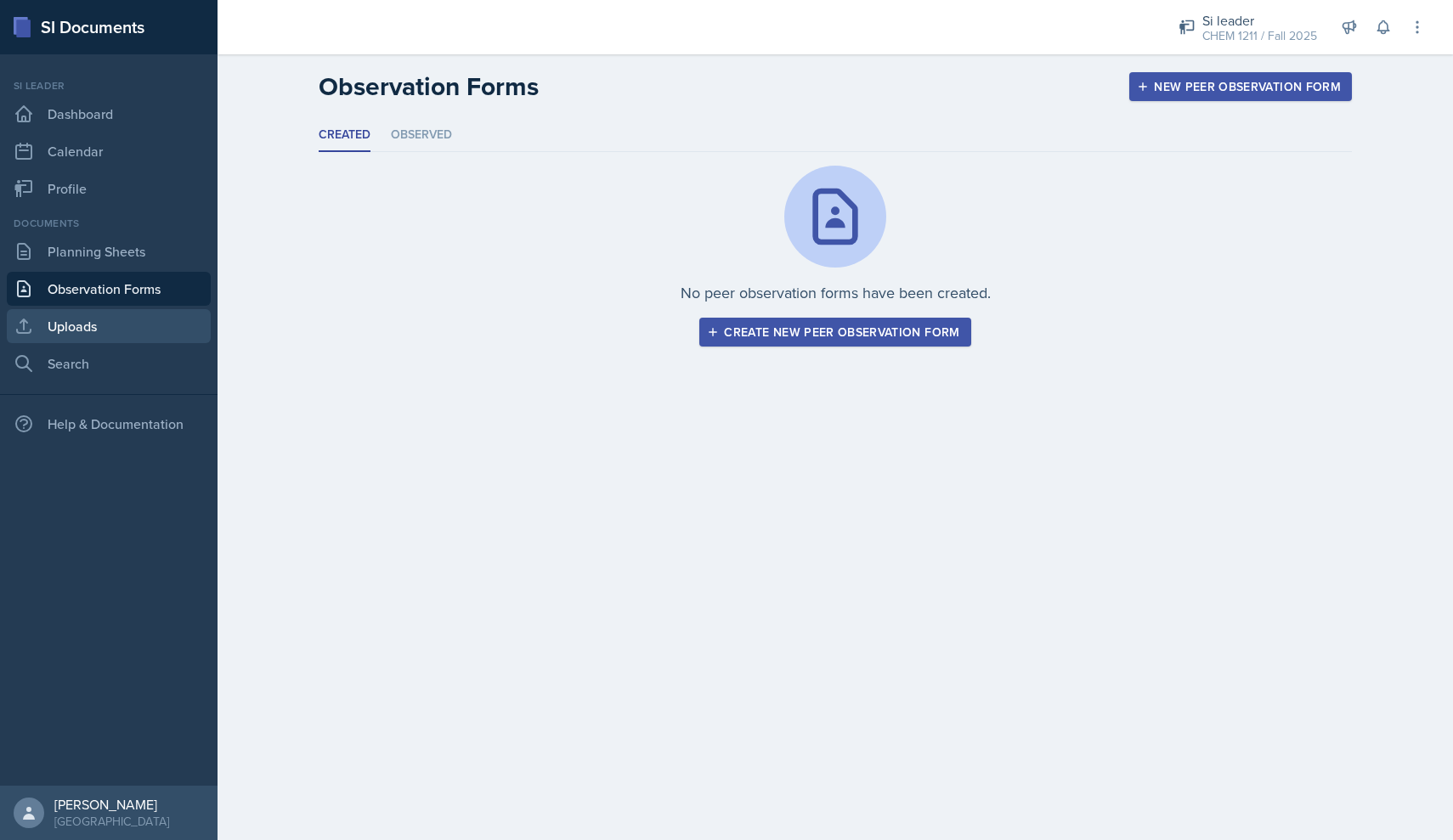
click at [135, 313] on link "Uploads" at bounding box center [109, 326] width 204 height 34
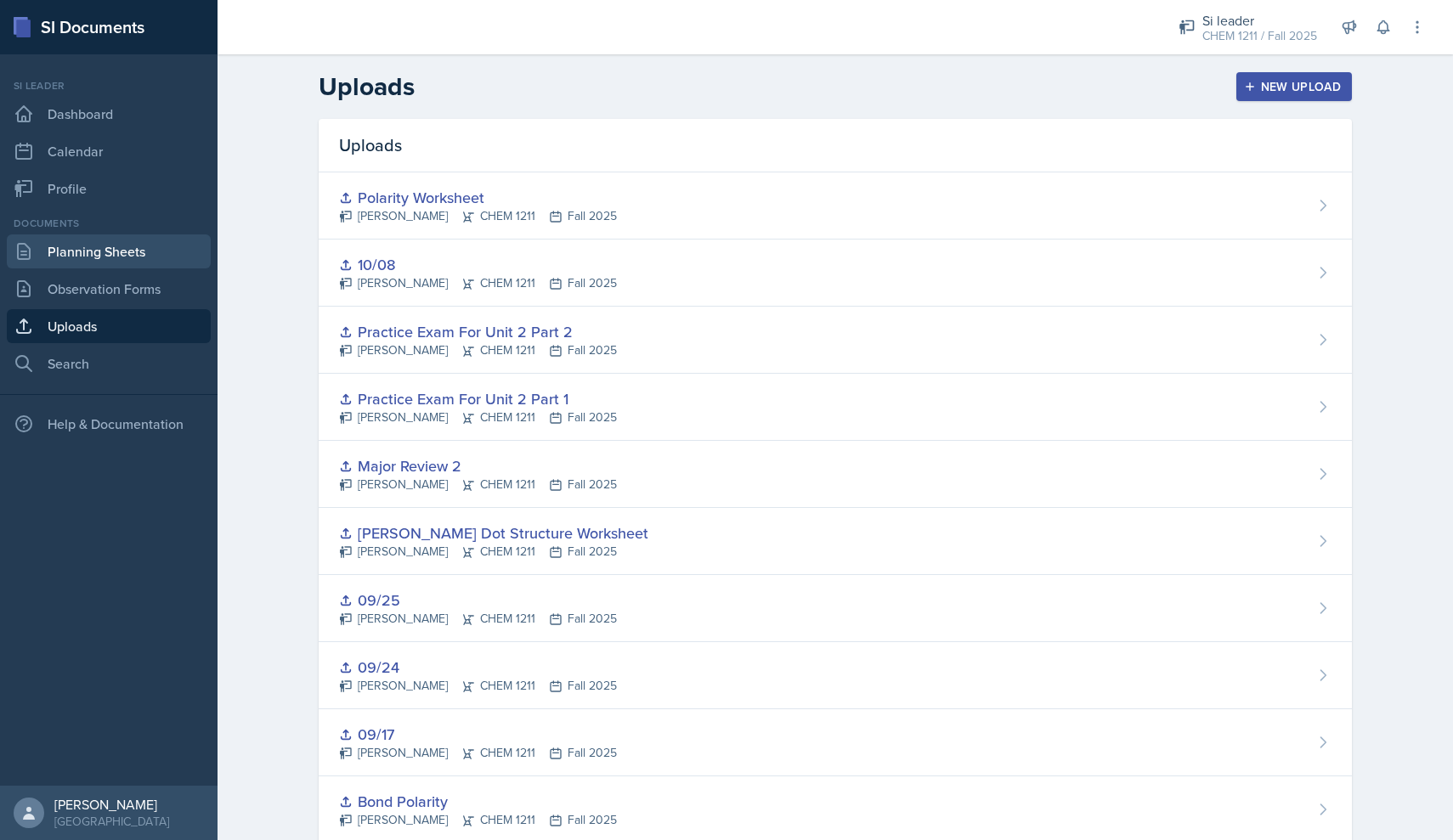
click at [134, 252] on link "Planning Sheets" at bounding box center [109, 251] width 204 height 34
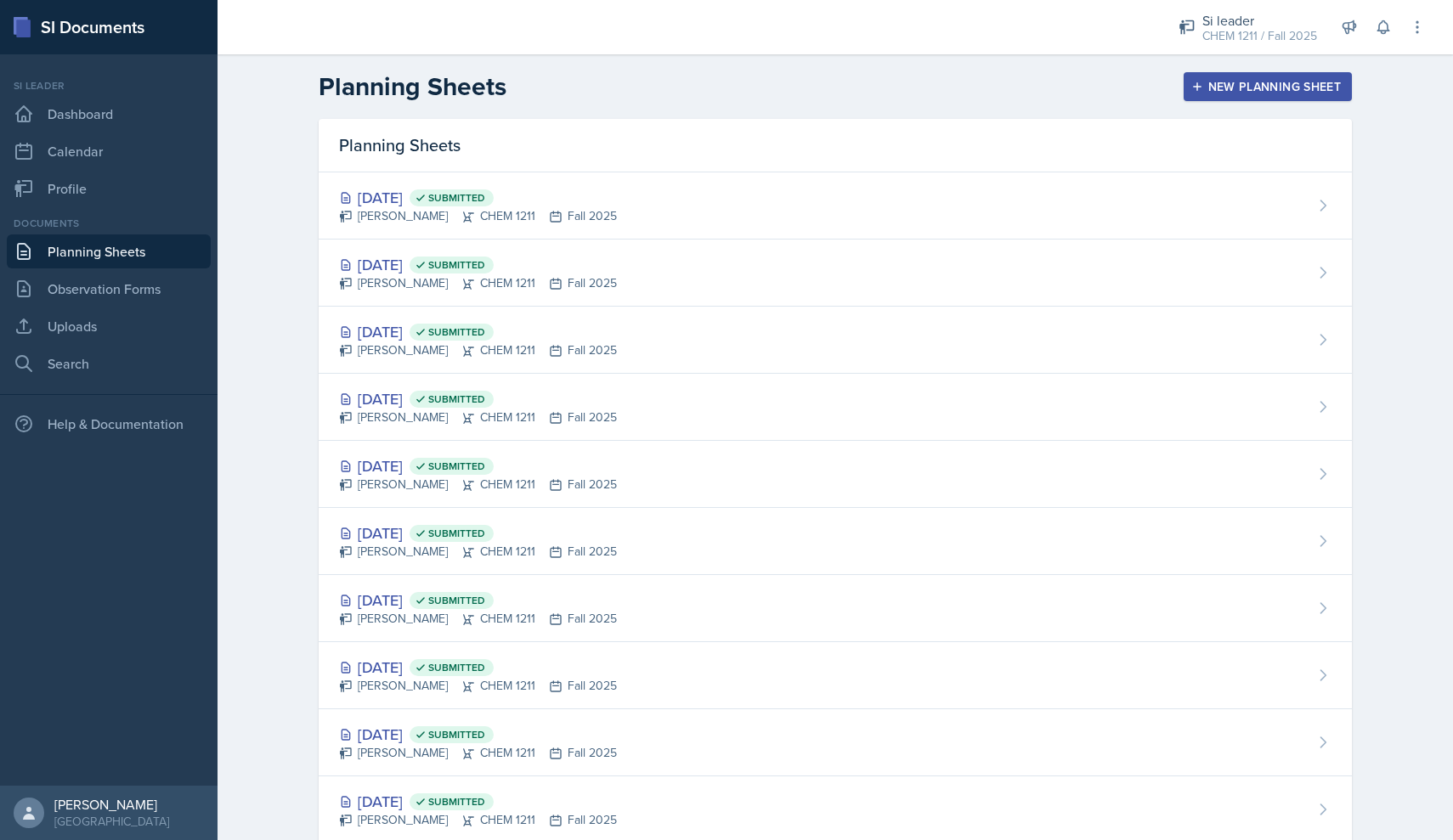
click at [695, 80] on div "New Planning Sheet" at bounding box center [1268, 86] width 146 height 13
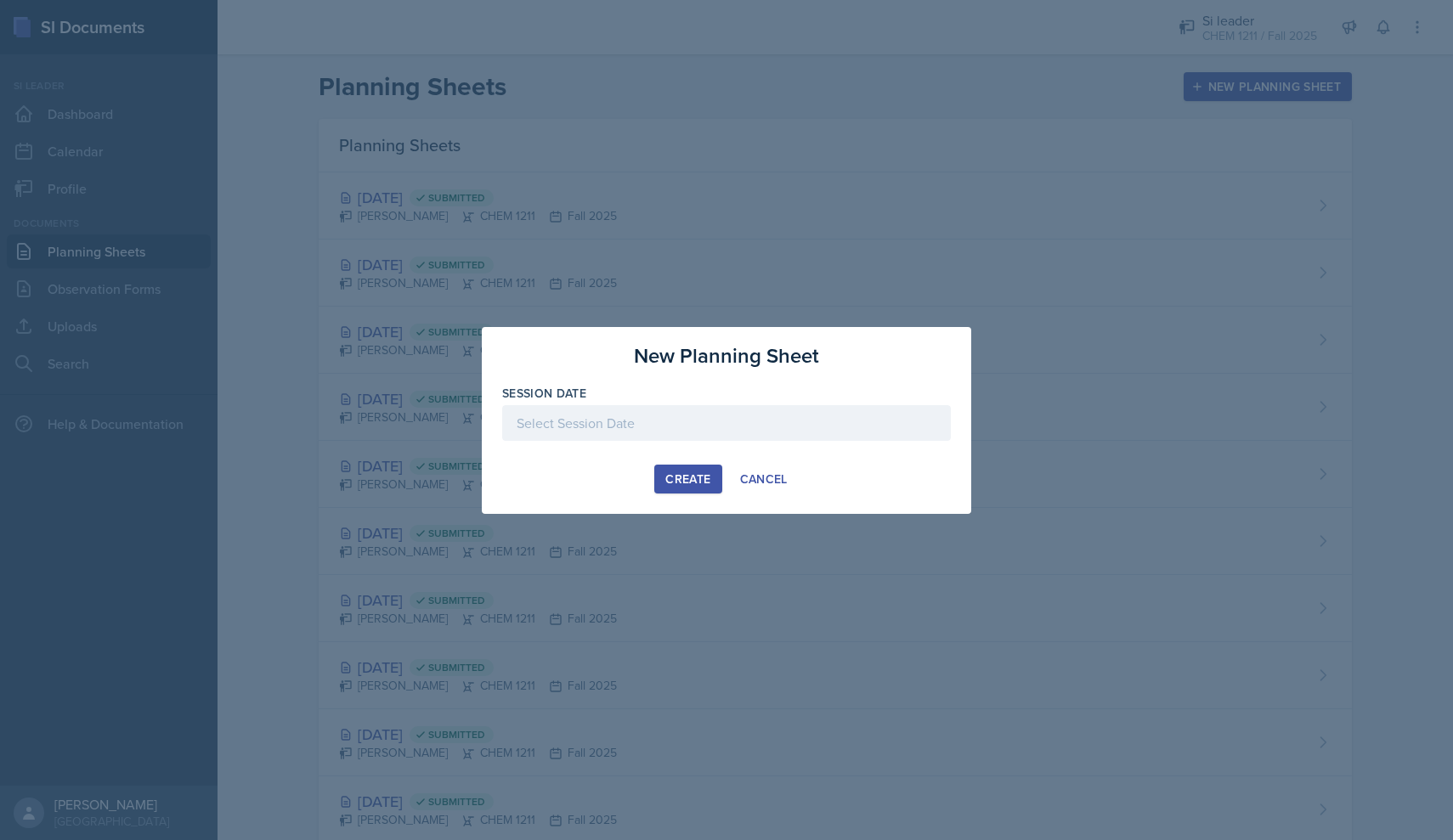
click at [695, 416] on div at bounding box center [726, 423] width 448 height 36
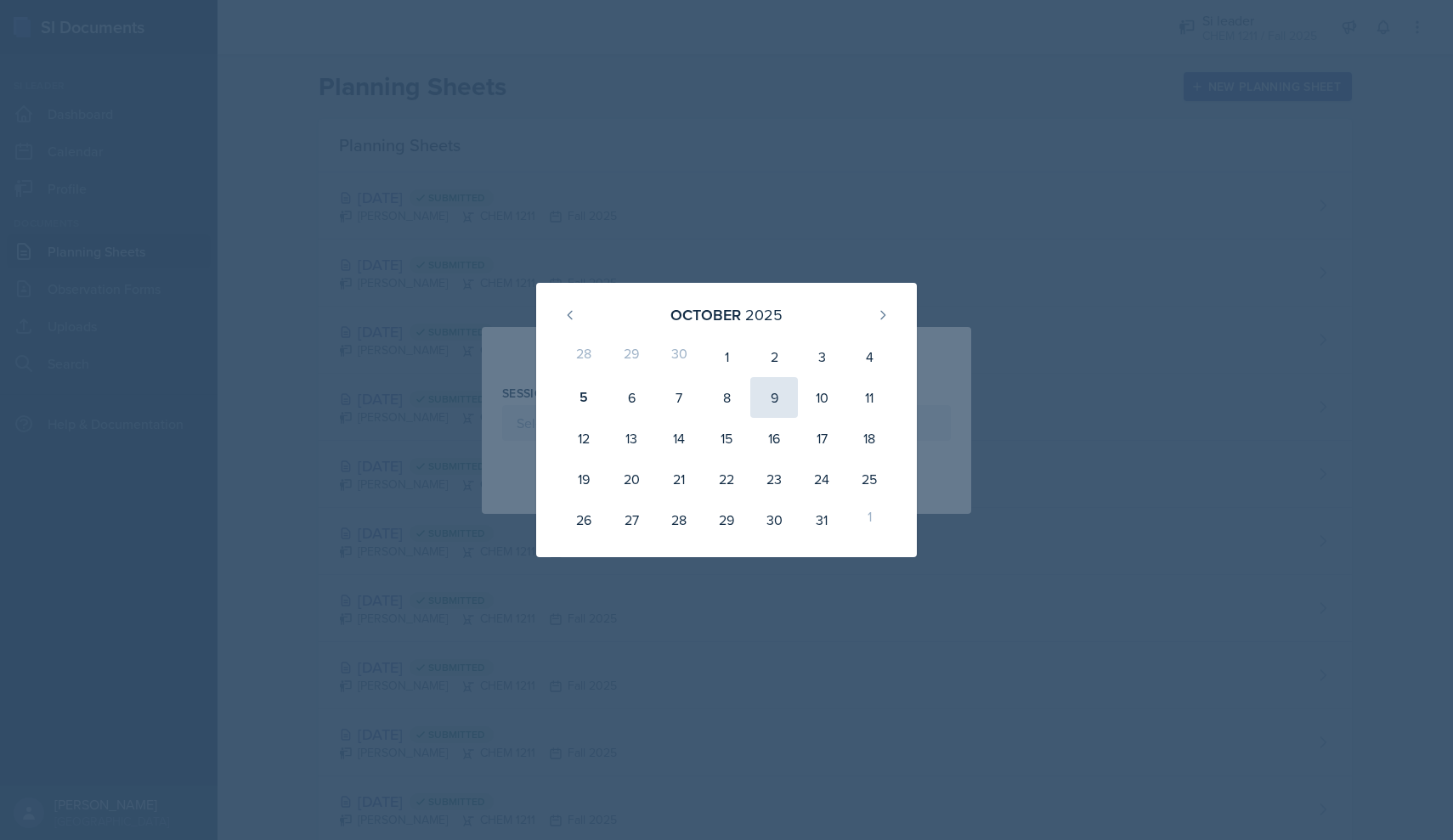
click at [695, 400] on div "9" at bounding box center [774, 397] width 47 height 40
type input "[DATE]"
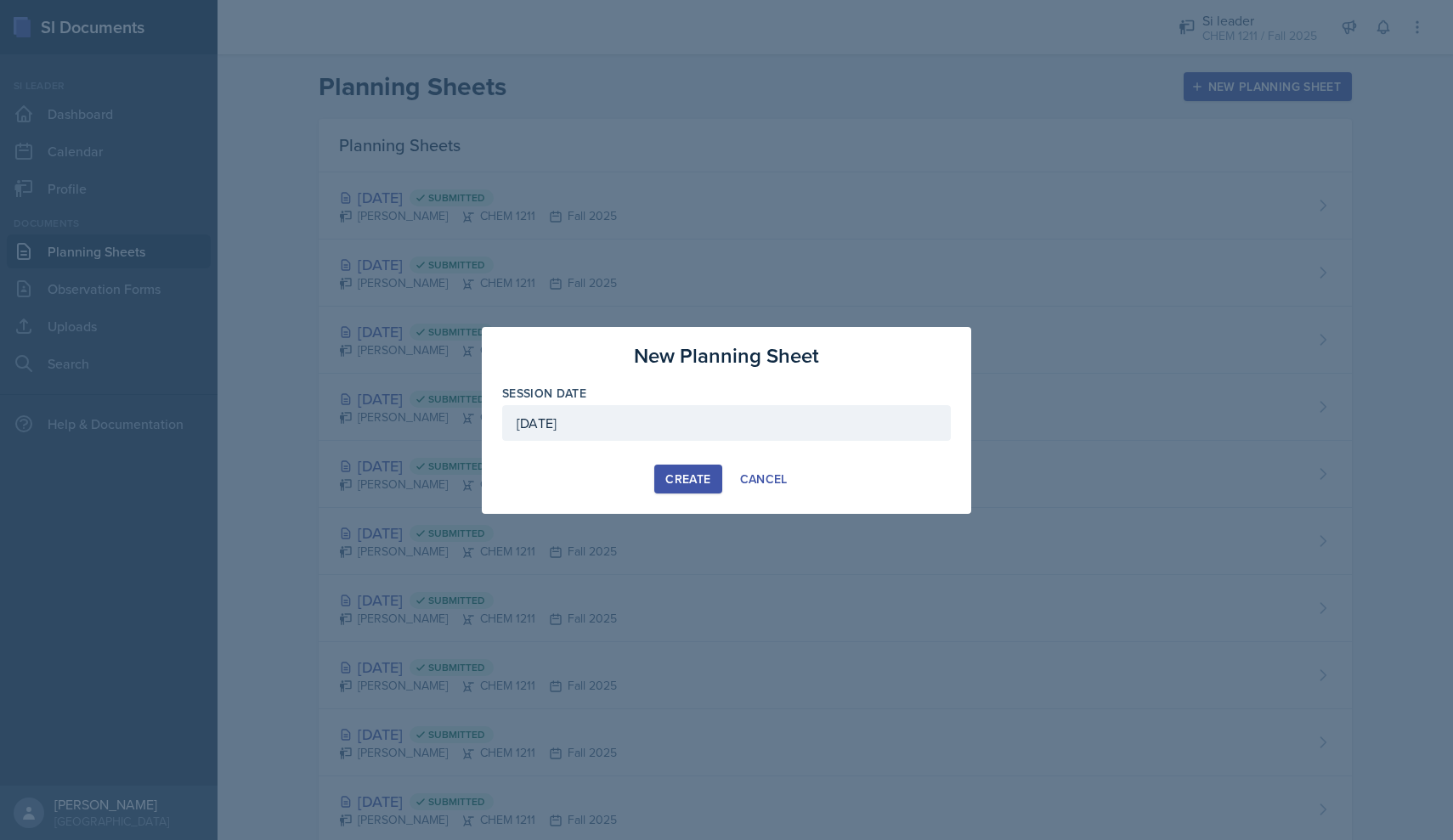
click at [687, 480] on div "Create" at bounding box center [687, 478] width 45 height 13
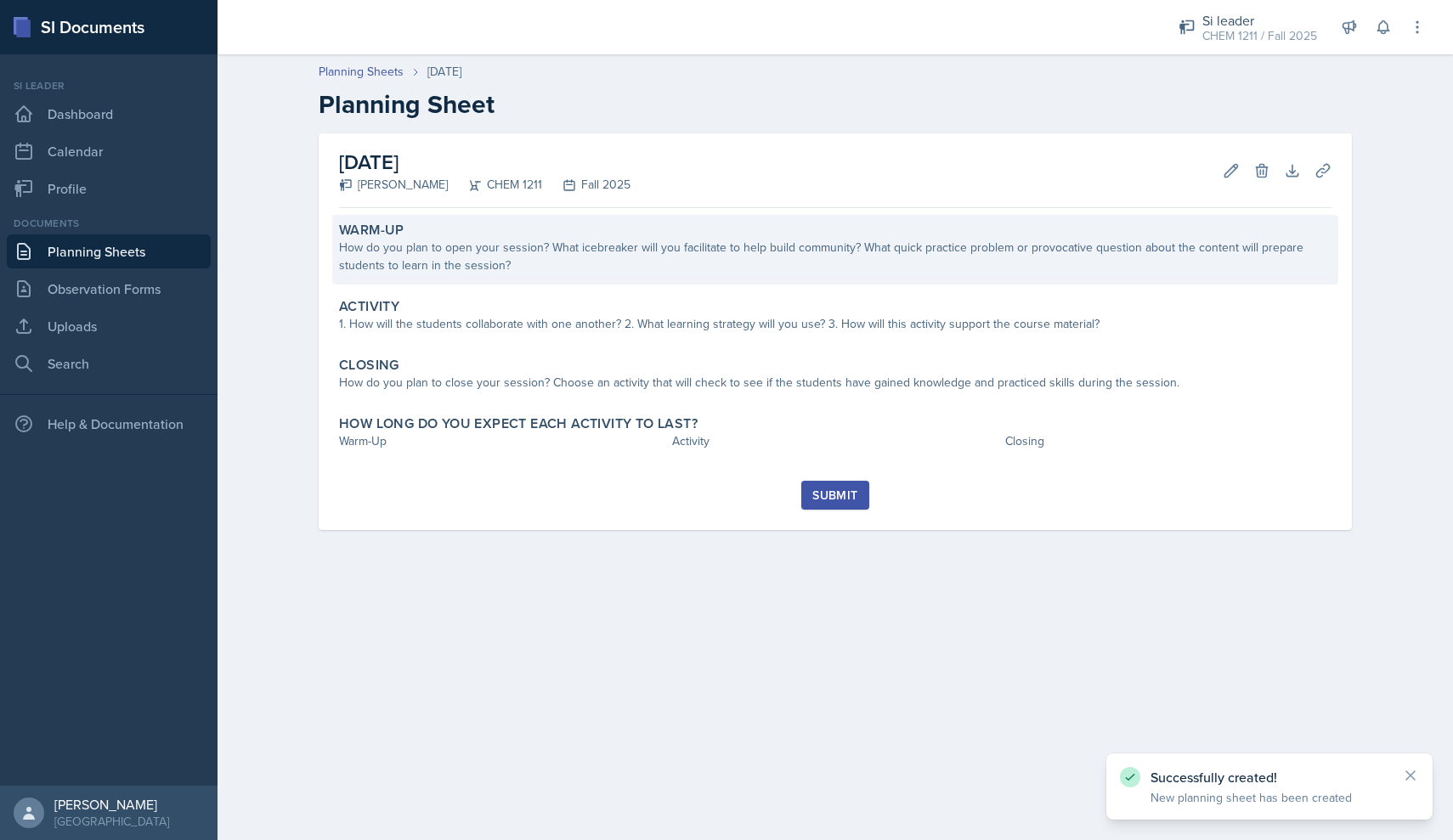
click at [603, 264] on div "How do you plan to open your session? What icebreaker will you facilitate to he…" at bounding box center [835, 257] width 992 height 36
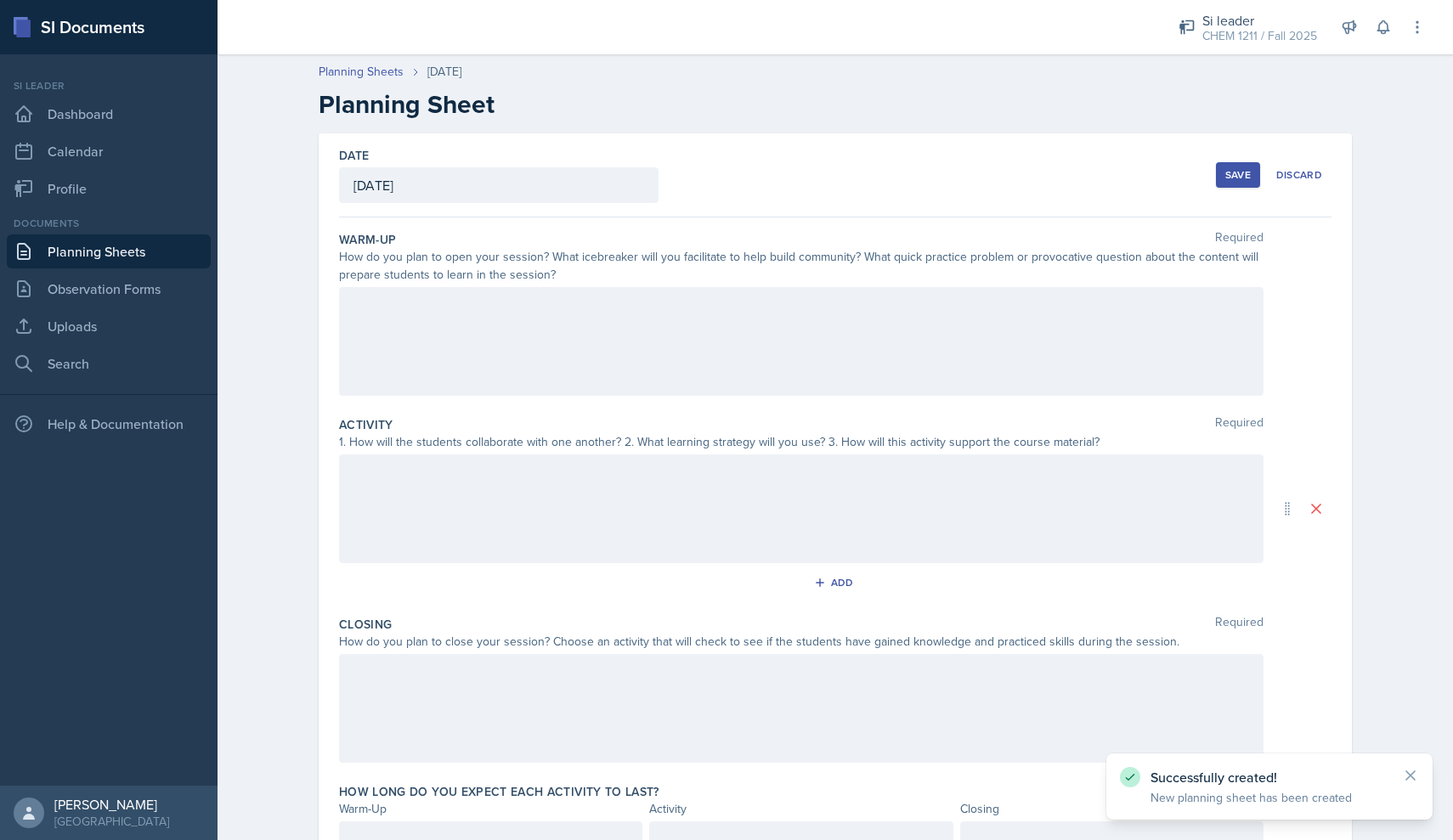
click at [549, 386] on div at bounding box center [801, 342] width 924 height 109
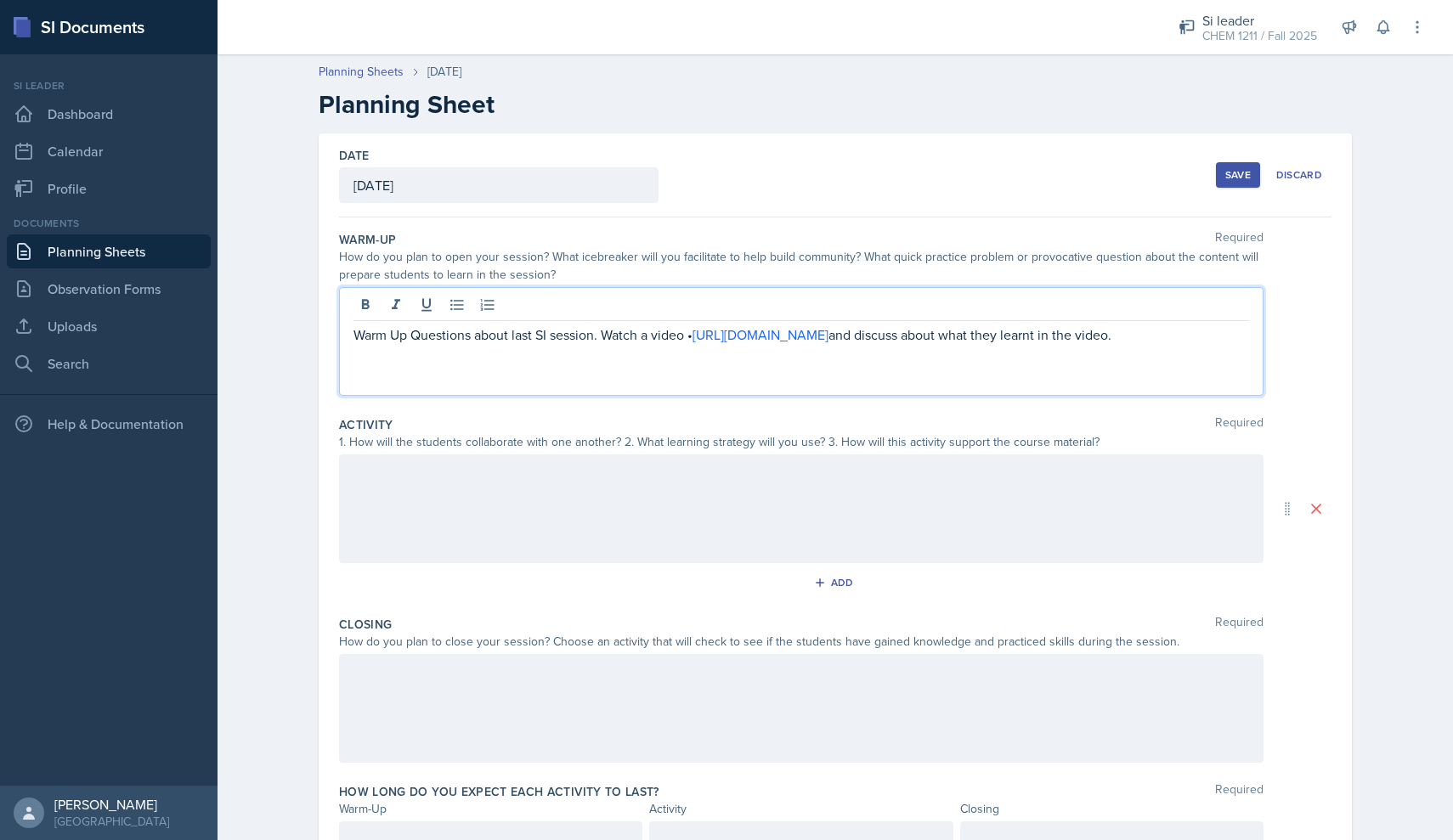
click at [556, 496] on div at bounding box center [801, 509] width 924 height 109
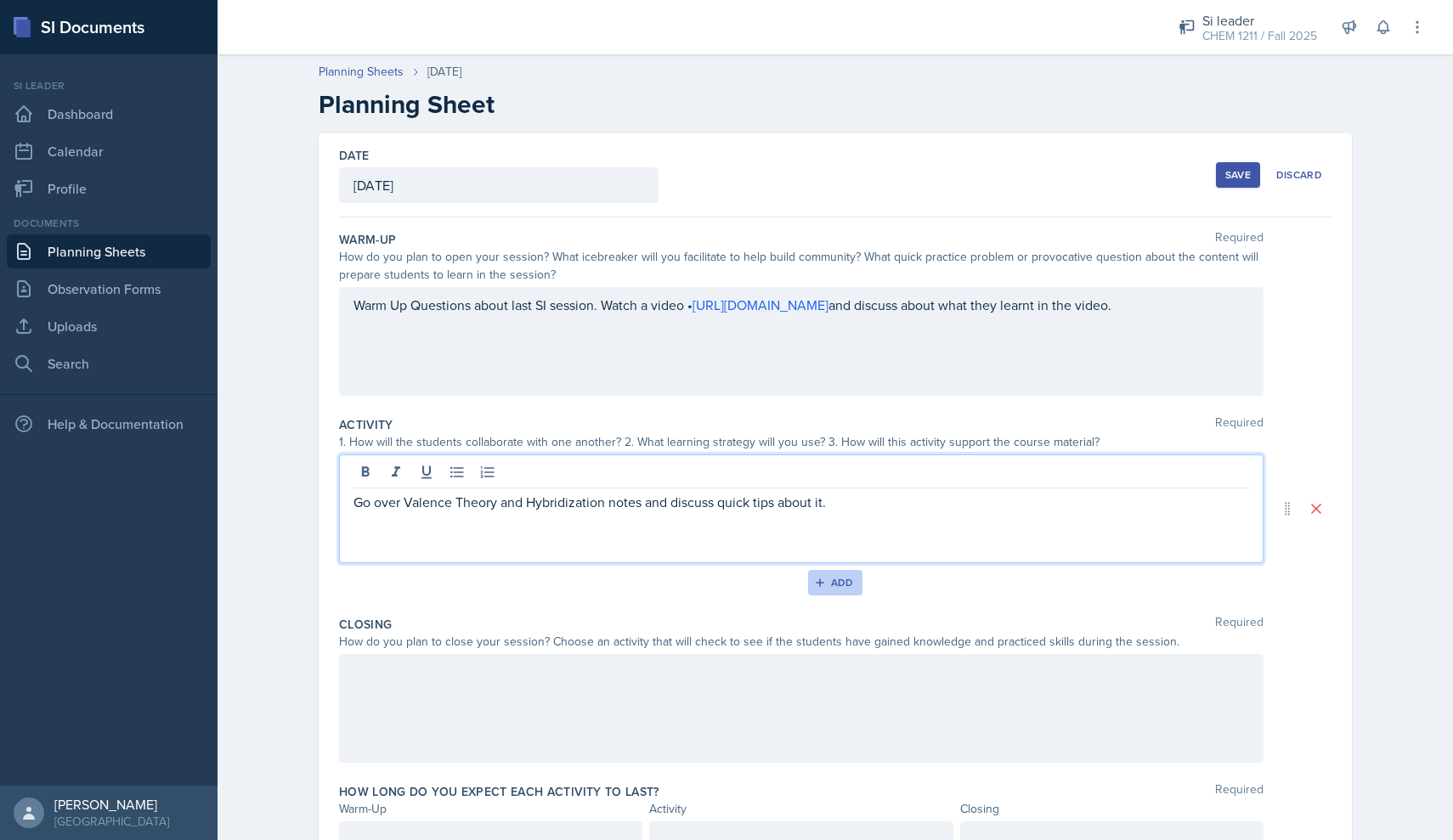
click at [695, 572] on button "Add" at bounding box center [835, 582] width 55 height 25
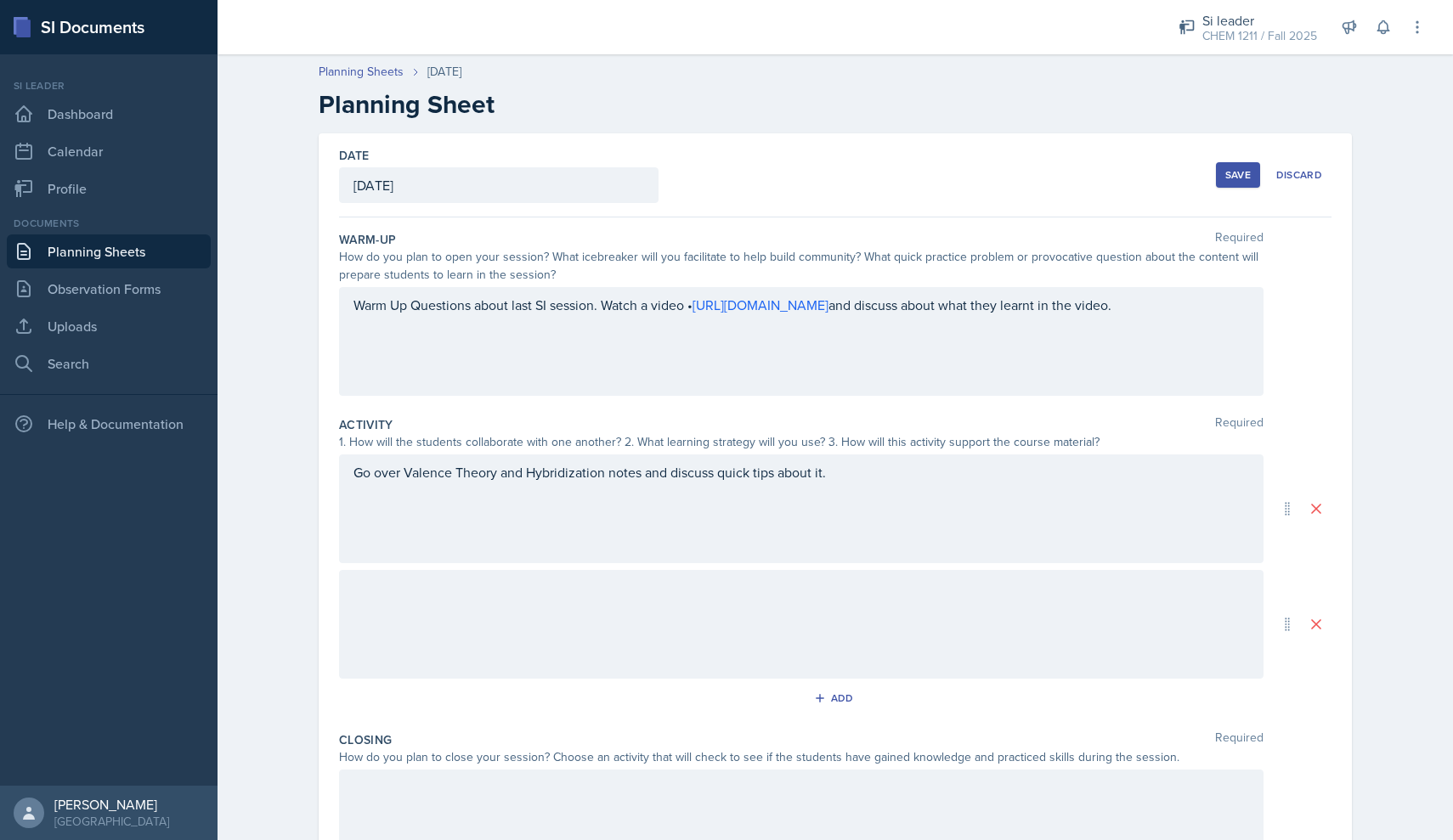
click at [539, 634] on div at bounding box center [801, 624] width 924 height 109
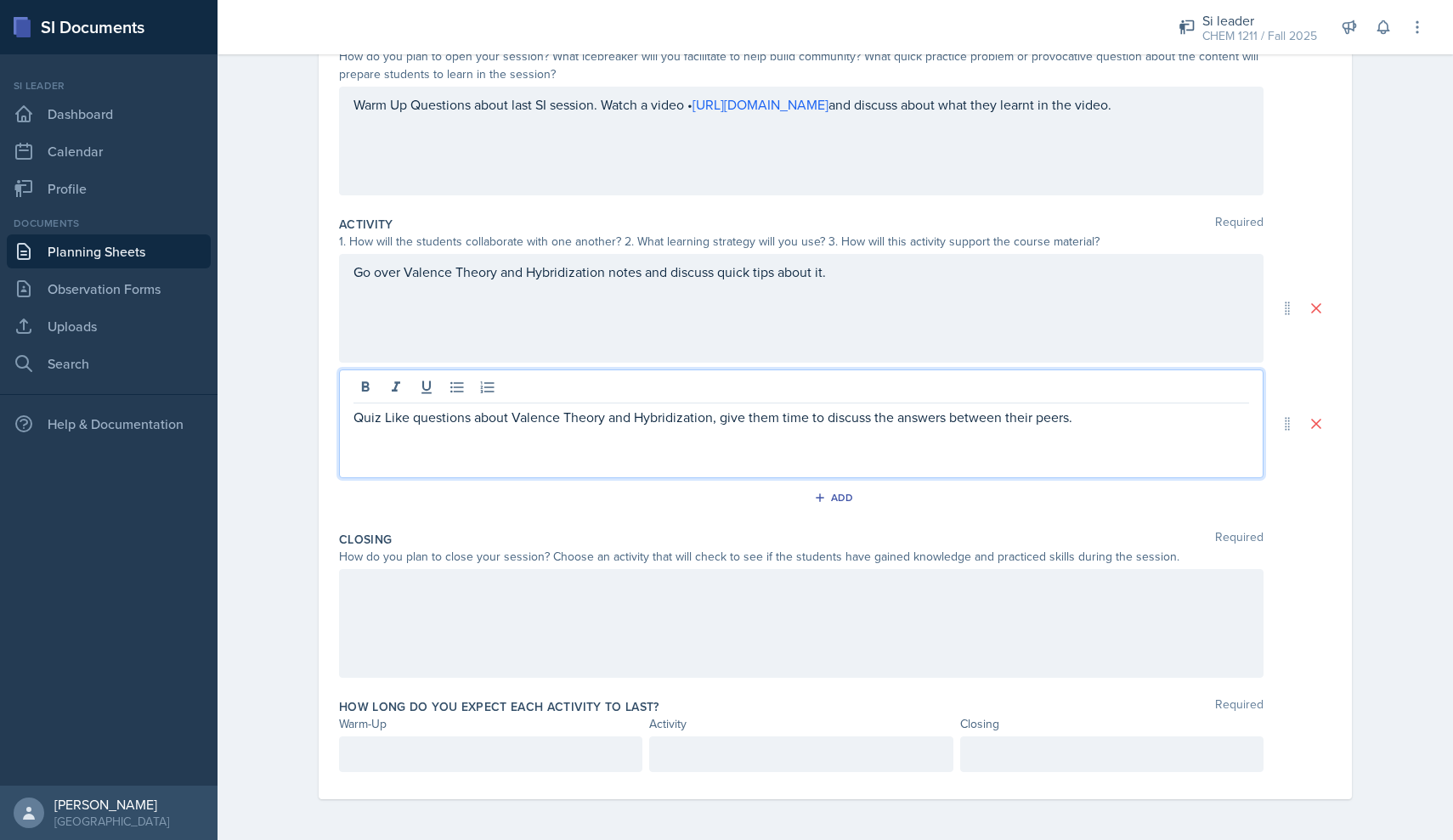
scroll to position [200, 0]
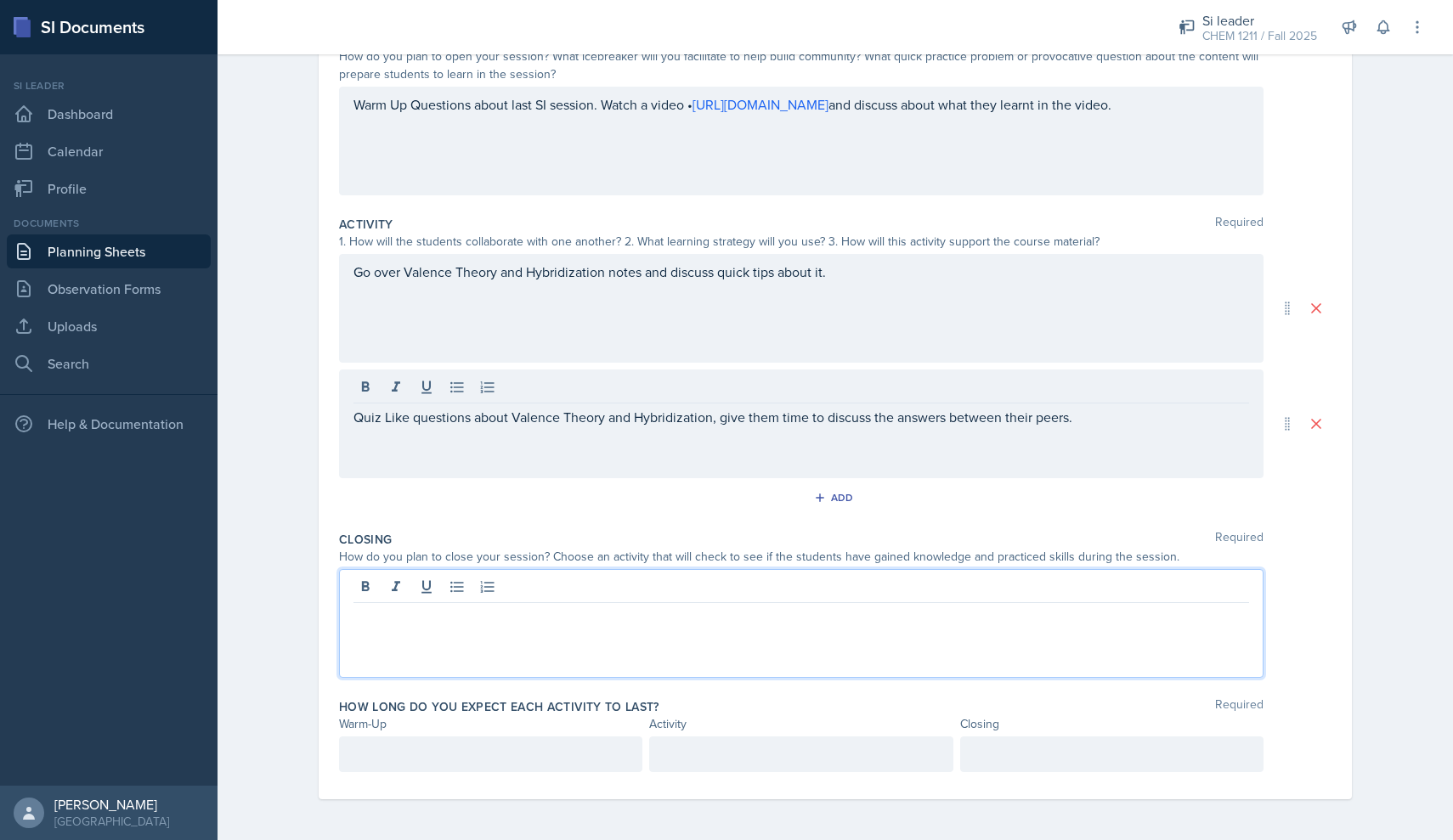
click at [521, 595] on div at bounding box center [801, 623] width 924 height 109
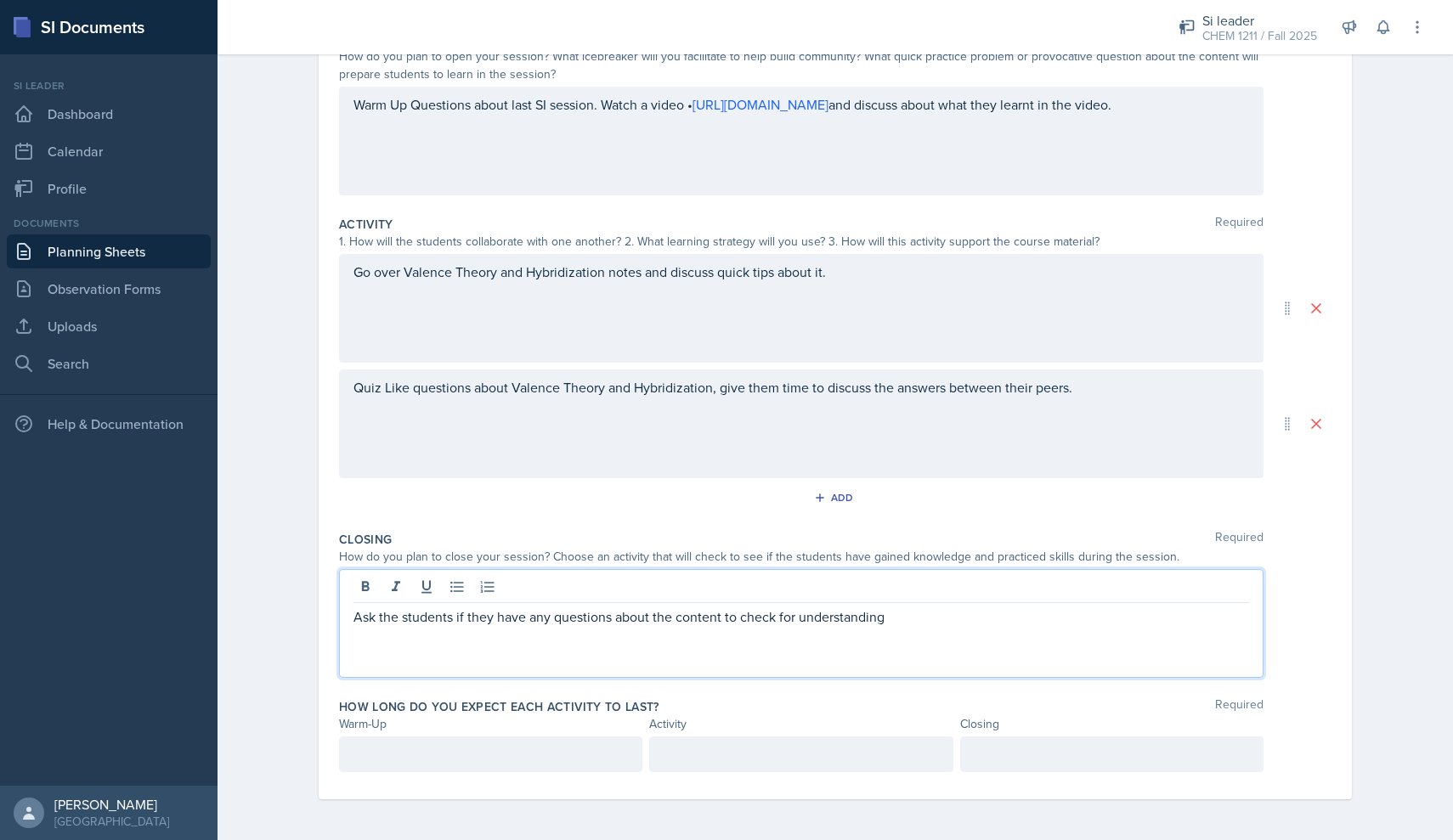
click at [452, 766] on div at bounding box center [490, 754] width 303 height 36
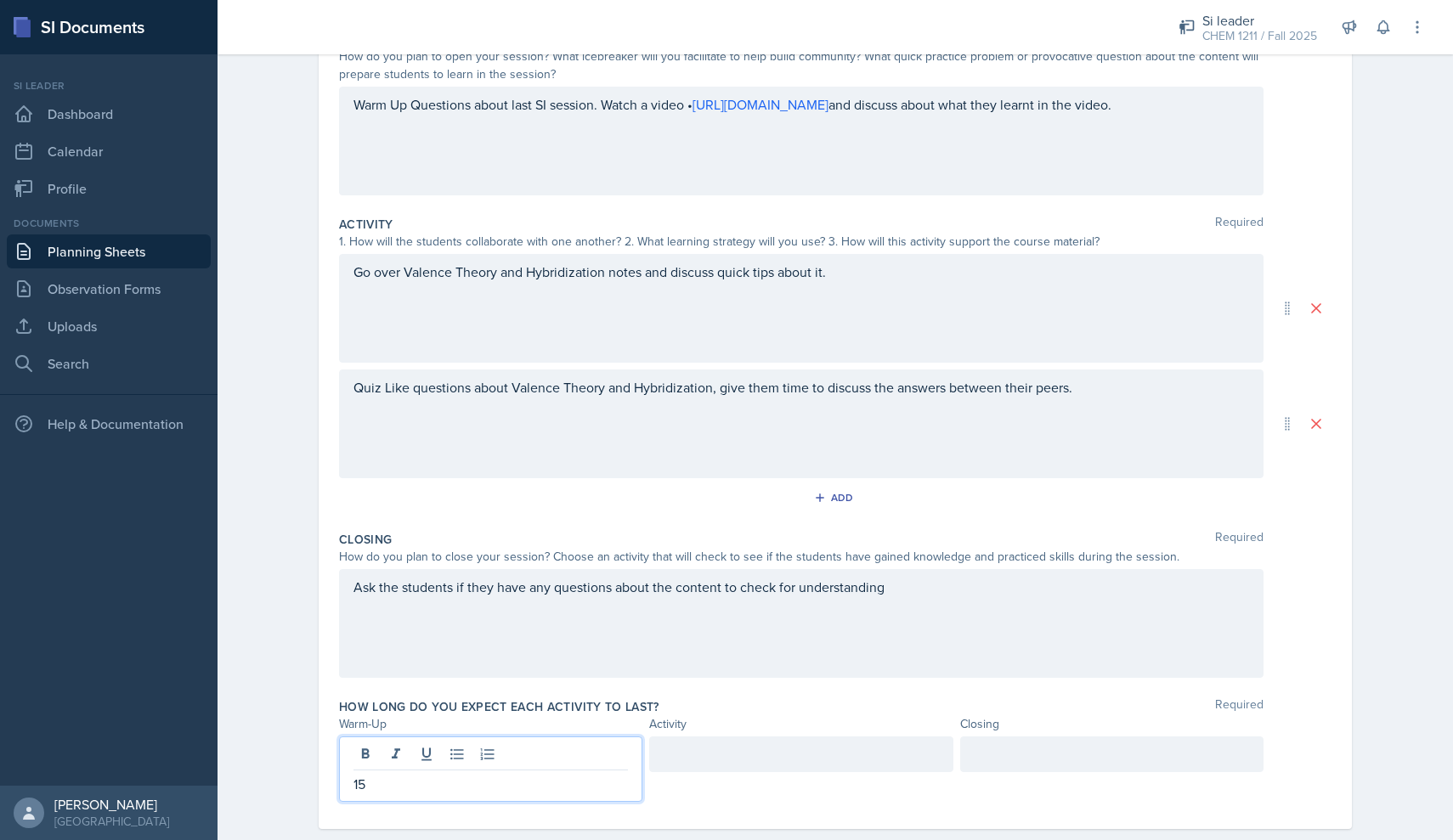
click at [686, 749] on div at bounding box center [800, 754] width 303 height 36
click at [695, 754] on div at bounding box center [1111, 754] width 303 height 36
click at [695, 707] on div "How long do you expect each activity to last? Required" at bounding box center [835, 706] width 992 height 17
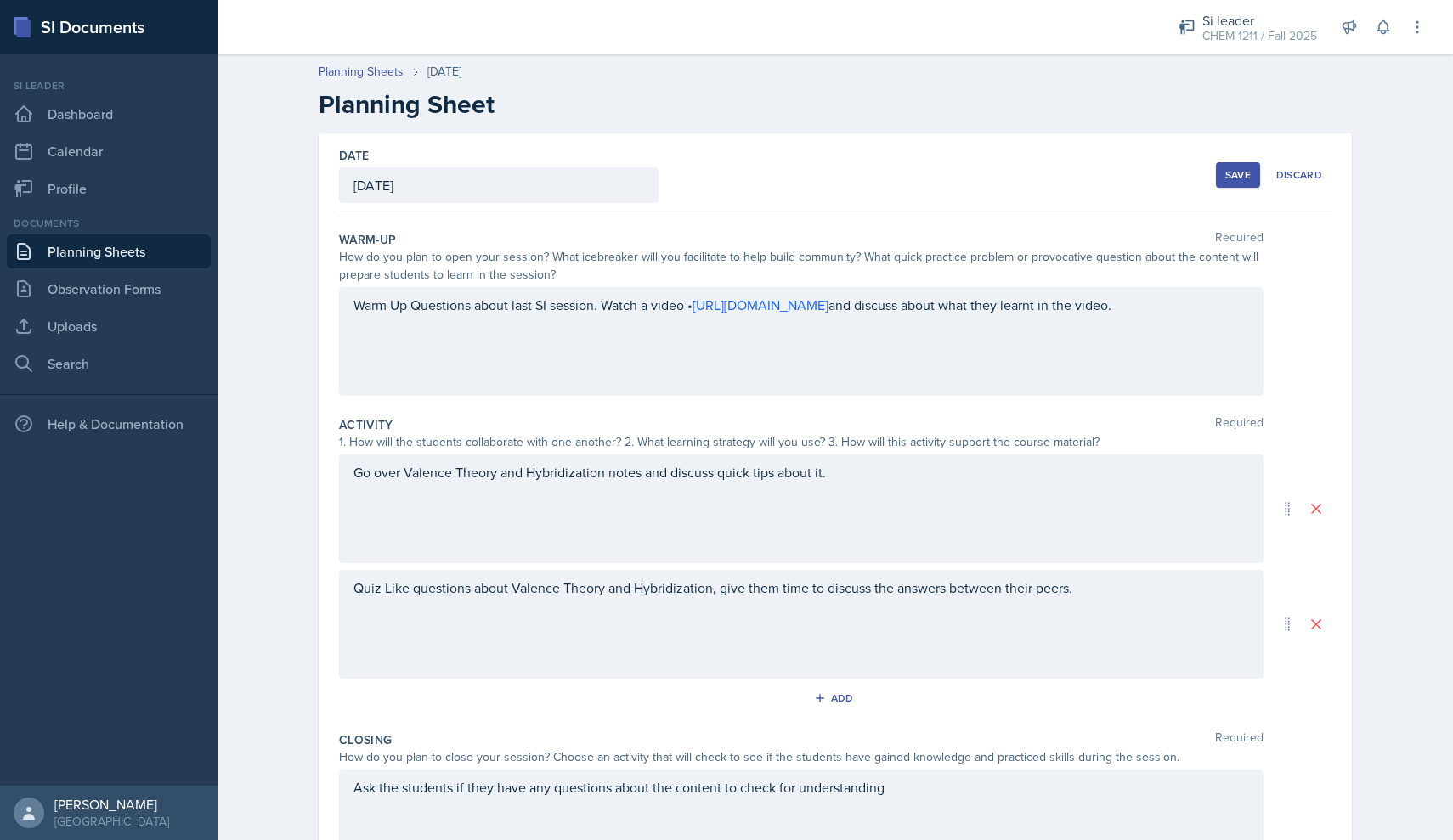
scroll to position [0, 0]
click at [695, 190] on div "Save Discard" at bounding box center [1273, 175] width 115 height 39
click at [695, 181] on button "Save" at bounding box center [1238, 175] width 44 height 25
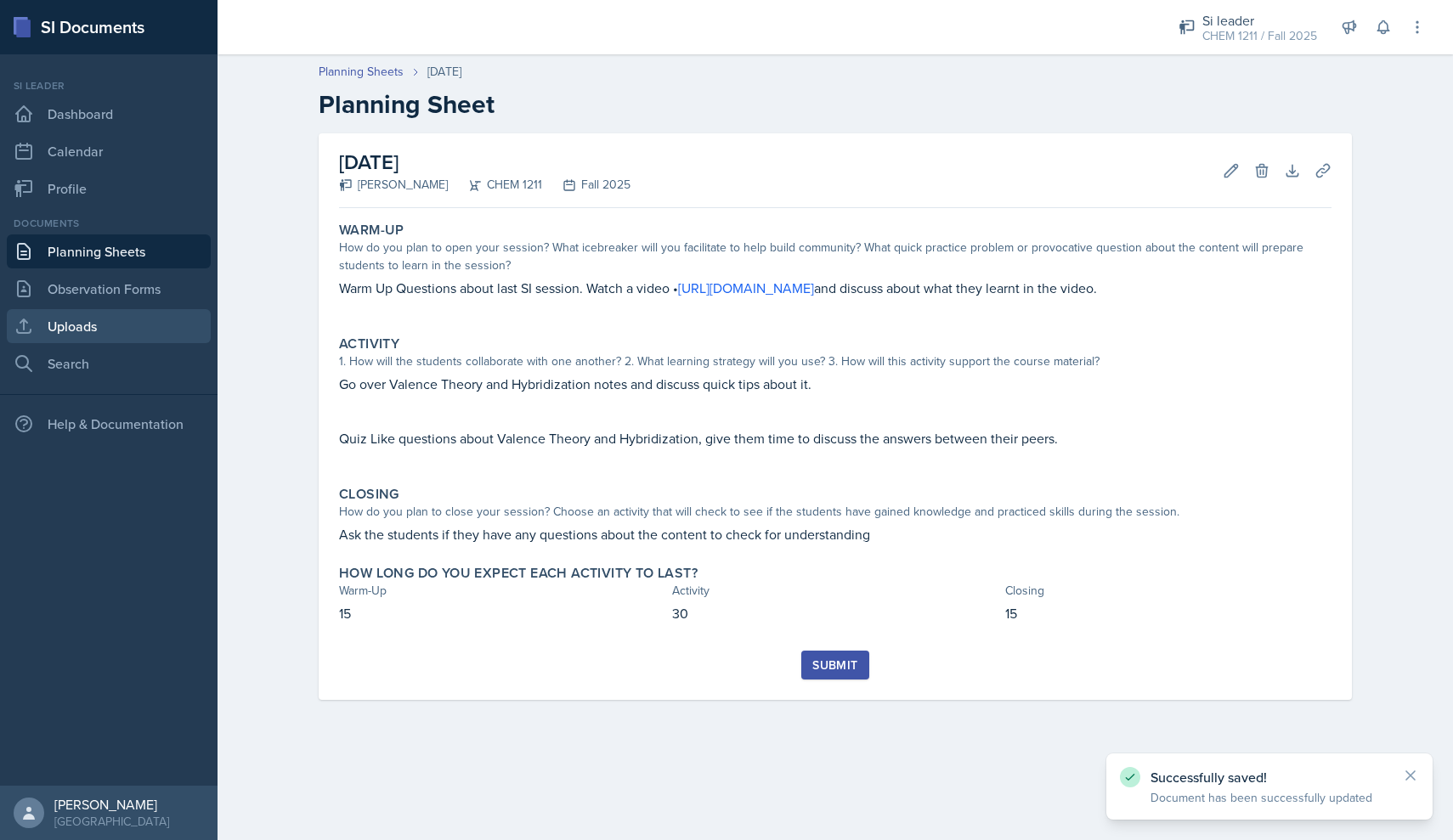
click at [67, 341] on link "Uploads" at bounding box center [109, 326] width 204 height 34
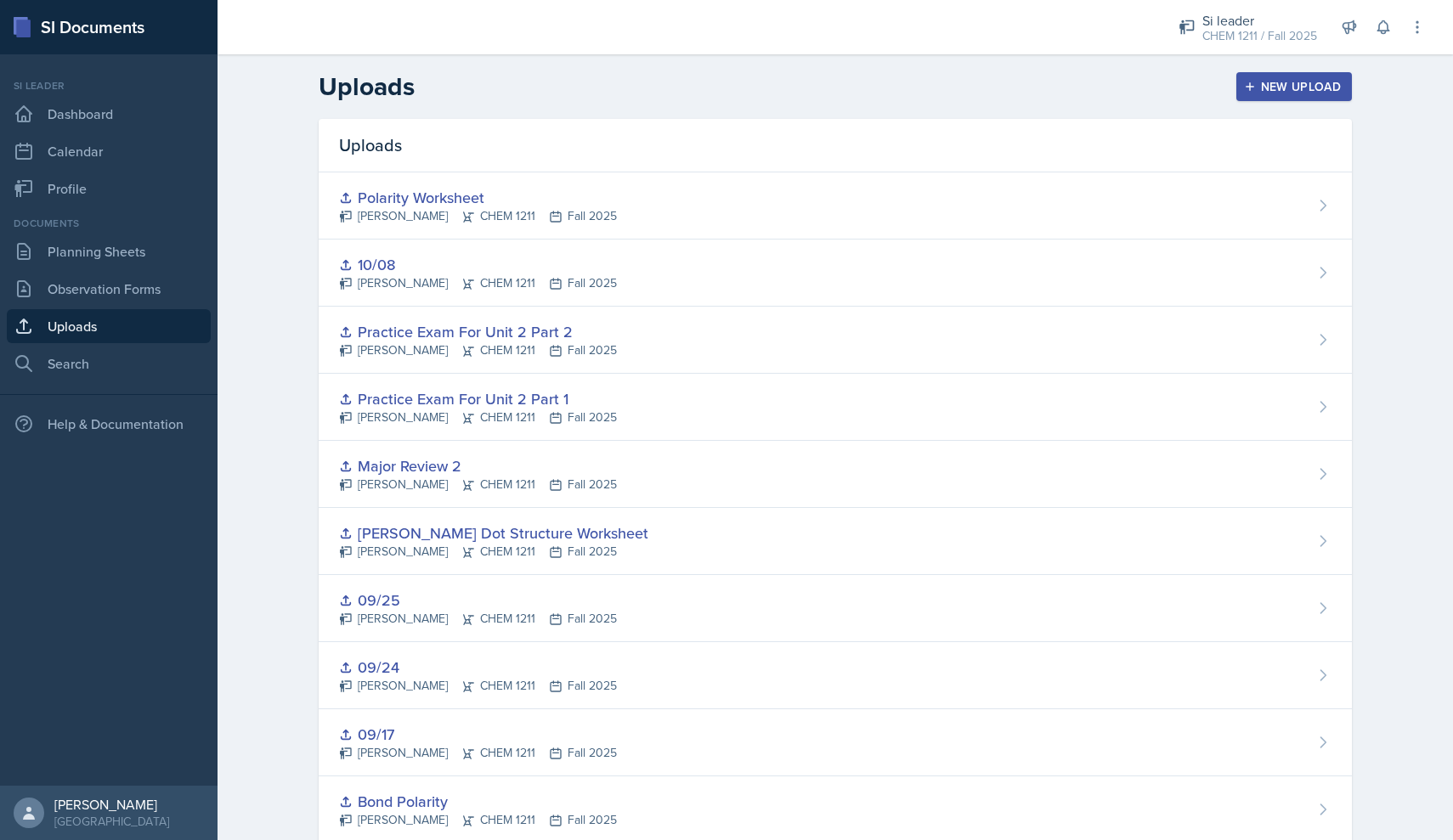
click at [695, 95] on button "New Upload" at bounding box center [1294, 86] width 116 height 29
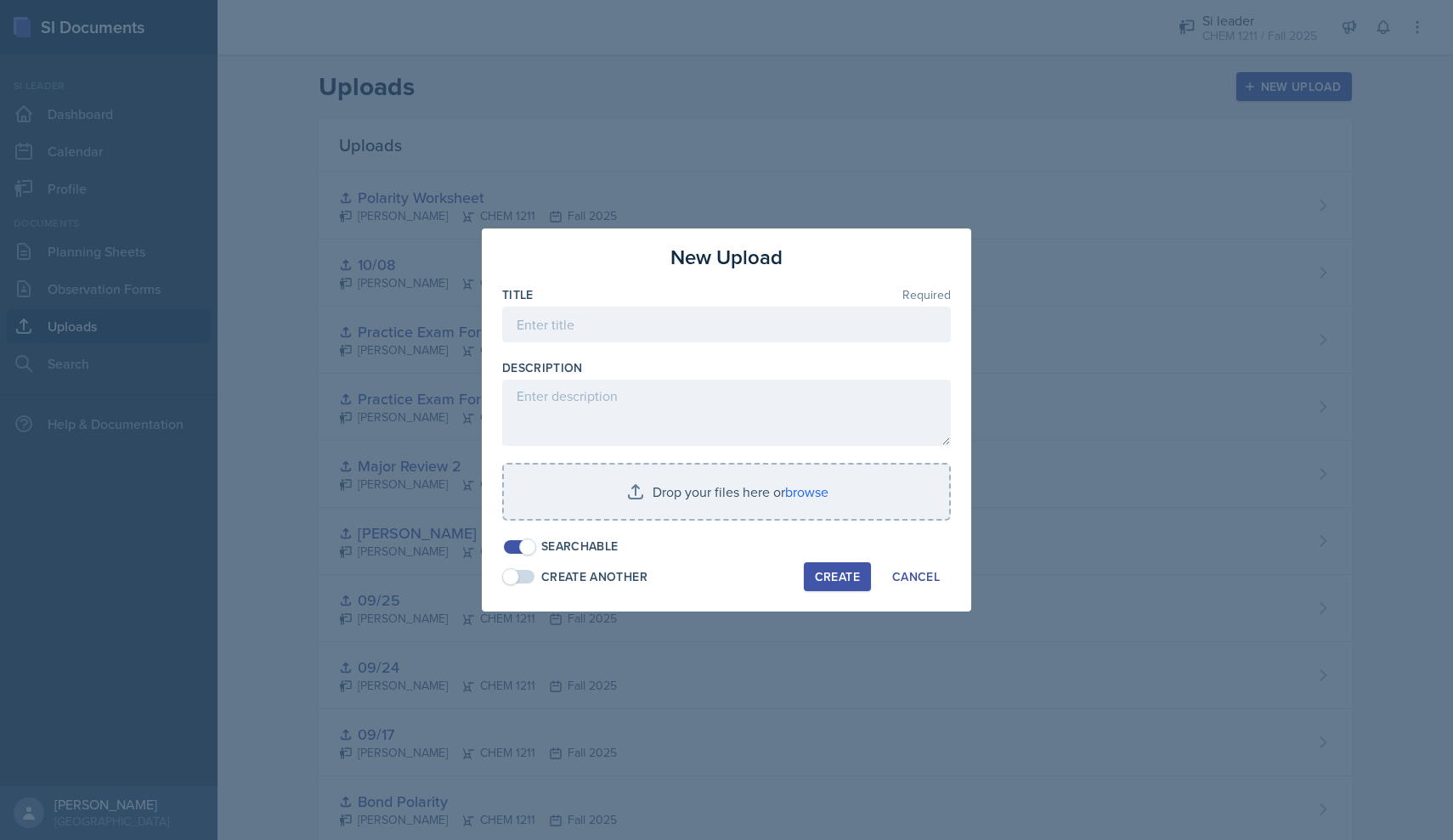
click at [695, 297] on div "Title Required" at bounding box center [726, 294] width 448 height 17
click at [695, 314] on input at bounding box center [726, 324] width 448 height 36
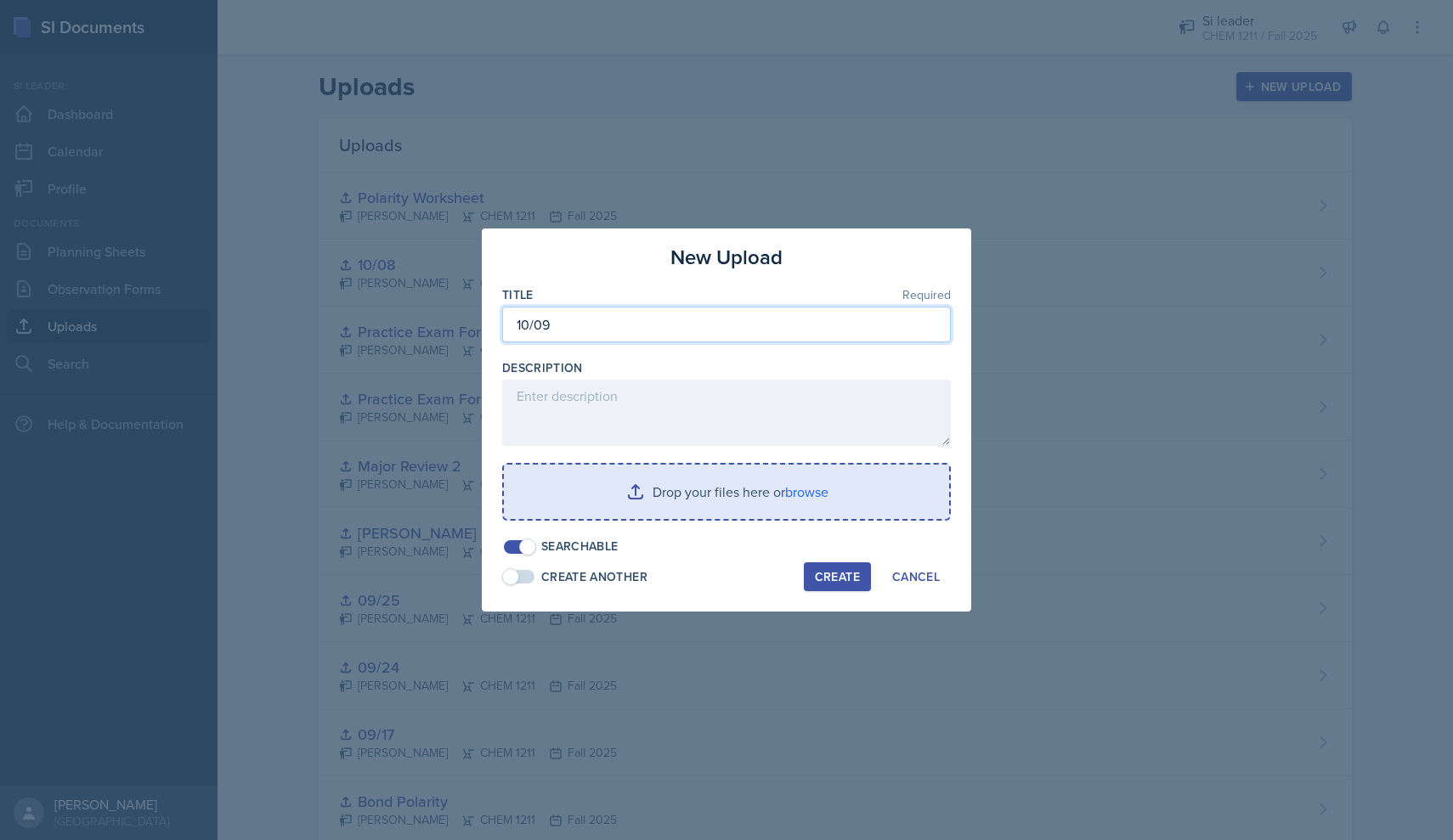
type input "10/09"
click at [695, 512] on input "file" at bounding box center [726, 492] width 445 height 54
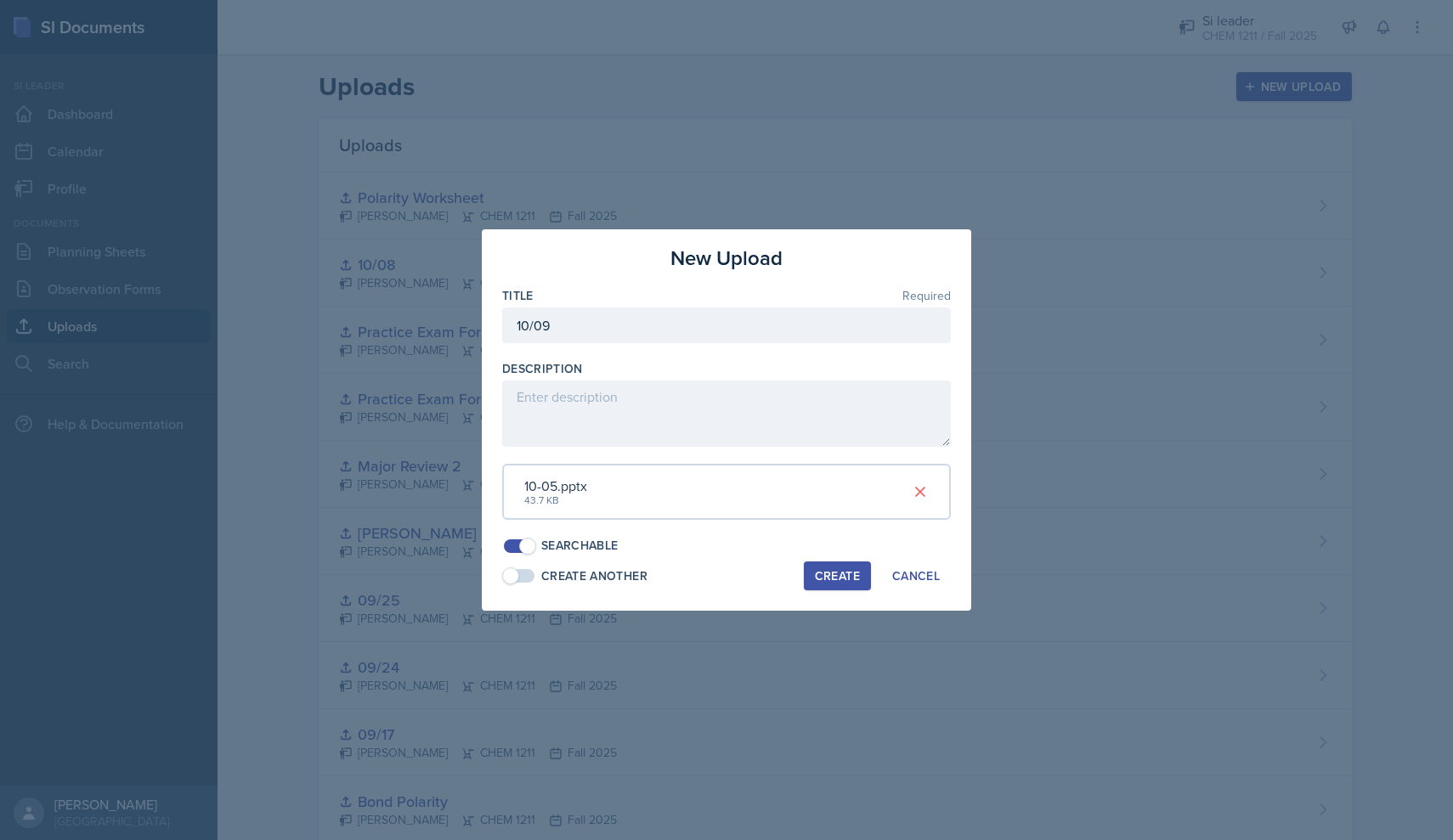
click at [695, 572] on div "Create" at bounding box center [837, 575] width 45 height 13
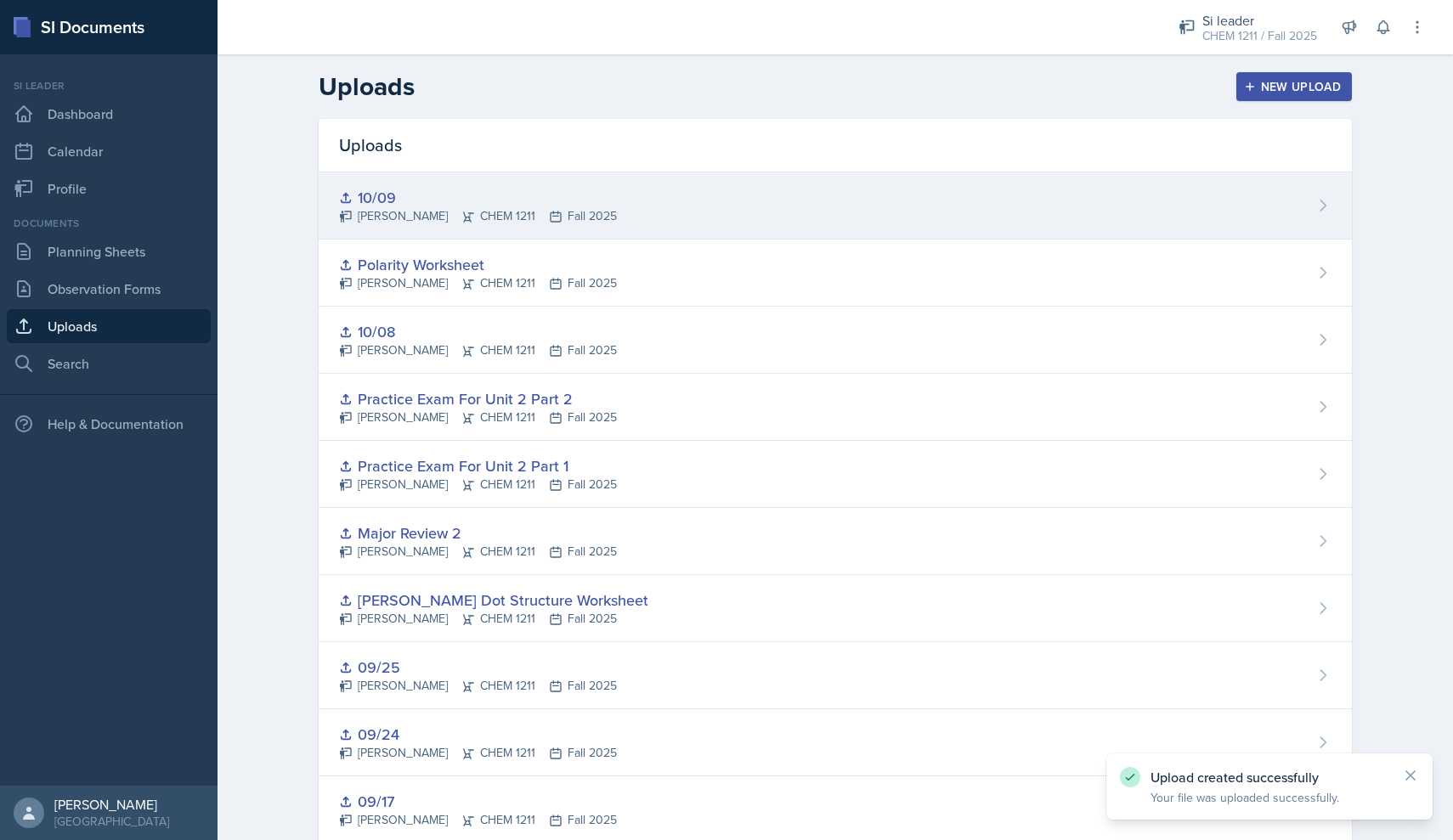
click at [695, 198] on div "10/09 [PERSON_NAME] CHEM 1211 Fall 2025" at bounding box center [834, 206] width 1033 height 67
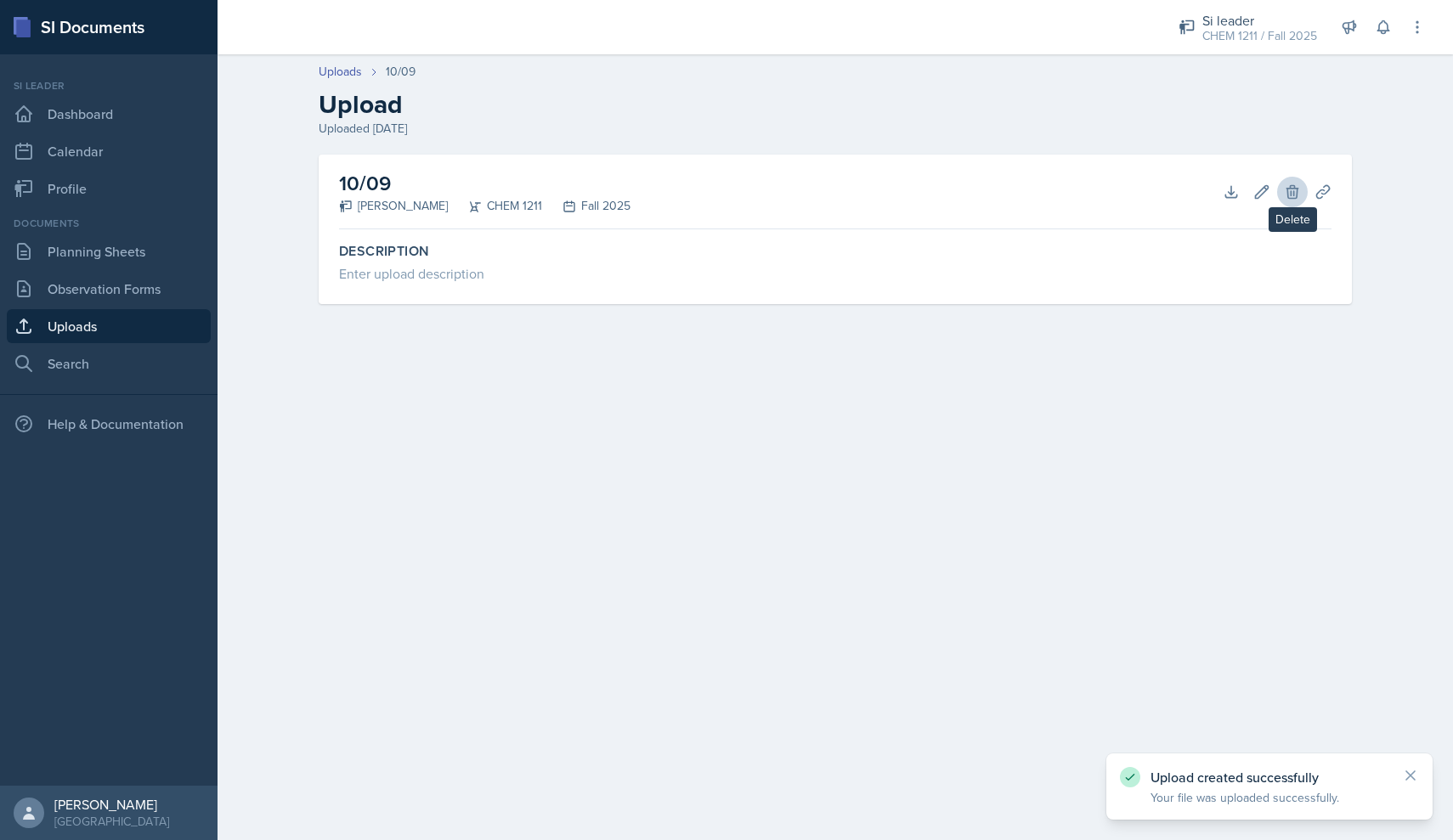
click at [695, 190] on icon at bounding box center [1291, 192] width 17 height 17
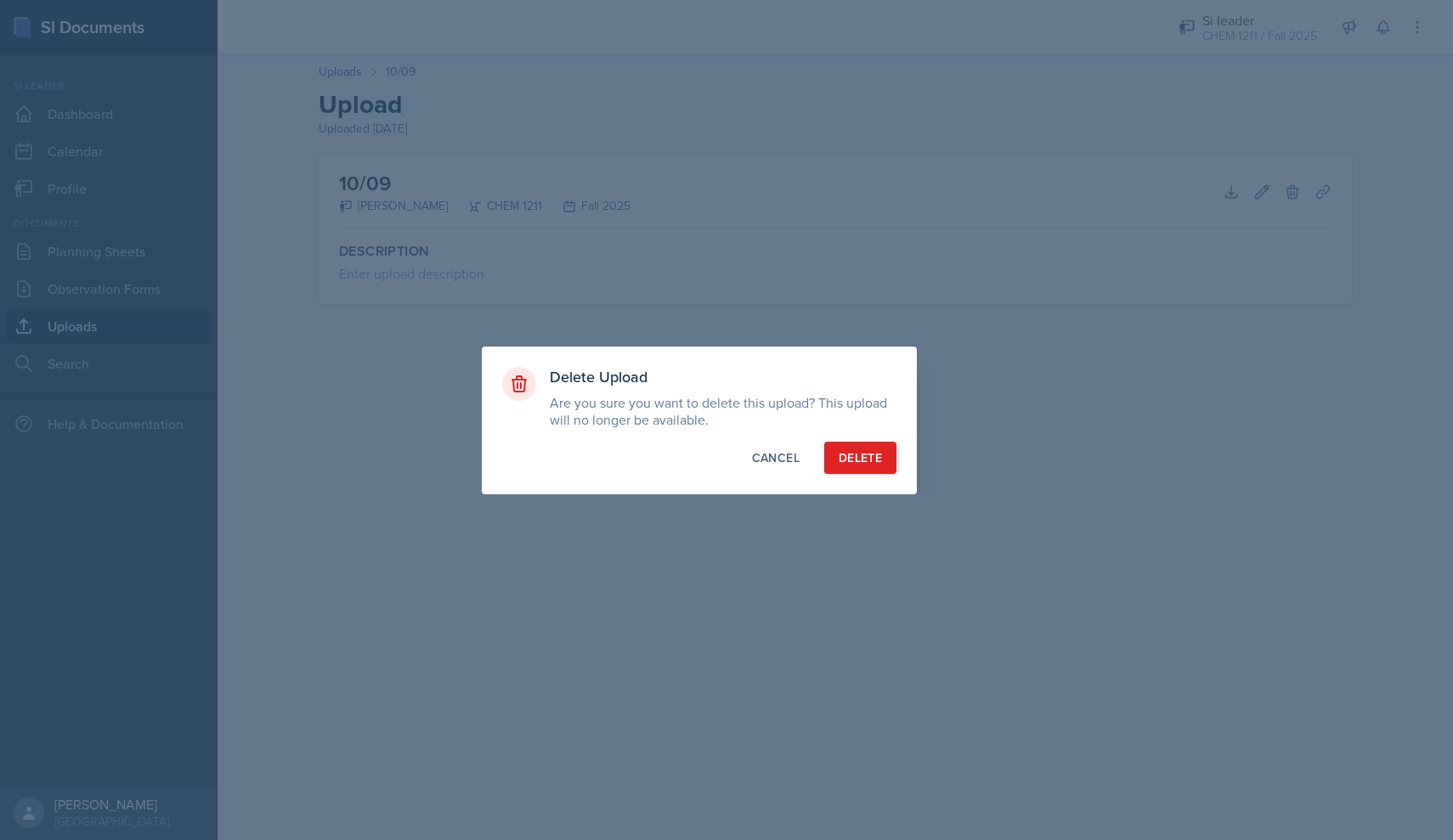
click at [695, 466] on div "Delete" at bounding box center [860, 457] width 43 height 17
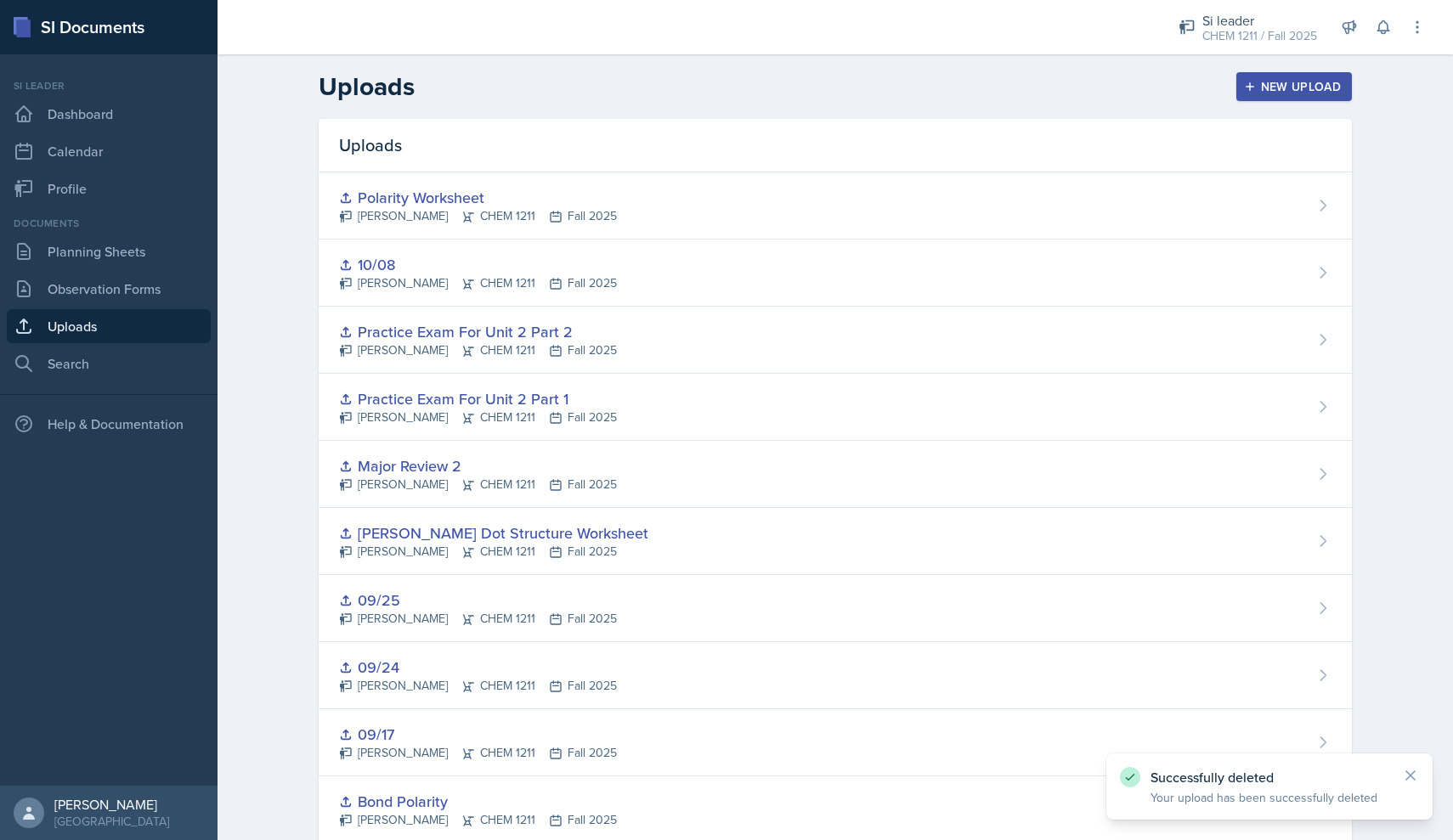
click at [695, 92] on button "New Upload" at bounding box center [1294, 86] width 116 height 29
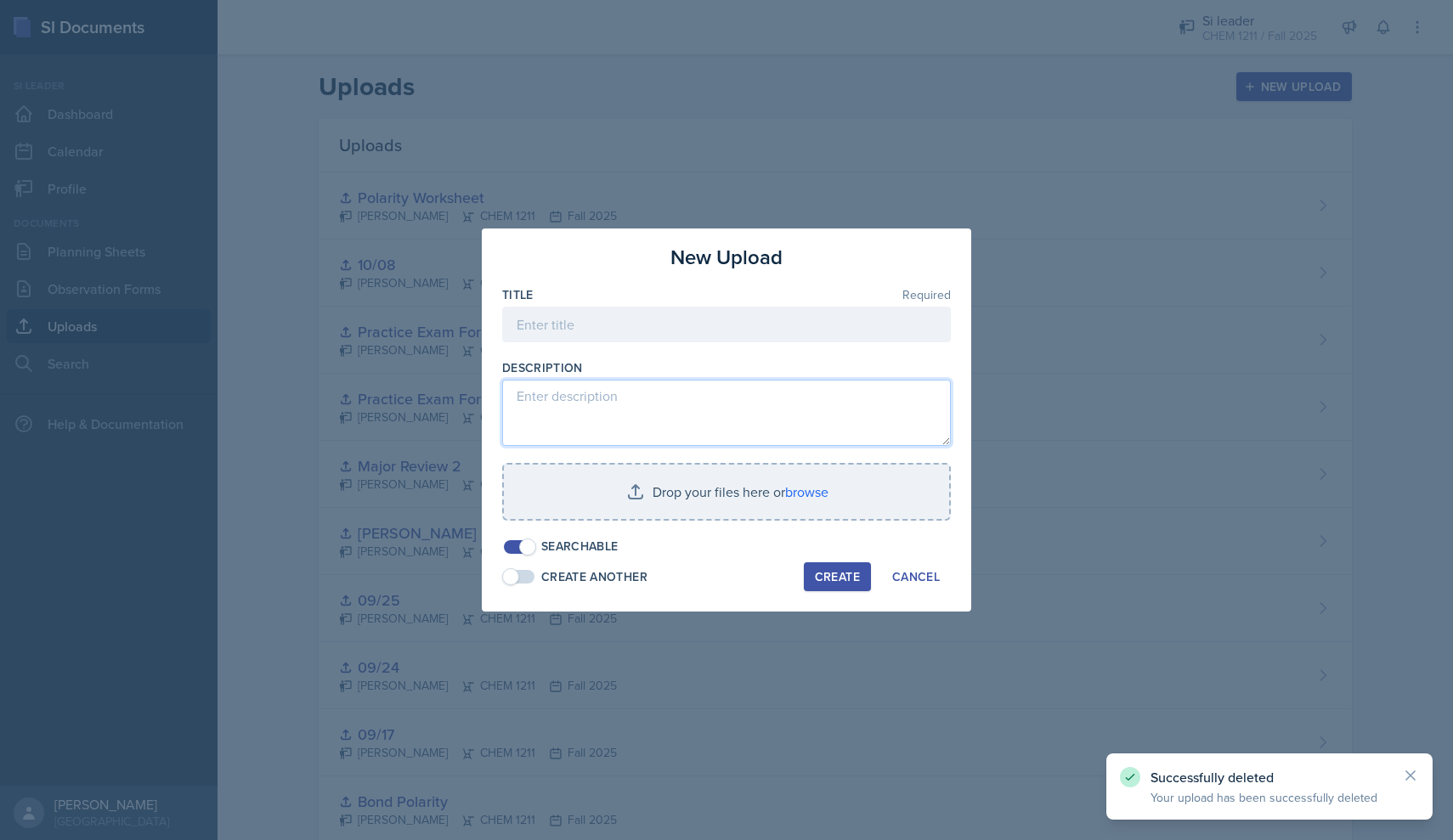
click at [695, 402] on textarea at bounding box center [726, 412] width 448 height 66
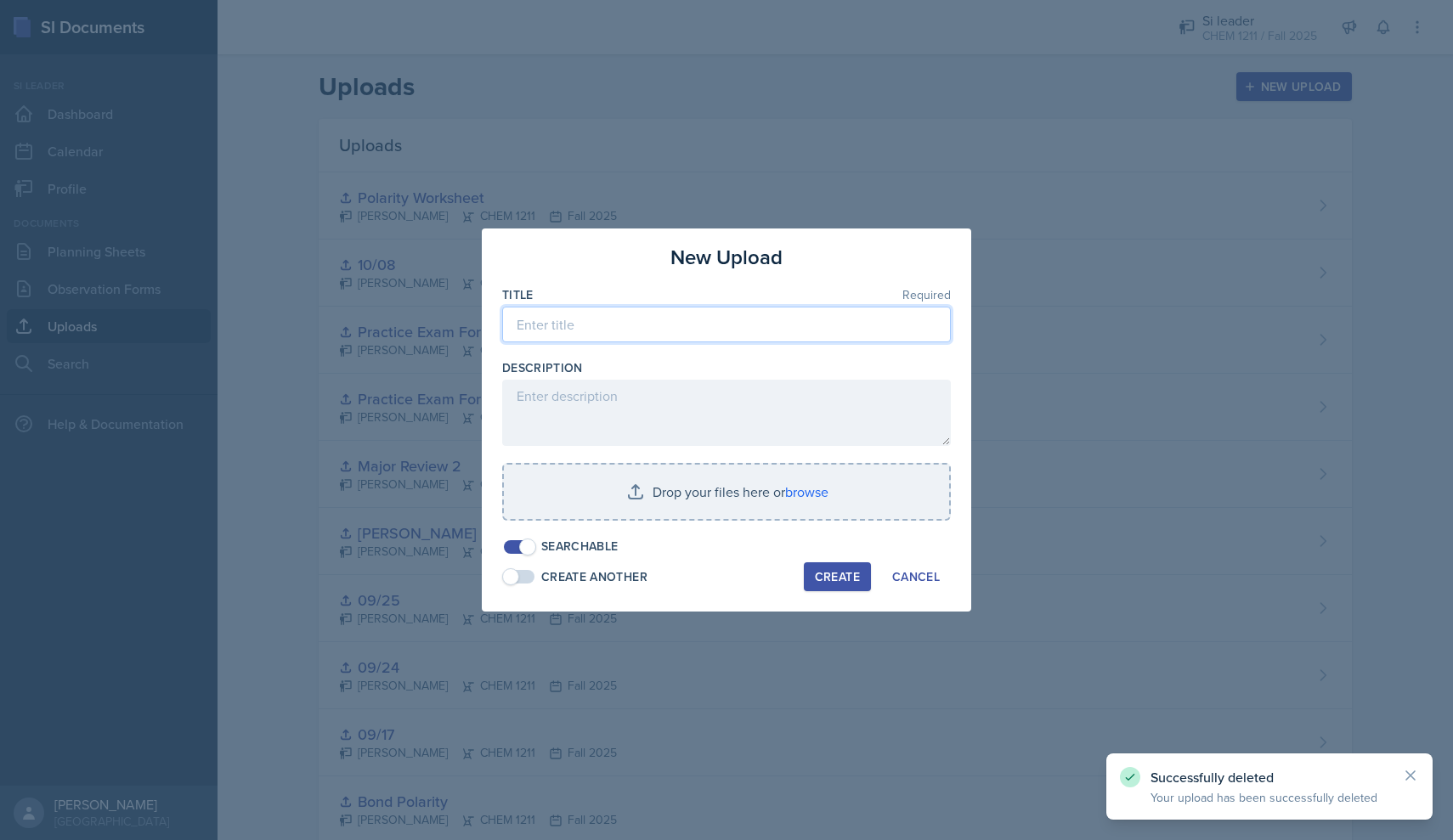
click at [665, 311] on input at bounding box center [726, 324] width 448 height 36
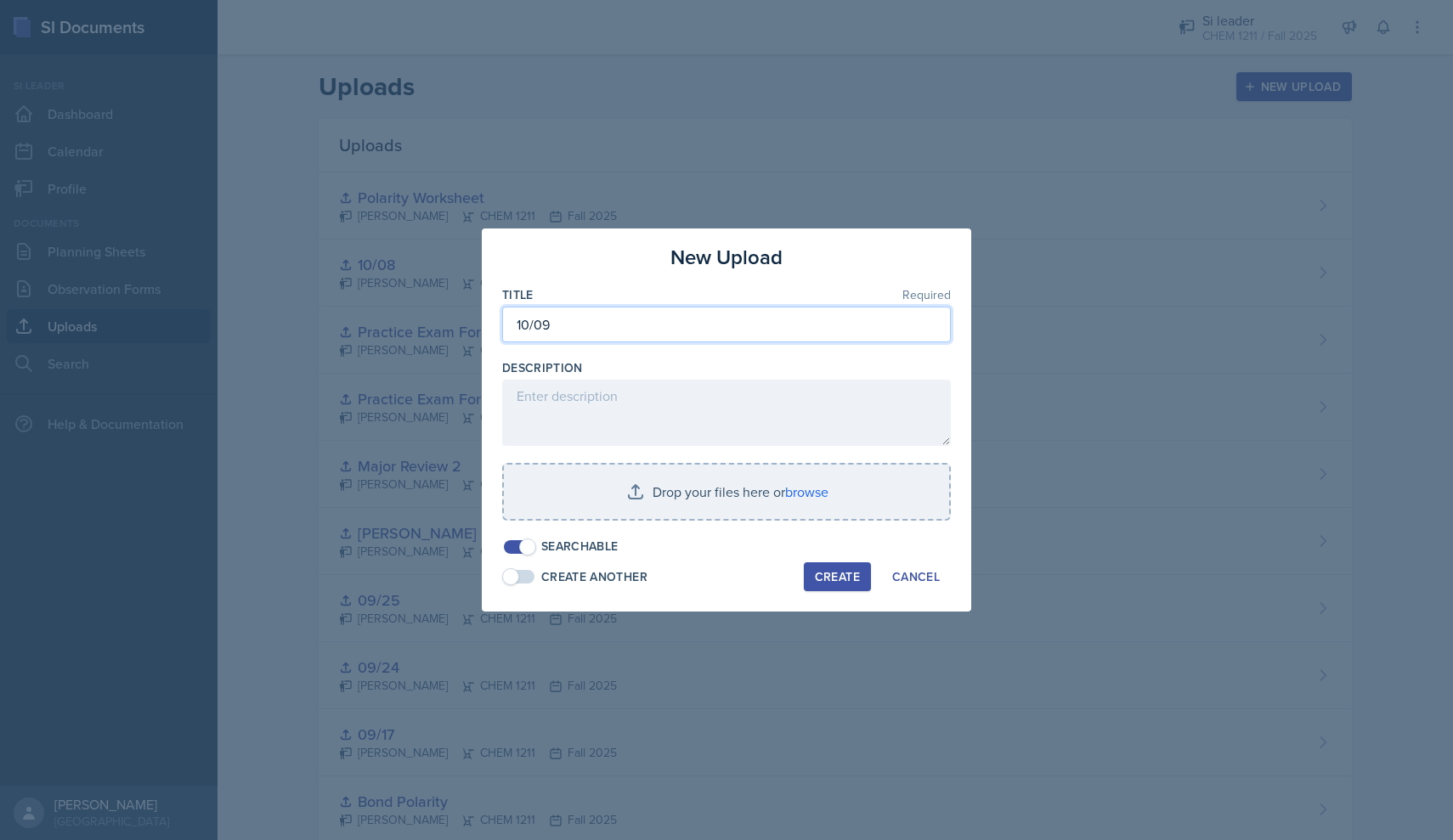
type input "10/09"
click at [635, 521] on div at bounding box center [726, 528] width 448 height 17
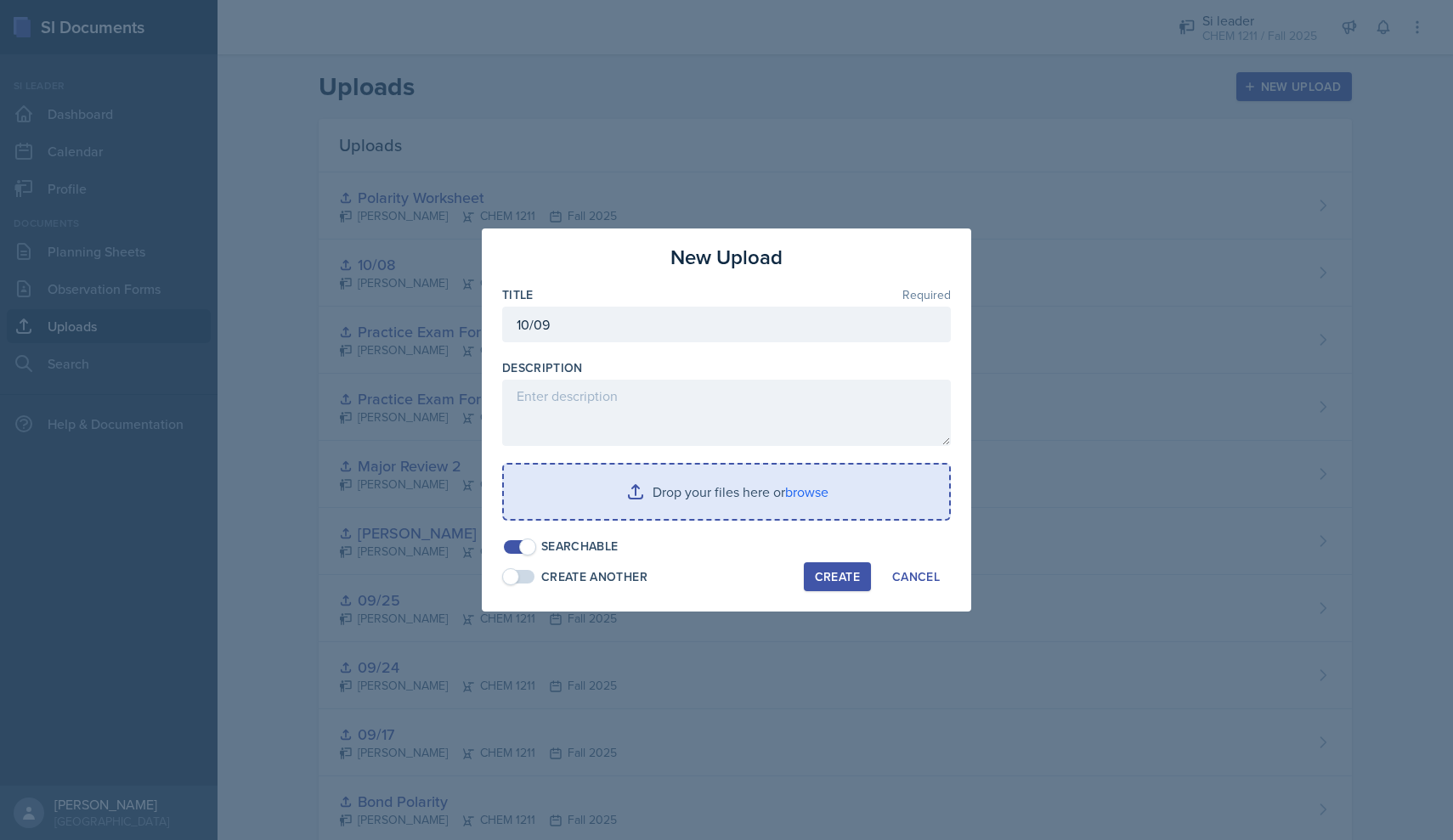
click at [632, 510] on input "file" at bounding box center [726, 492] width 445 height 54
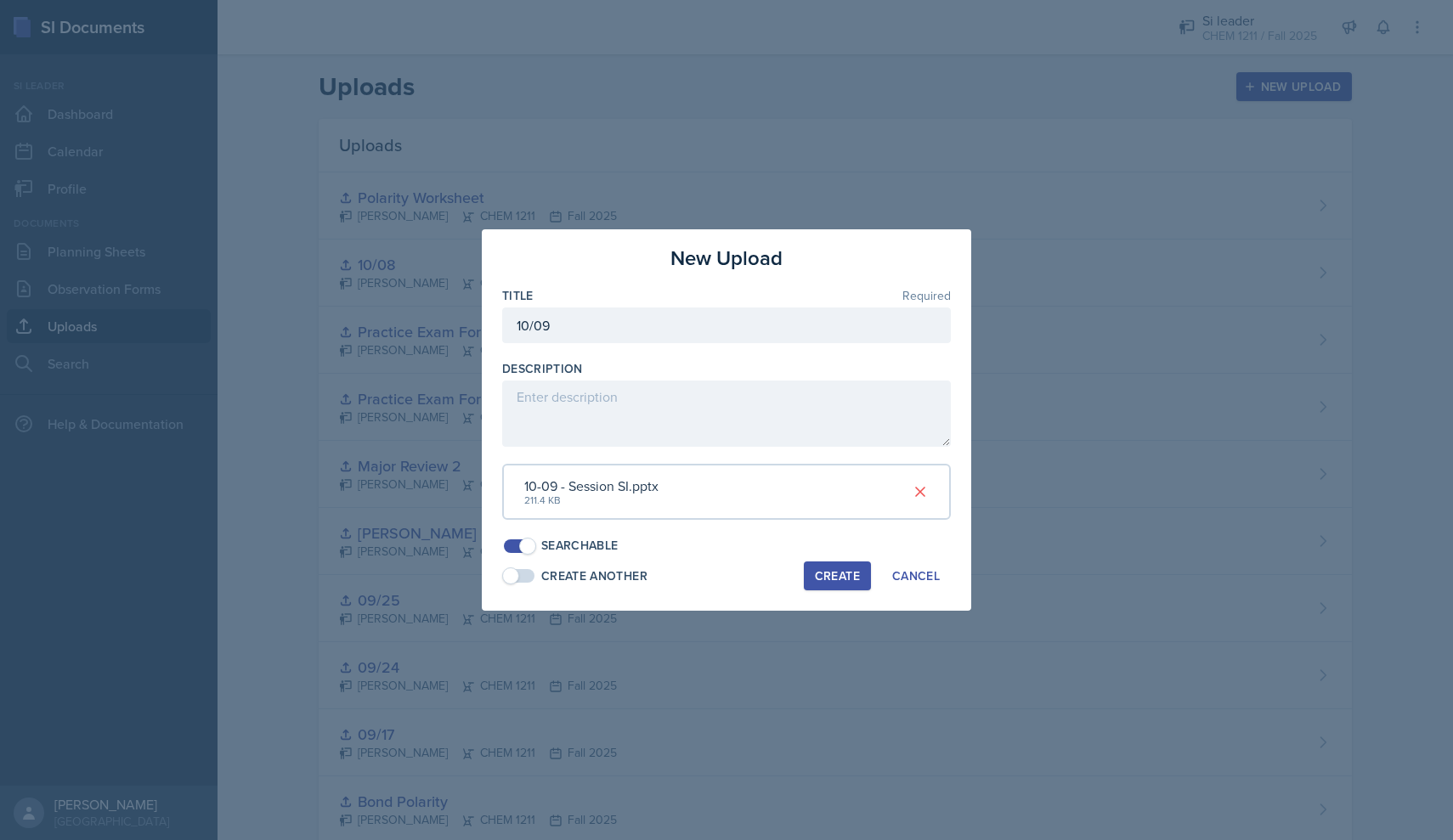
click at [695, 583] on button "Create" at bounding box center [837, 576] width 67 height 29
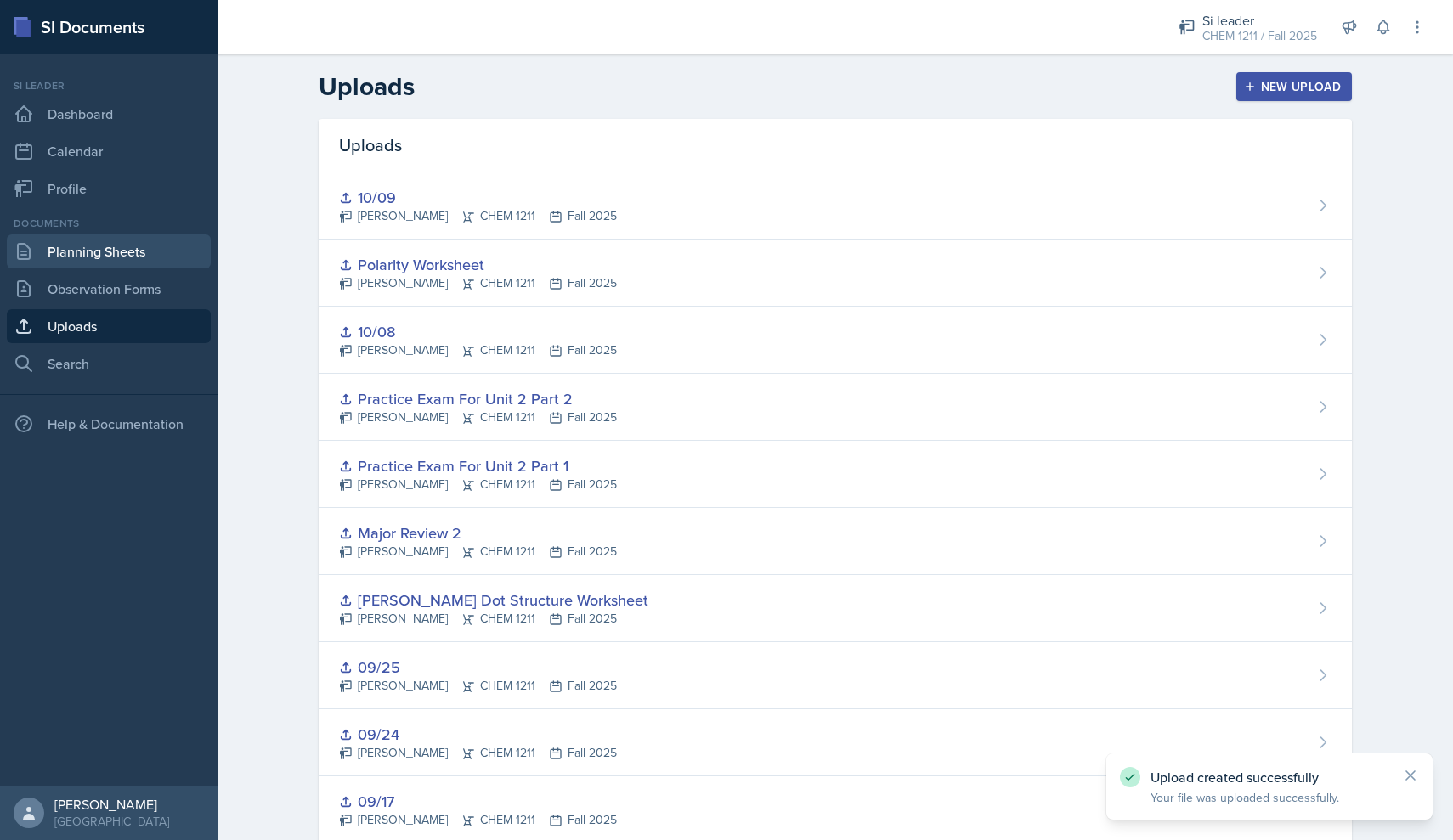
click at [106, 256] on link "Planning Sheets" at bounding box center [109, 251] width 204 height 34
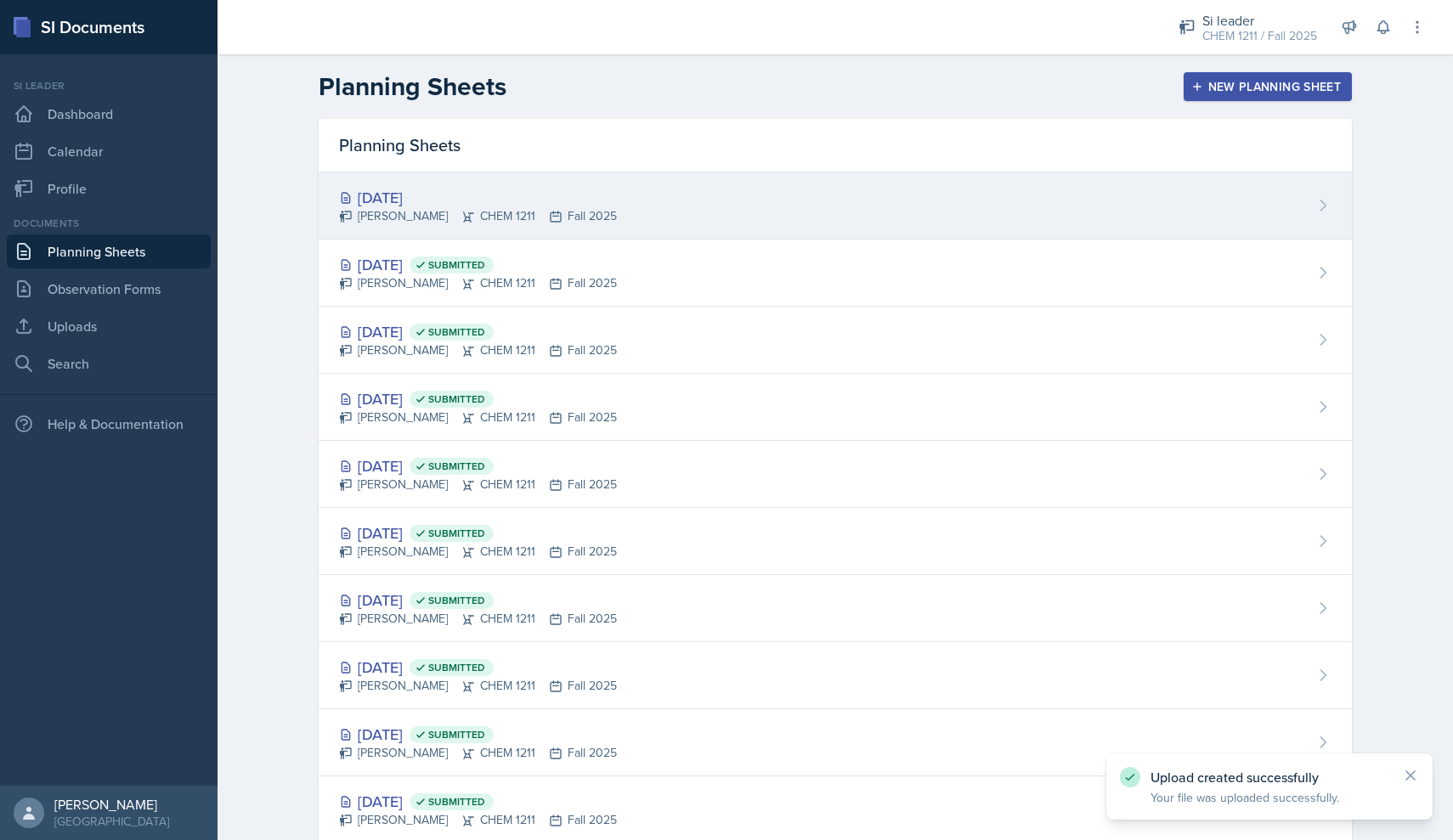
click at [617, 219] on div "[PERSON_NAME] CHEM 1211 Fall 2025" at bounding box center [478, 216] width 278 height 18
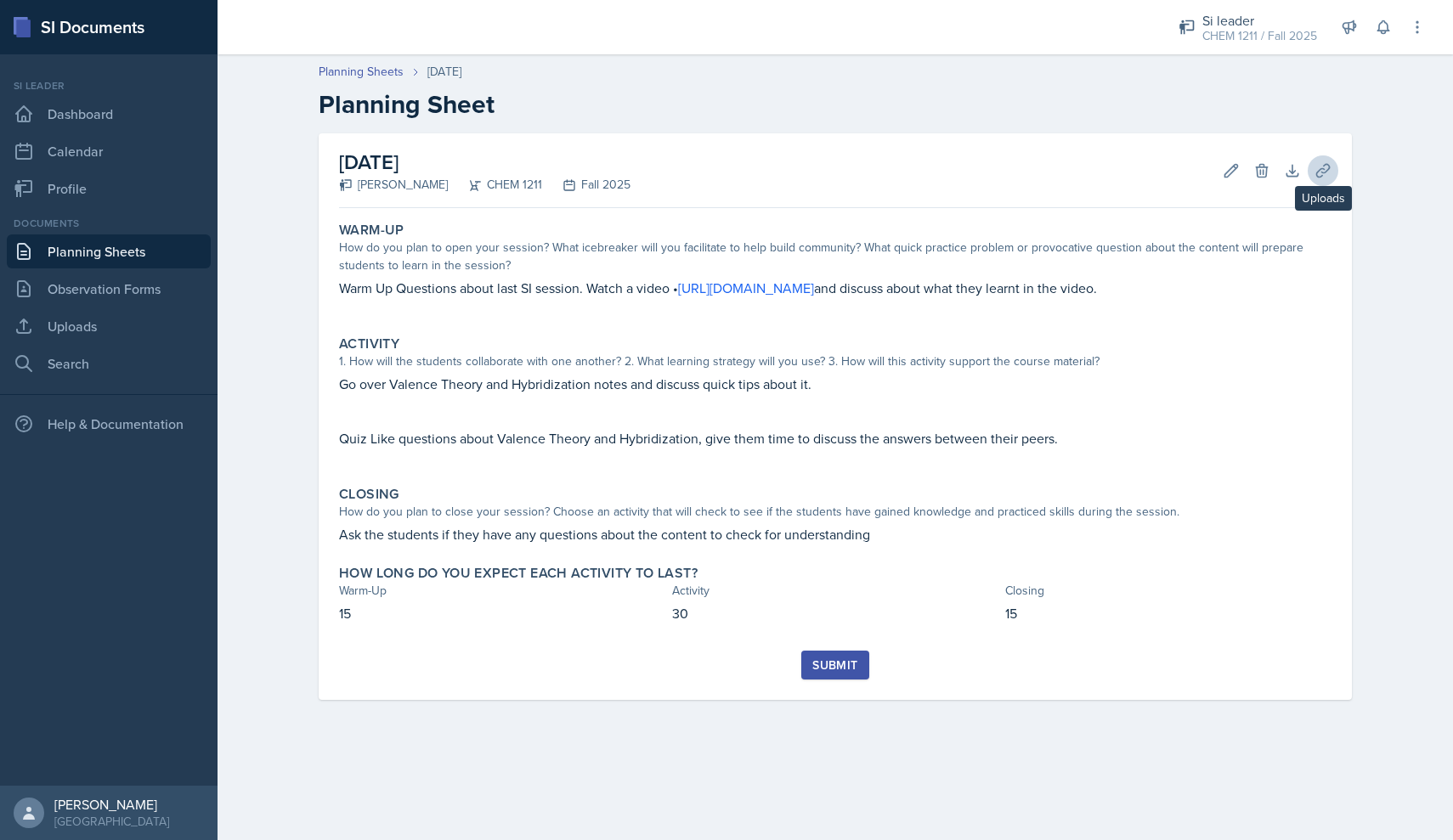
click at [695, 174] on icon at bounding box center [1322, 170] width 17 height 17
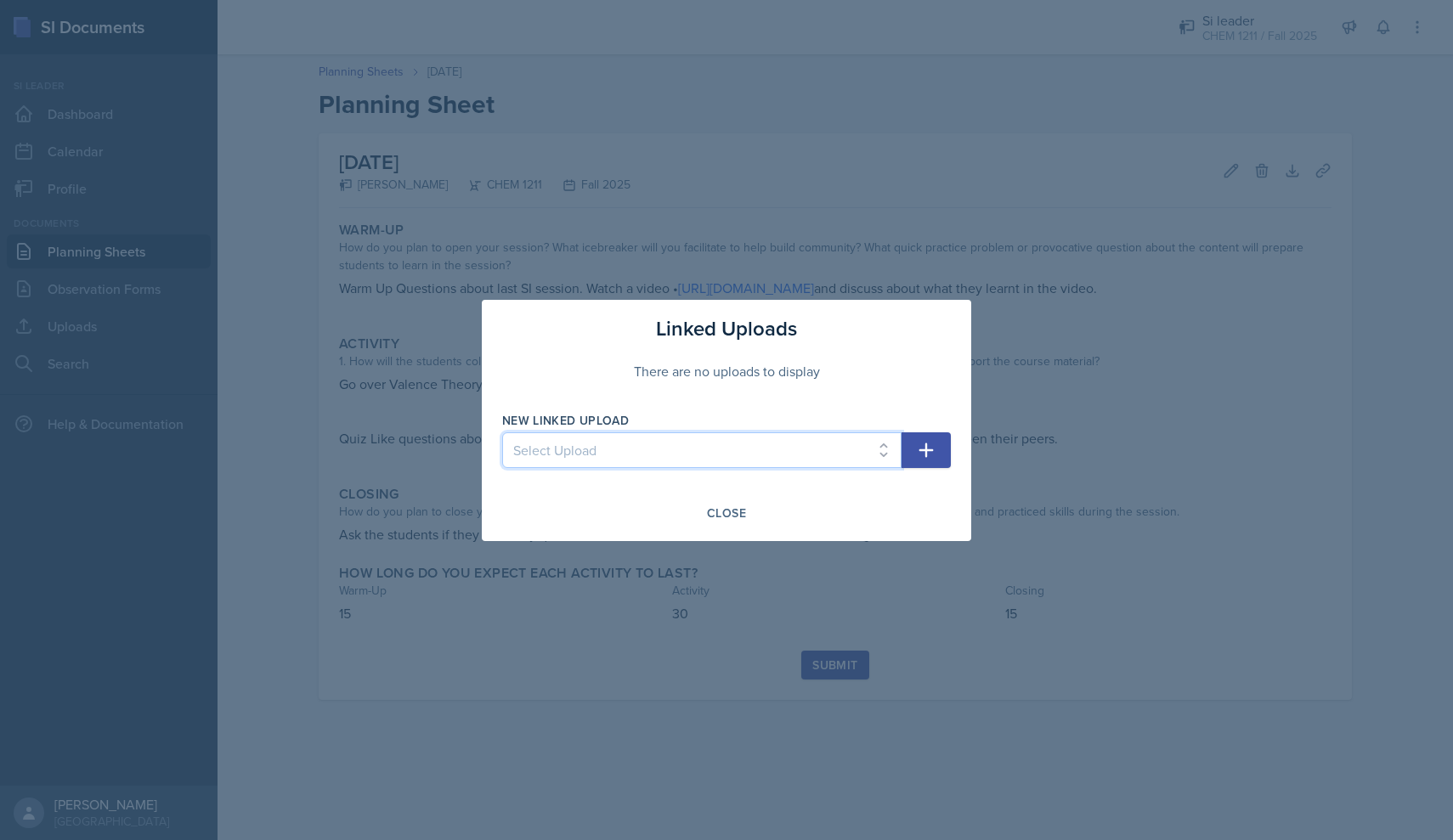
select select "0fa90c50-1cb6-4044-84ad-22d329a83c67"
click at [695, 448] on icon "button" at bounding box center [926, 450] width 20 height 20
select select
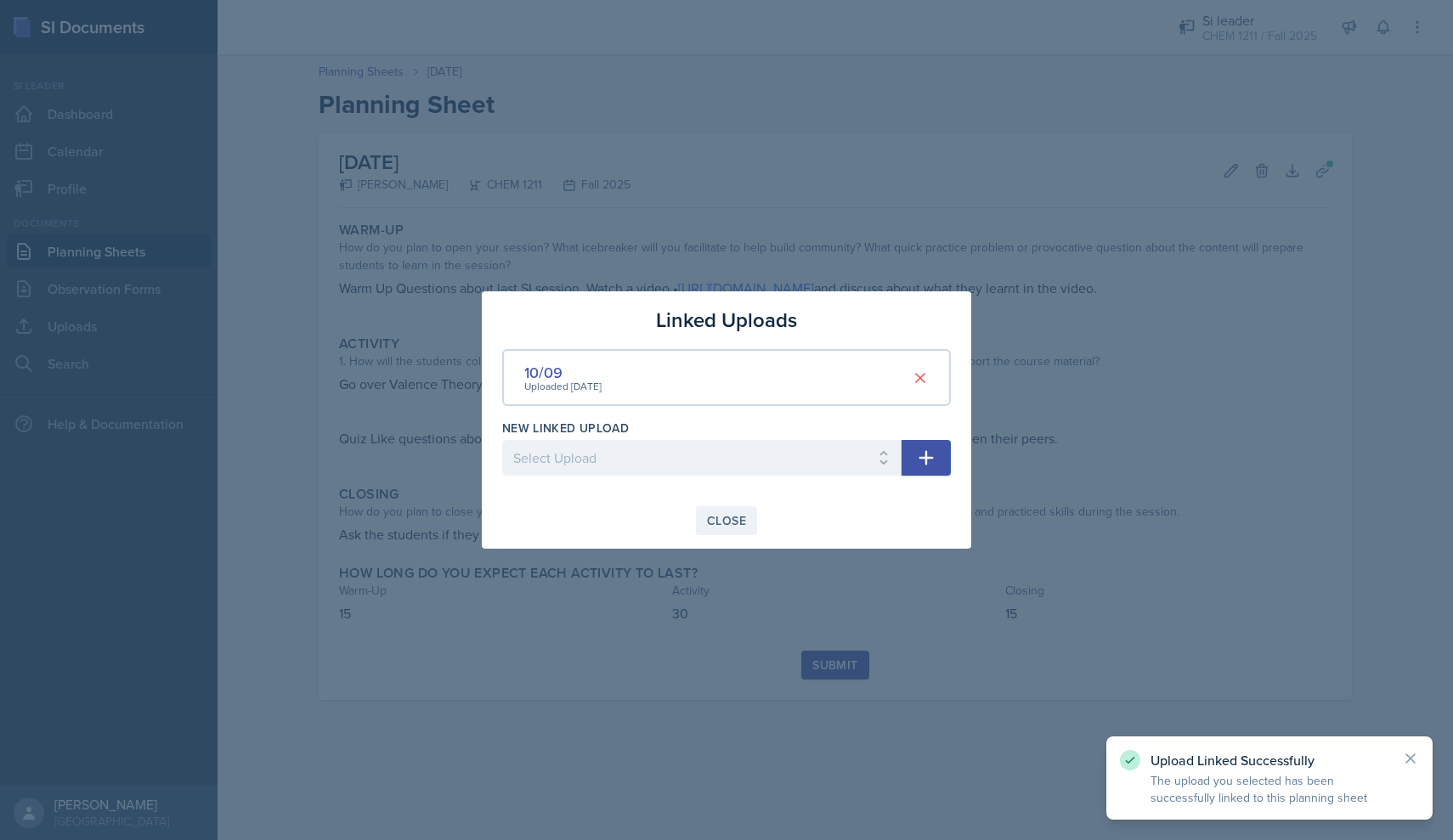
click at [695, 529] on button "Close" at bounding box center [726, 520] width 62 height 29
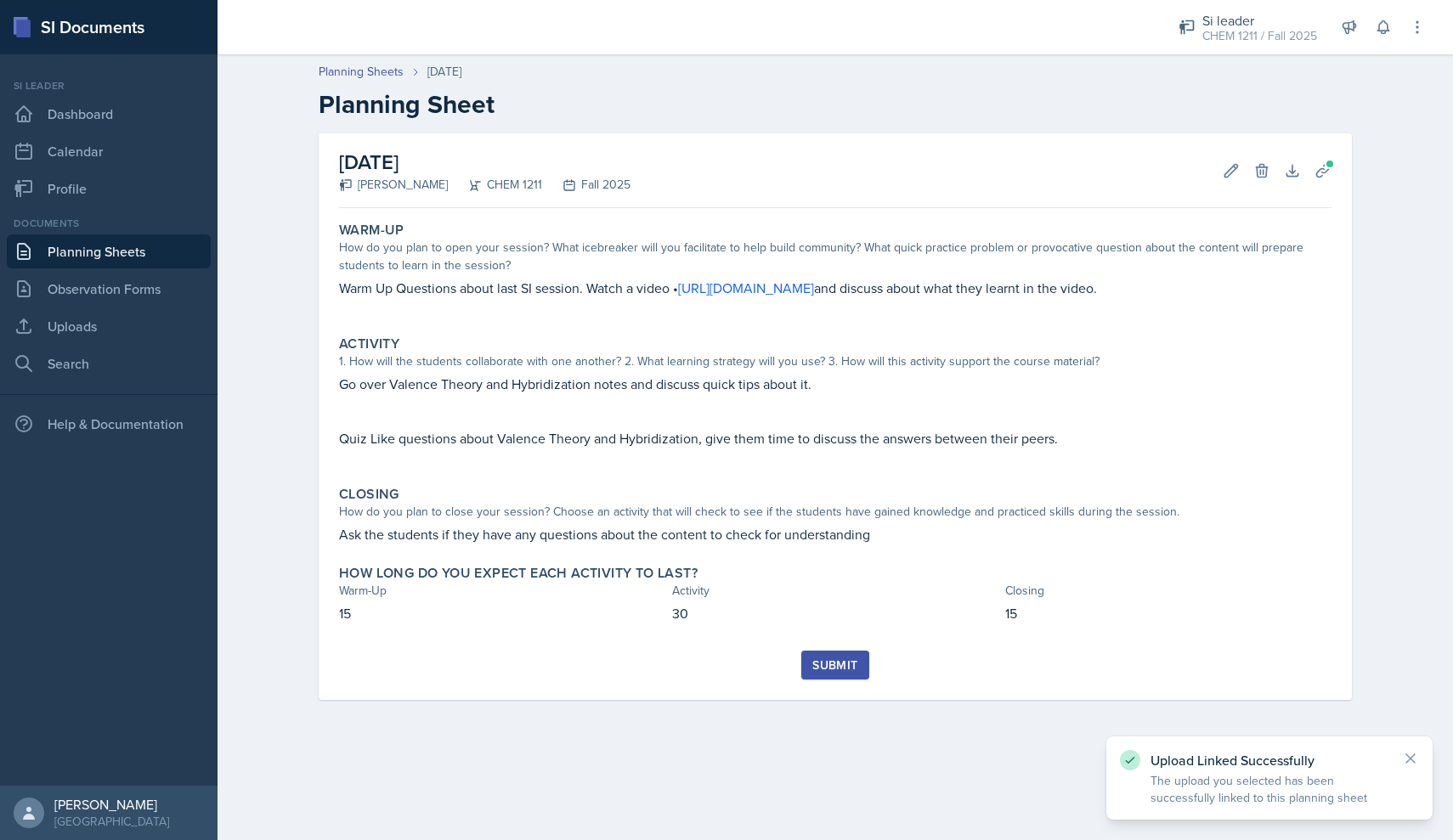
click at [695, 529] on p "Ask the students if they have any questions about the content to check for unde…" at bounding box center [835, 533] width 992 height 20
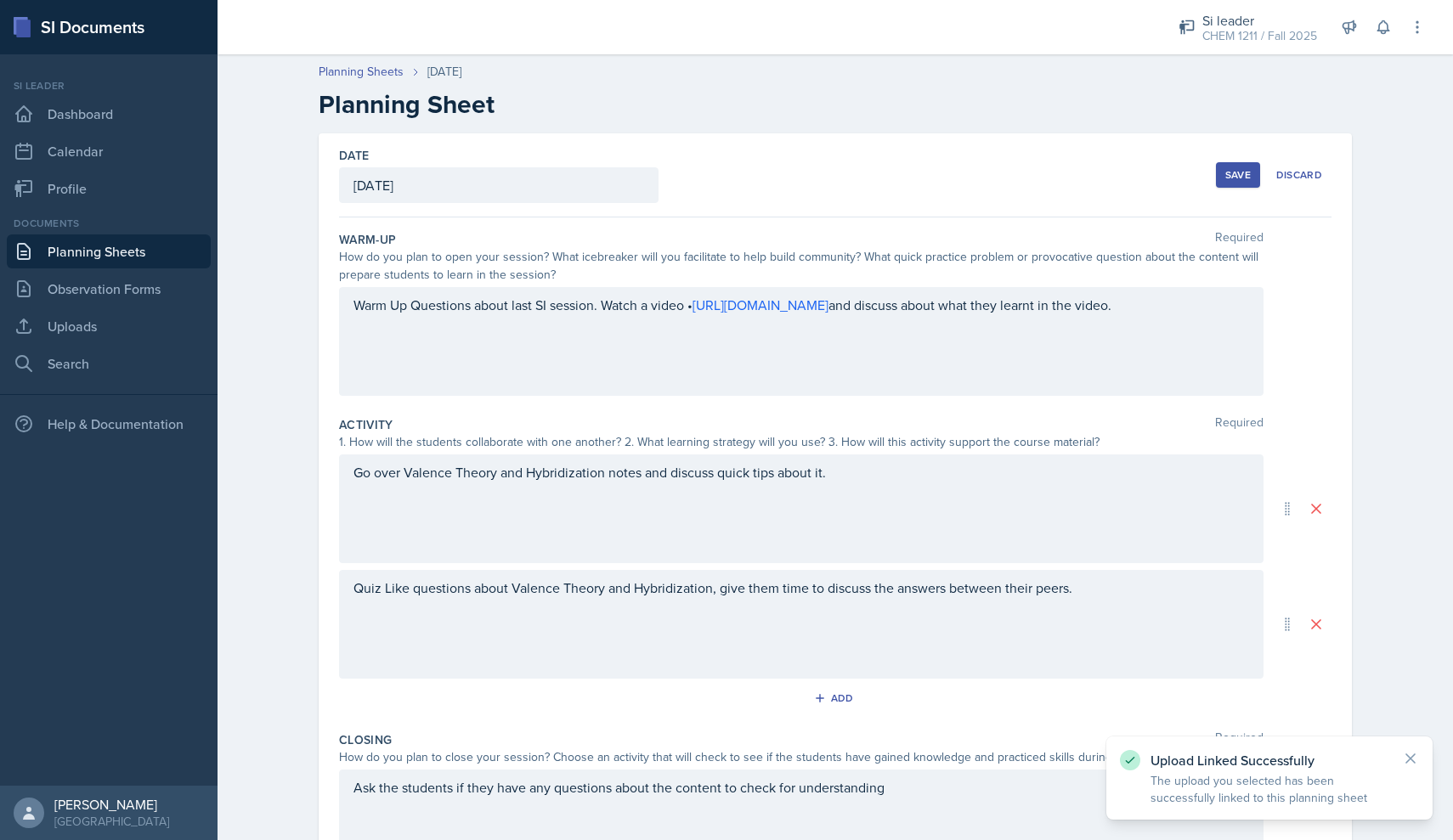
click at [695, 170] on div "Save" at bounding box center [1238, 174] width 25 height 13
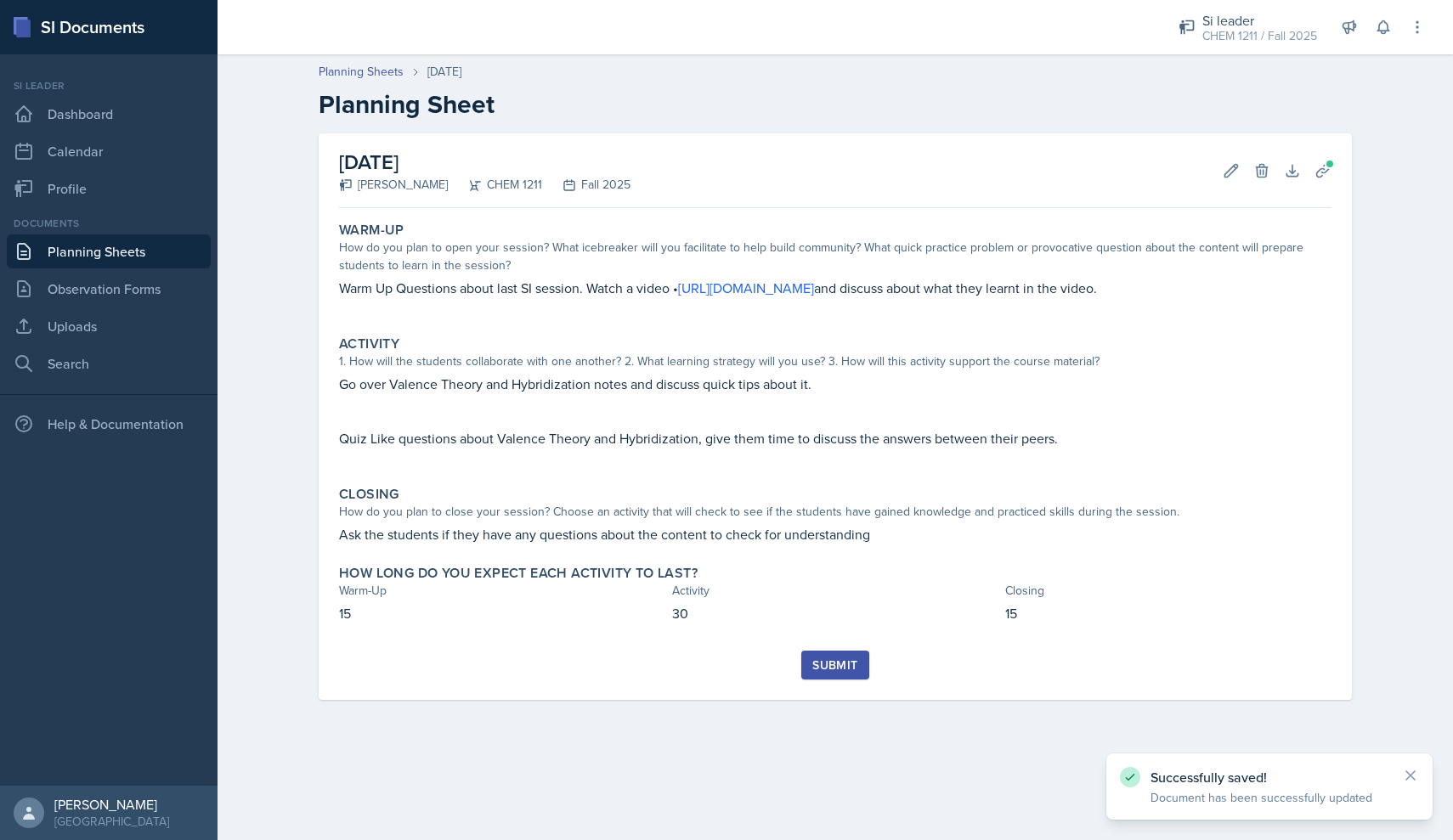
click at [695, 662] on div "Submit" at bounding box center [834, 664] width 45 height 13
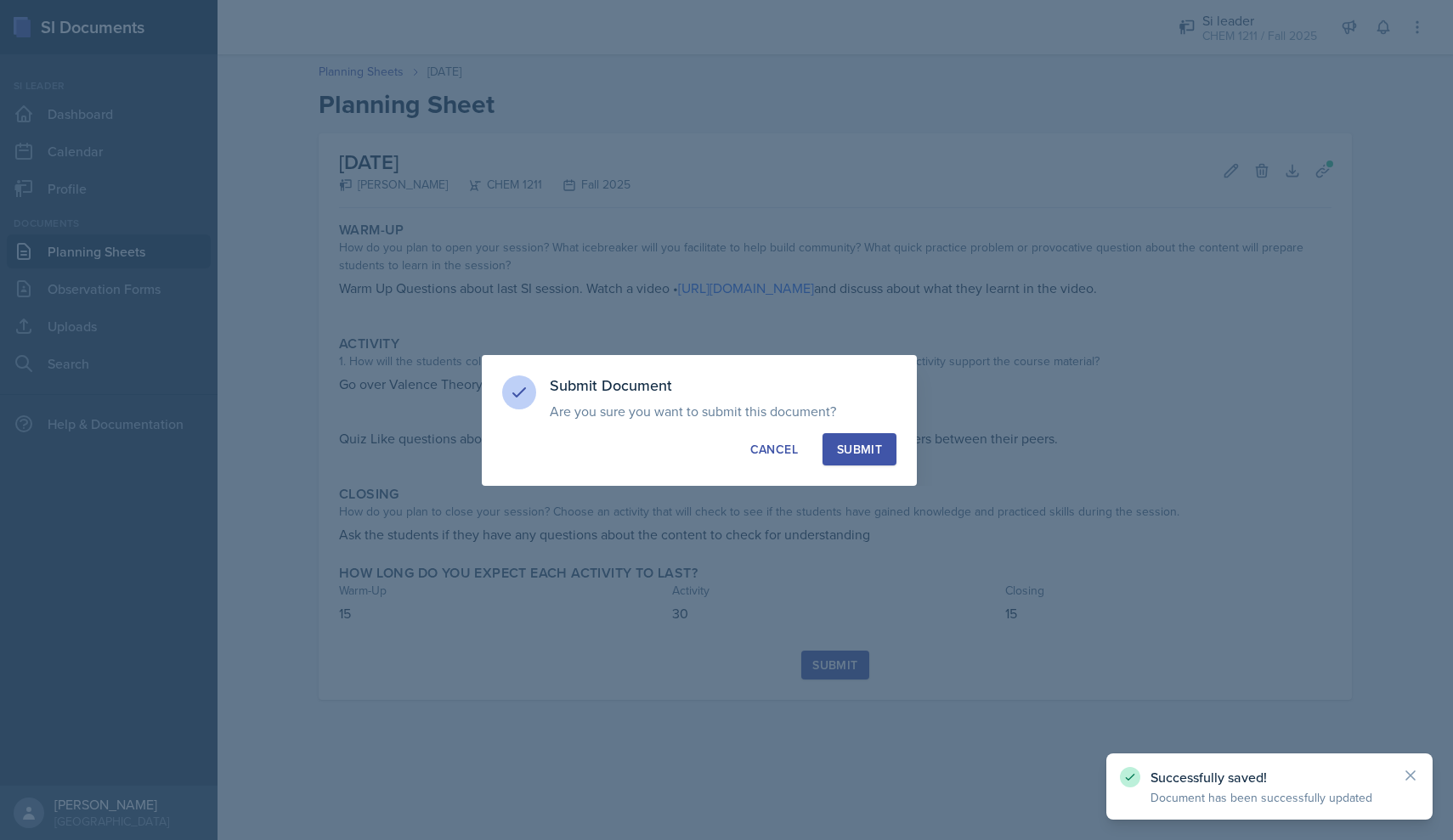
click at [695, 452] on div "Submit" at bounding box center [859, 449] width 45 height 17
